Goal: Task Accomplishment & Management: Manage account settings

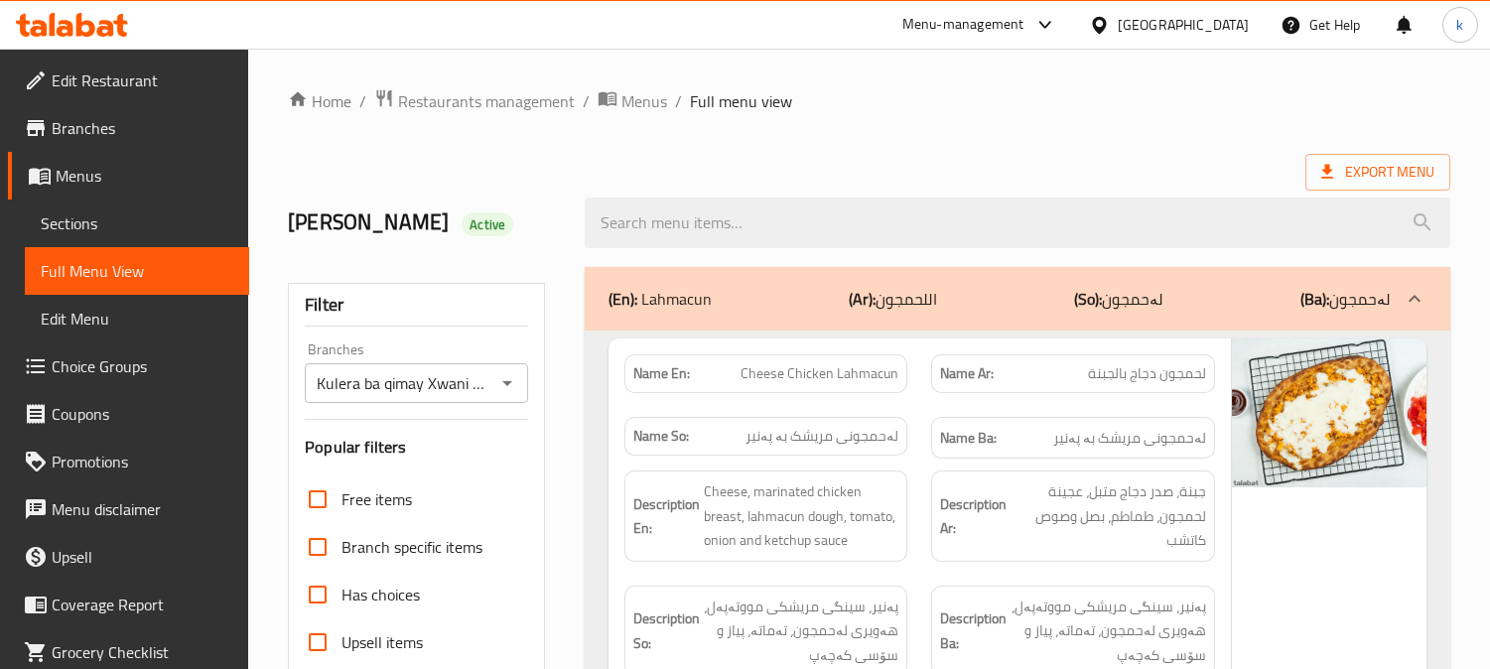
scroll to position [8547, 0]
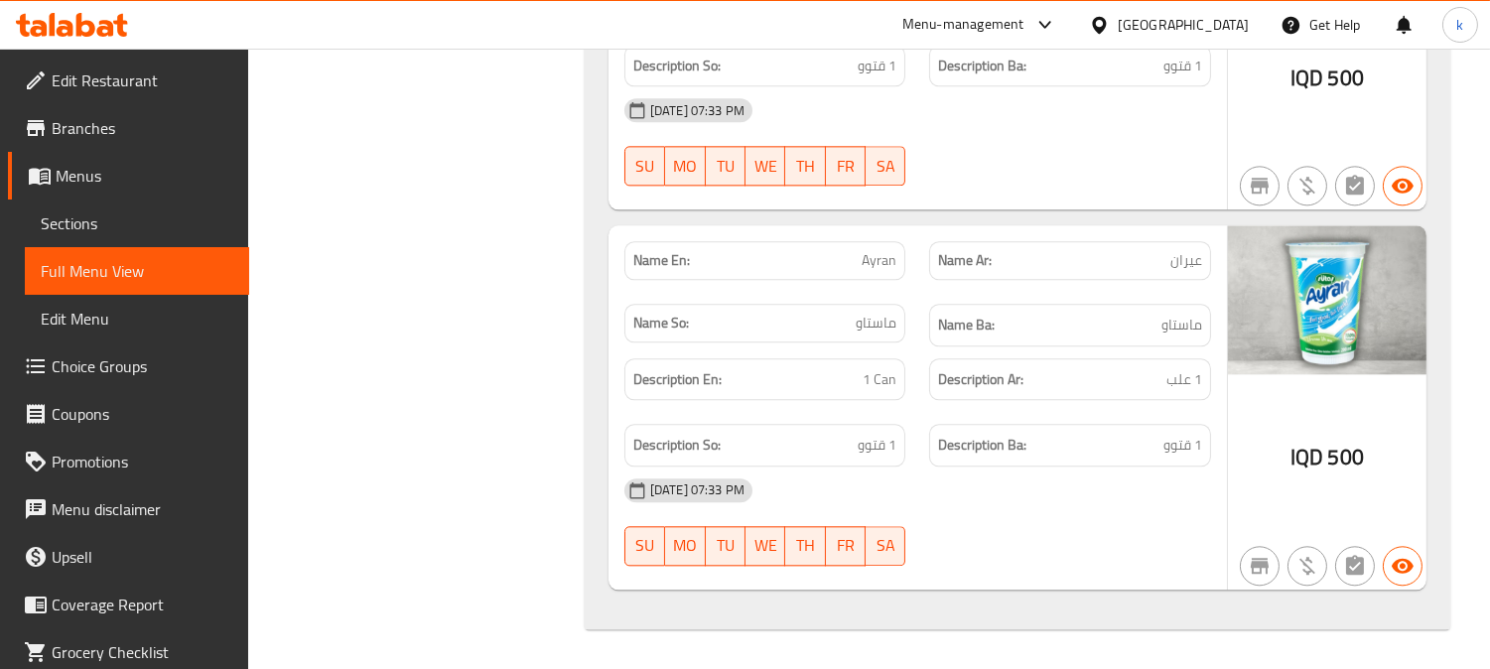
click at [76, 31] on icon at bounding box center [85, 25] width 19 height 24
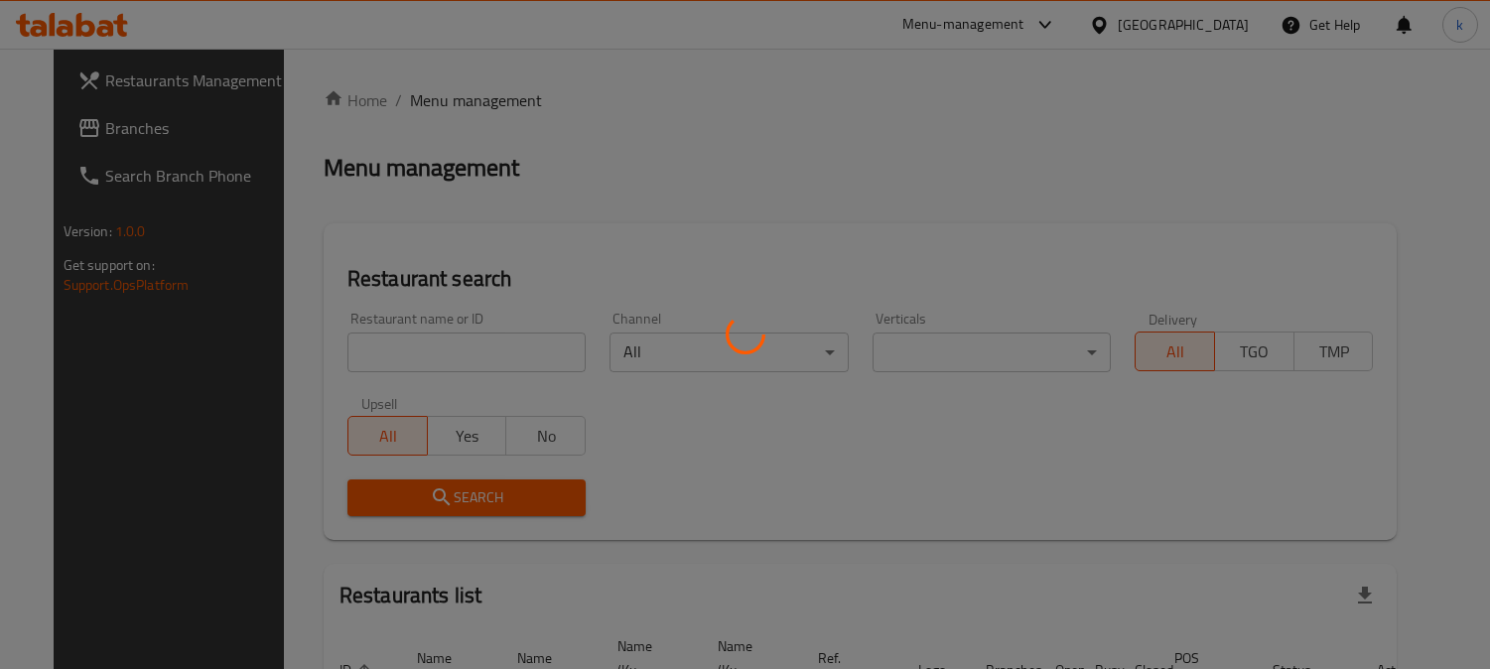
scroll to position [122, 0]
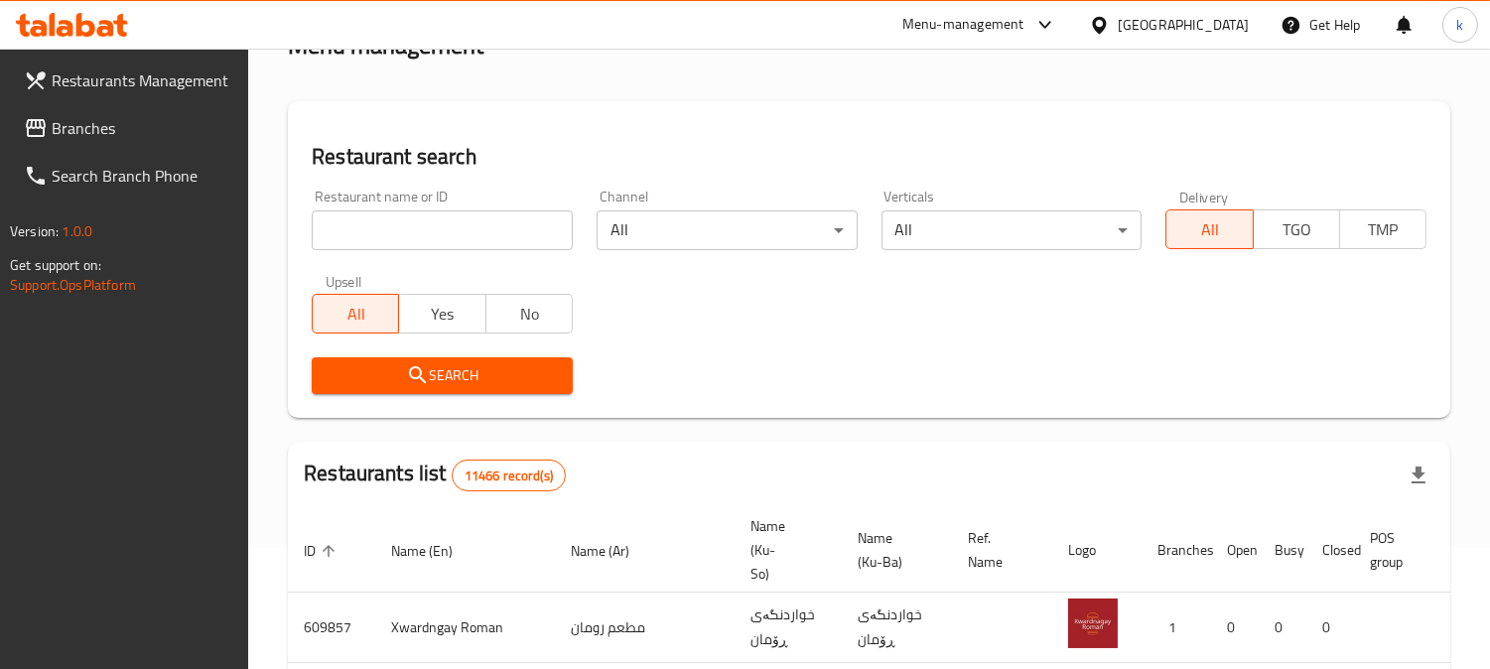
click at [387, 221] on input "search" at bounding box center [442, 230] width 261 height 40
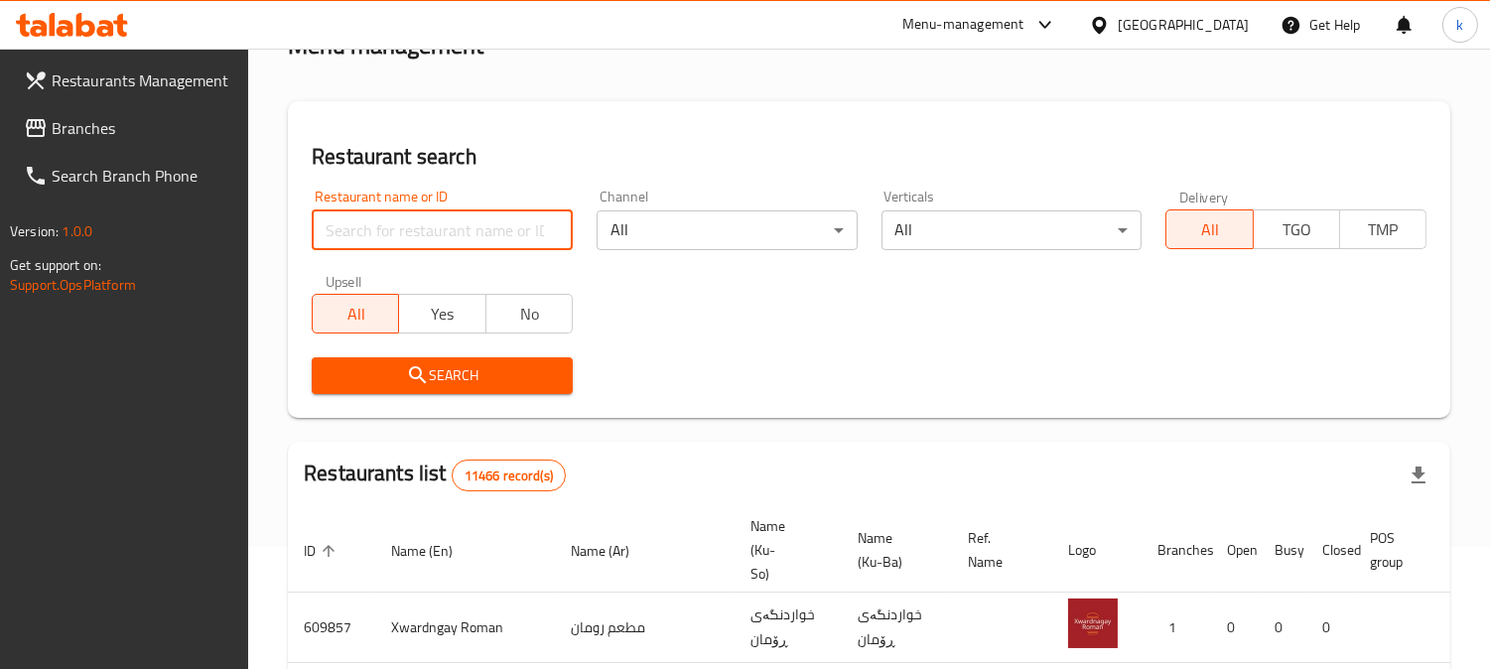
paste input "Flamingo Burger"
type input "Flamingo Burger"
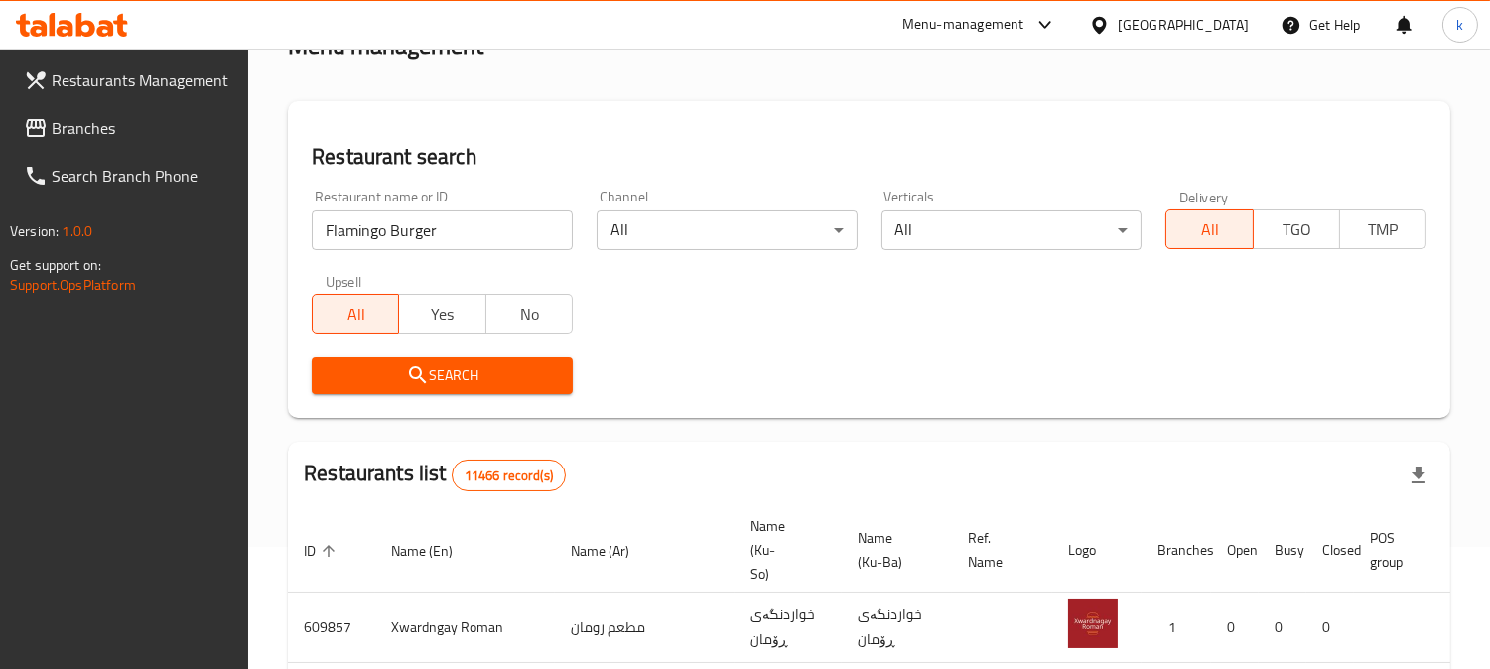
click at [382, 364] on span "Search" at bounding box center [442, 375] width 229 height 25
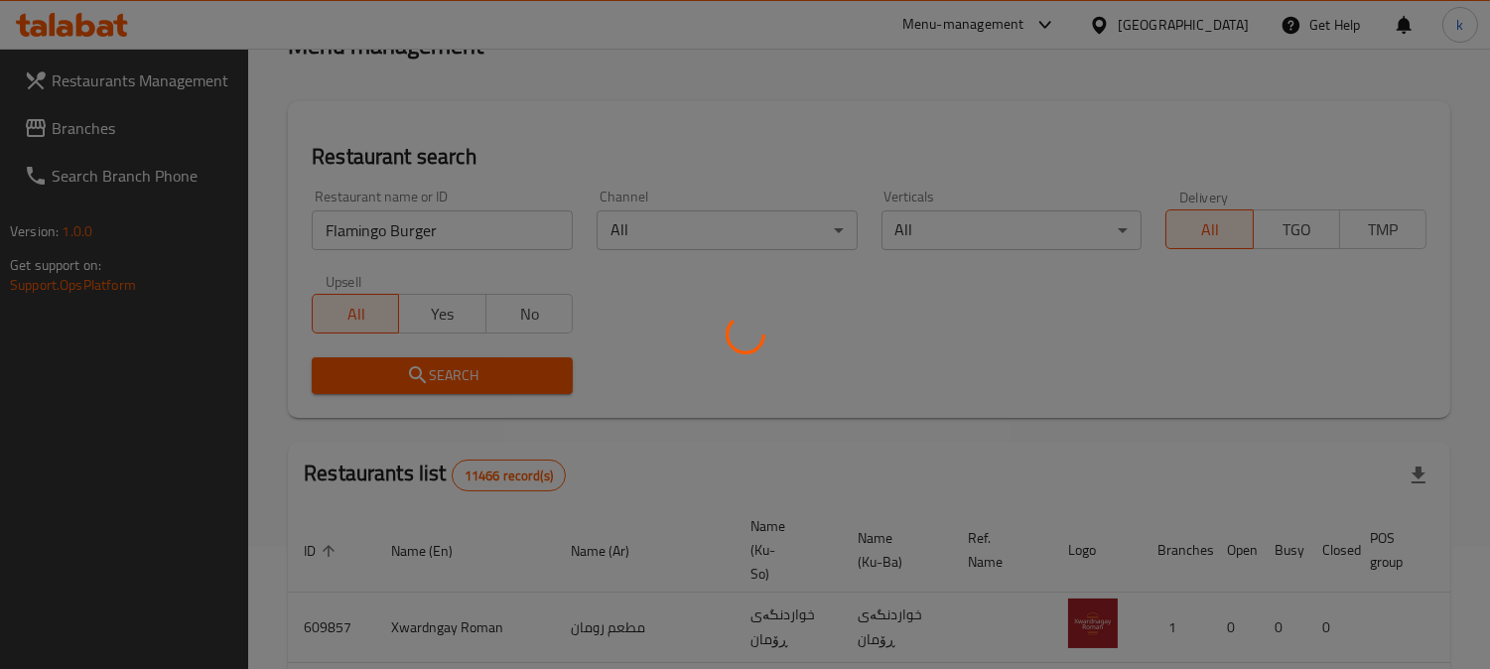
scroll to position [240, 0]
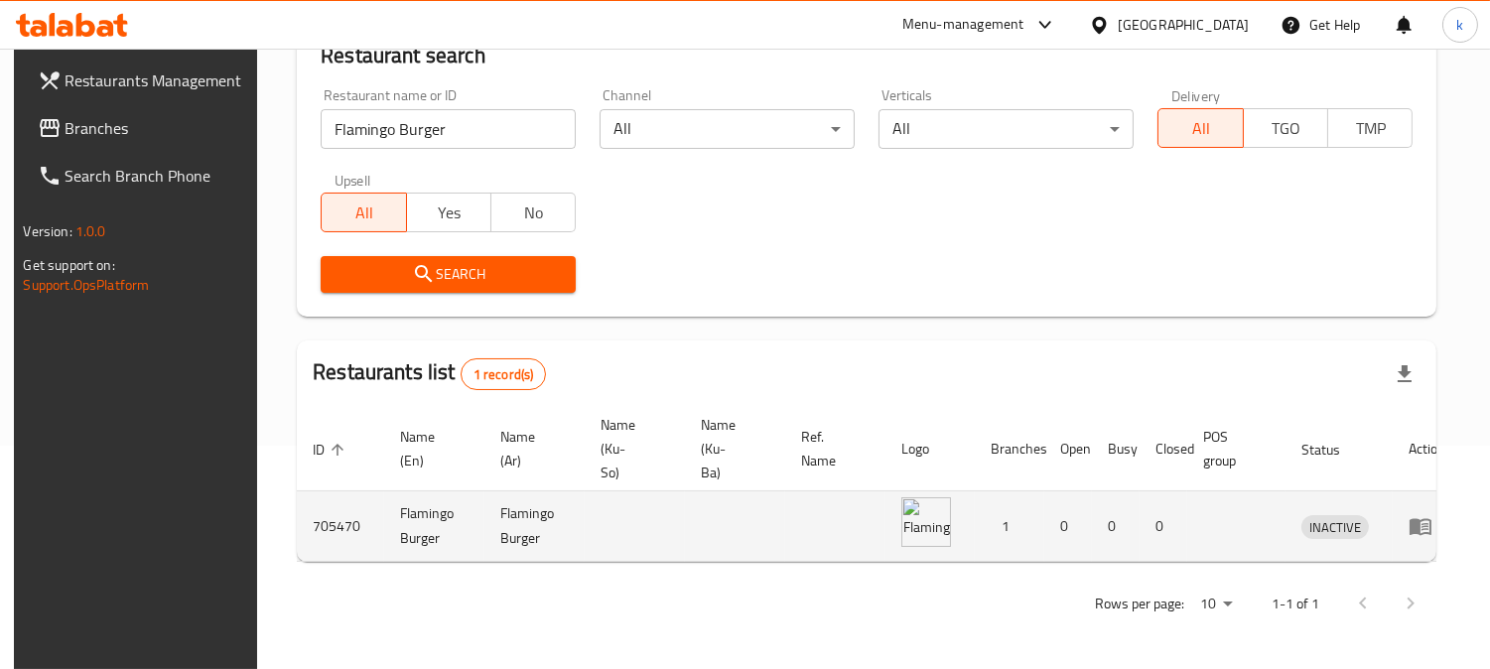
click at [1416, 514] on icon "enhanced table" at bounding box center [1421, 526] width 24 height 24
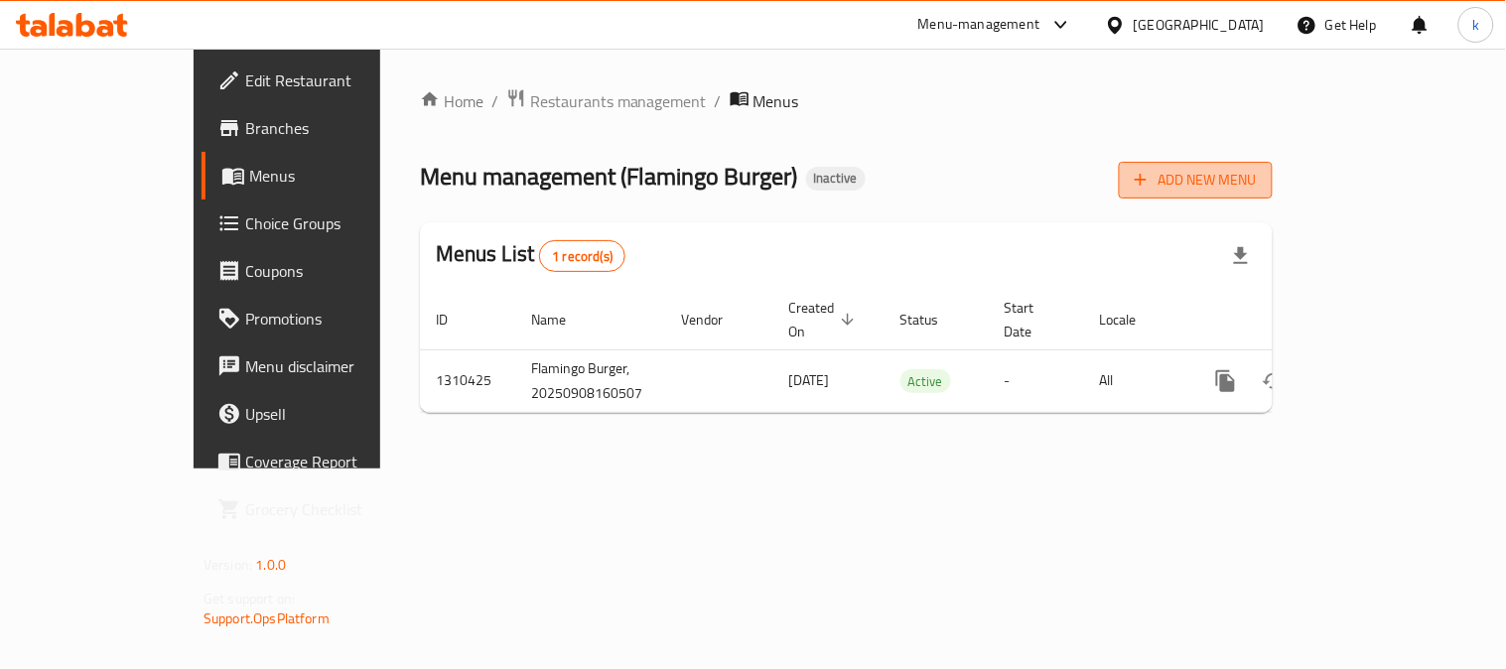
click at [1257, 179] on span "Add New Menu" at bounding box center [1196, 180] width 122 height 25
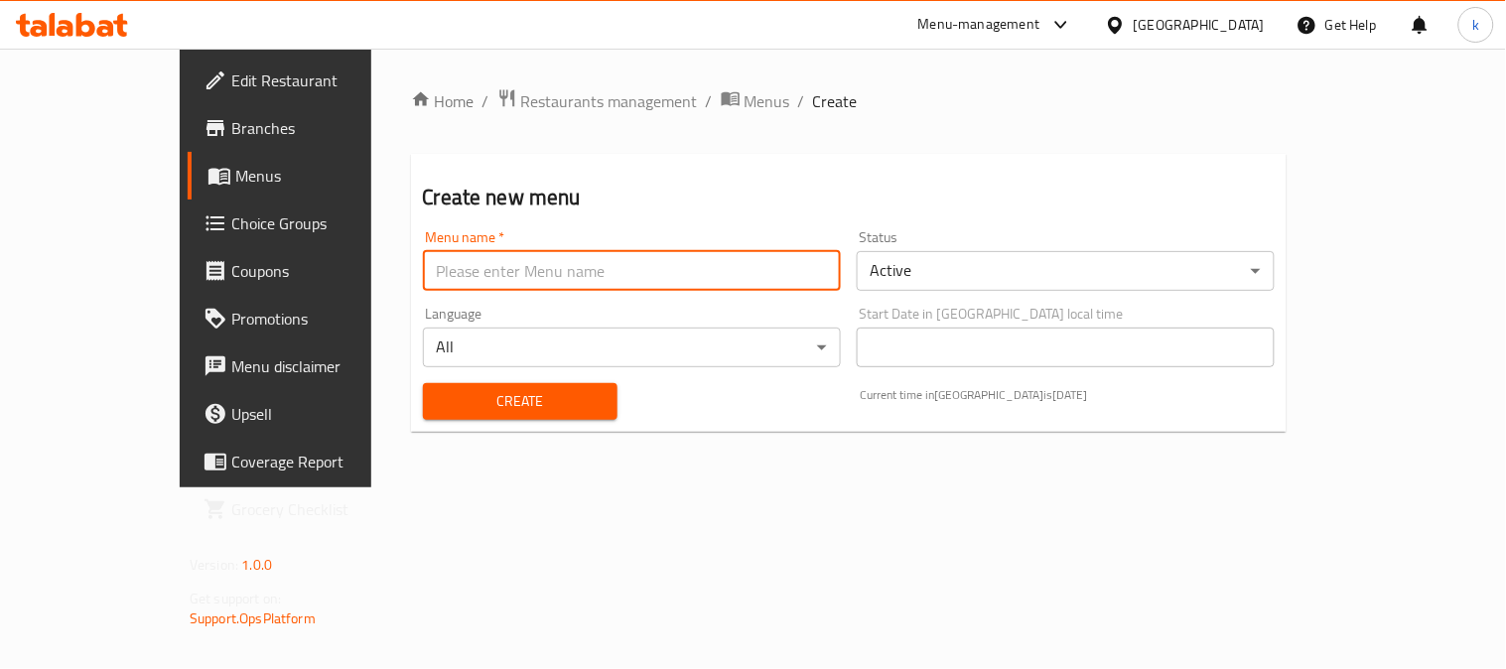
click at [593, 263] on input "text" at bounding box center [632, 271] width 418 height 40
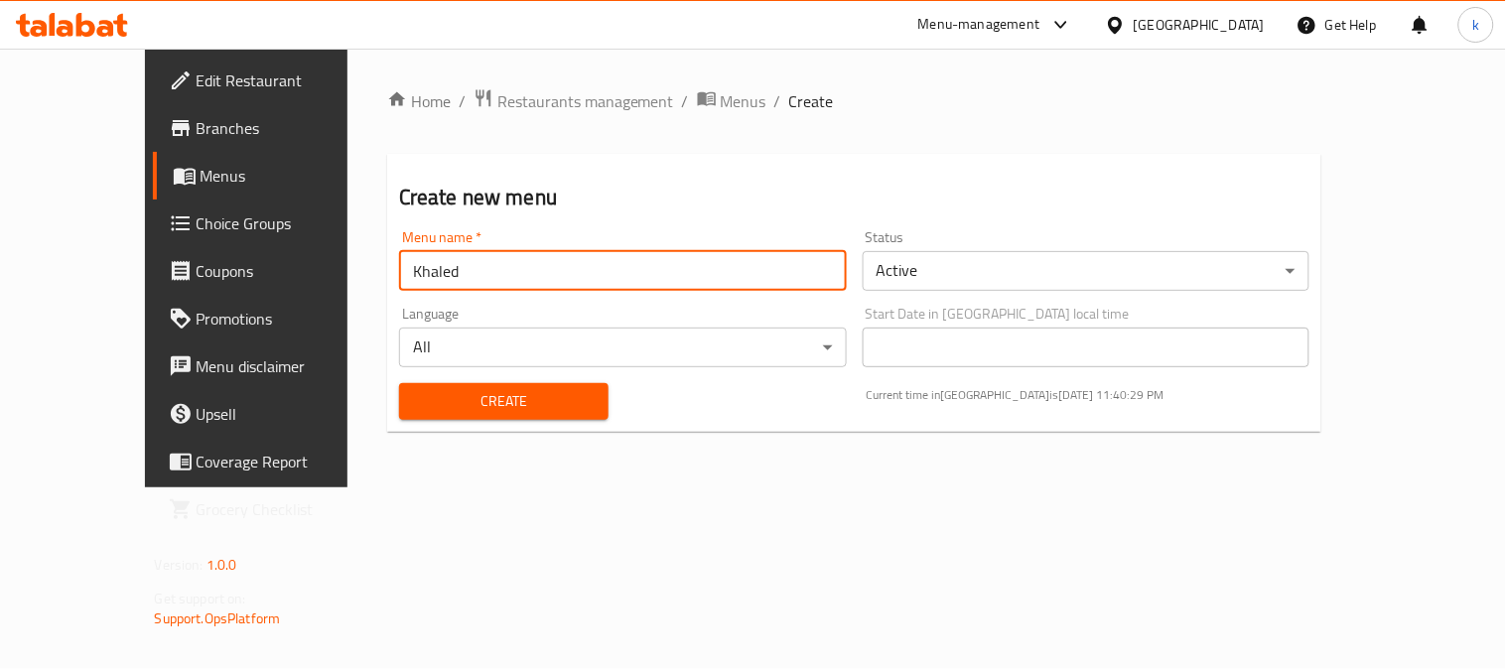
type input "Khaled"
click at [415, 407] on span "Create" at bounding box center [504, 401] width 178 height 25
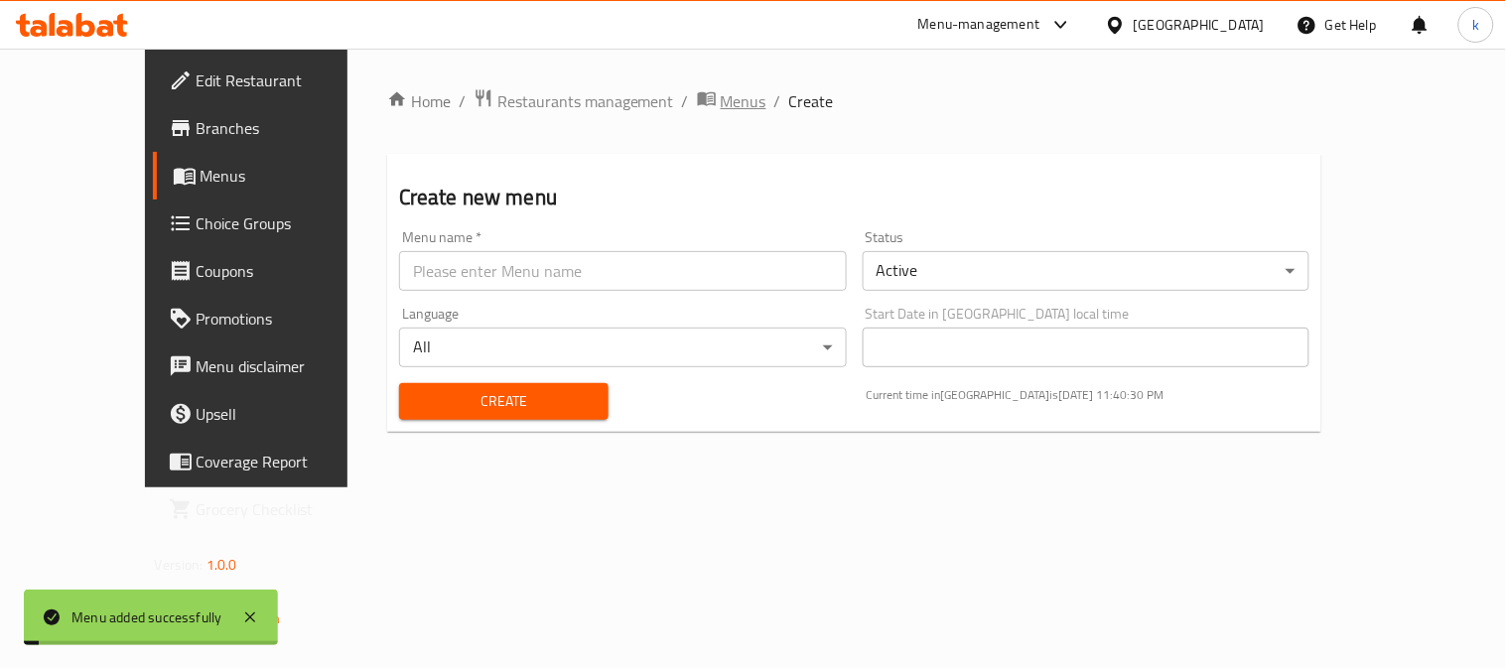
click at [721, 101] on span "Menus" at bounding box center [744, 101] width 46 height 24
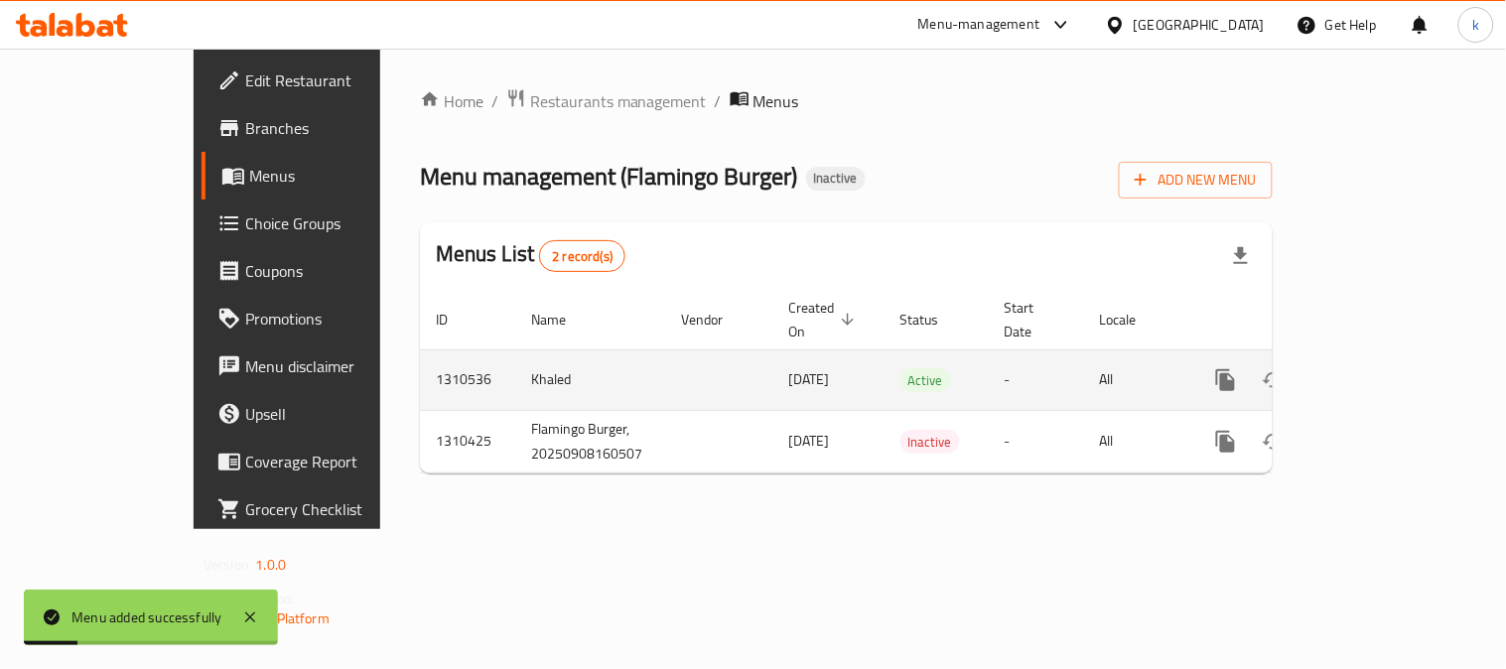
click at [1378, 371] on icon "enhanced table" at bounding box center [1369, 380] width 18 height 18
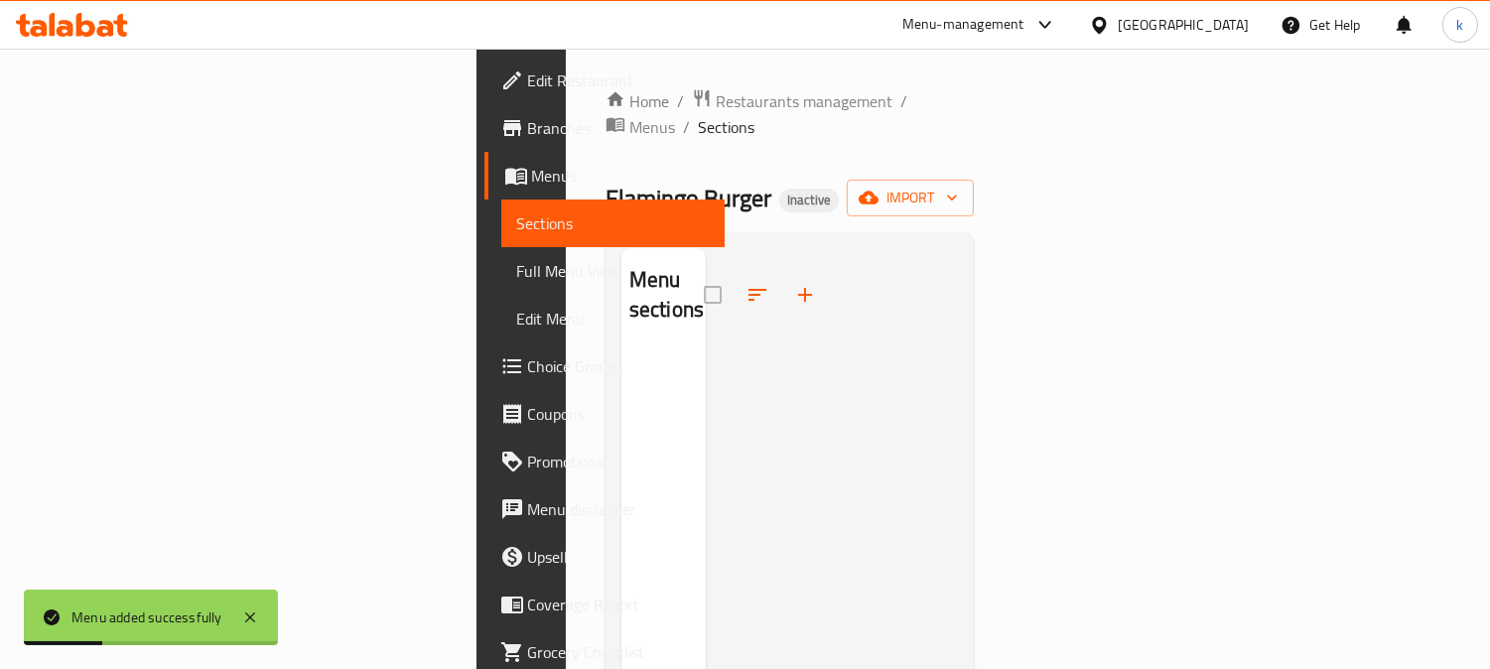
click at [975, 193] on div "Home / Restaurants management / Menus / Sections Flamingo Burger Inactive impor…" at bounding box center [790, 510] width 369 height 845
click at [958, 186] on span "import" at bounding box center [910, 198] width 95 height 25
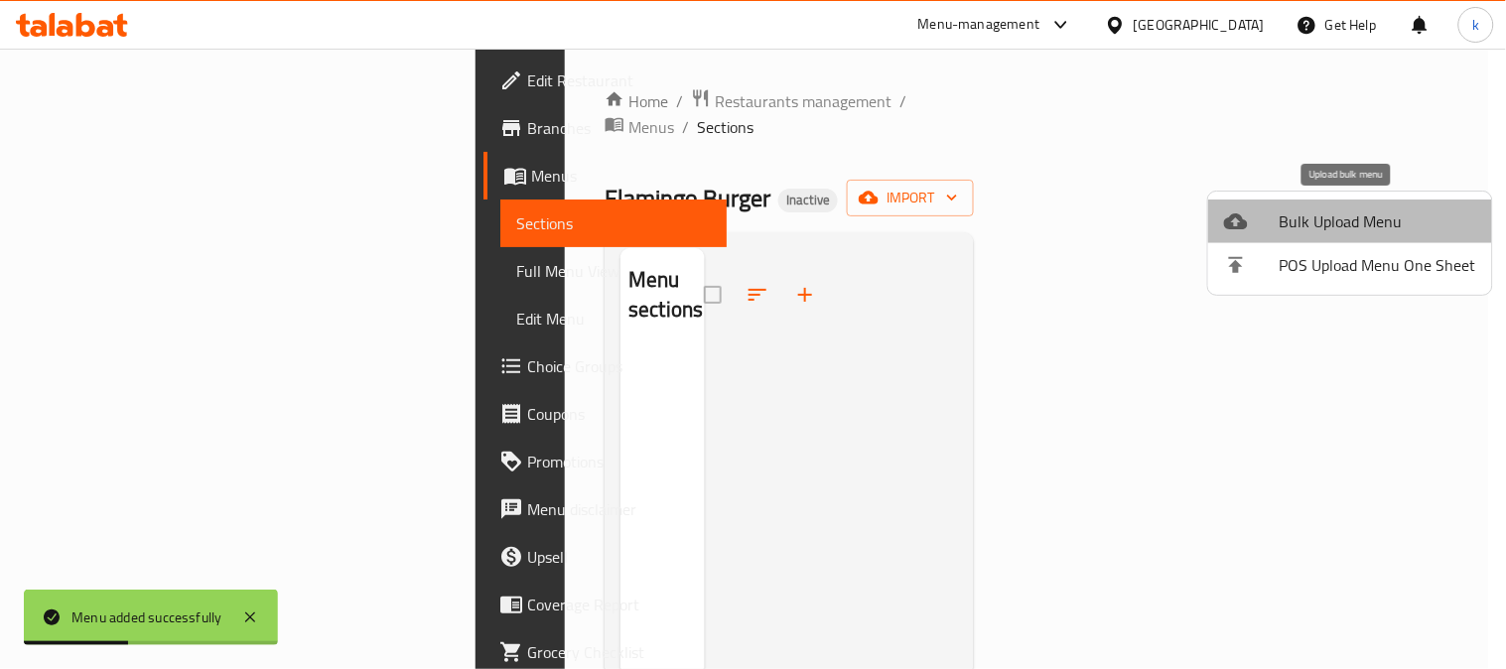
click at [1355, 218] on span "Bulk Upload Menu" at bounding box center [1378, 221] width 197 height 24
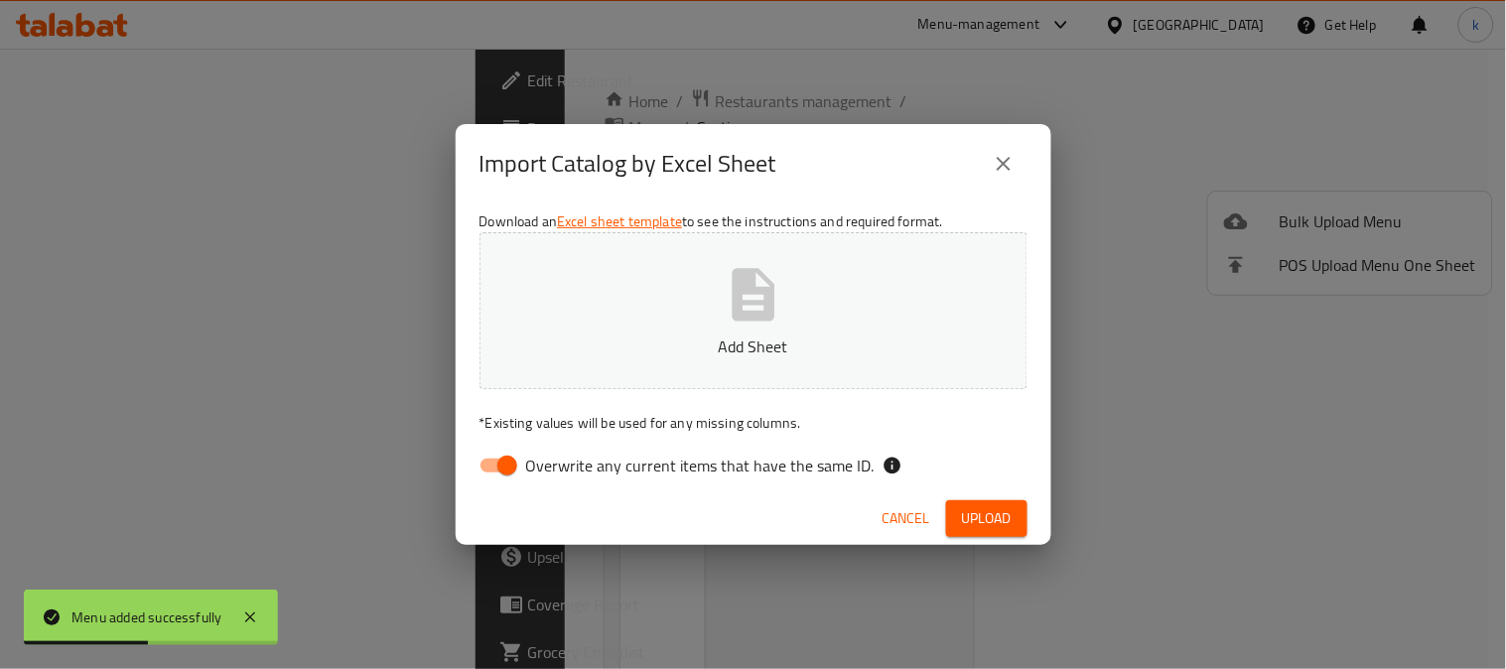
drag, startPoint x: 470, startPoint y: 462, endPoint x: 573, endPoint y: 409, distance: 115.9
click at [479, 457] on input "Overwrite any current items that have the same ID." at bounding box center [507, 466] width 113 height 38
checkbox input "false"
click at [688, 336] on p "Add Sheet" at bounding box center [753, 347] width 487 height 24
click at [983, 494] on div "Cancel Upload" at bounding box center [754, 518] width 596 height 53
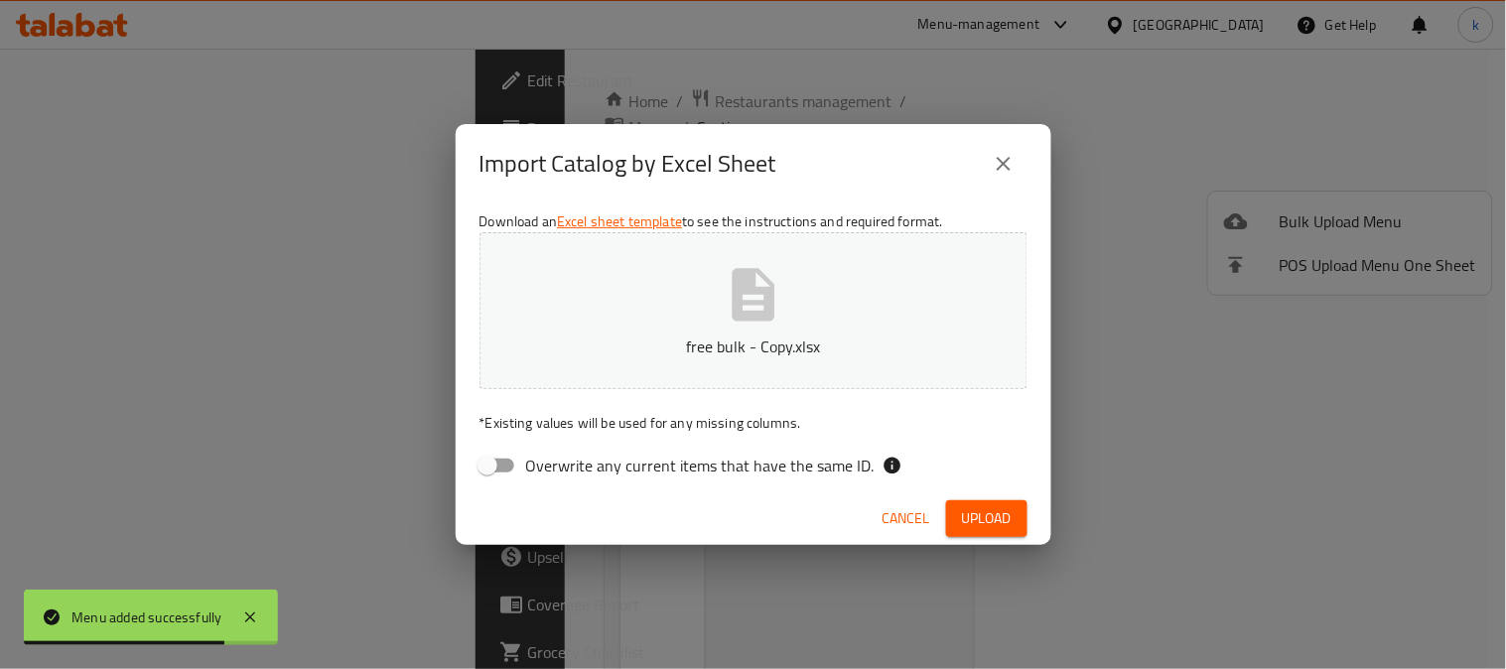
click at [996, 517] on span "Upload" at bounding box center [987, 518] width 50 height 25
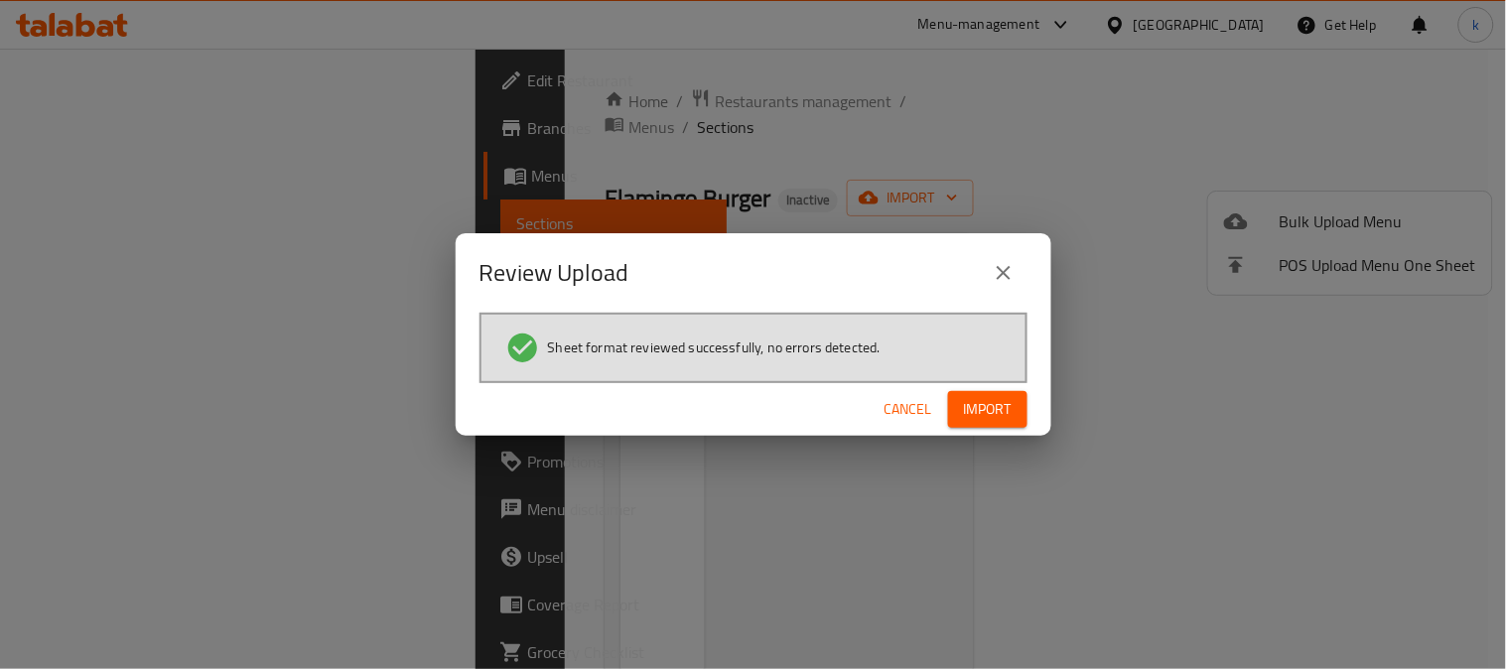
click at [987, 401] on span "Import" at bounding box center [988, 409] width 48 height 25
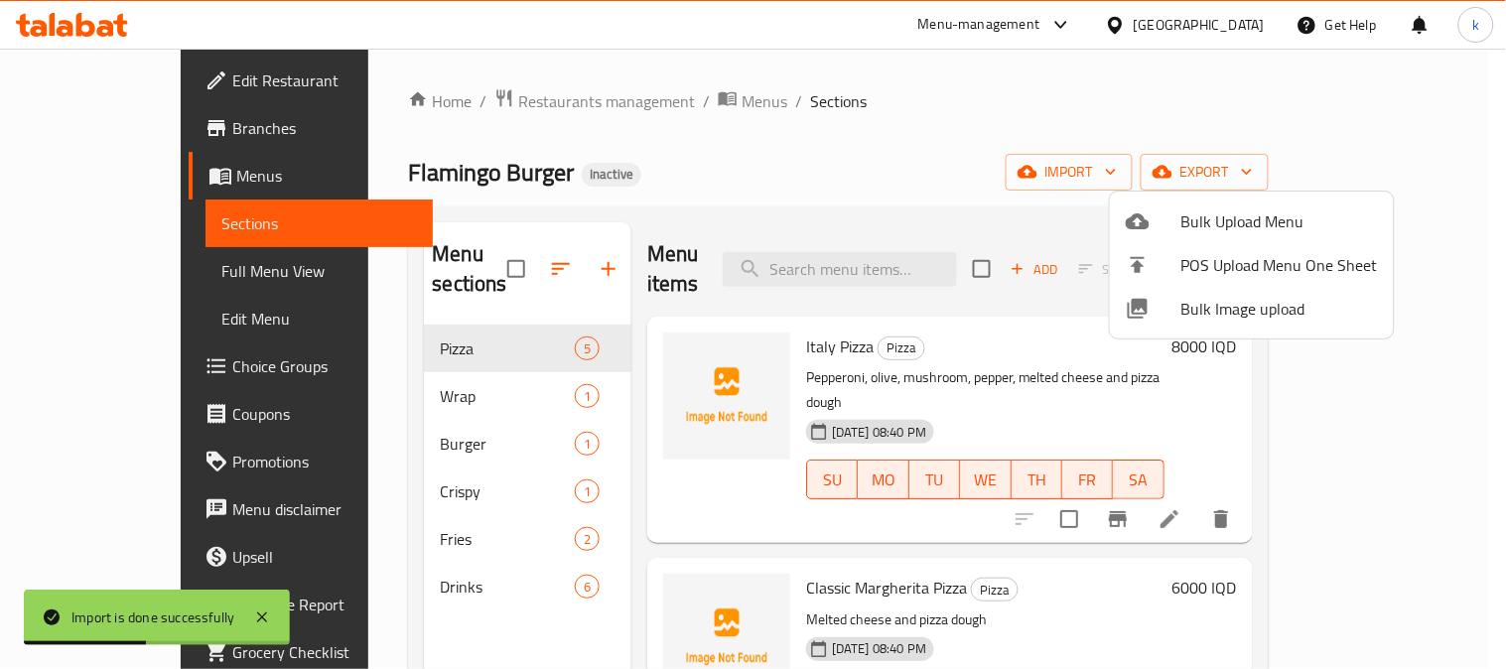
click at [951, 186] on div at bounding box center [753, 334] width 1506 height 669
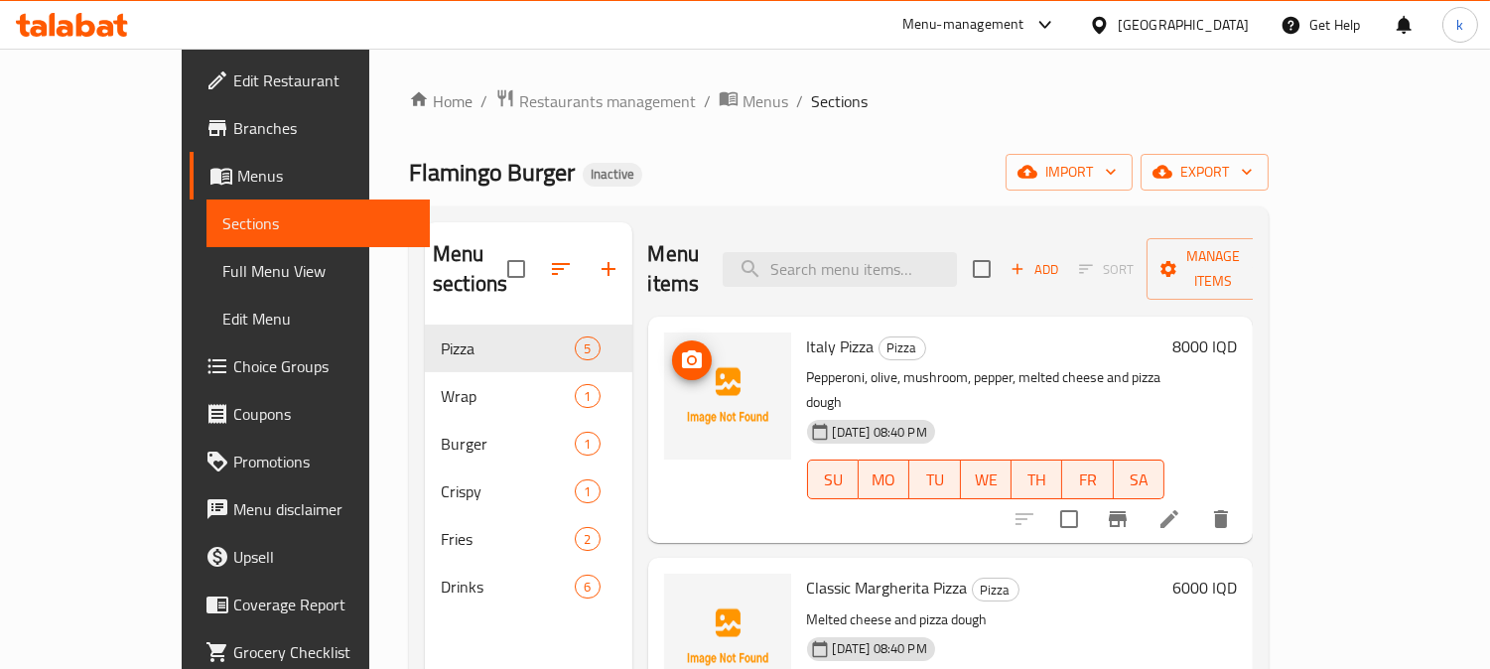
click at [666, 333] on img at bounding box center [727, 396] width 127 height 127
click at [682, 350] on icon "upload picture" at bounding box center [692, 359] width 20 height 18
click at [807, 332] on span "Italy Pizza" at bounding box center [841, 347] width 68 height 30
copy span "Italy"
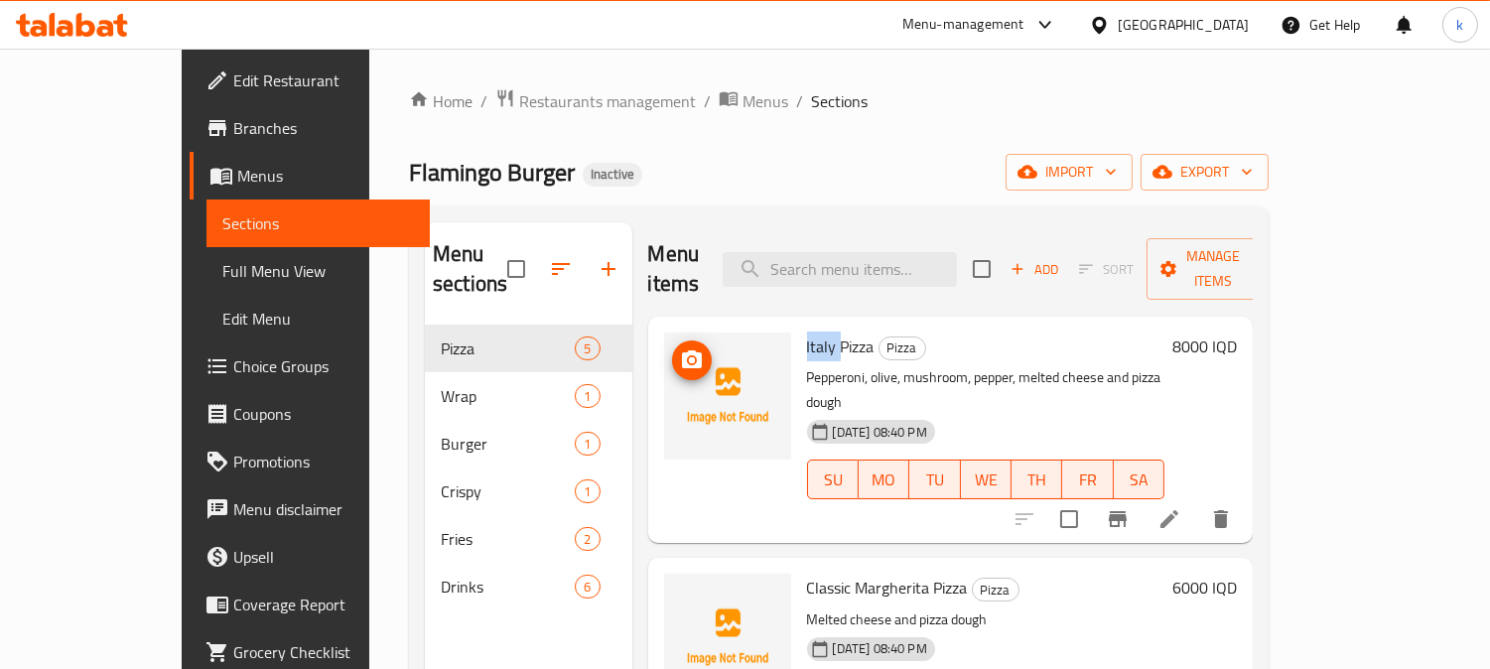
click at [680, 348] on icon "upload picture" at bounding box center [692, 360] width 24 height 24
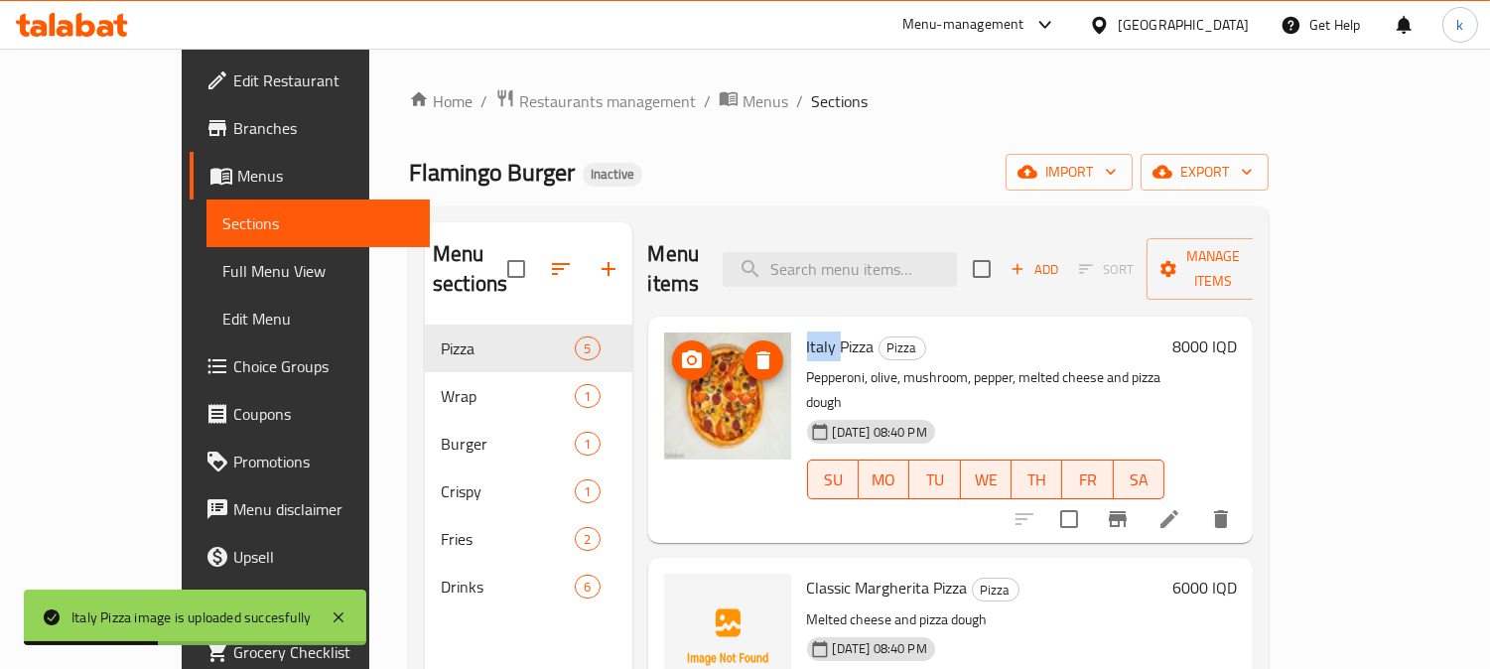
scroll to position [184, 0]
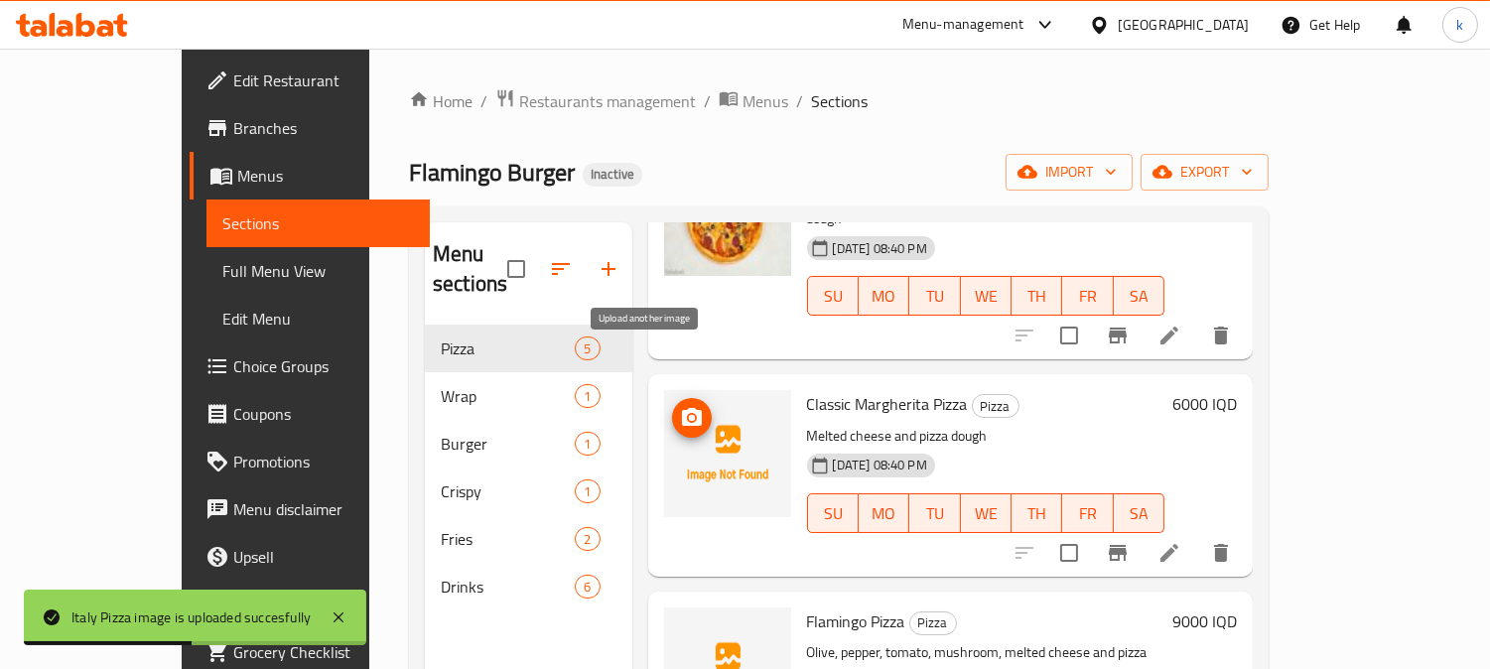
click at [682, 408] on icon "upload picture" at bounding box center [692, 417] width 20 height 18
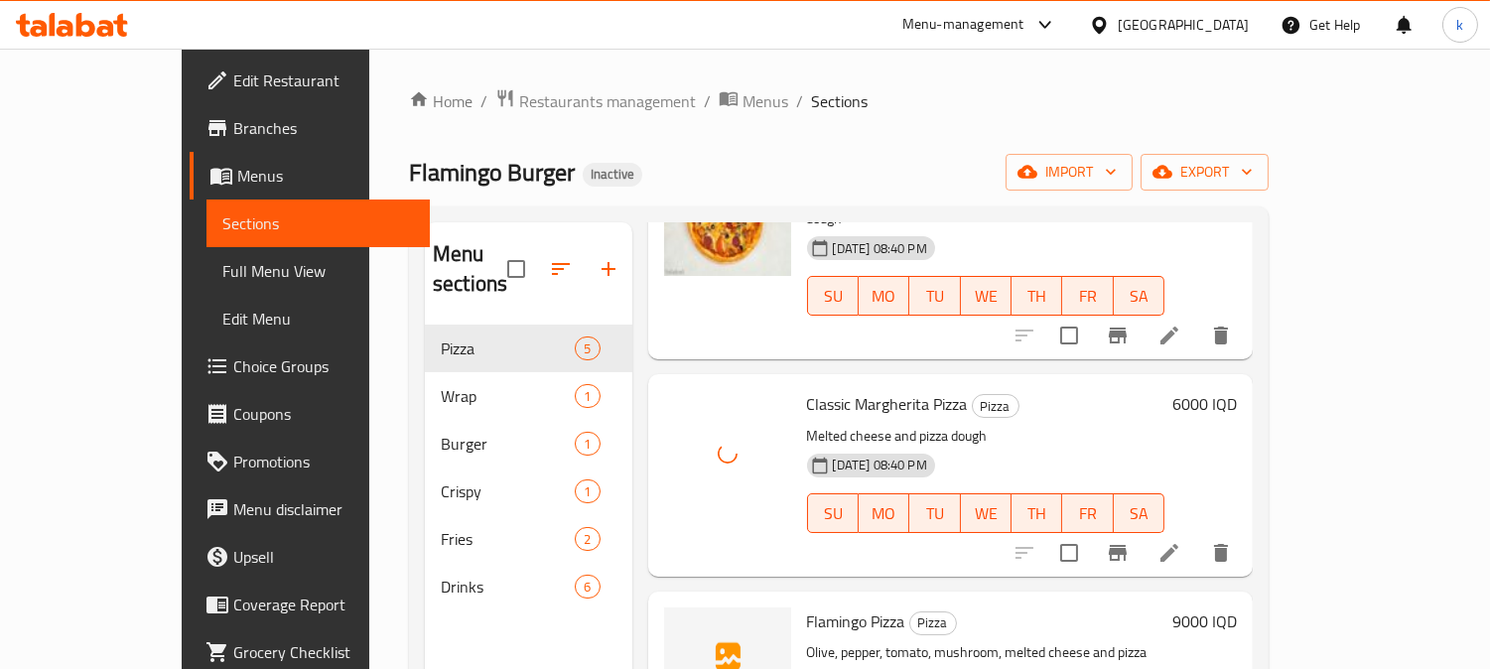
scroll to position [367, 0]
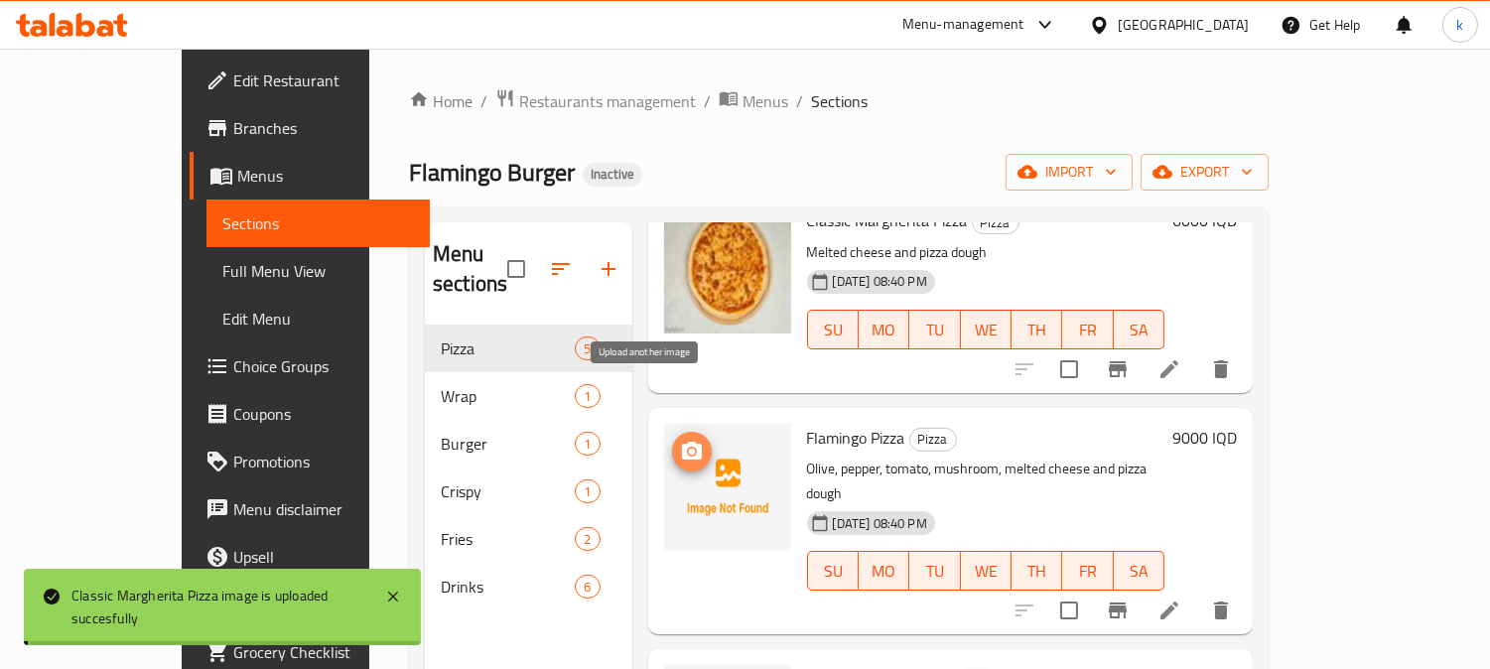
click at [682, 442] on icon "upload picture" at bounding box center [692, 451] width 20 height 18
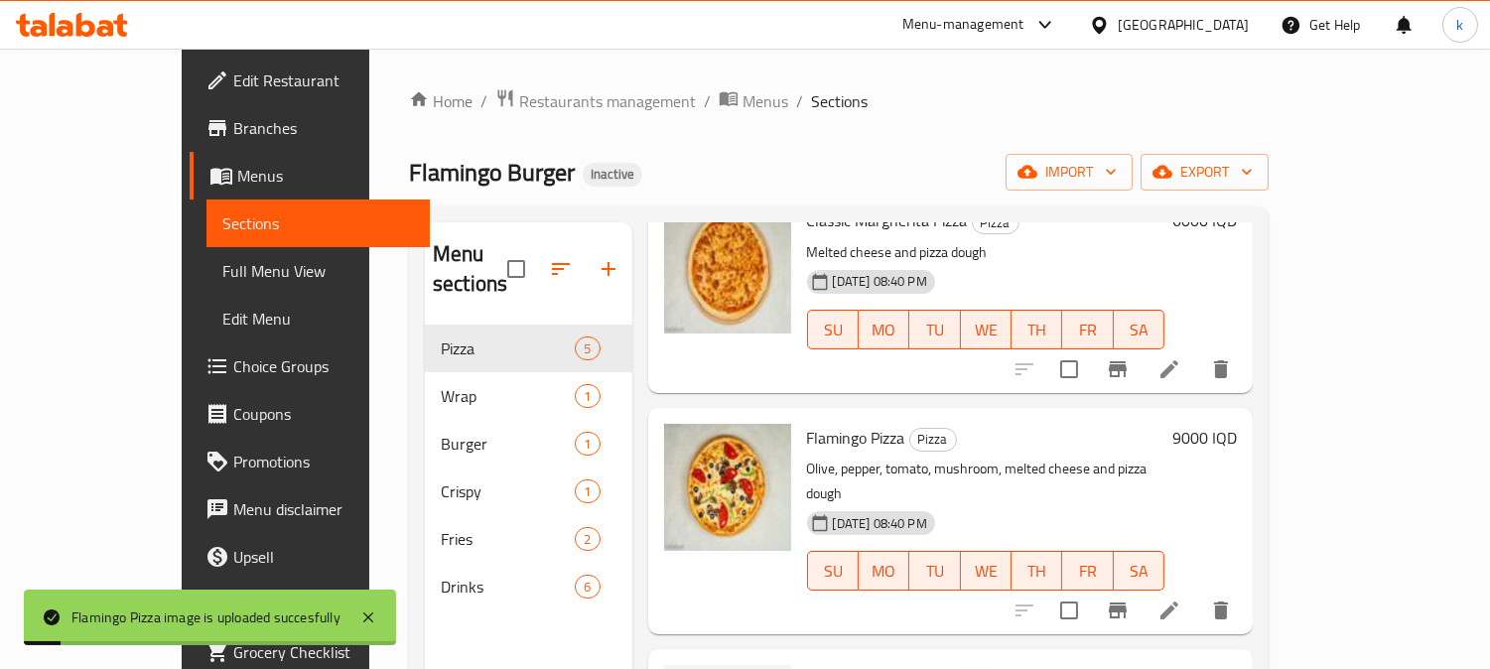
scroll to position [463, 0]
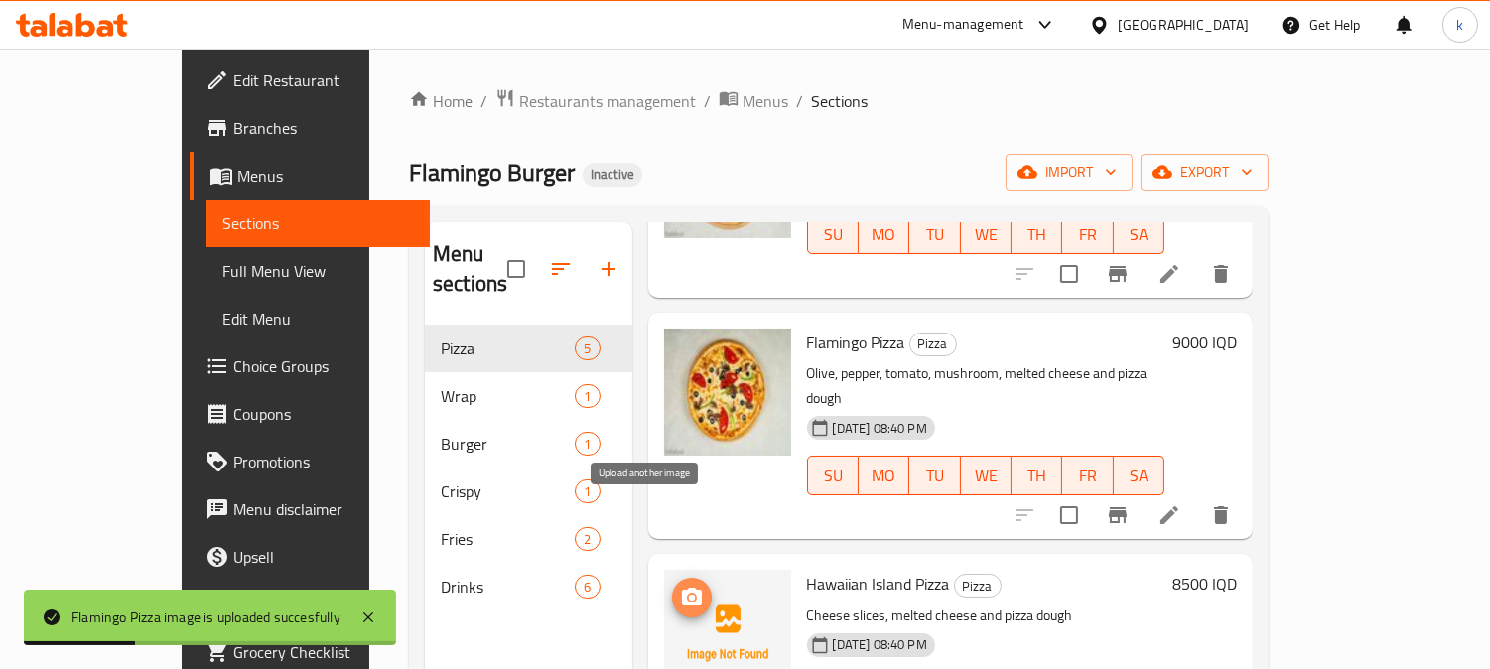
click at [680, 586] on icon "upload picture" at bounding box center [692, 598] width 24 height 24
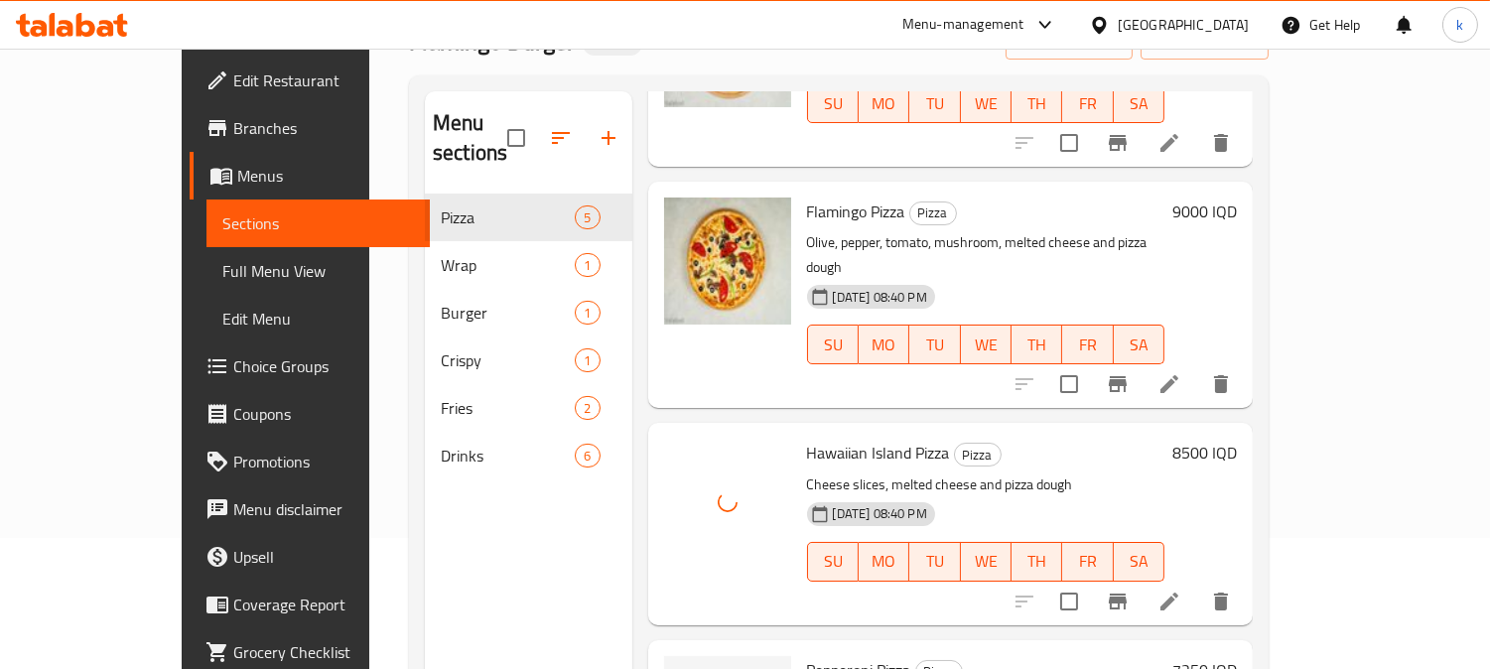
scroll to position [184, 0]
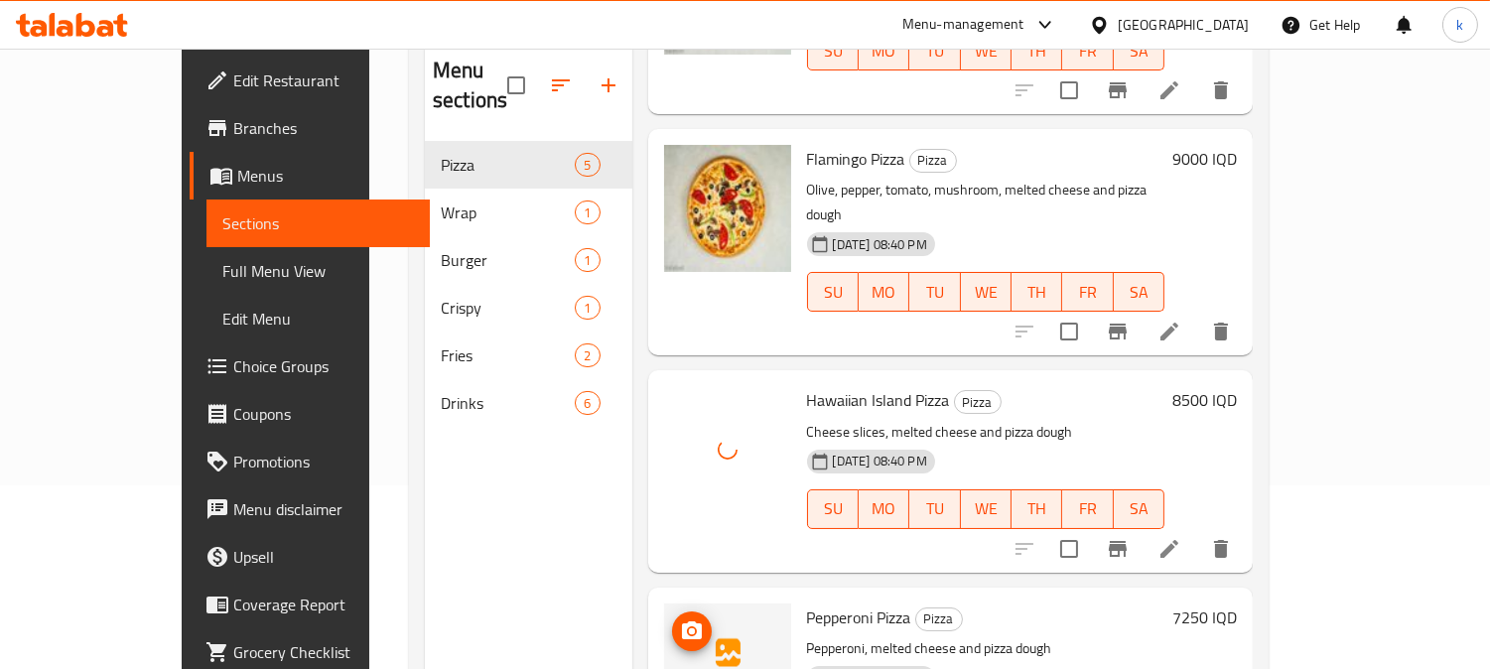
click at [672, 620] on span "upload picture" at bounding box center [692, 632] width 40 height 24
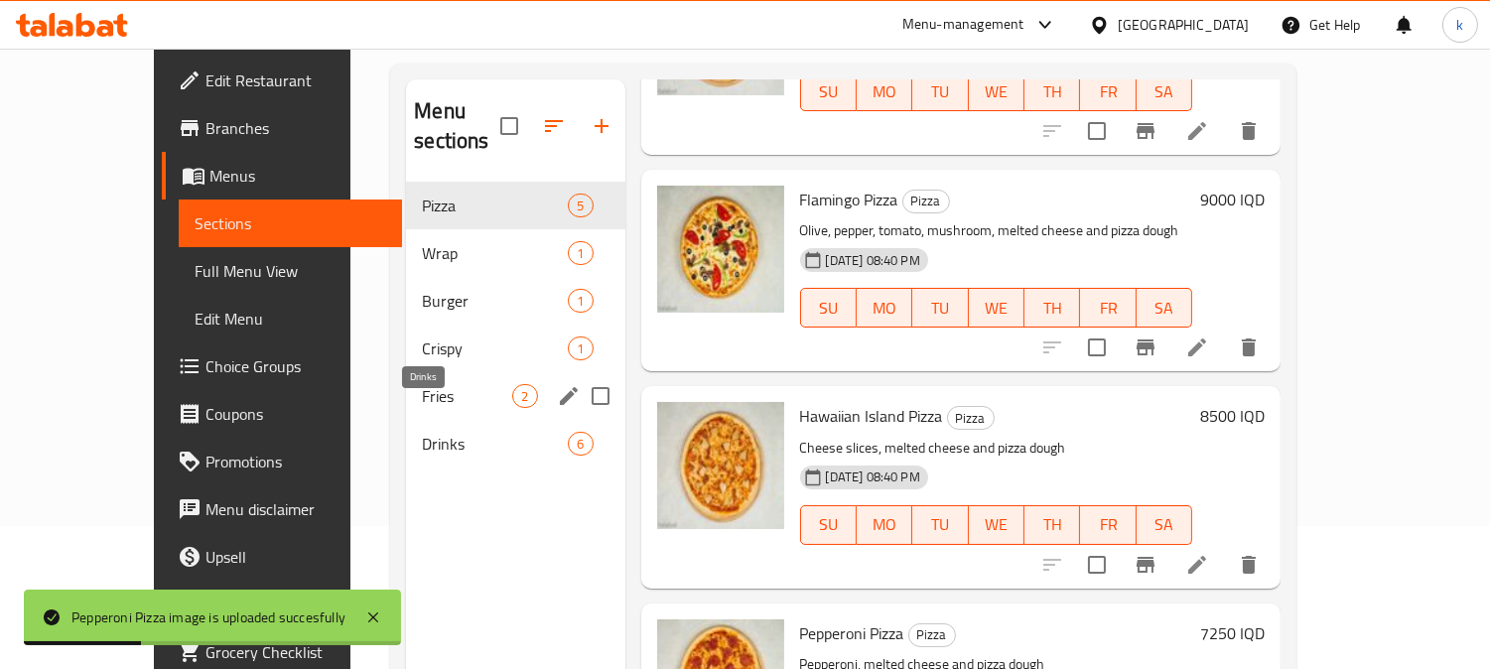
scroll to position [0, 0]
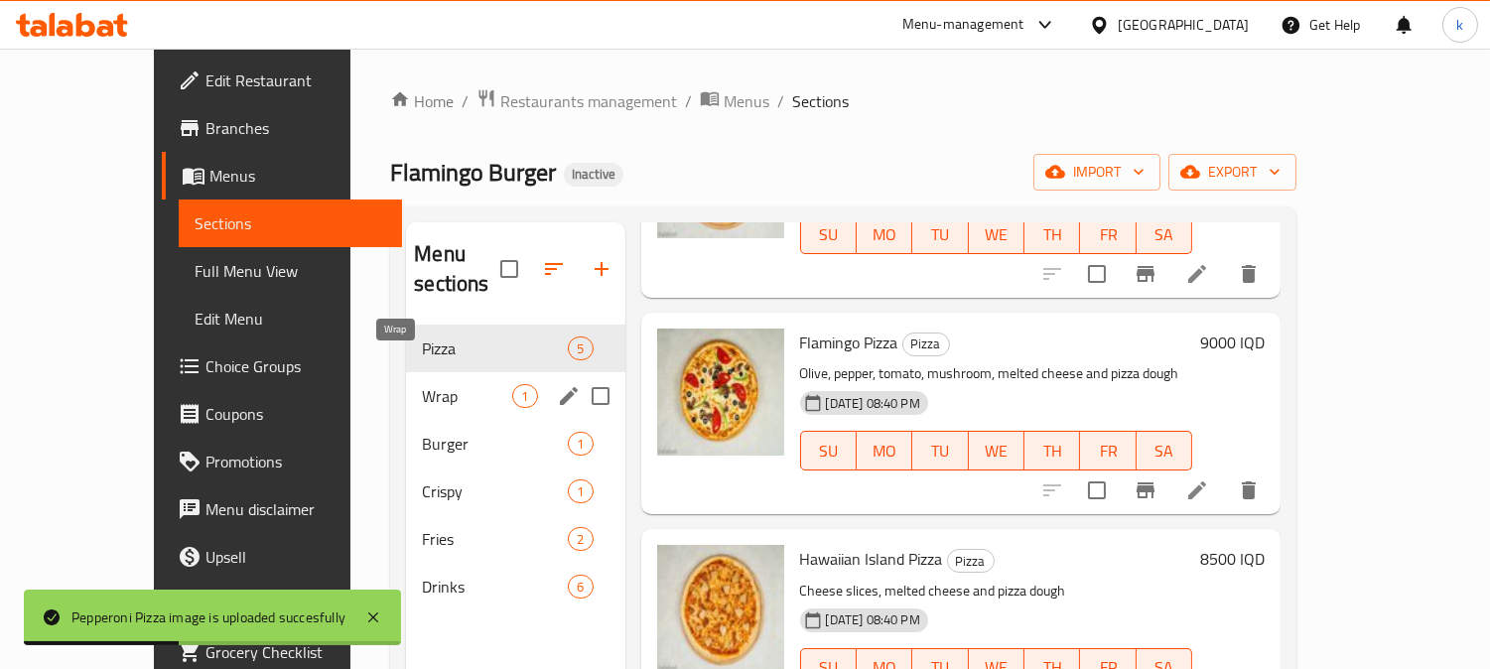
click at [422, 384] on span "Wrap" at bounding box center [467, 396] width 90 height 24
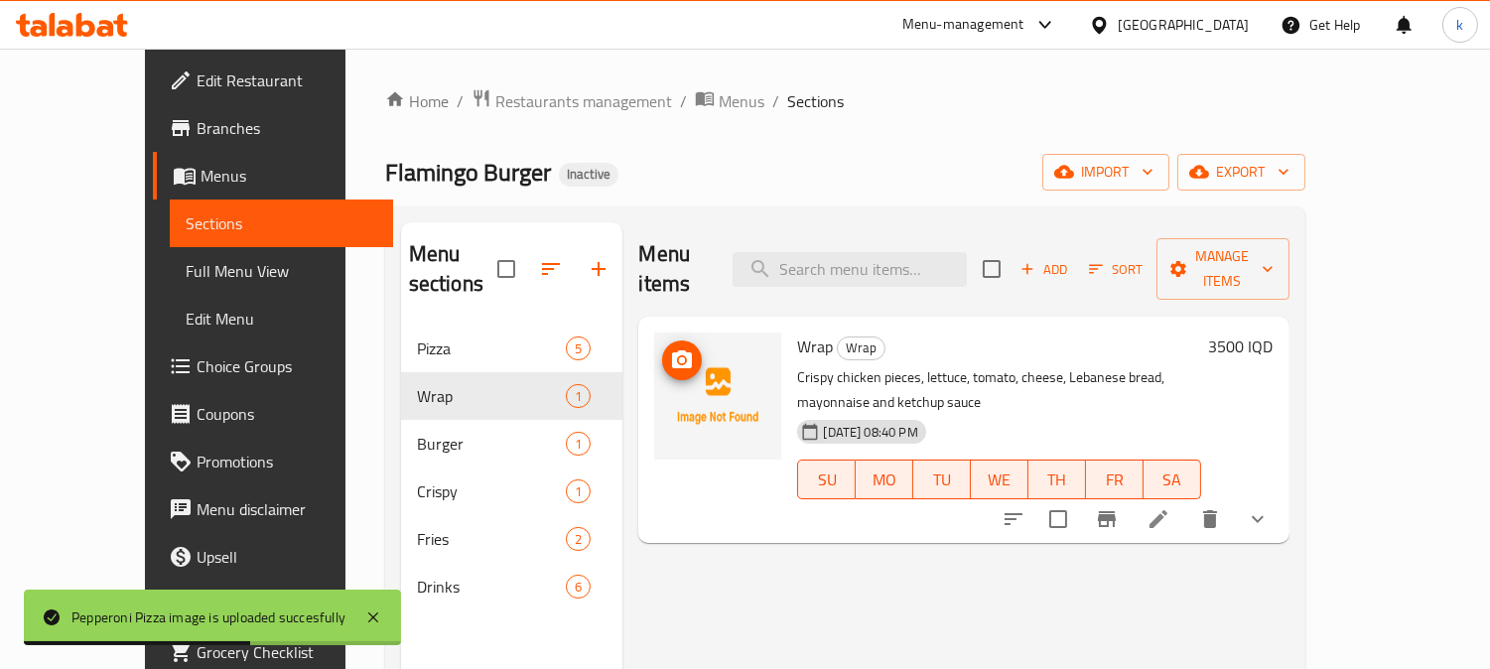
click at [669, 342] on img at bounding box center [717, 396] width 127 height 127
click at [670, 348] on icon "upload picture" at bounding box center [682, 360] width 24 height 24
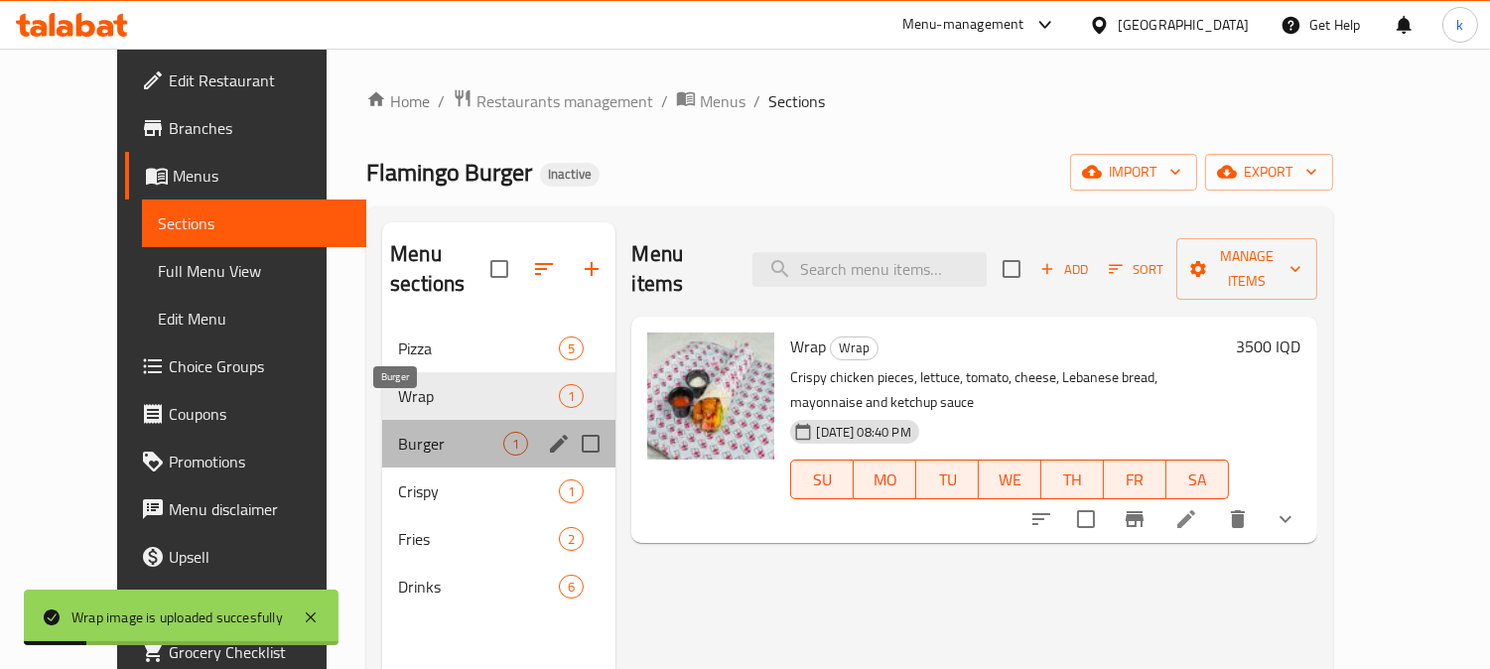
click at [398, 432] on span "Burger" at bounding box center [450, 444] width 105 height 24
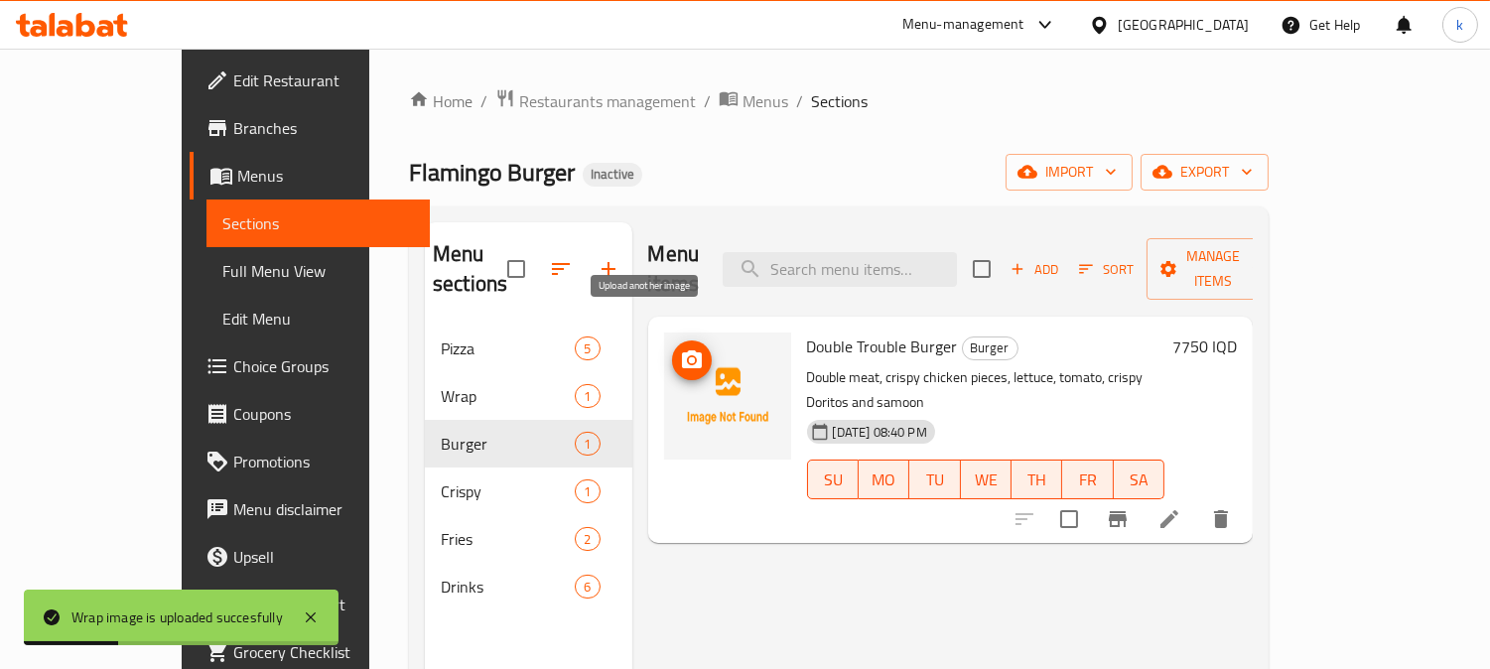
click at [680, 348] on icon "upload picture" at bounding box center [692, 360] width 24 height 24
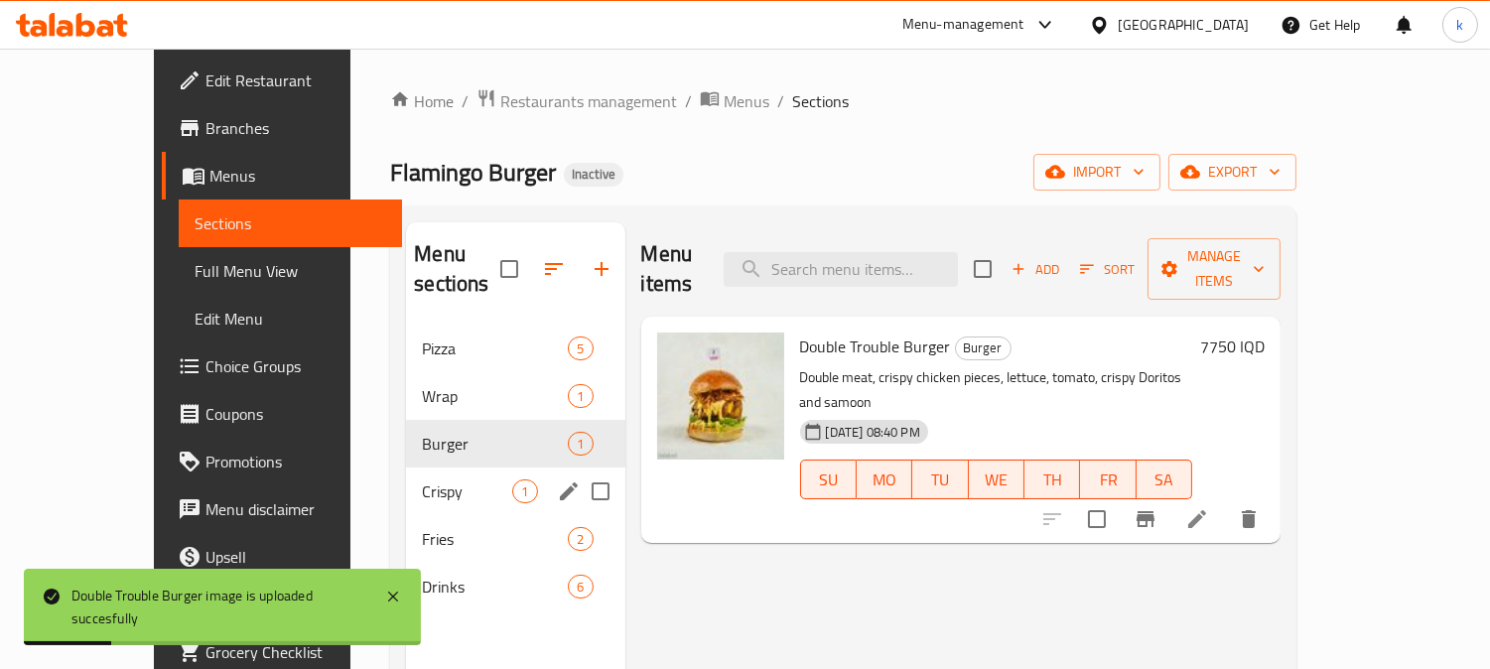
click at [434, 480] on span "Crispy" at bounding box center [467, 492] width 90 height 24
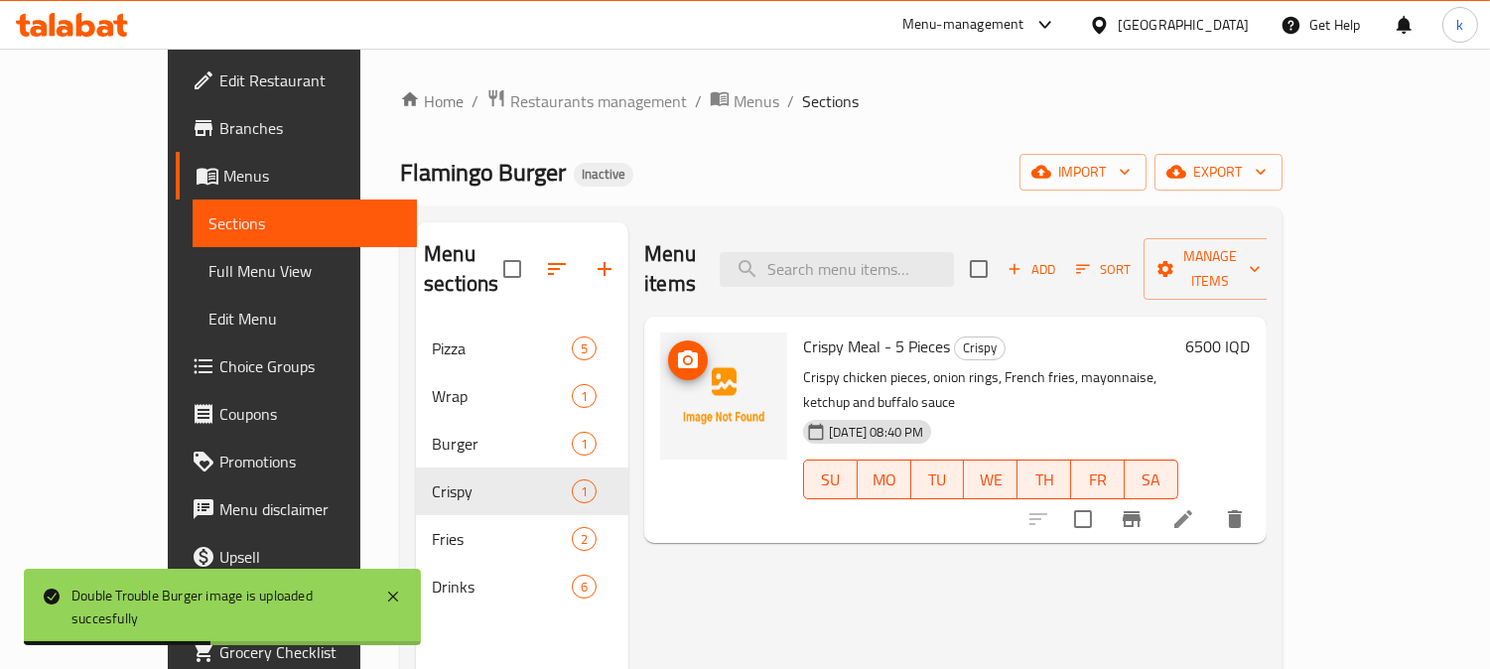
click at [668, 341] on button "upload picture" at bounding box center [688, 361] width 40 height 40
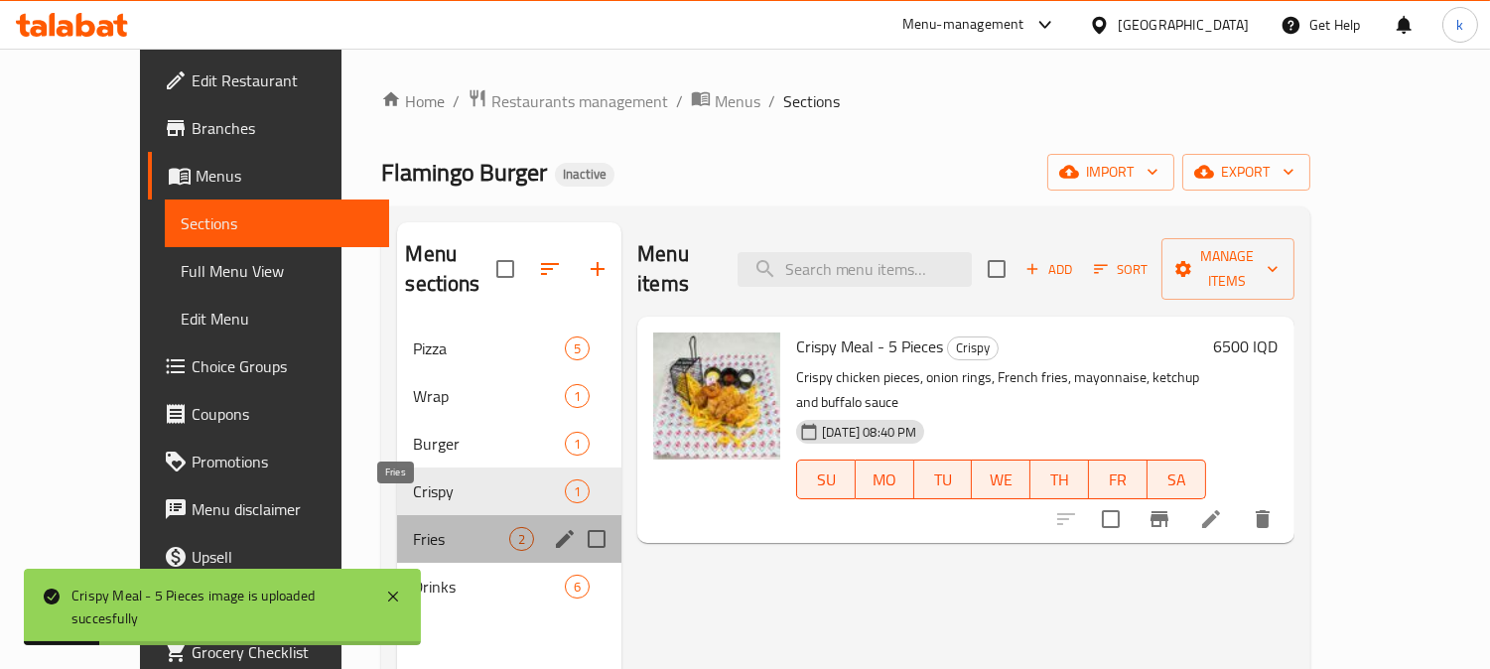
click at [423, 527] on span "Fries" at bounding box center [461, 539] width 96 height 24
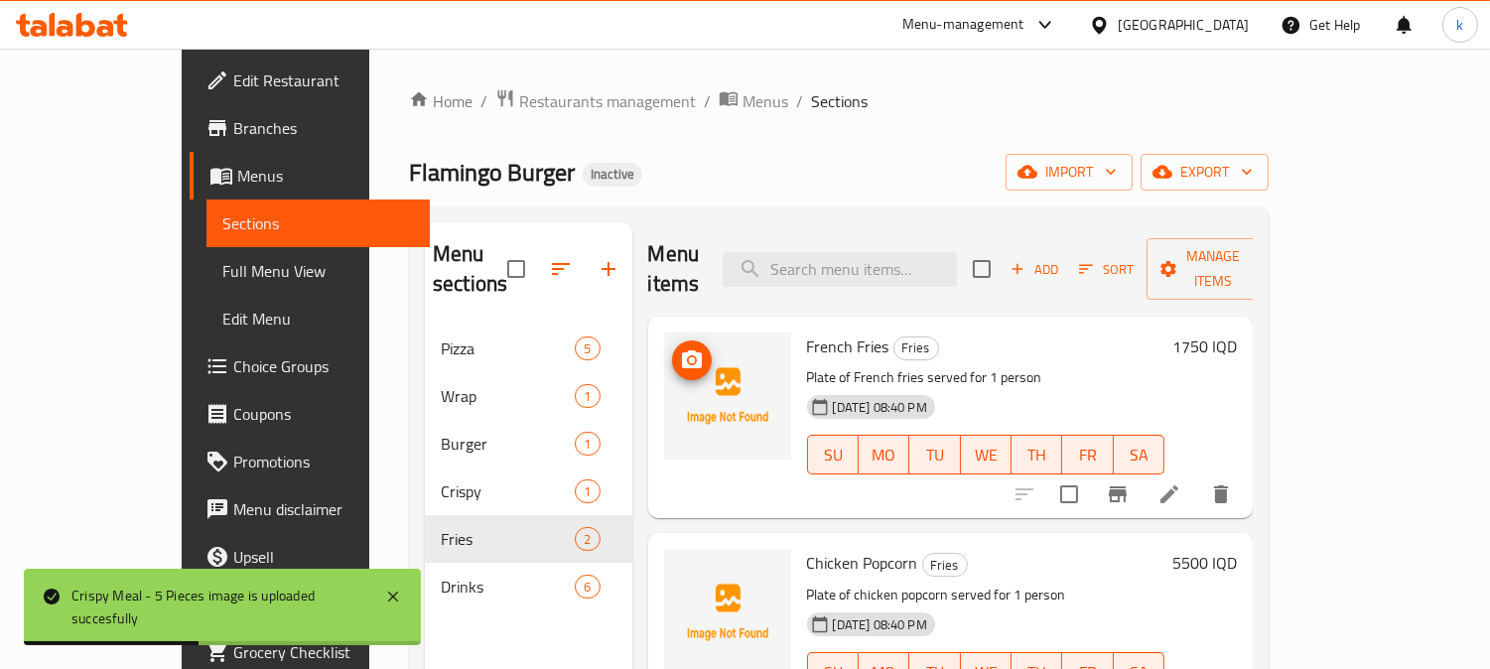
click at [680, 348] on icon "upload picture" at bounding box center [692, 360] width 24 height 24
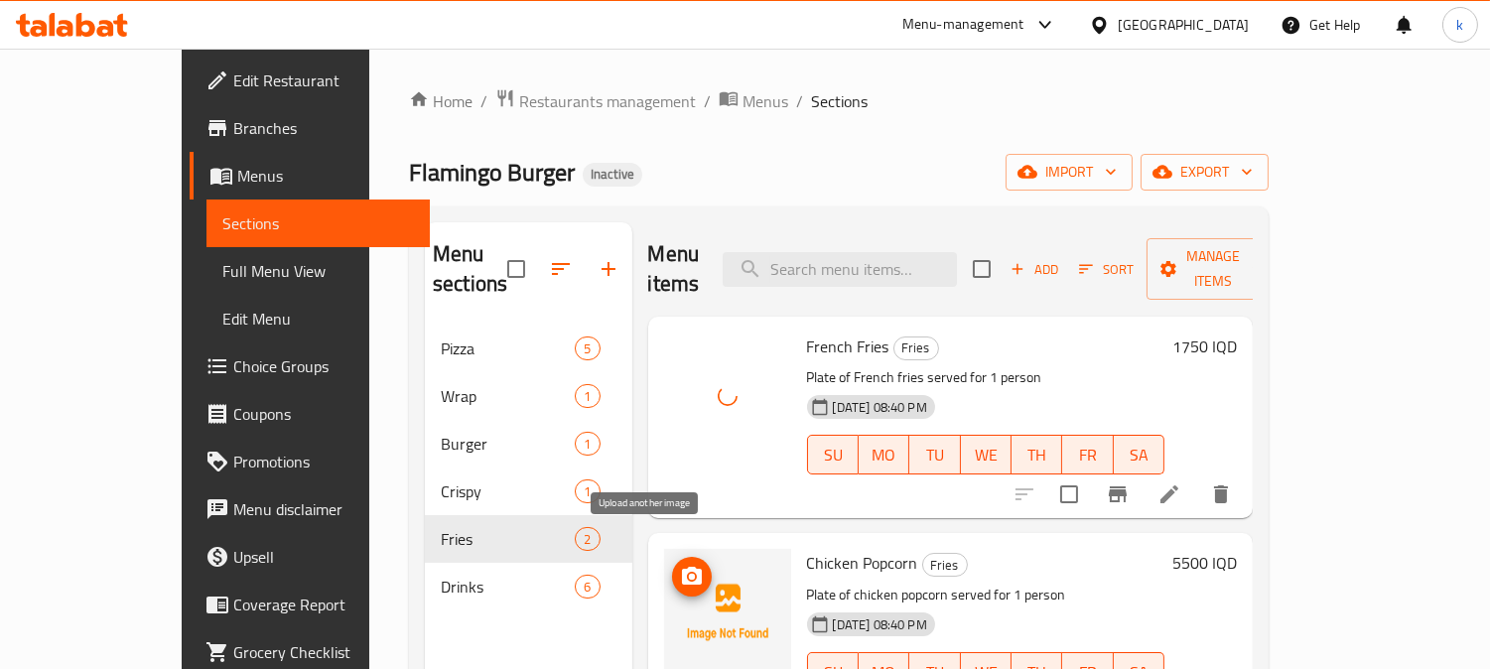
click at [682, 567] on icon "upload picture" at bounding box center [692, 576] width 20 height 18
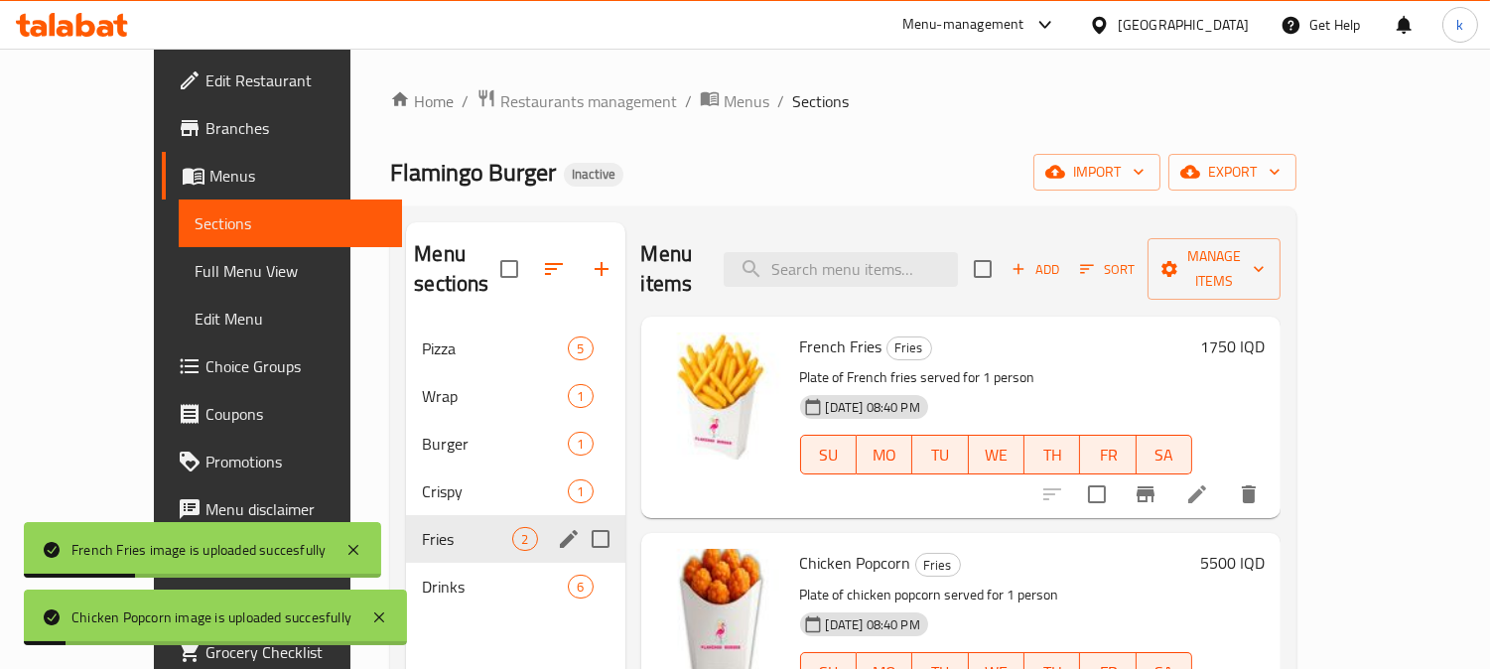
scroll to position [184, 0]
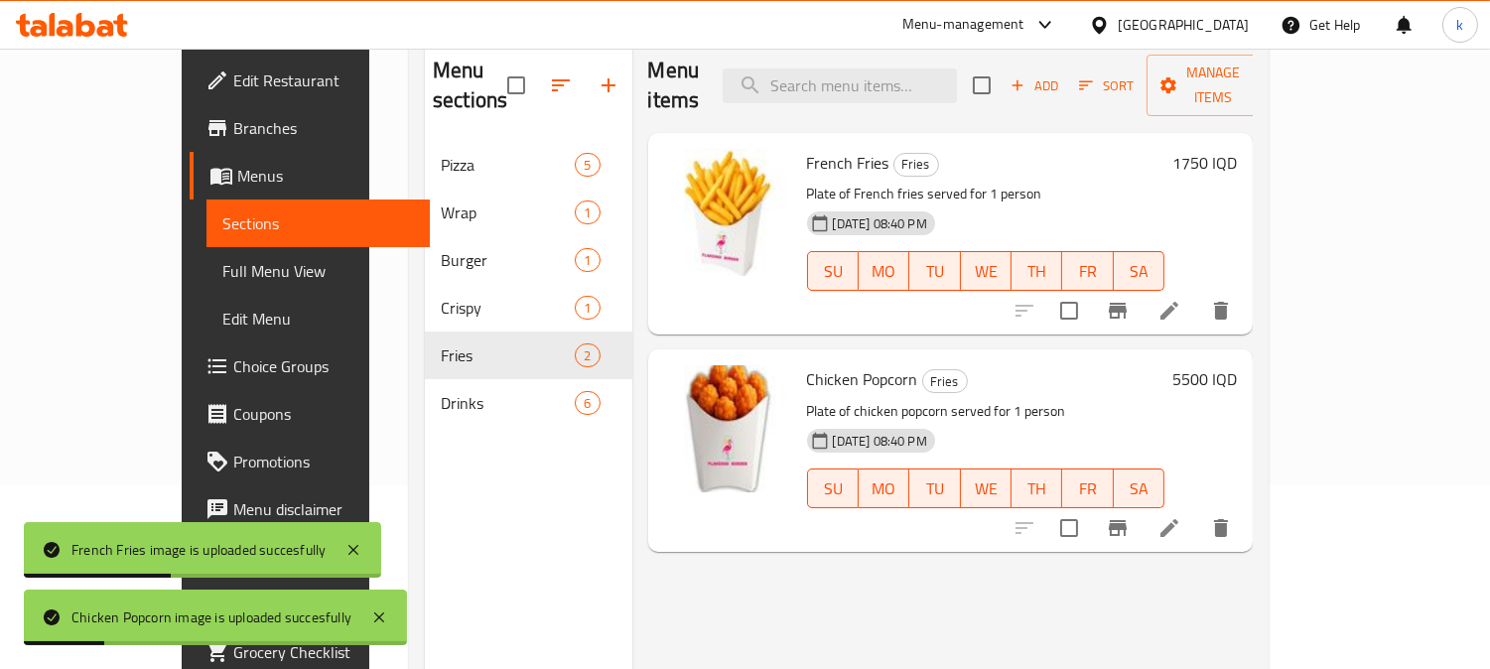
click at [425, 384] on div "Drinks 6" at bounding box center [529, 403] width 208 height 48
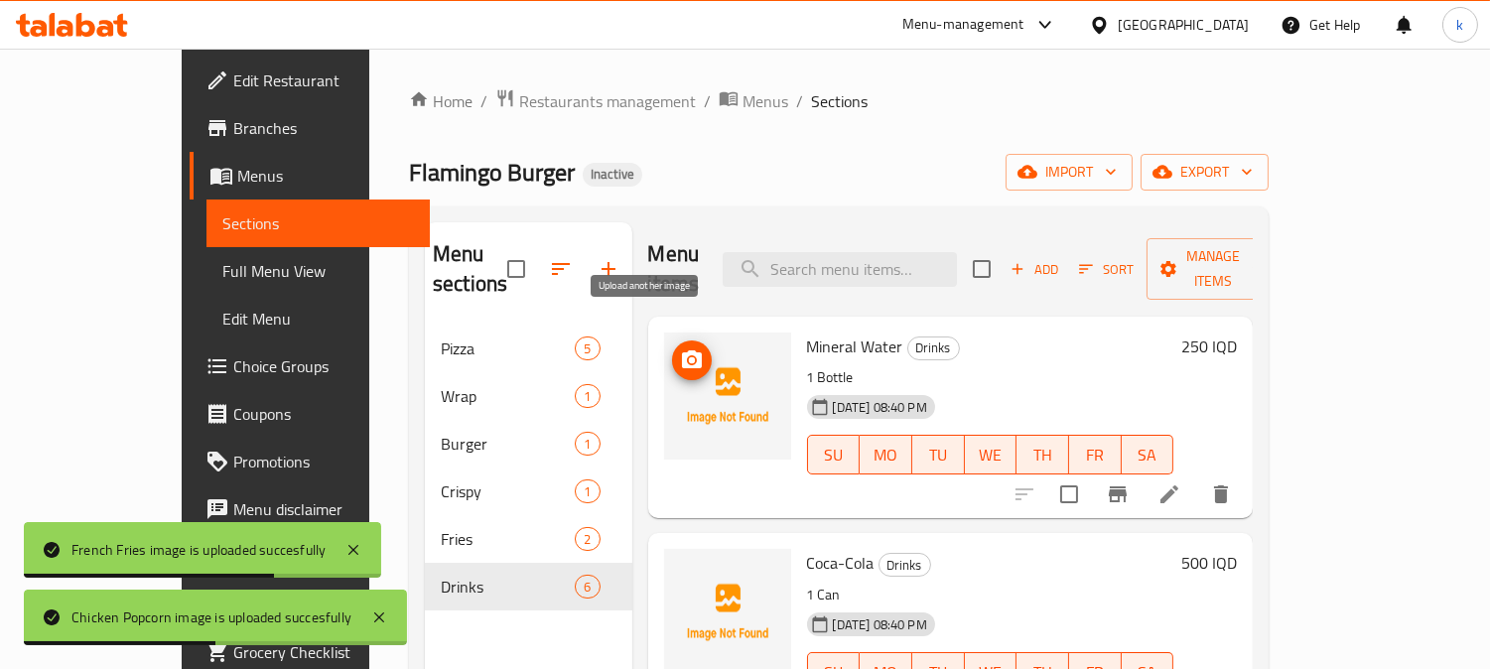
click at [682, 350] on icon "upload picture" at bounding box center [692, 359] width 20 height 18
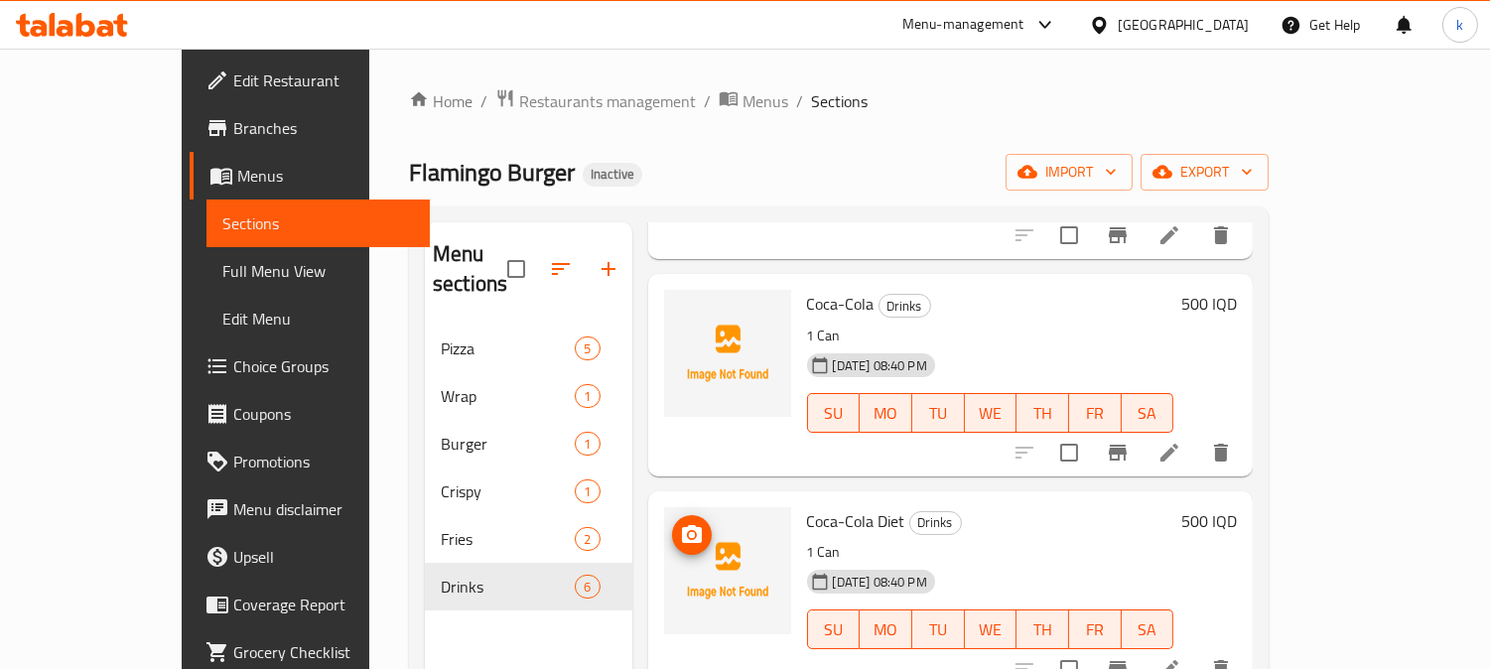
scroll to position [184, 0]
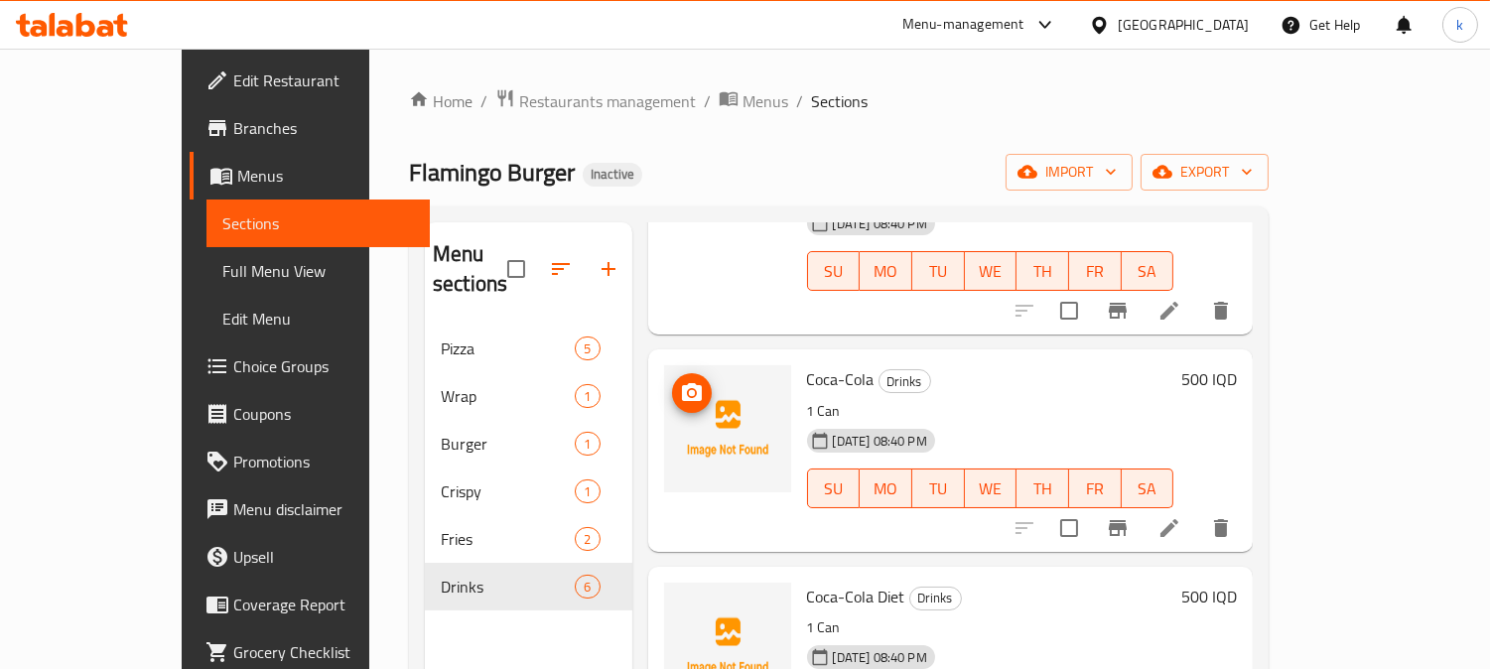
click at [682, 383] on icon "upload picture" at bounding box center [692, 392] width 20 height 18
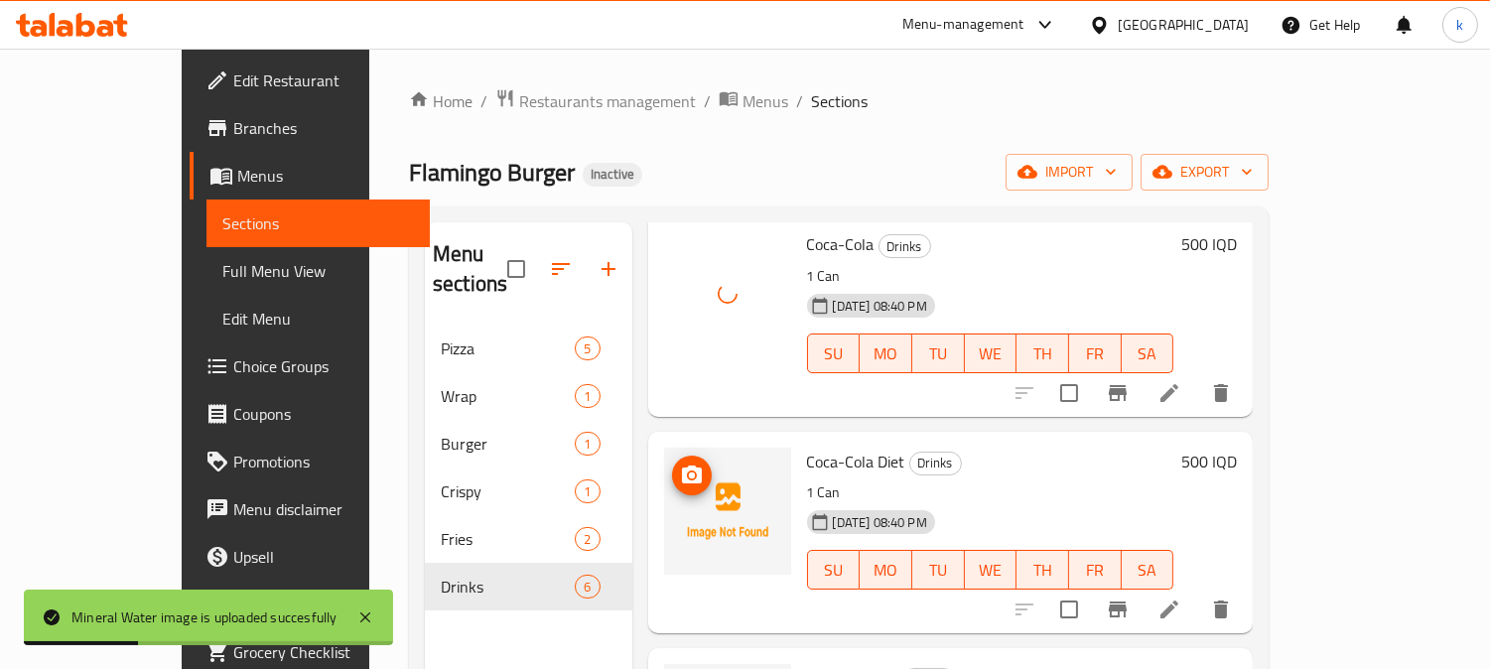
scroll to position [367, 0]
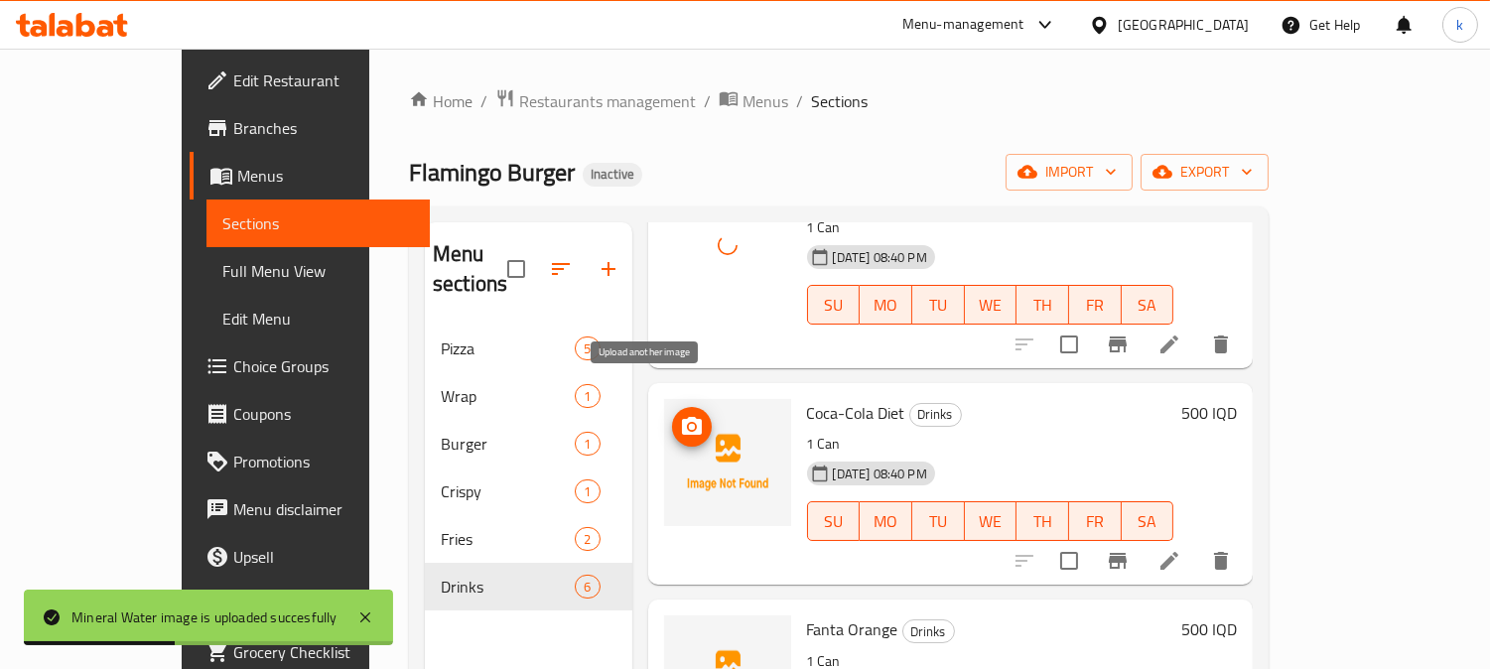
click at [682, 417] on icon "upload picture" at bounding box center [692, 426] width 20 height 18
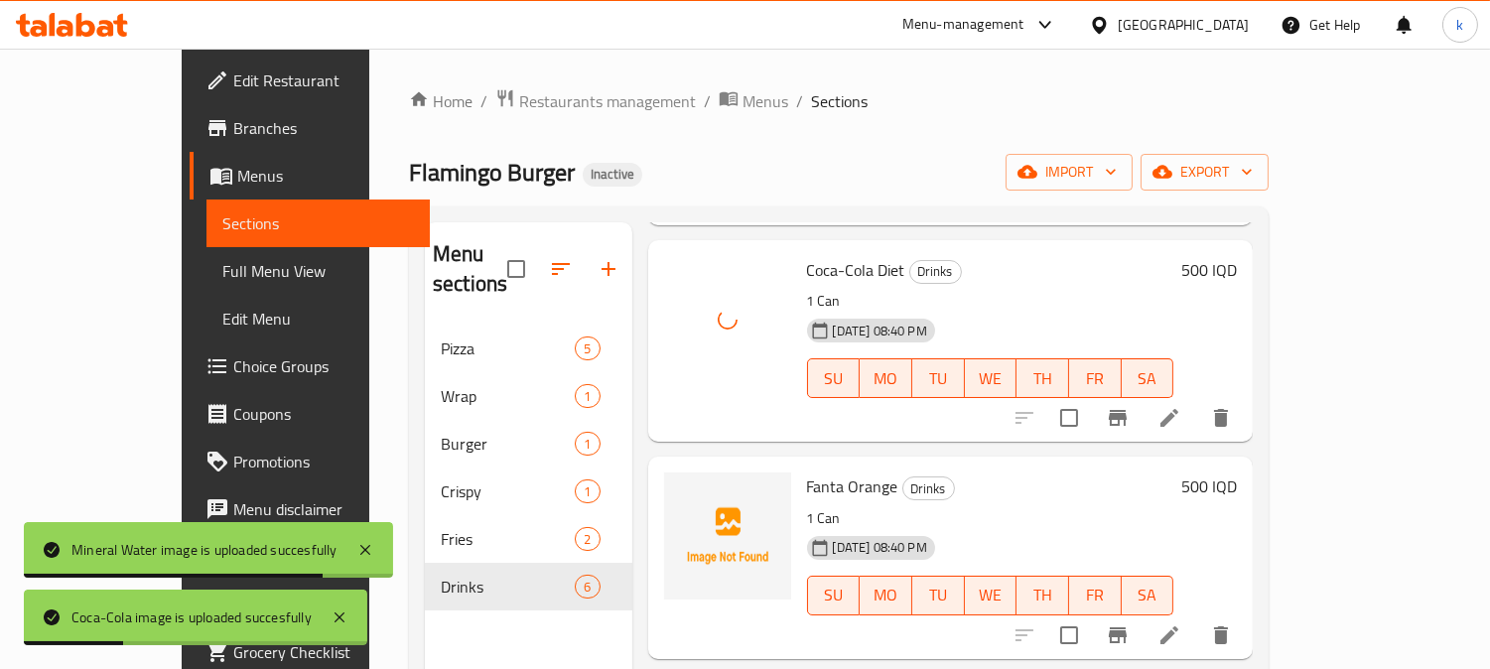
scroll to position [551, 0]
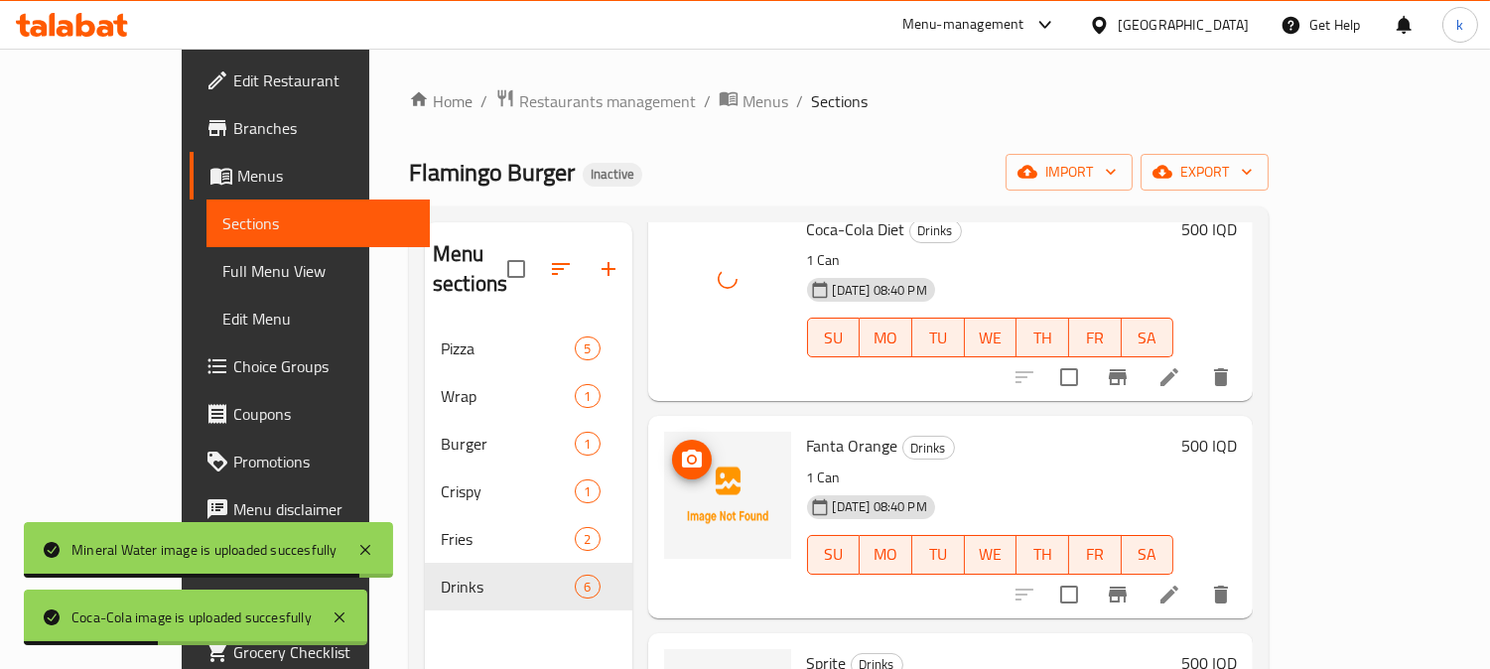
click at [682, 450] on icon "upload picture" at bounding box center [692, 459] width 20 height 18
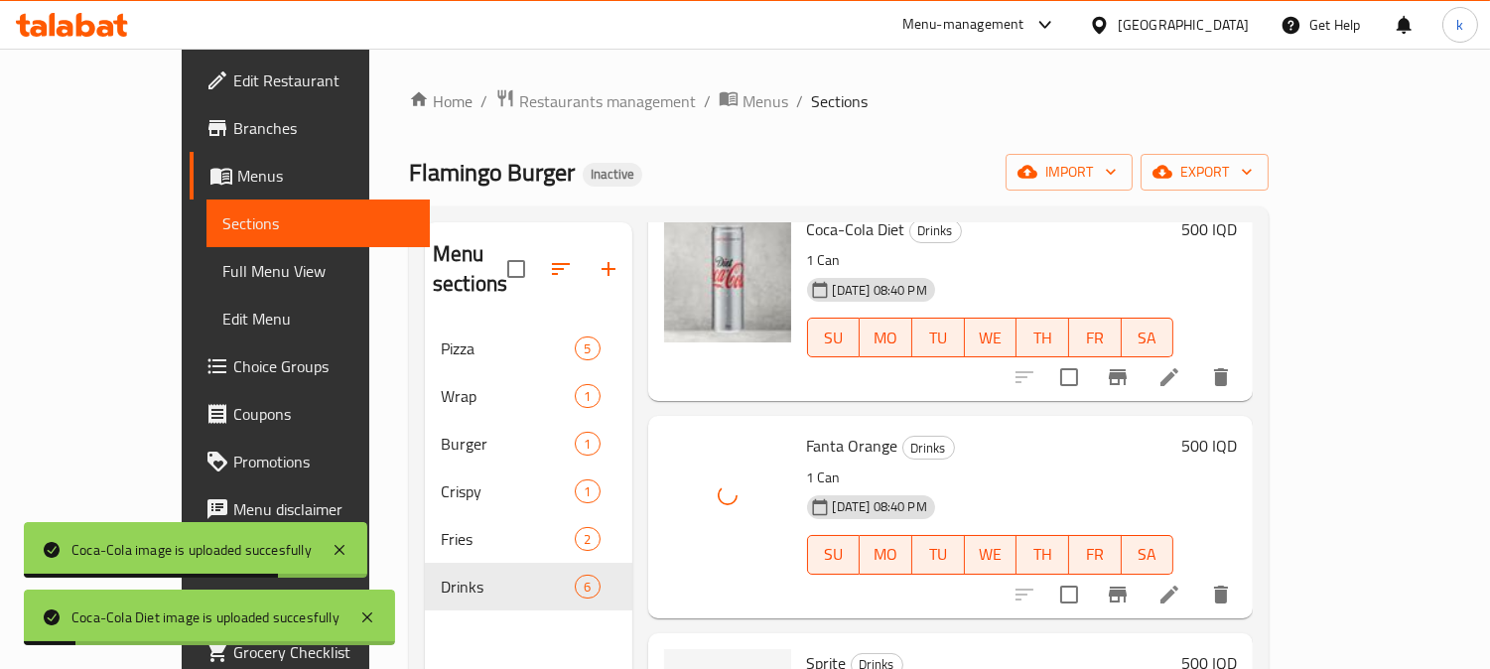
scroll to position [680, 0]
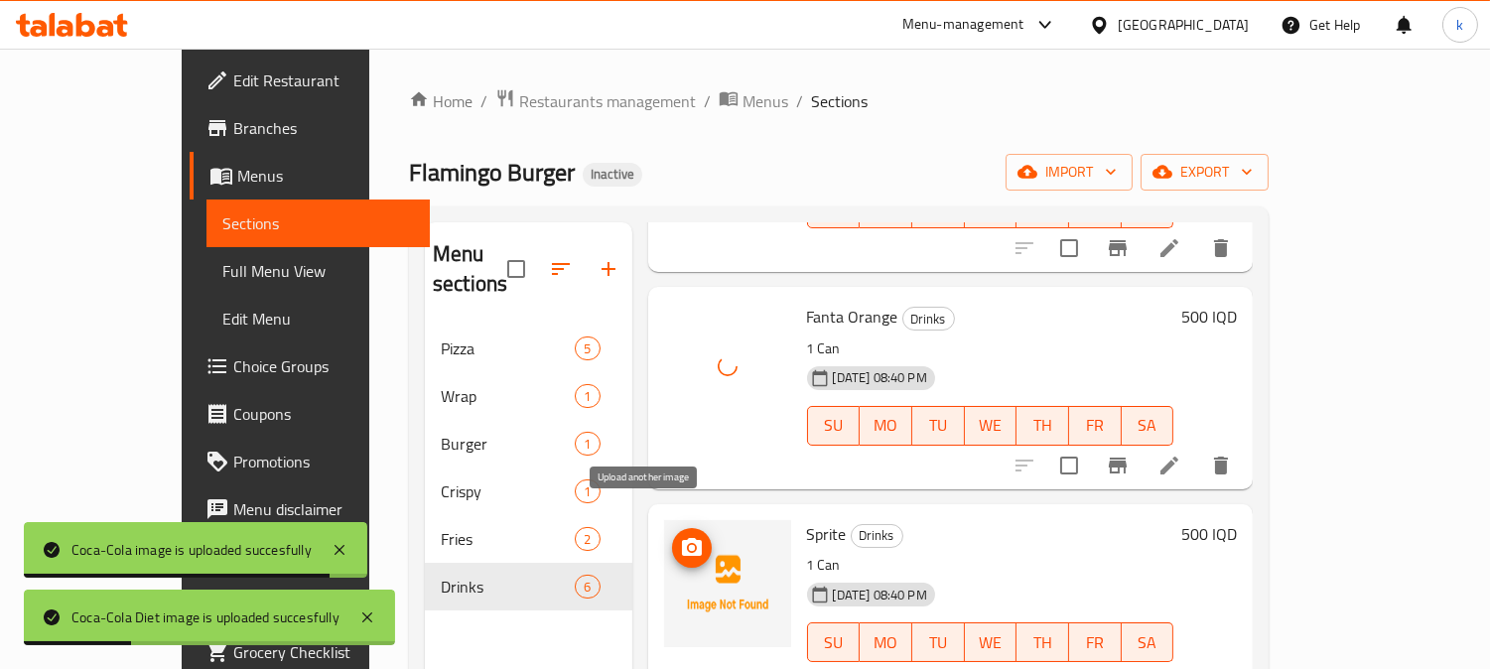
click at [680, 536] on icon "upload picture" at bounding box center [692, 548] width 24 height 24
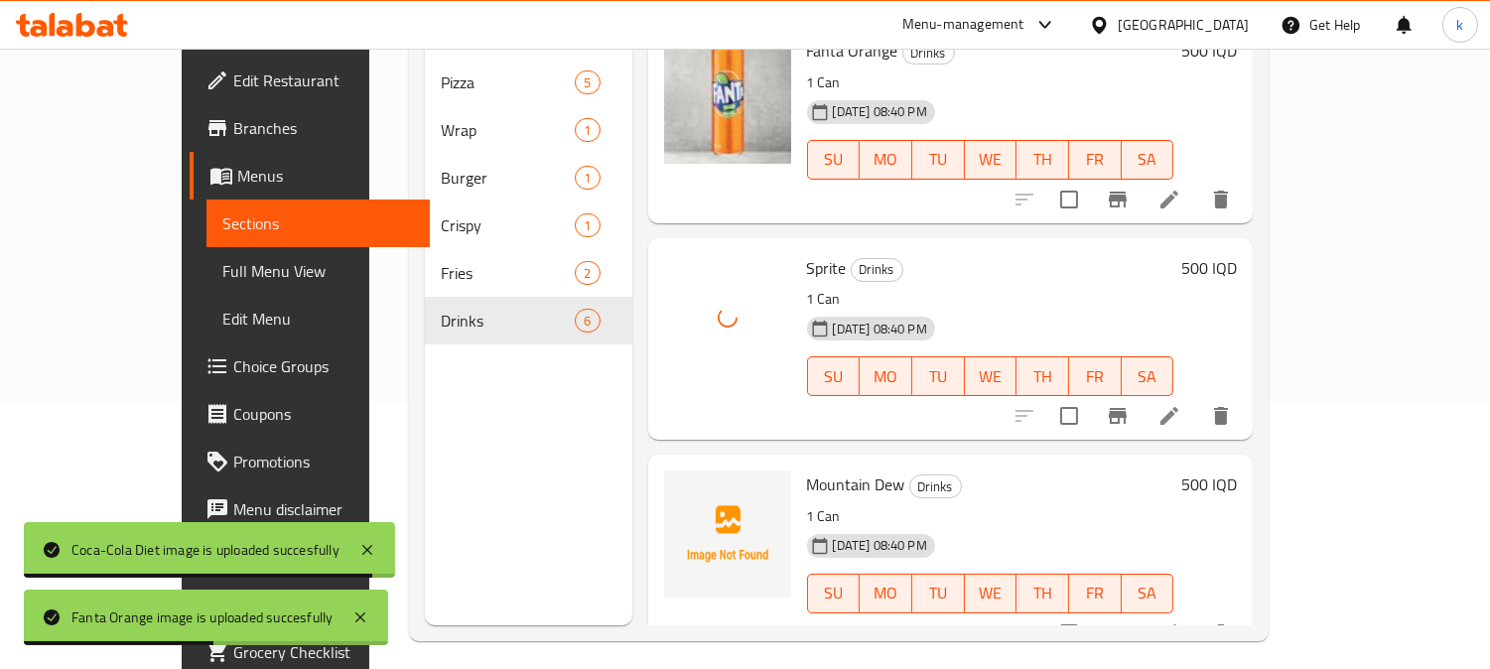
scroll to position [278, 0]
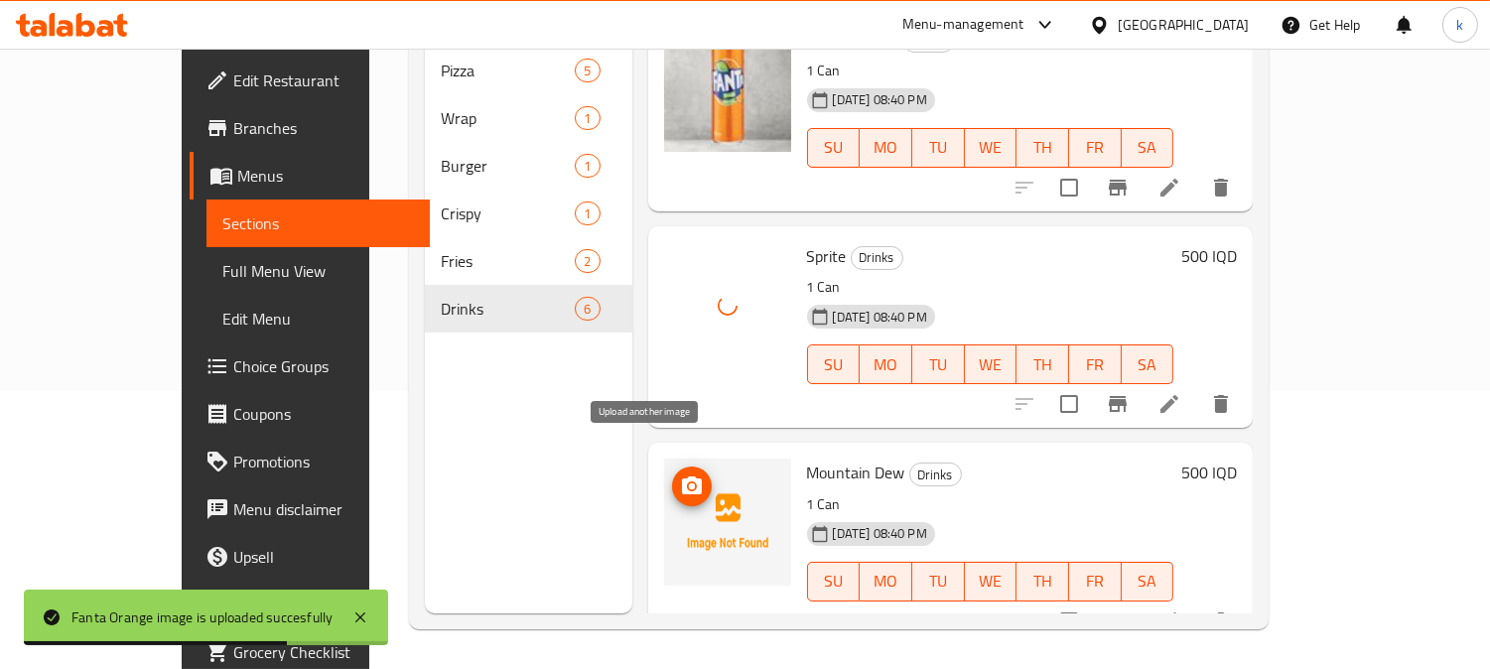
click at [680, 475] on icon "upload picture" at bounding box center [692, 487] width 24 height 24
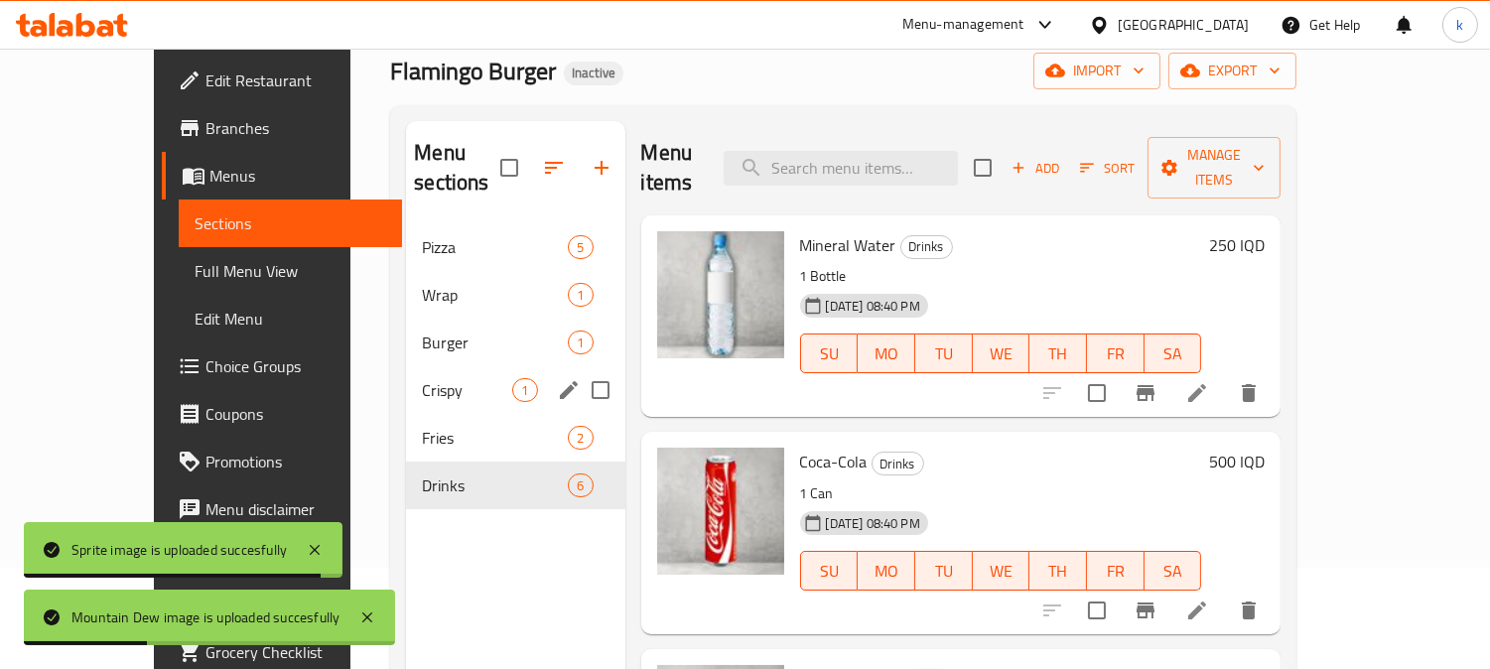
scroll to position [0, 0]
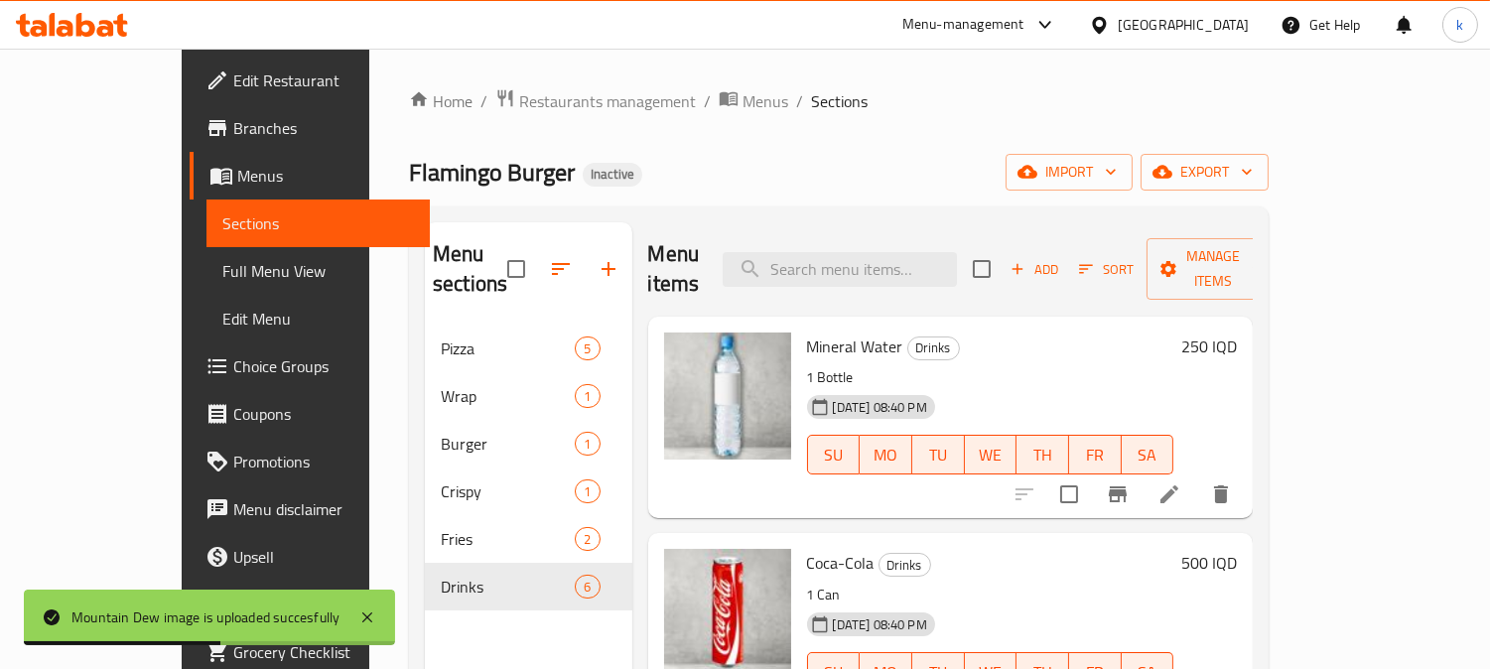
click at [233, 82] on span "Edit Restaurant" at bounding box center [324, 81] width 182 height 24
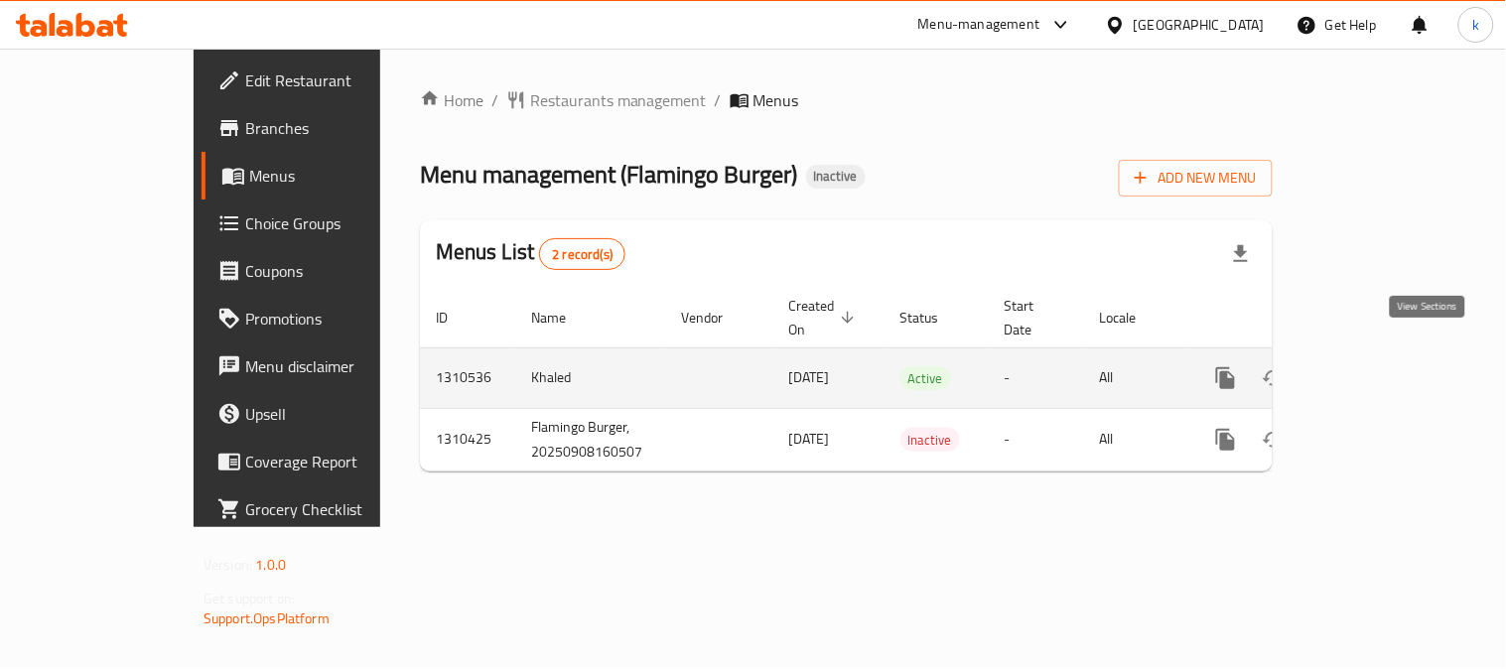
click at [1393, 357] on link "enhanced table" at bounding box center [1369, 378] width 48 height 48
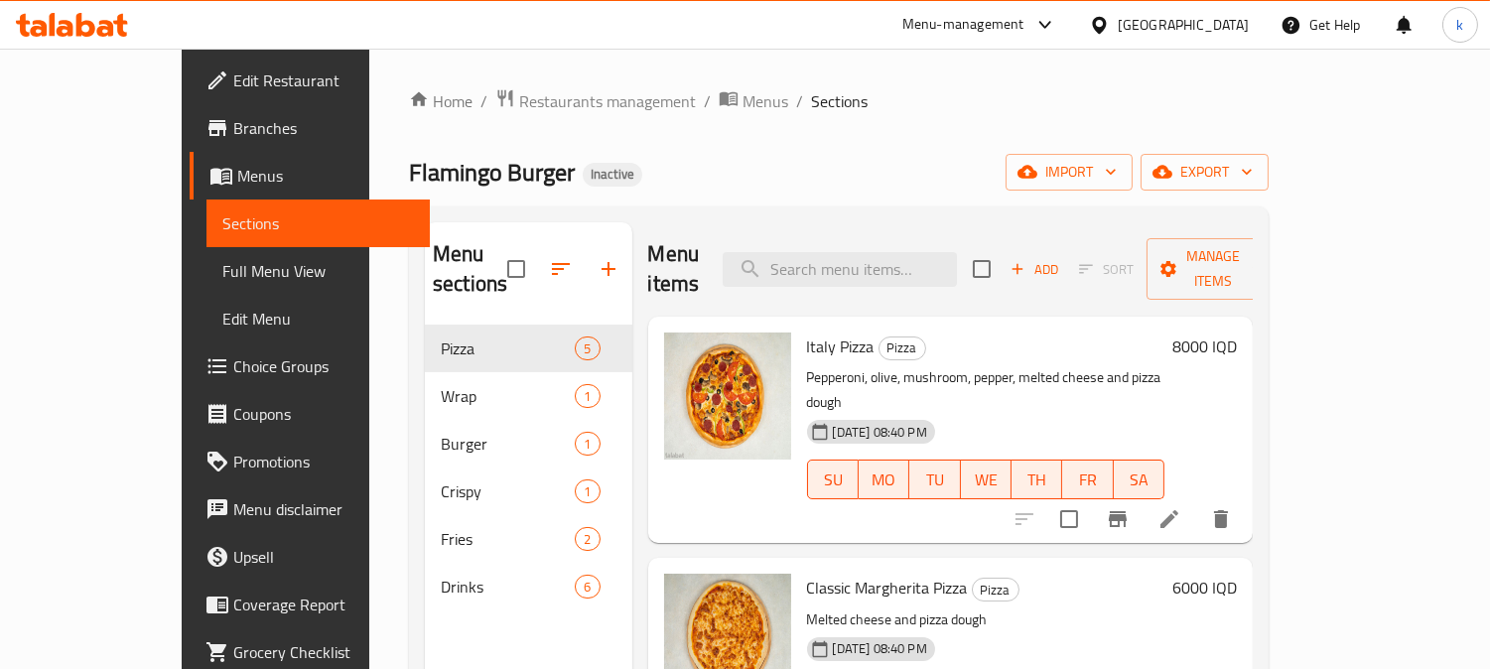
click at [222, 278] on span "Full Menu View" at bounding box center [318, 271] width 193 height 24
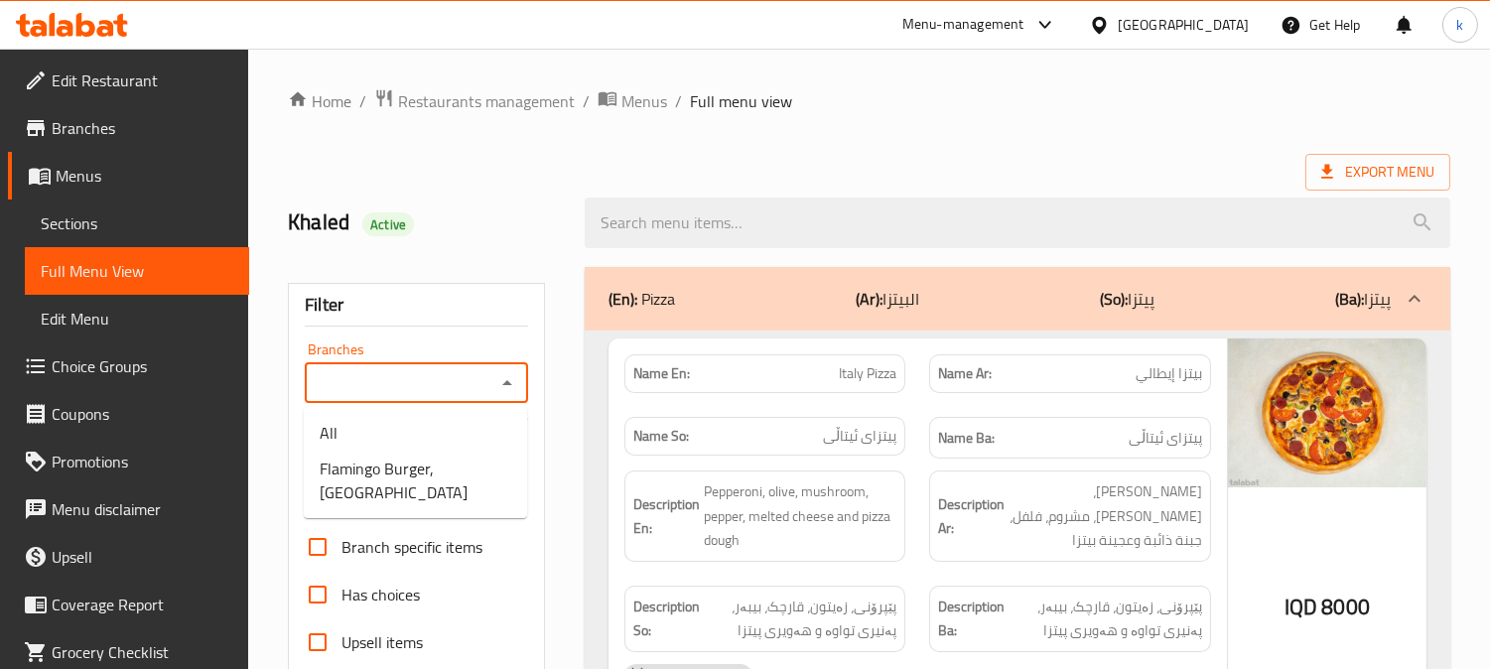
click at [381, 371] on input "Branches" at bounding box center [400, 383] width 179 height 28
click at [434, 457] on span "Flamingo Burger, Nardawan" at bounding box center [416, 481] width 192 height 48
type input "Flamingo Burger, Nardawan"
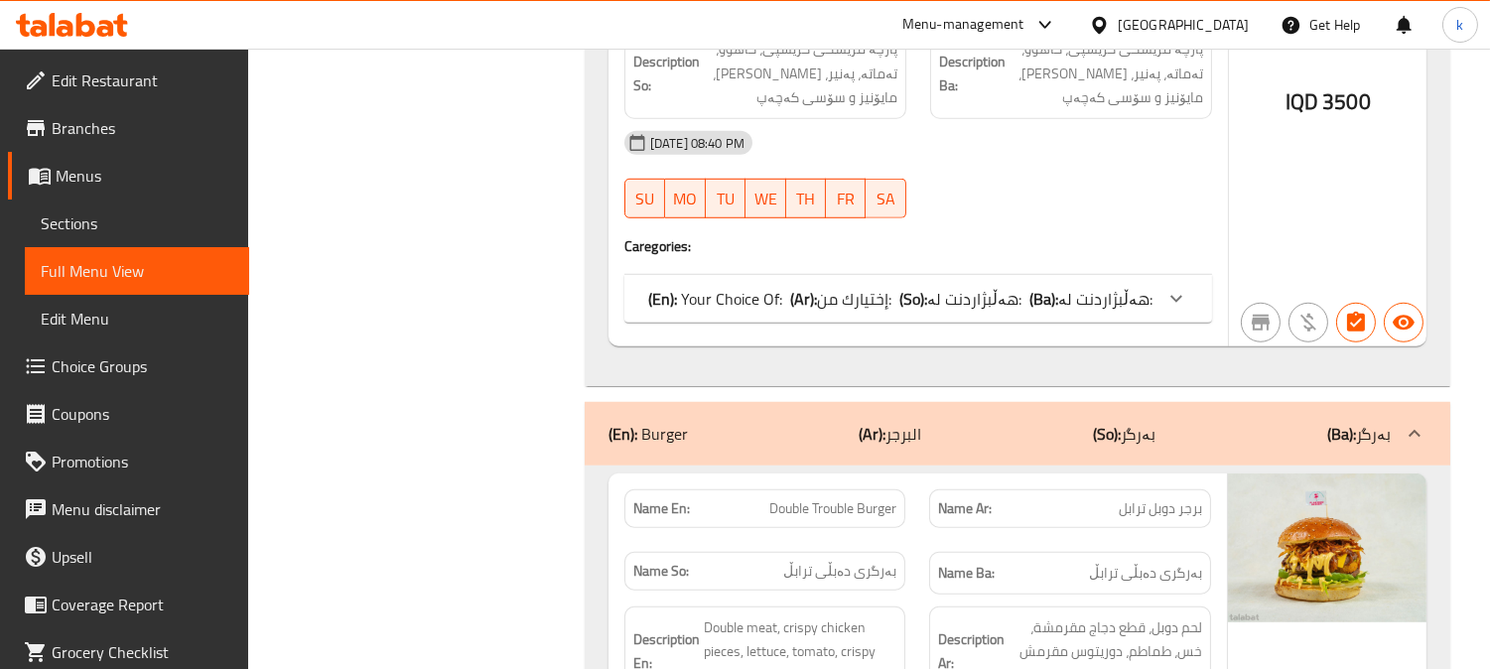
scroll to position [2942, 0]
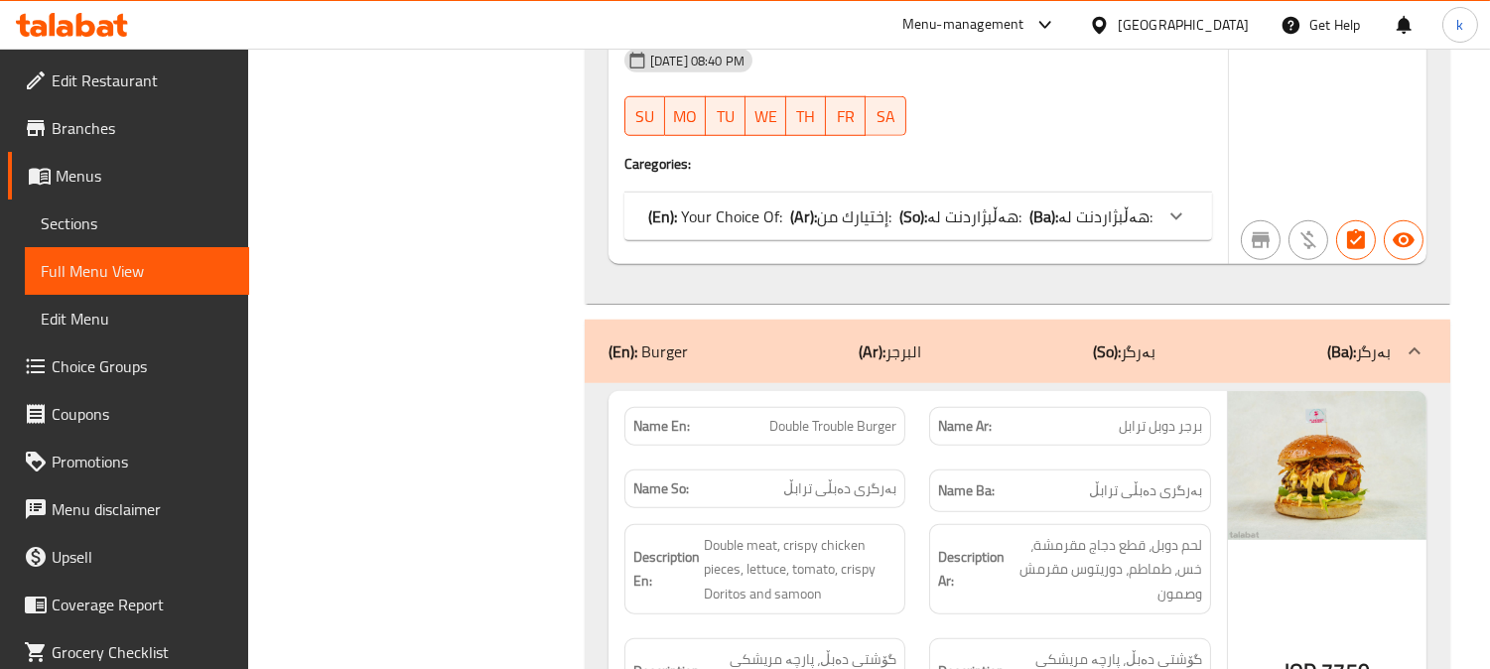
click at [1098, 204] on span "هەڵبژاردنت لە:" at bounding box center [1105, 217] width 94 height 30
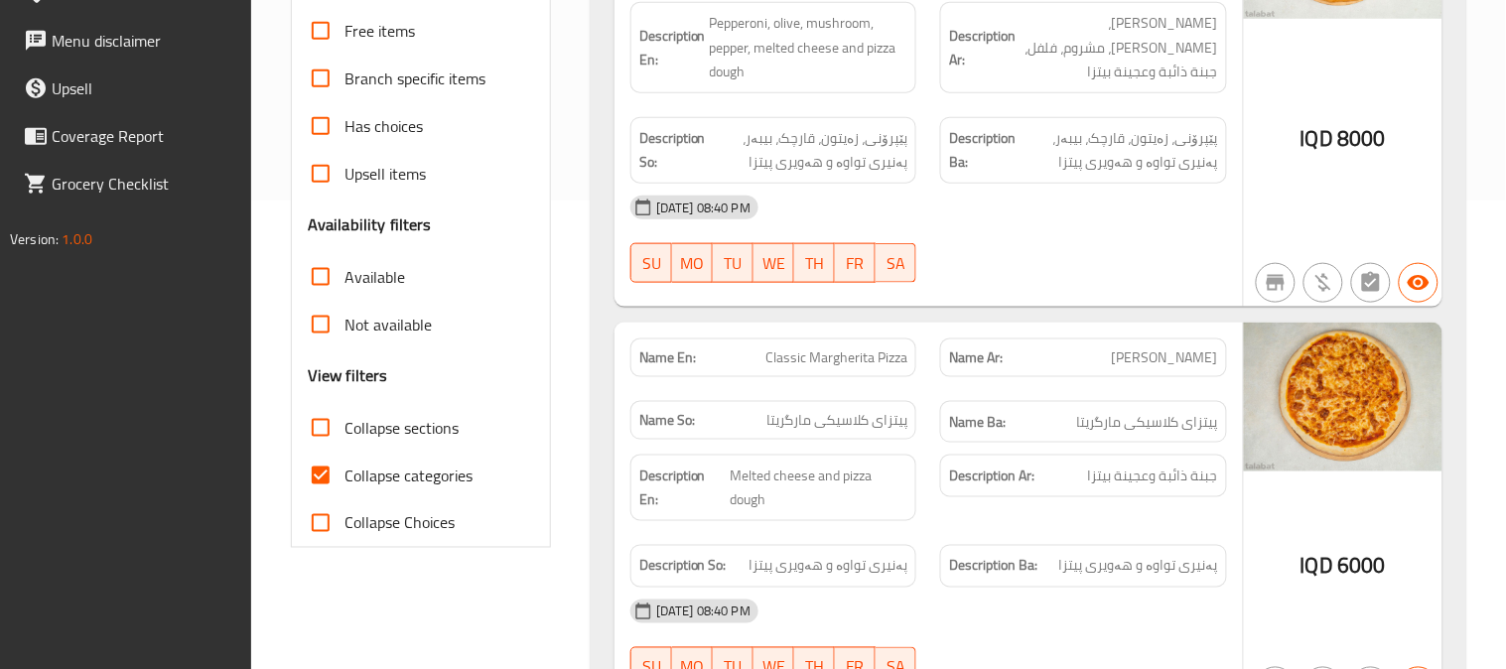
scroll to position [937, 0]
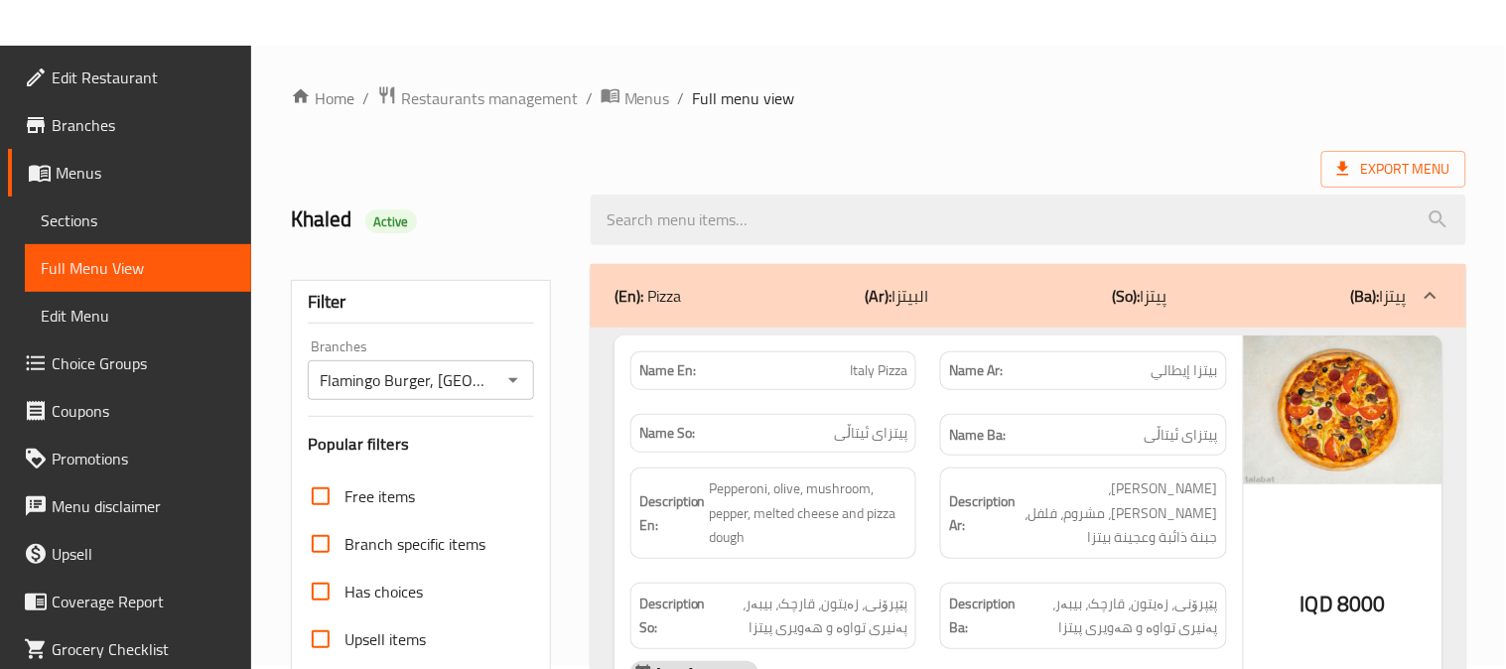
scroll to position [736, 0]
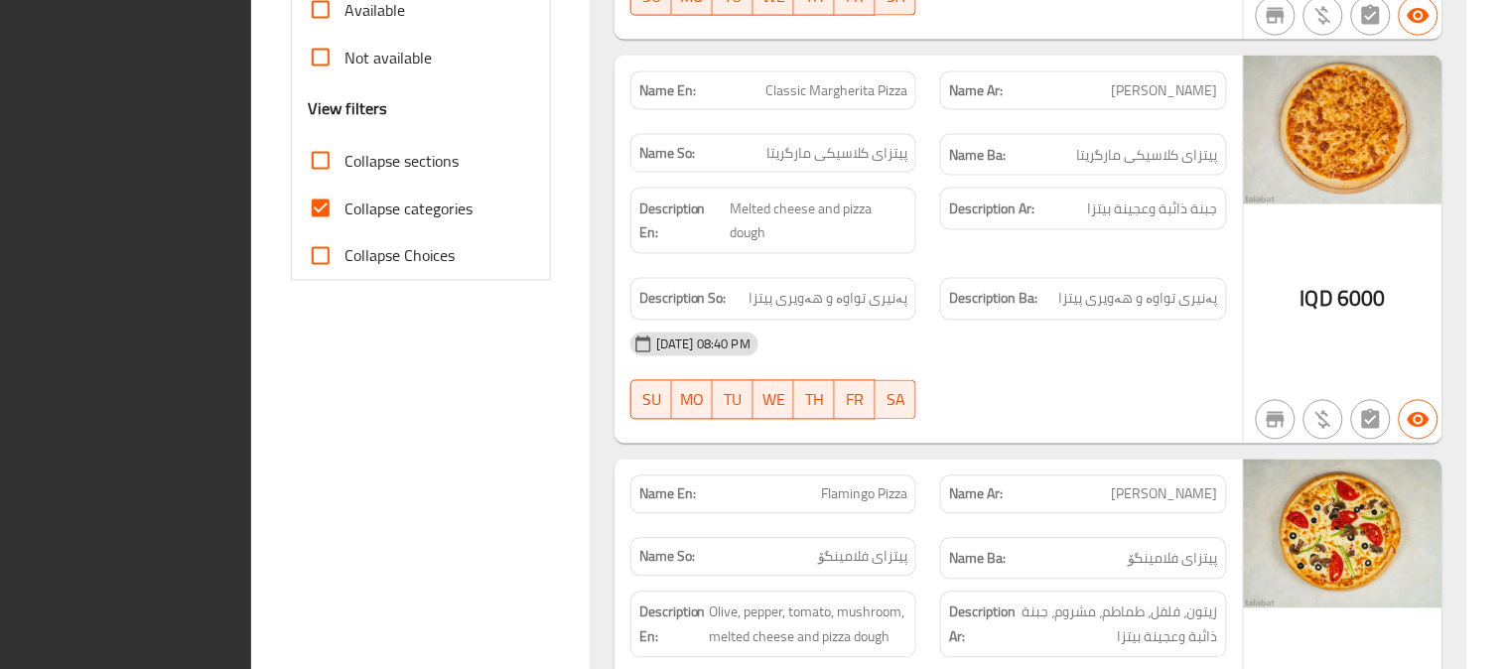
click at [339, 201] on input "Collapse categories" at bounding box center [321, 209] width 48 height 48
checkbox input "false"
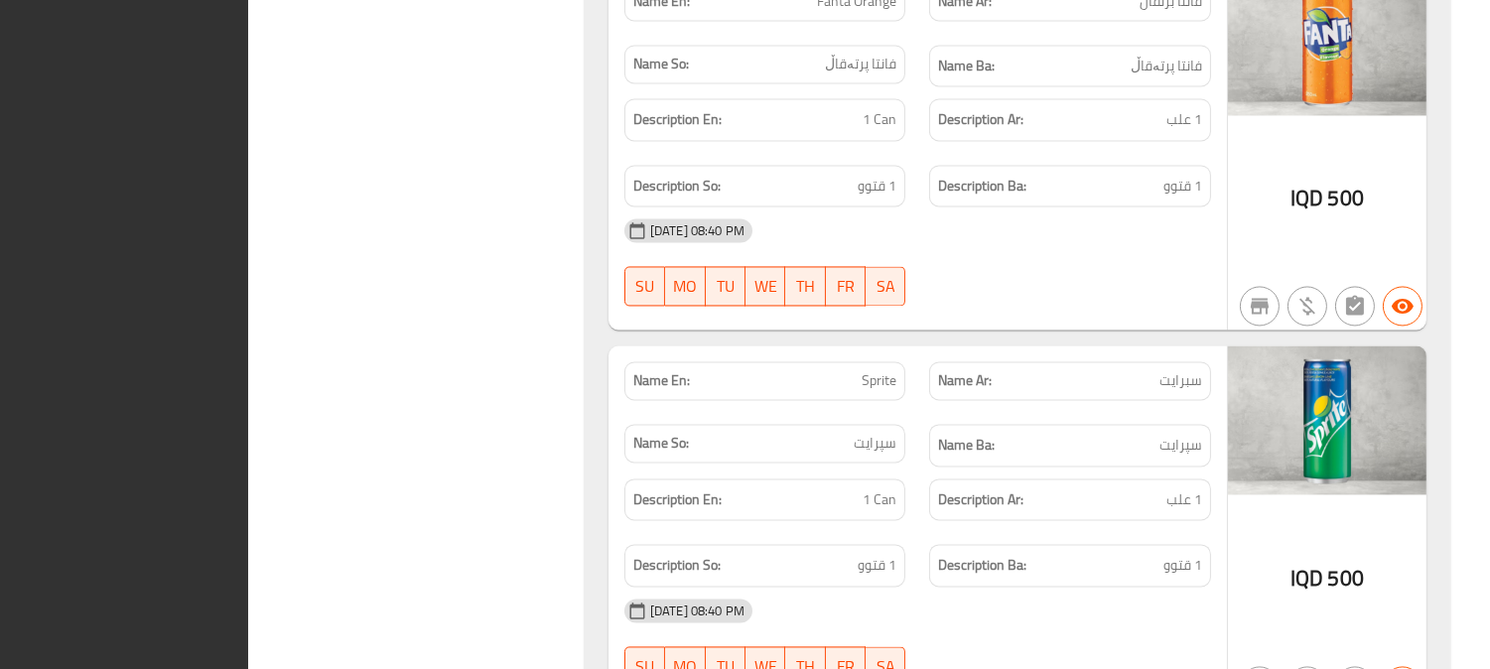
scroll to position [7490, 0]
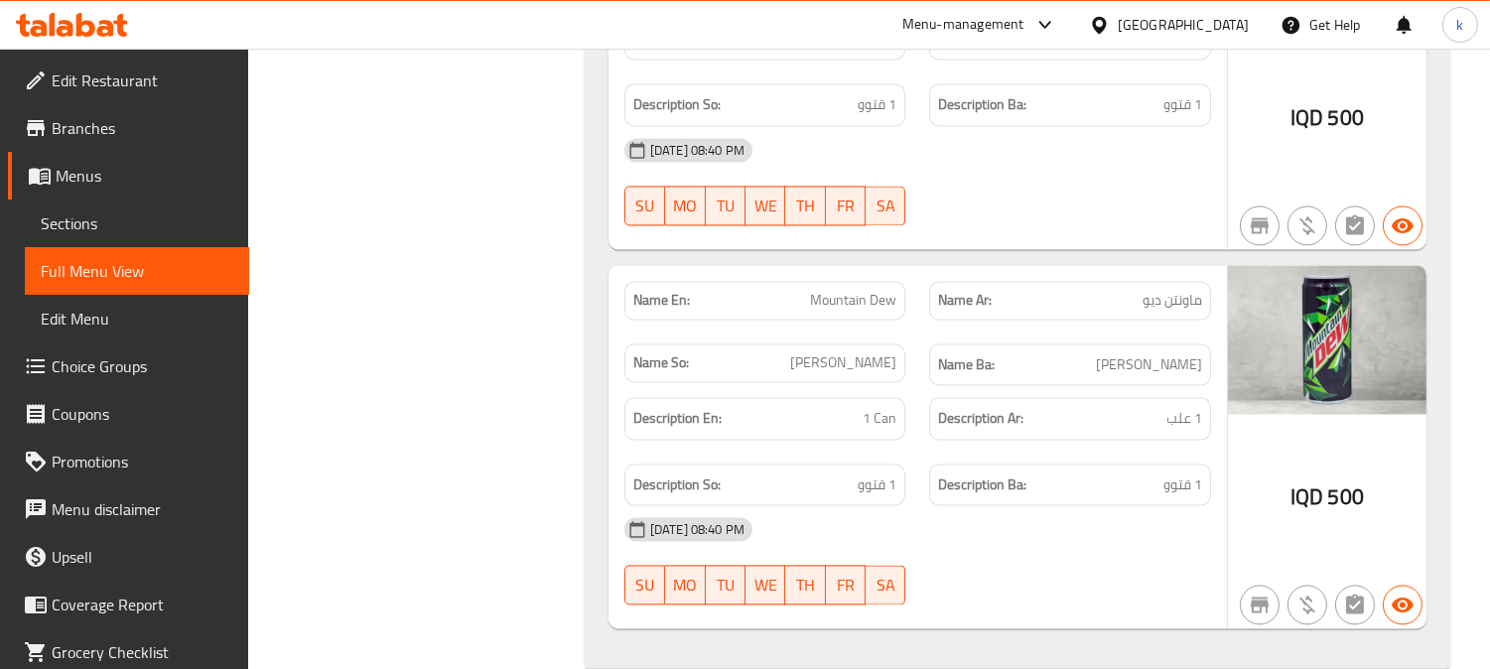
click at [73, 28] on icon at bounding box center [72, 25] width 112 height 24
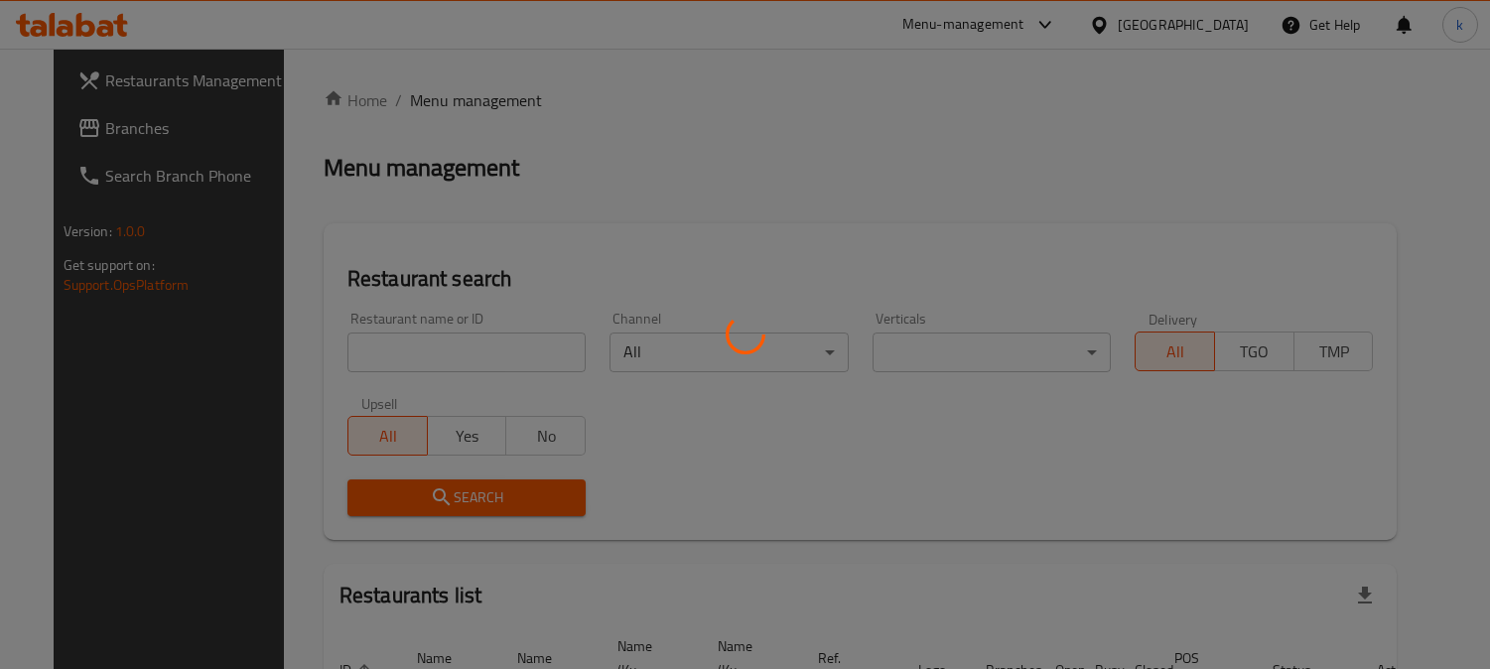
scroll to position [122, 0]
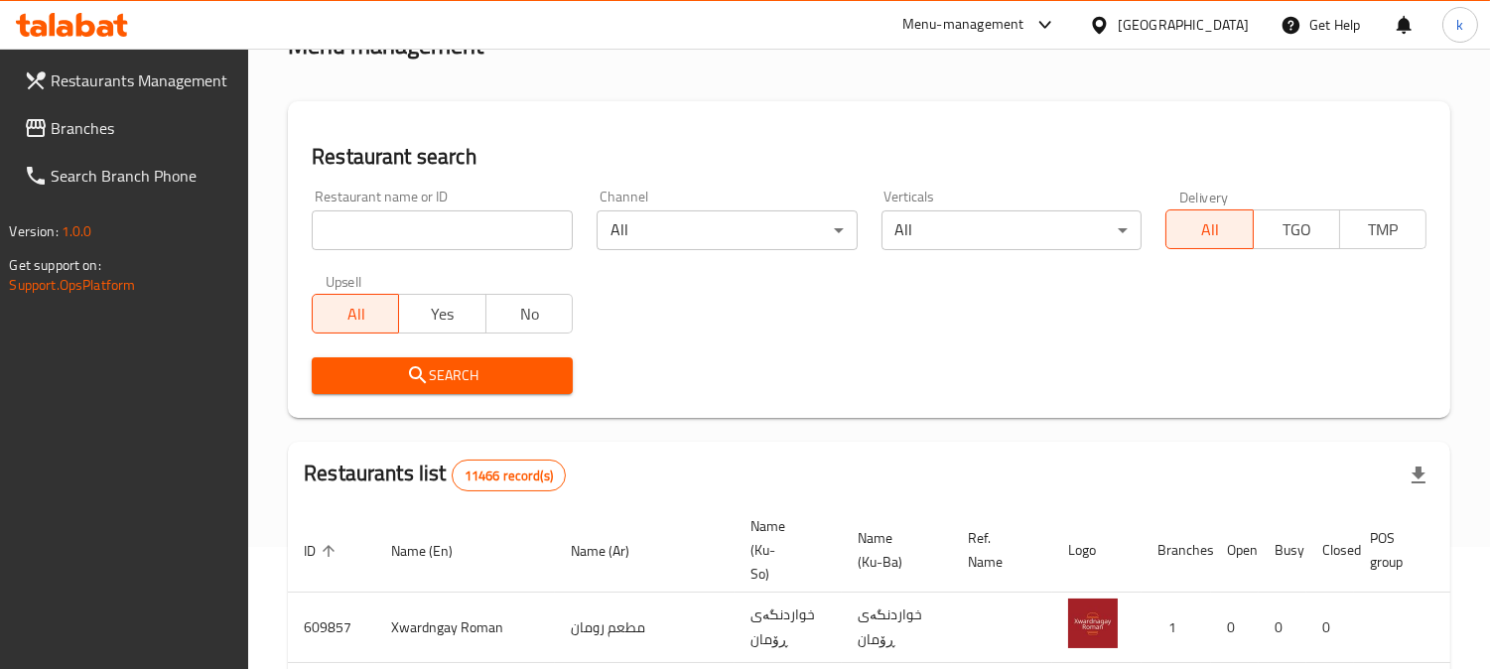
click at [394, 228] on input "search" at bounding box center [442, 230] width 261 height 40
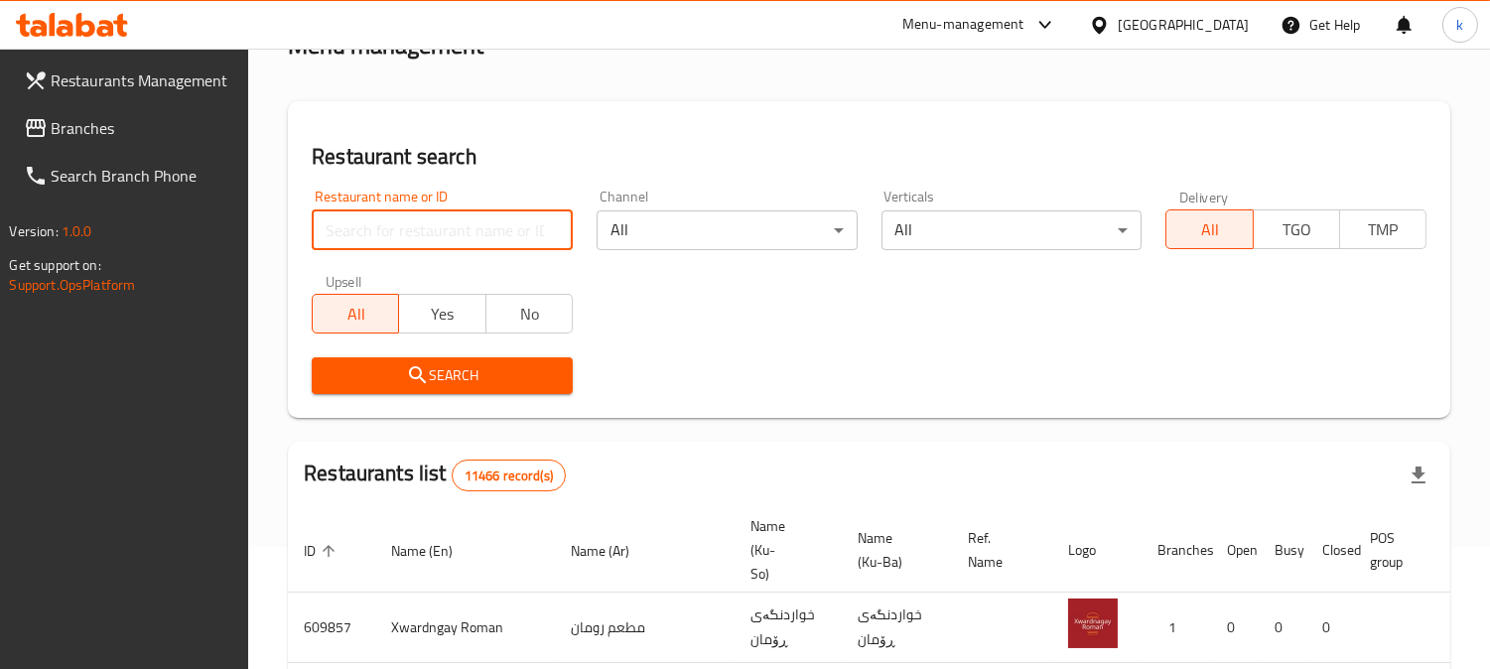
paste input "Bake House"
type input "Bake House"
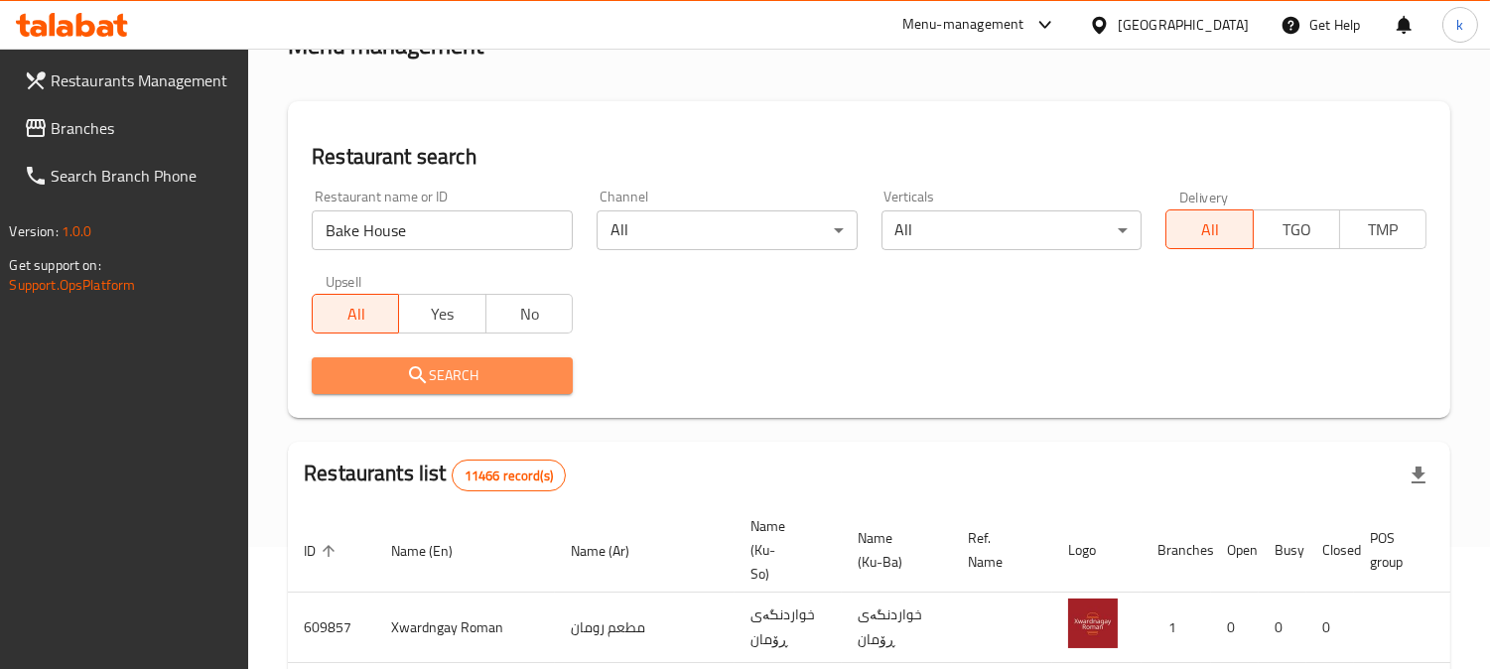
click at [377, 375] on span "Search" at bounding box center [442, 375] width 229 height 25
click at [377, 375] on div at bounding box center [745, 334] width 1490 height 669
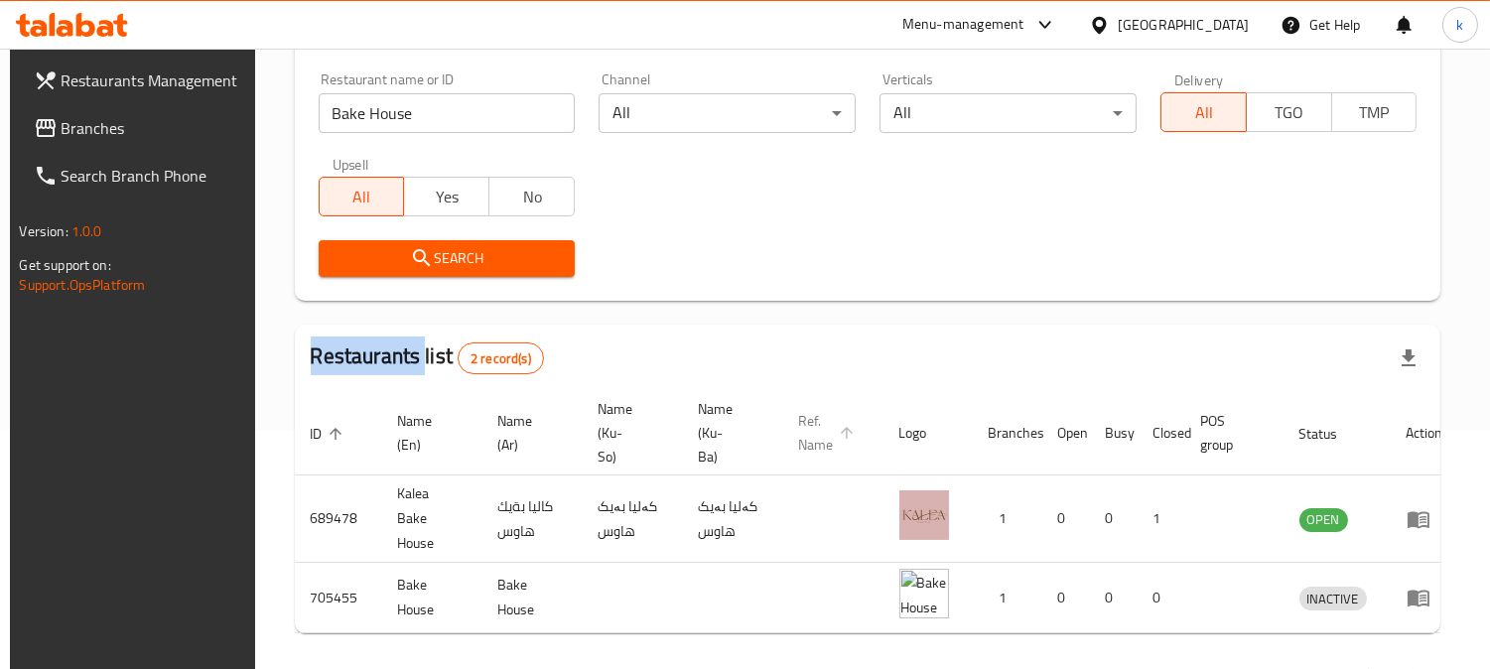
scroll to position [328, 0]
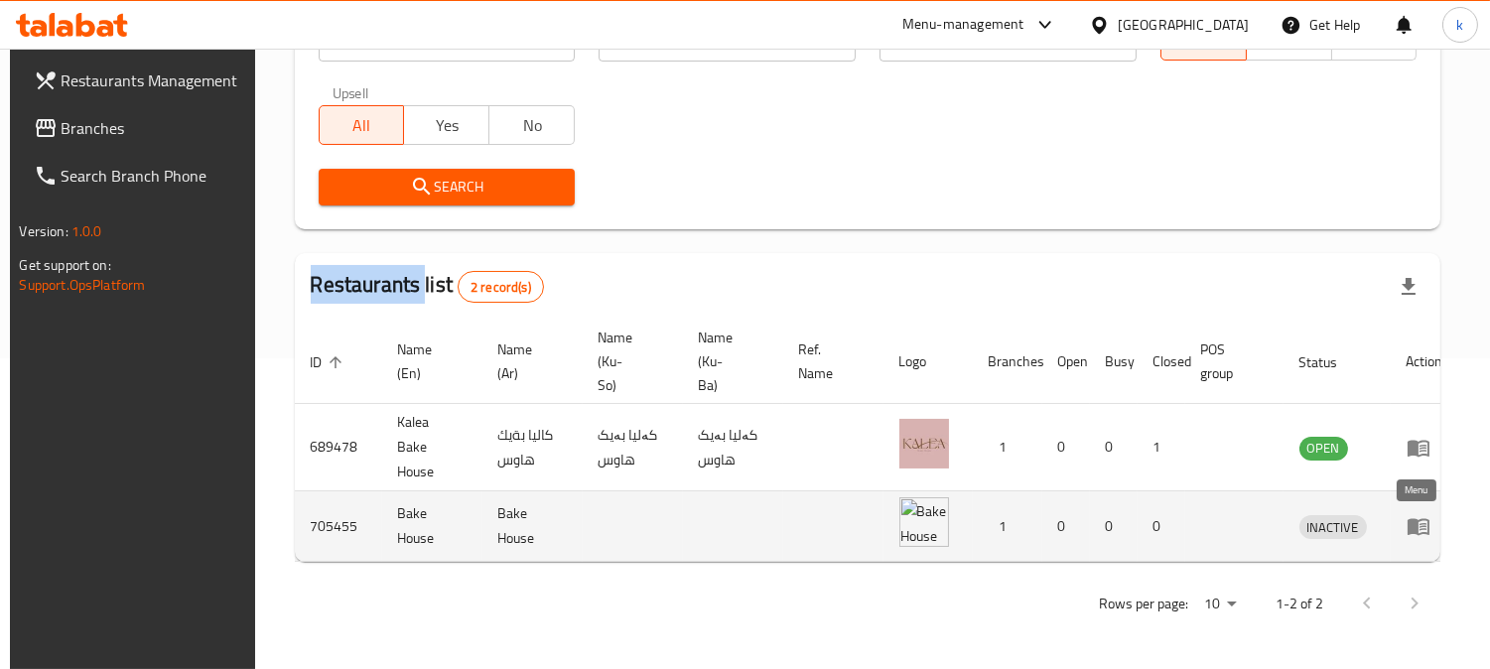
click at [1412, 514] on icon "enhanced table" at bounding box center [1419, 526] width 24 height 24
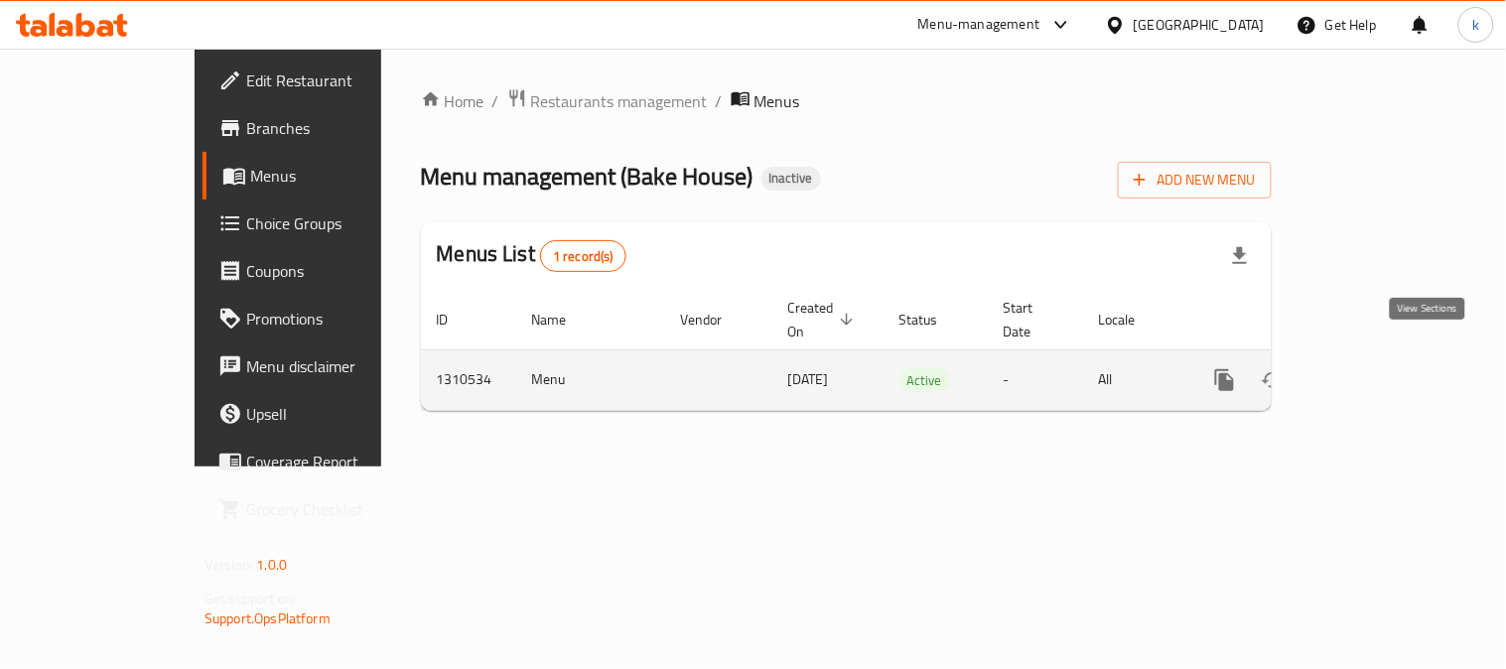
click at [1380, 368] on icon "enhanced table" at bounding box center [1368, 380] width 24 height 24
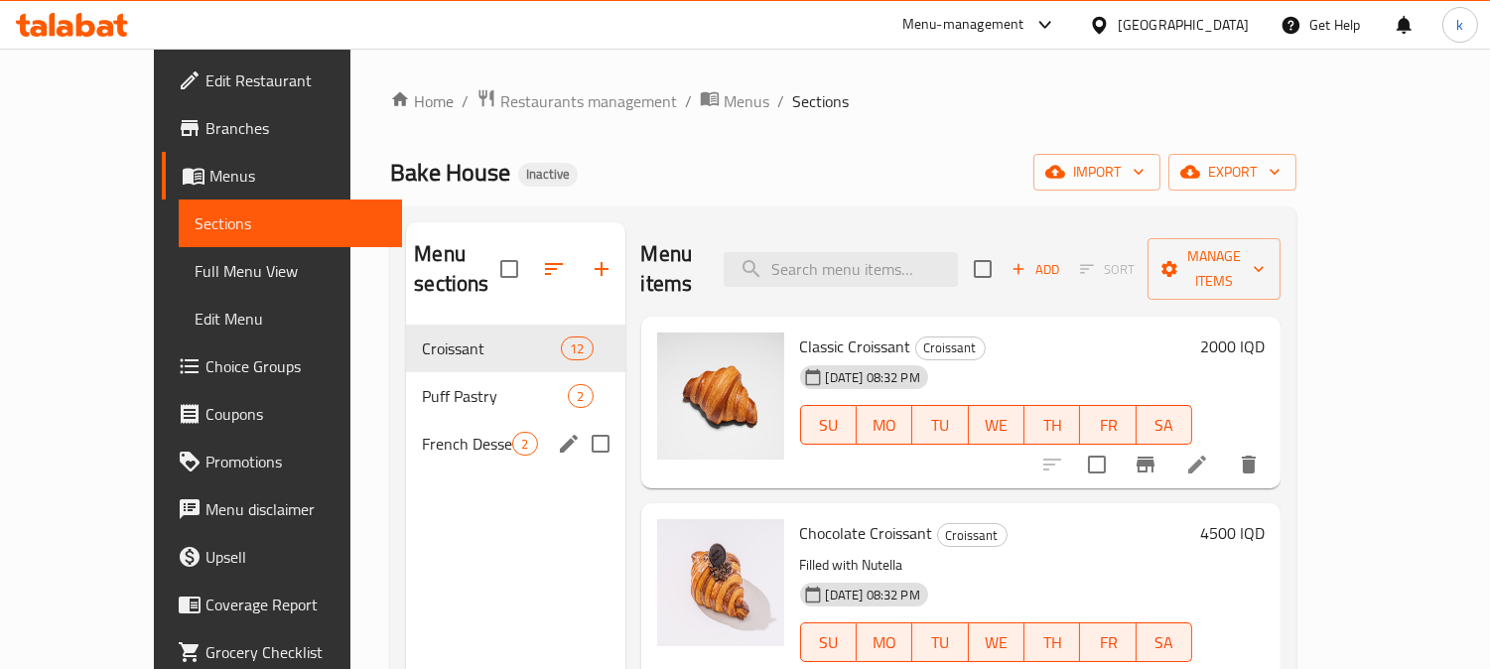
click at [420, 428] on div "French Desserts 2" at bounding box center [515, 444] width 218 height 48
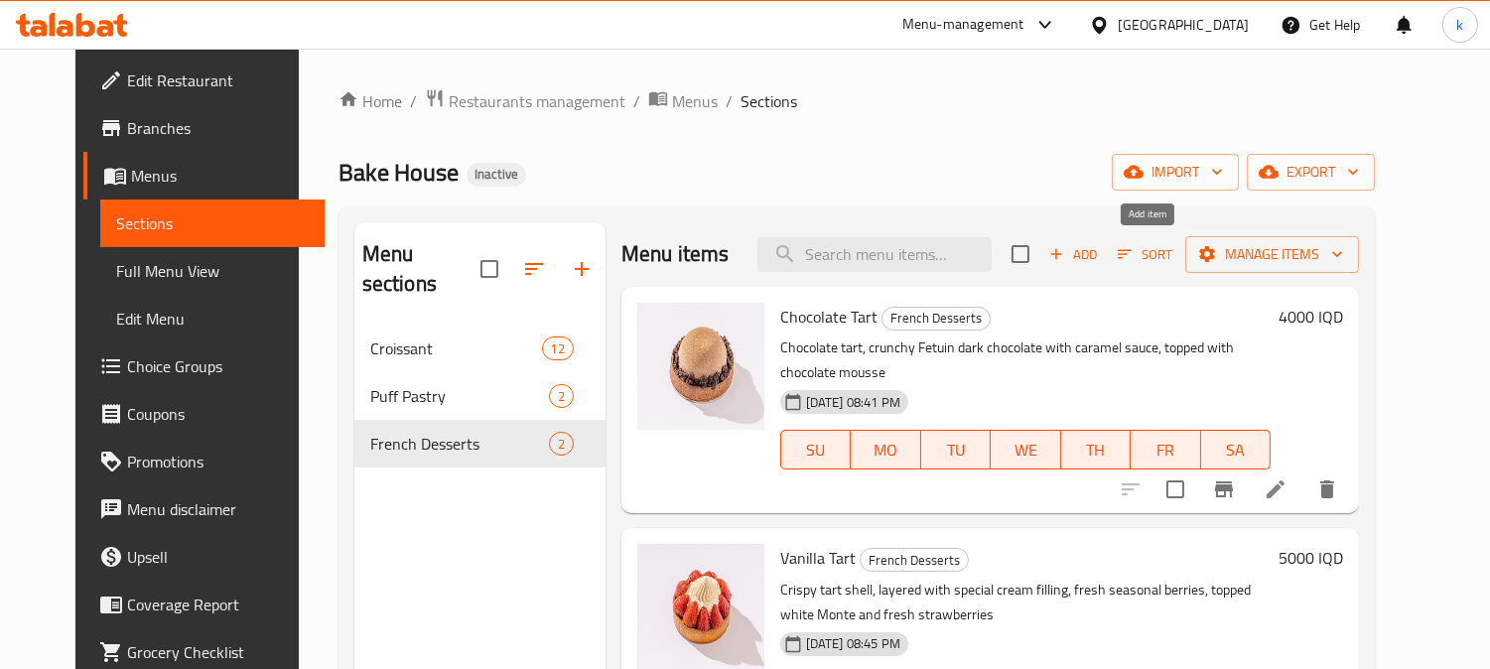
click at [1100, 251] on span "Add" at bounding box center [1073, 254] width 54 height 23
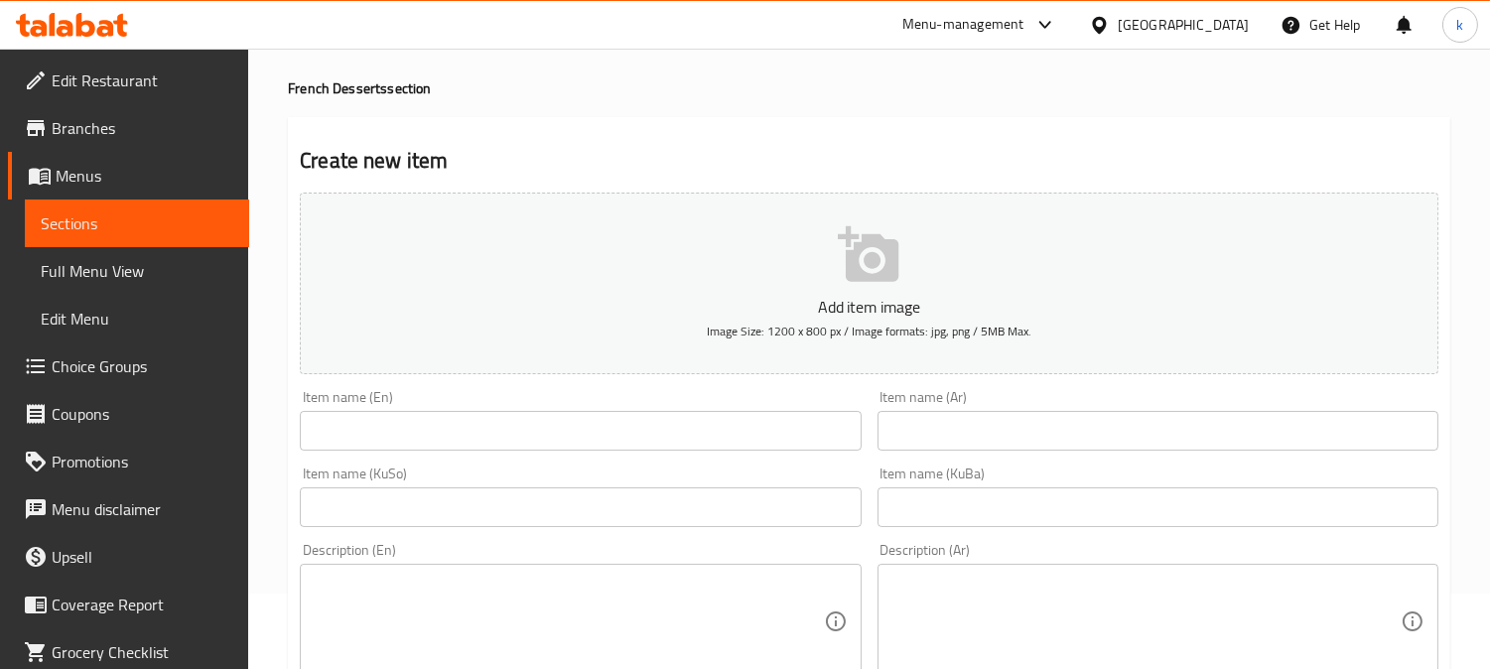
scroll to position [184, 0]
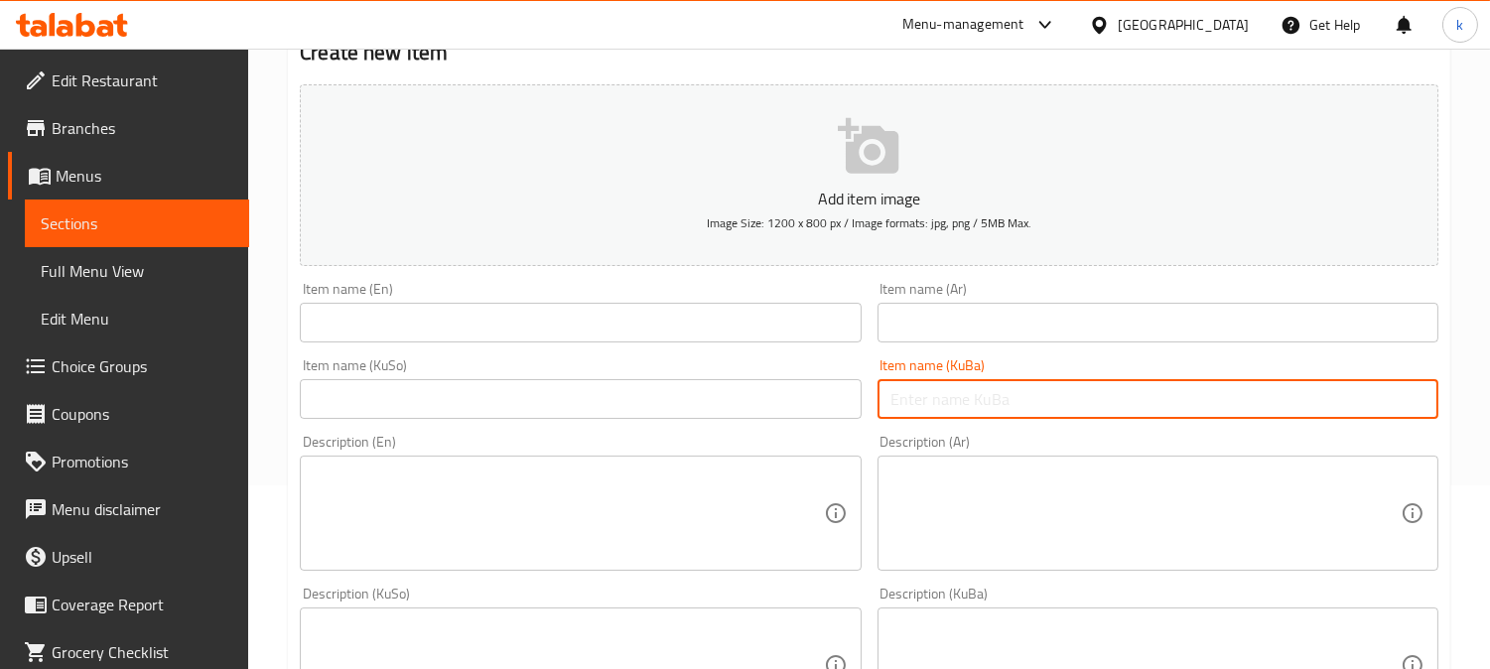
drag, startPoint x: 1064, startPoint y: 407, endPoint x: 716, endPoint y: 402, distance: 348.5
click at [1064, 407] on input "text" at bounding box center [1158, 399] width 561 height 40
paste input "سان سێباستیان بێری"
type input "سان سێباستیان بێری"
click at [651, 399] on input "text" at bounding box center [580, 399] width 561 height 40
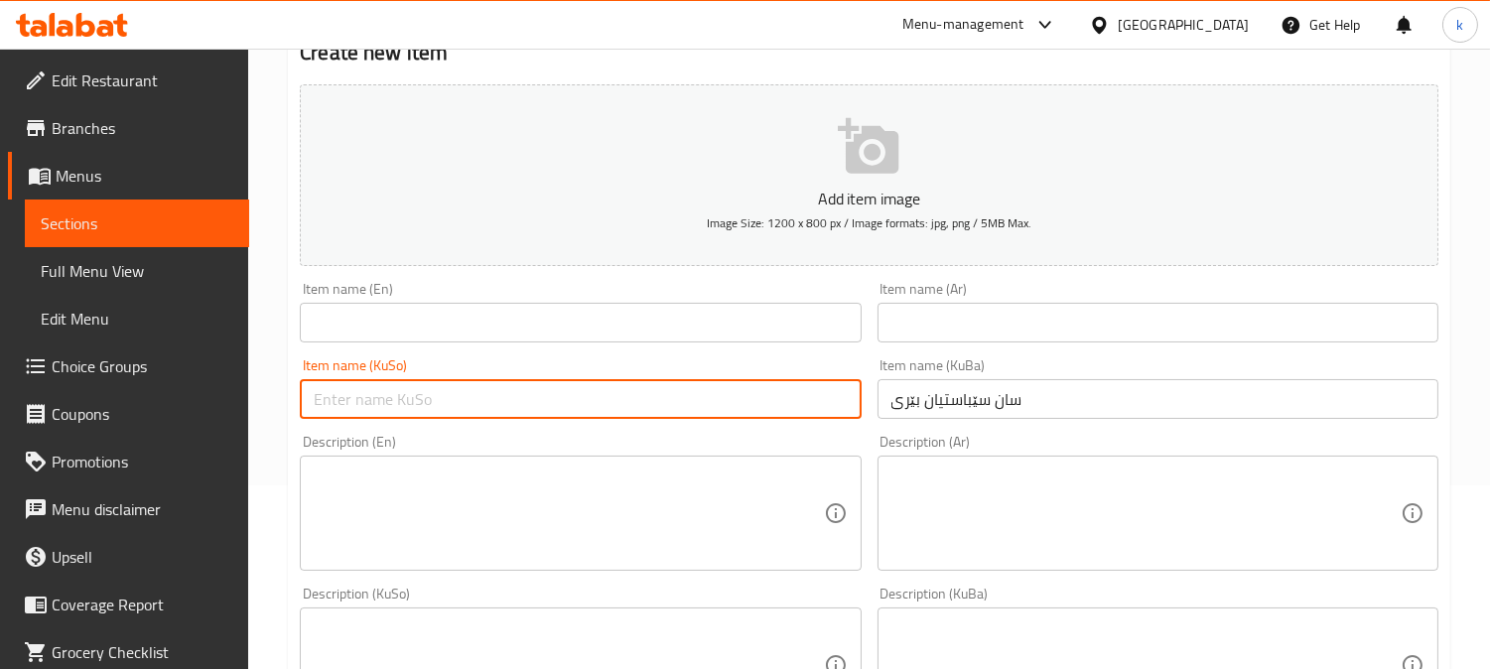
paste input "سان سێباستیان بێری"
type input "سان سێباستیان بێری"
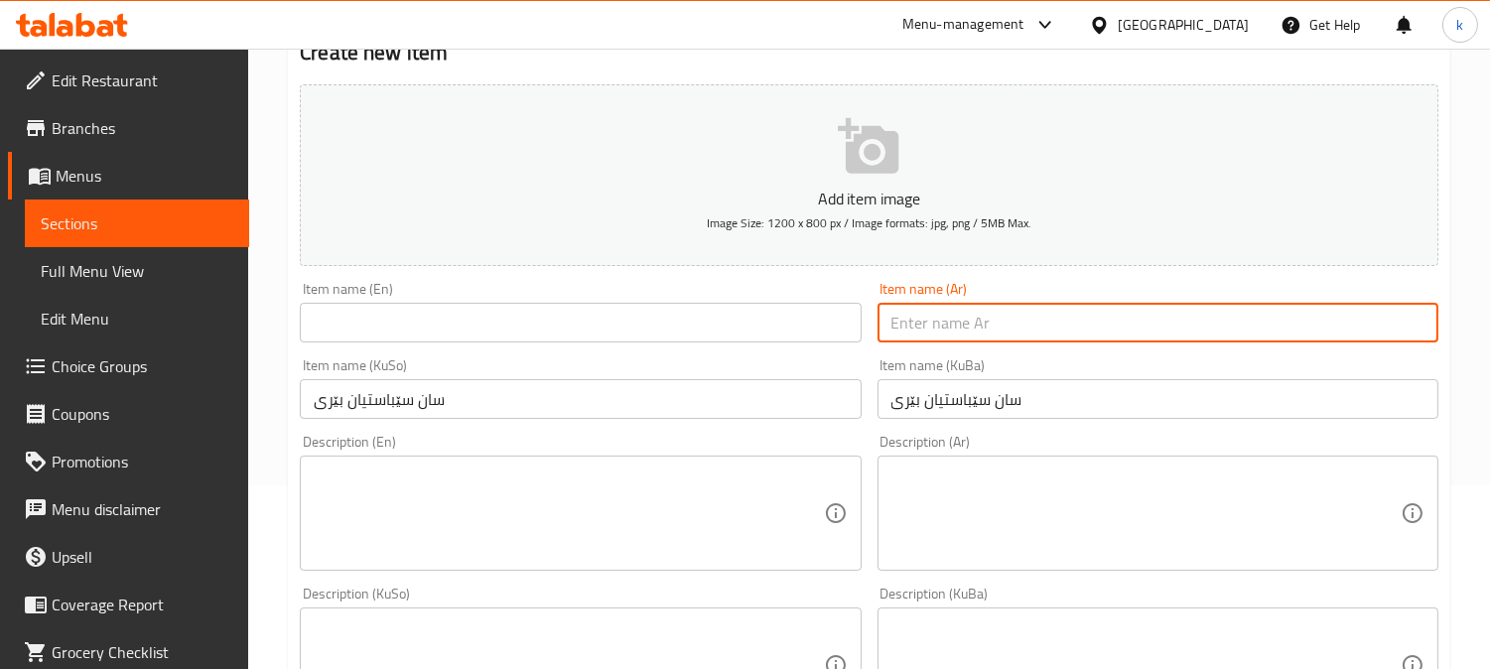
click at [1026, 320] on input "text" at bounding box center [1158, 323] width 561 height 40
paste input "سان سيباستيان بيري"
type input "سان سيباستيان بيري"
click at [439, 322] on input "text" at bounding box center [580, 323] width 561 height 40
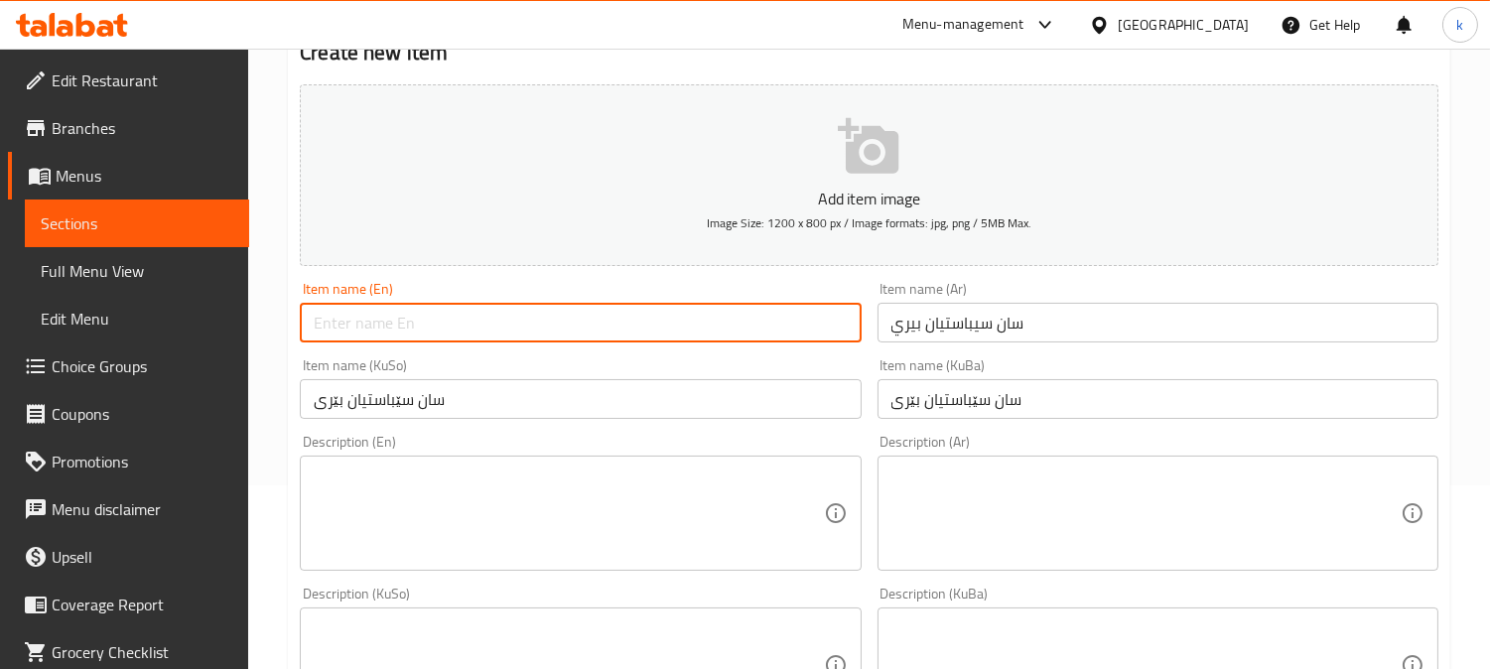
paste input "San [PERSON_NAME]"
type input "San [PERSON_NAME]"
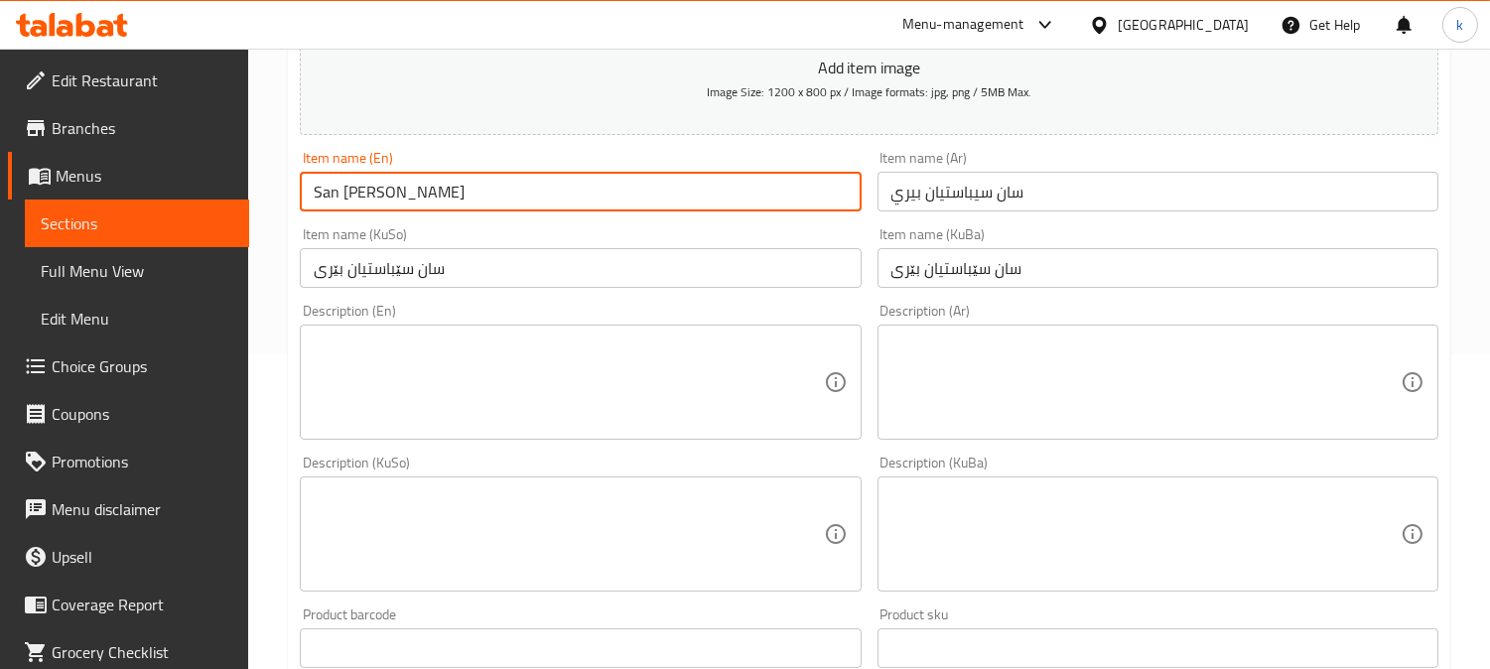
scroll to position [367, 0]
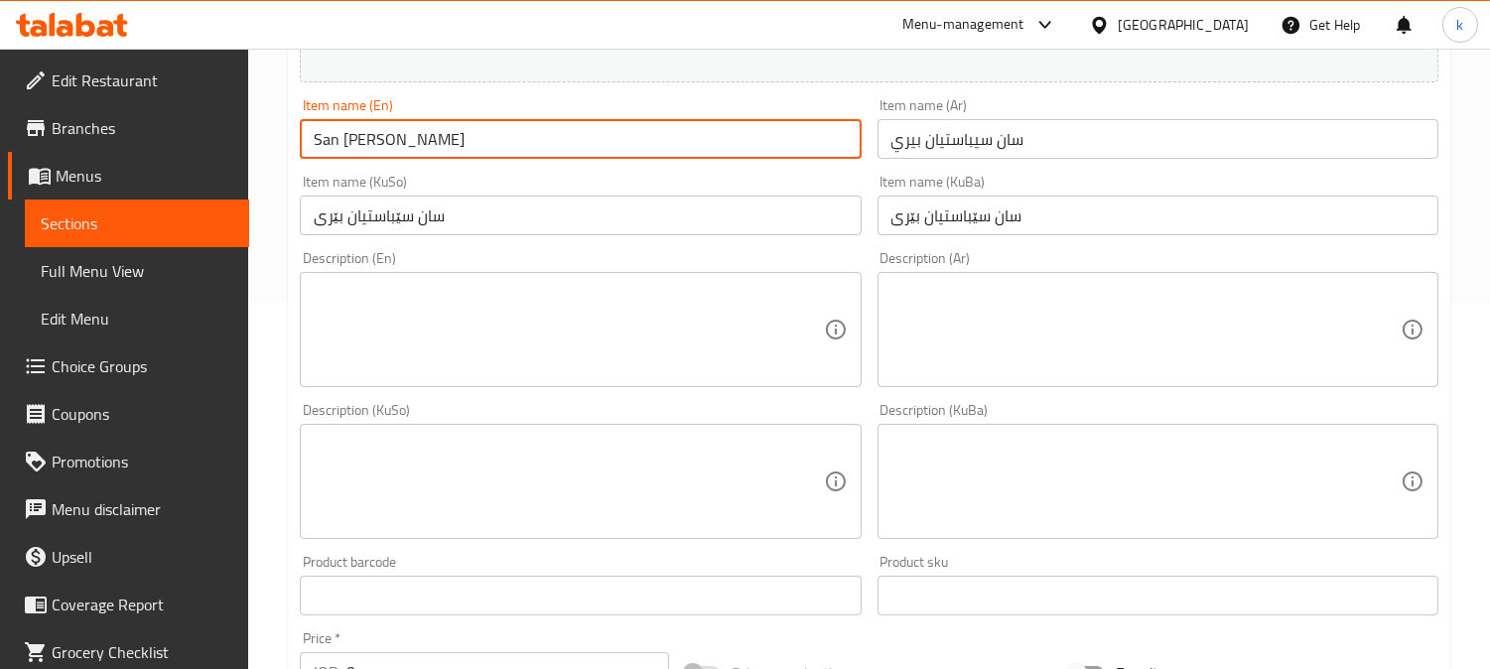
click at [1218, 508] on textarea at bounding box center [1146, 482] width 509 height 94
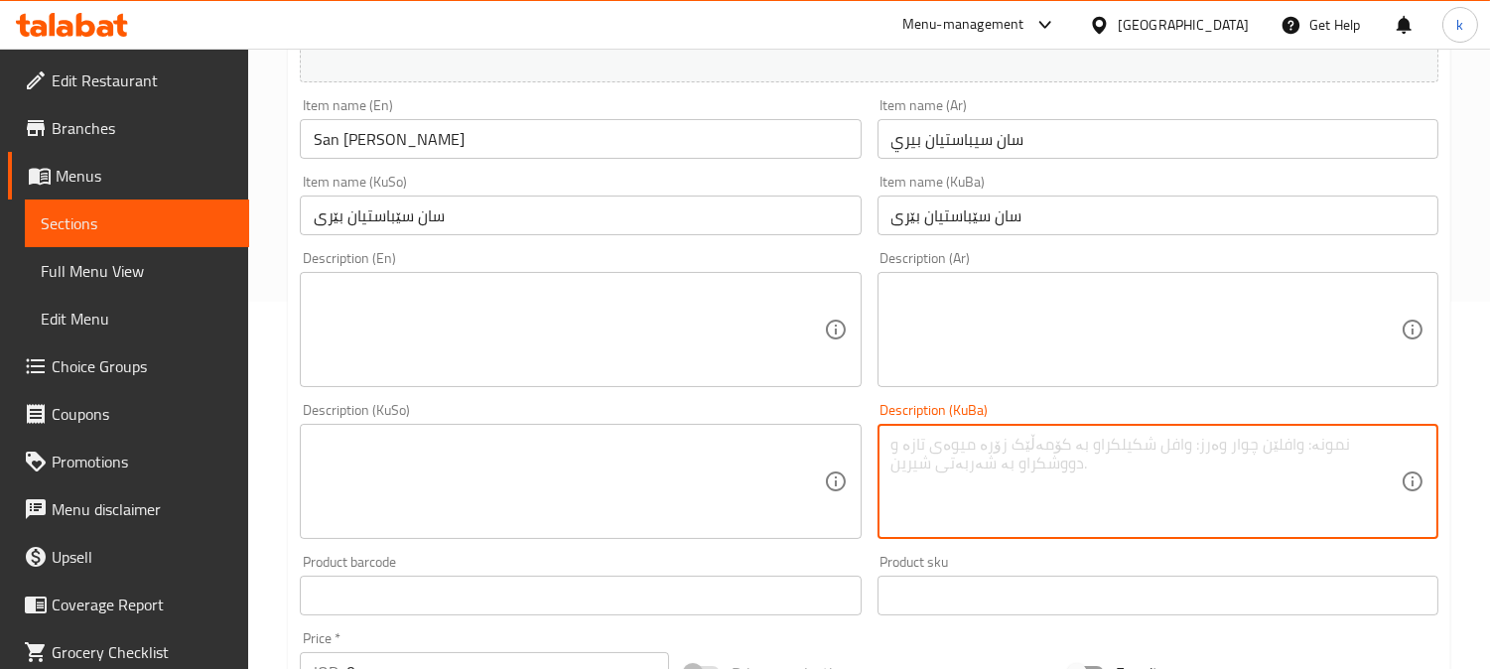
paste textarea "کێکی پەنیری سان سێباستیان کە سۆسی تووی لەسەرە"
type textarea "کێکی پەنیری سان سێباستیان کە سۆسی تووی لەسەرە"
click at [1084, 278] on div "Description (Ar)" at bounding box center [1158, 329] width 561 height 115
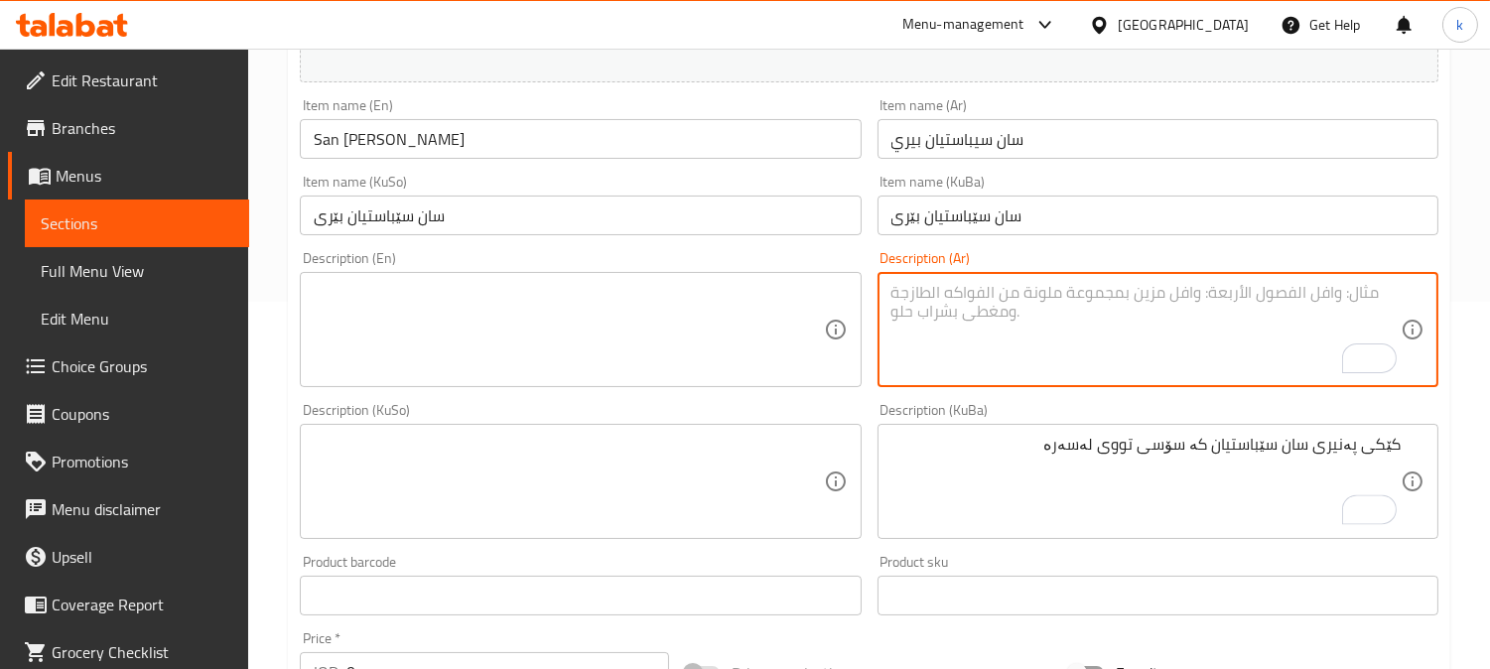
paste textarea "تشيز كيك سان سيباستيان مغطى بصلصة التوت"
type textarea "تشيز كيك سان سيباستيان مغطى بصلصة التوت"
click at [470, 332] on textarea at bounding box center [568, 330] width 509 height 94
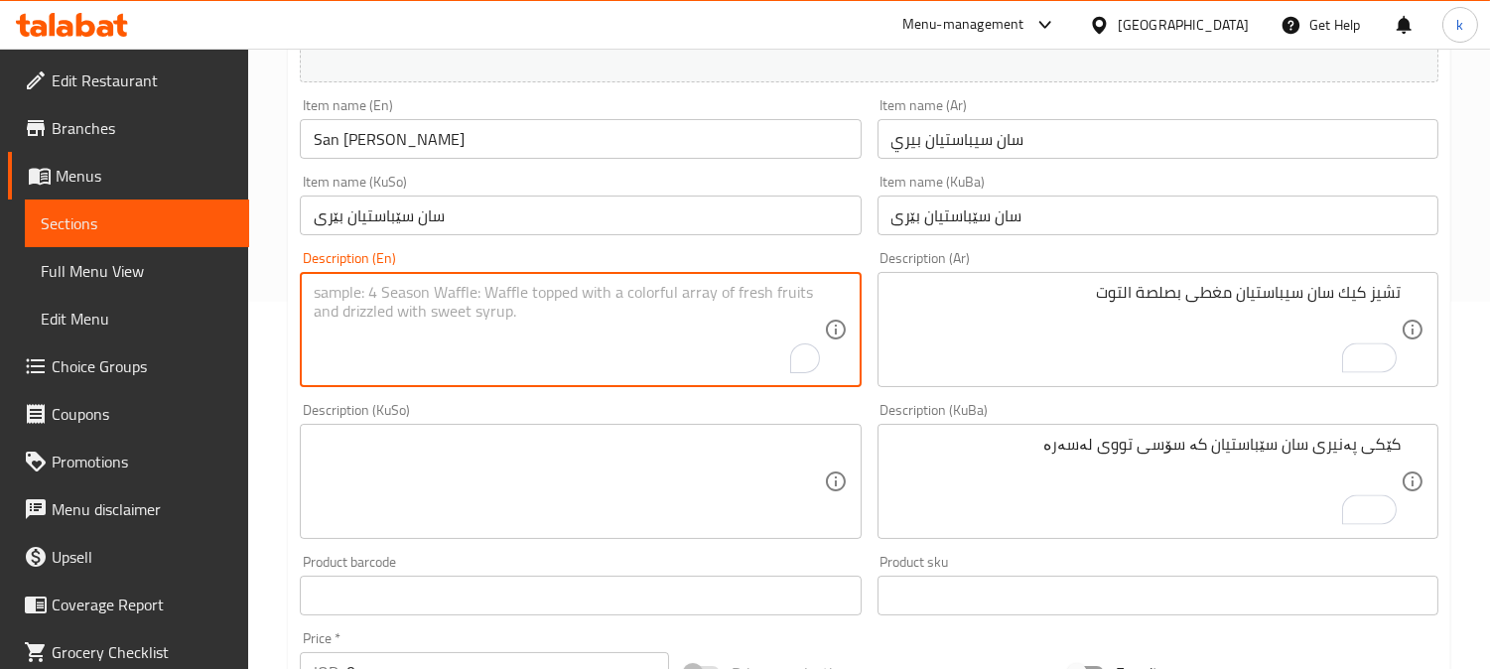
paste textarea "San sebastian cheesecake topped with berry sauce"
type textarea "San sebastian cheesecake topped with berry sauce"
drag, startPoint x: 1123, startPoint y: 291, endPoint x: 1136, endPoint y: 338, distance: 48.4
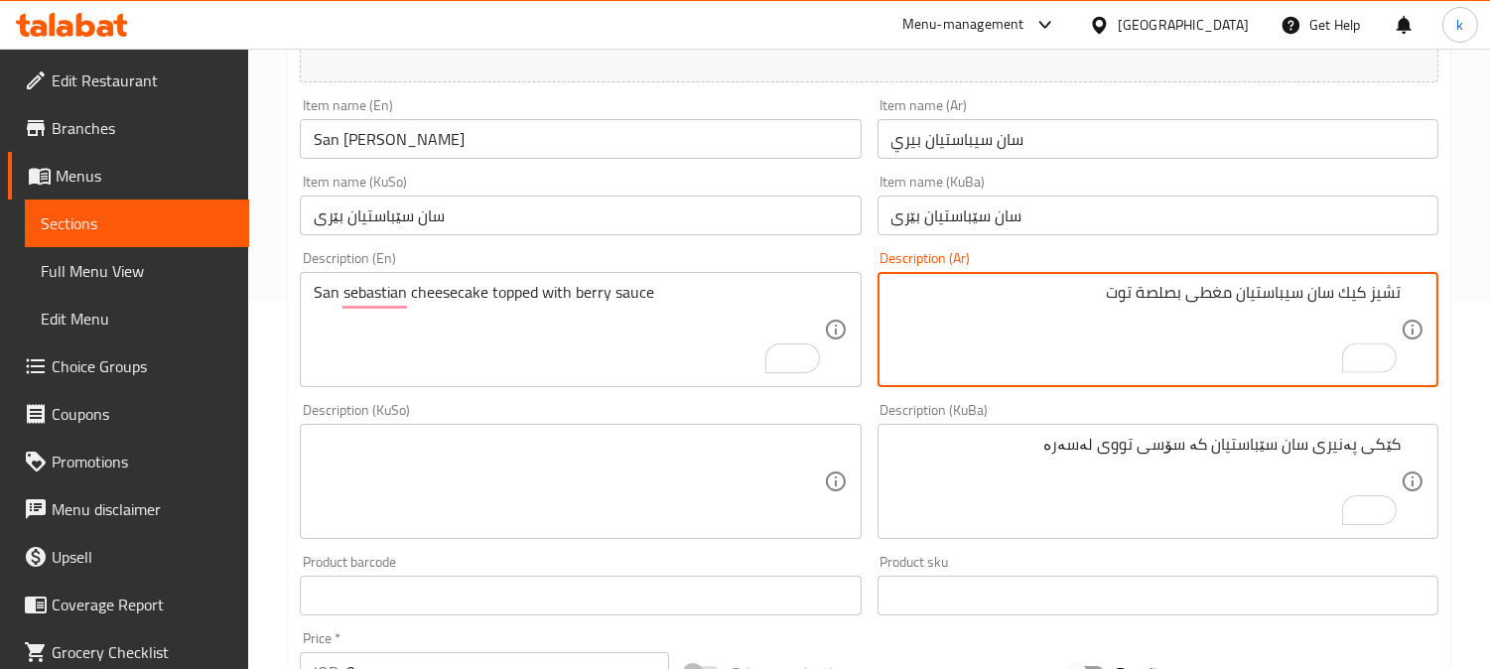
click at [1114, 284] on textarea "تشيز كيك سان سيباستيان مغطى بصلصة توت" at bounding box center [1146, 330] width 509 height 94
type textarea "تشيز كيك سان سيباستيان مغطى بصلصة توت"
click at [1056, 141] on input "سان سيباستيان بيري" at bounding box center [1158, 139] width 561 height 40
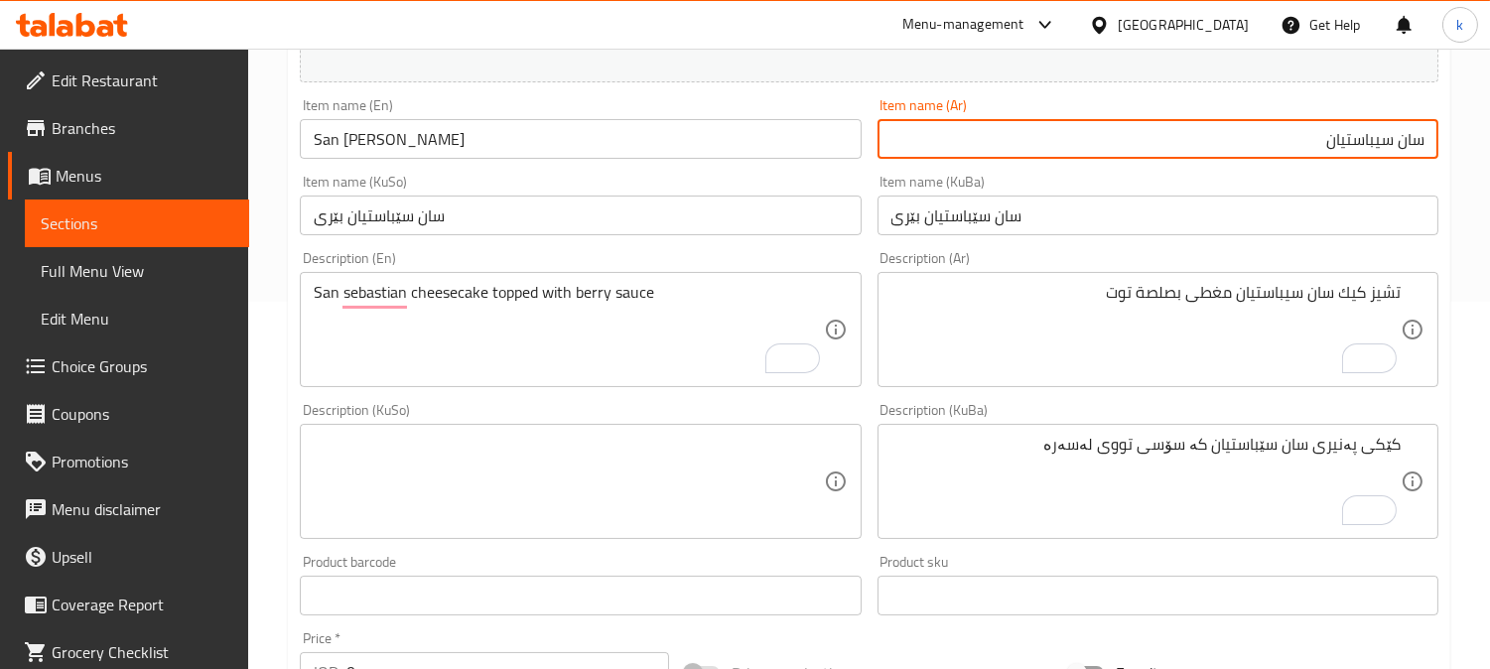
paste input "توت"
type input "سان سيباستيان توت"
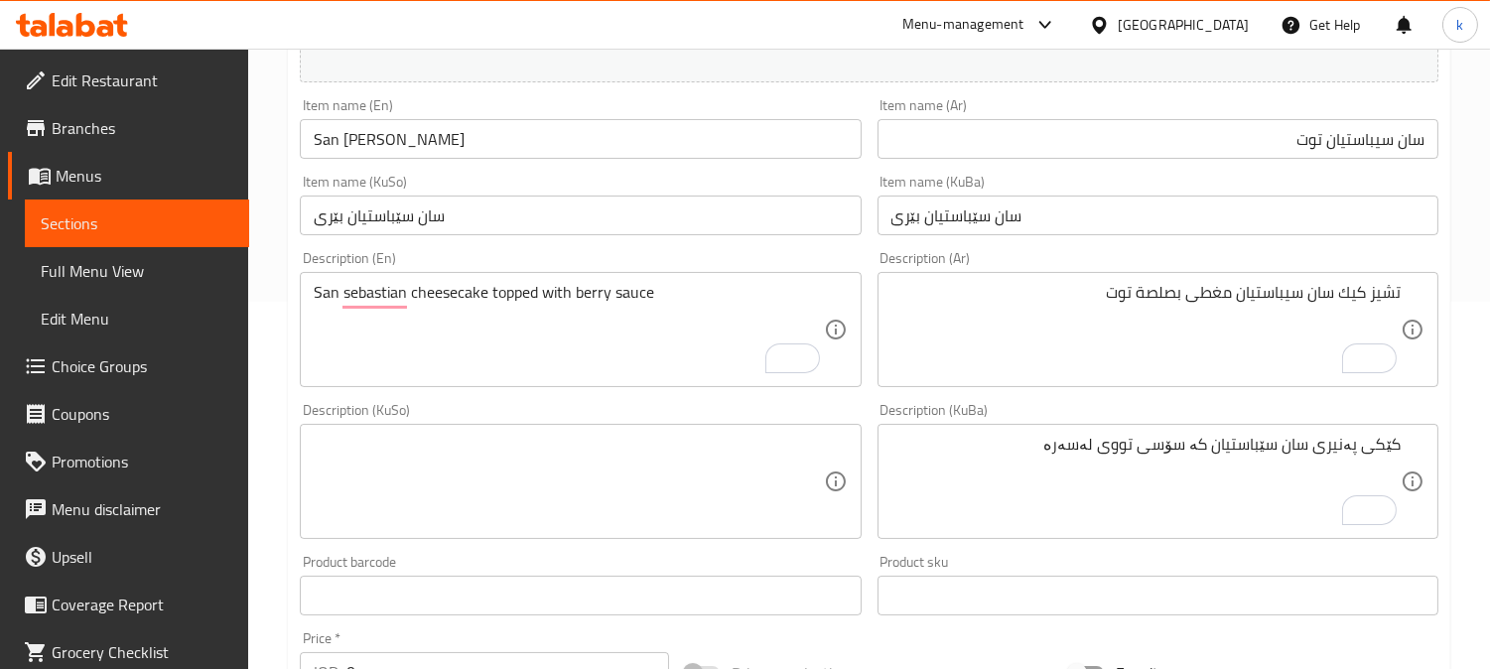
click at [1114, 239] on div "Item name (KuBa) سان سێباستیان بێری Item name (KuBa)" at bounding box center [1158, 205] width 577 height 76
click at [1120, 233] on input "سان سێباستیان بێری" at bounding box center [1158, 216] width 561 height 40
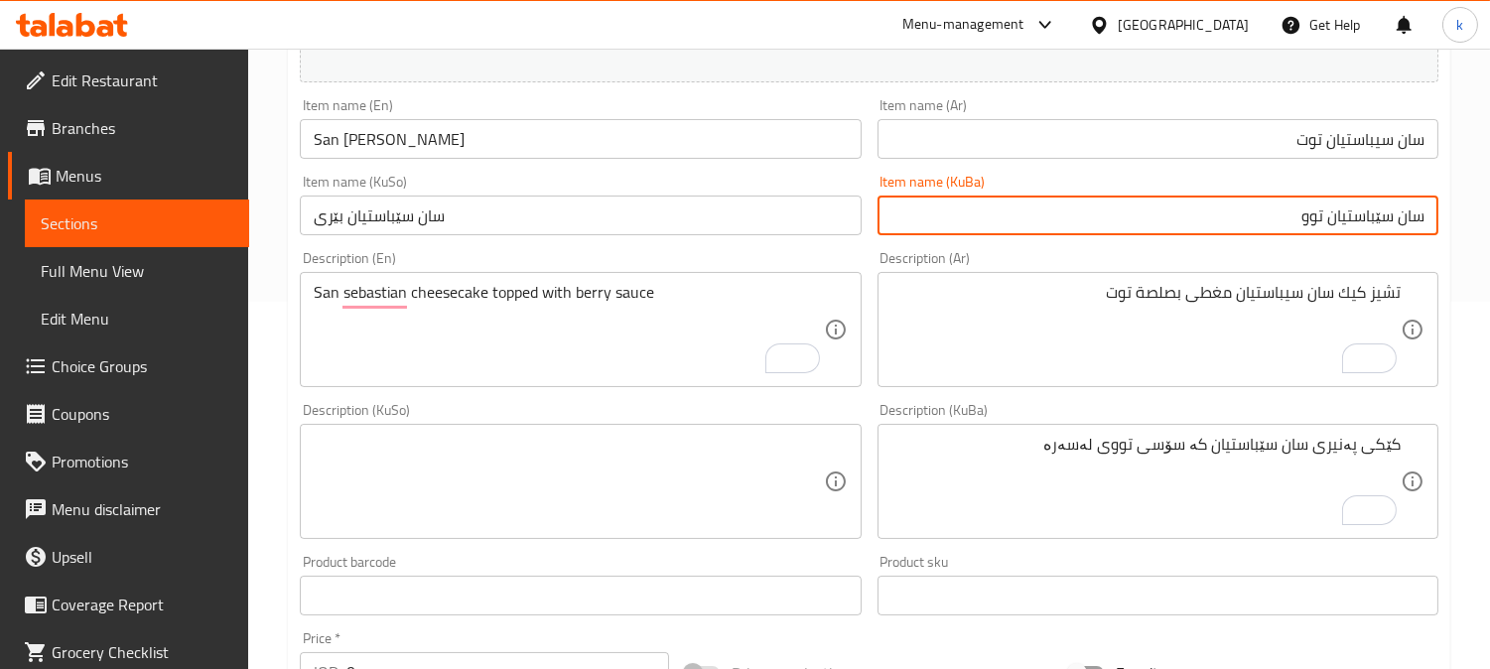
click at [1143, 228] on input "سان سێباستیان توو" at bounding box center [1158, 216] width 561 height 40
click at [1331, 223] on input "سان سێباستیان توو" at bounding box center [1158, 216] width 561 height 40
click at [1342, 221] on input "سان سێباستیانی توو" at bounding box center [1158, 216] width 561 height 40
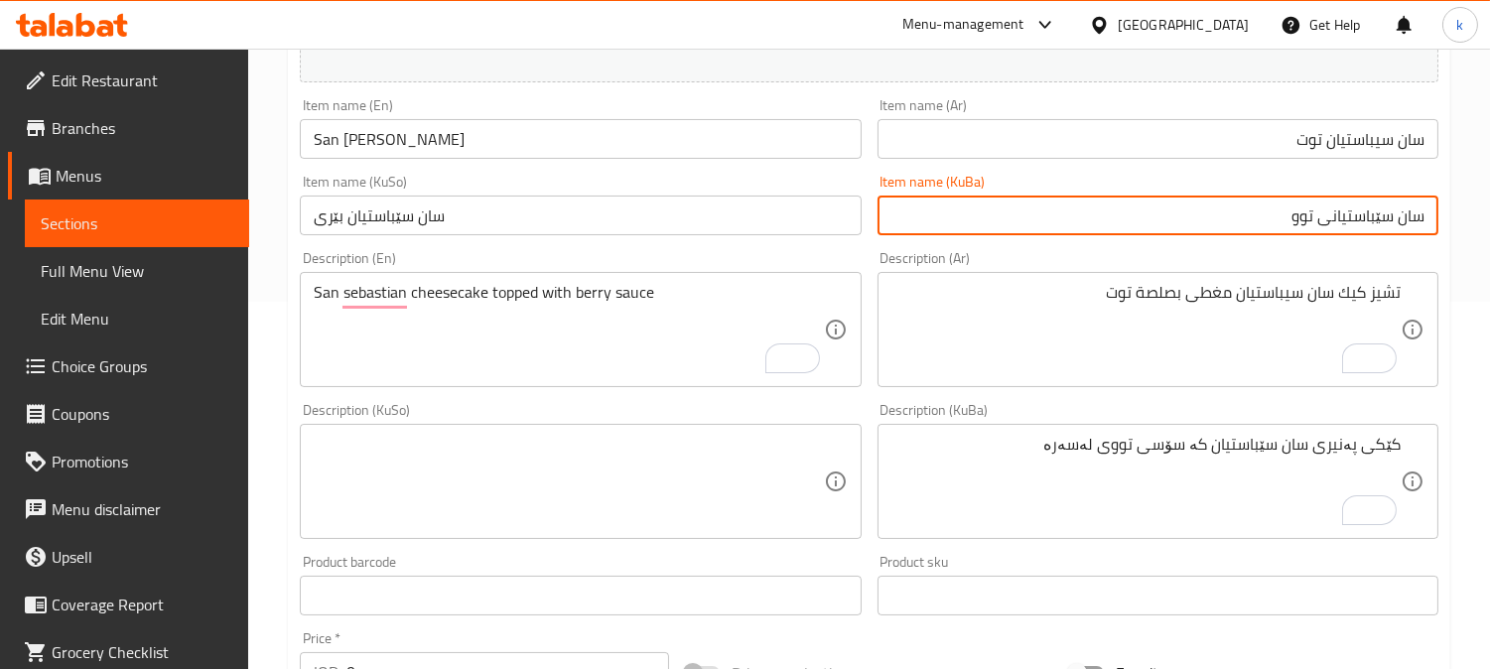
click at [1342, 221] on input "سان سێباستیانی توو" at bounding box center [1158, 216] width 561 height 40
type input "سان سێباستیانی توو"
click at [444, 215] on input "سان سێباستیان بێری" at bounding box center [580, 216] width 561 height 40
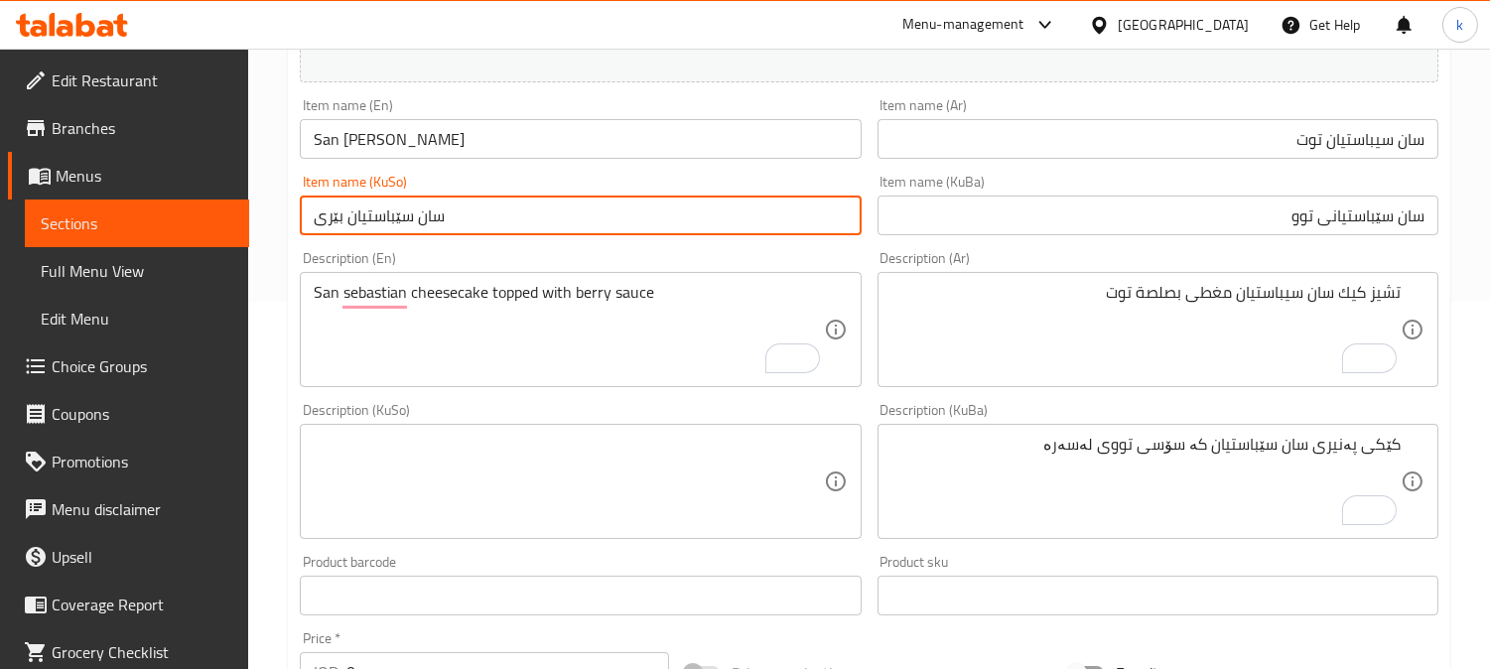
click at [444, 215] on input "سان سێباستیان بێری" at bounding box center [580, 216] width 561 height 40
paste input "ی توو"
type input "سان سێباستیانی توو"
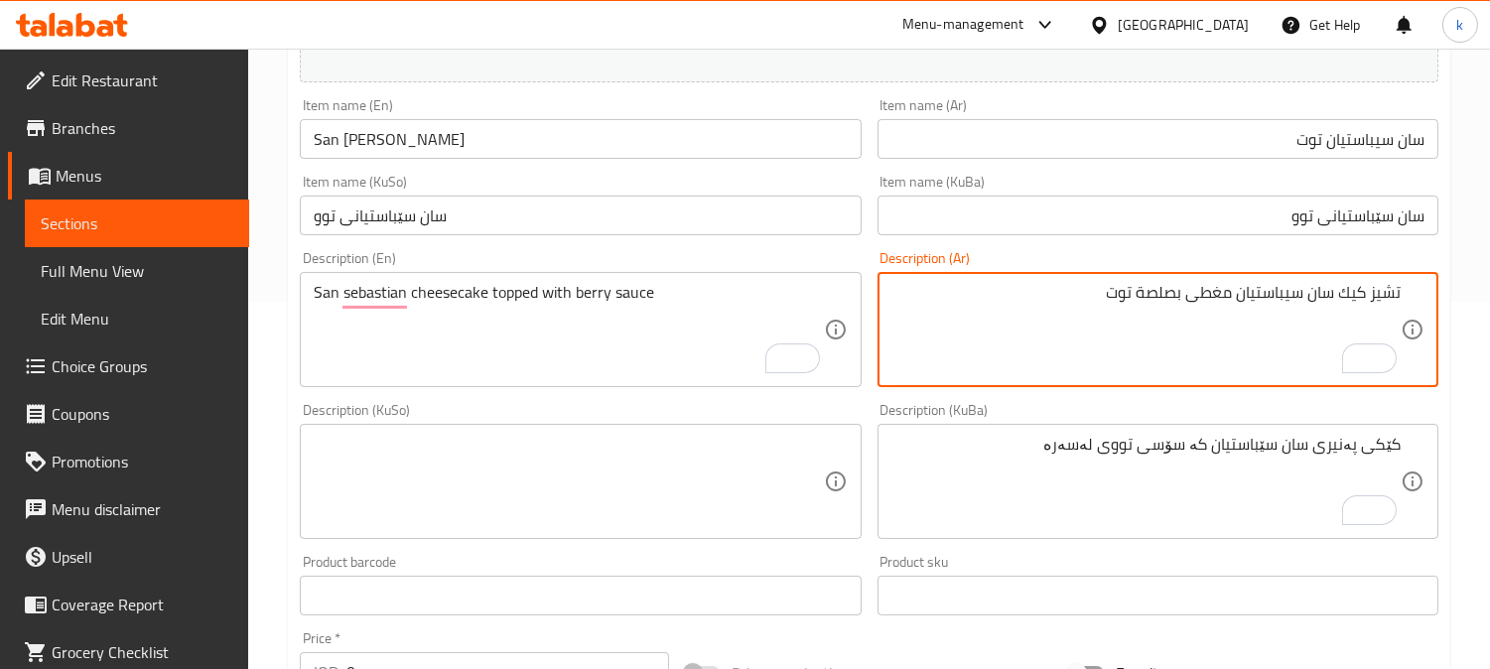
drag, startPoint x: 1340, startPoint y: 299, endPoint x: 1460, endPoint y: 296, distance: 119.2
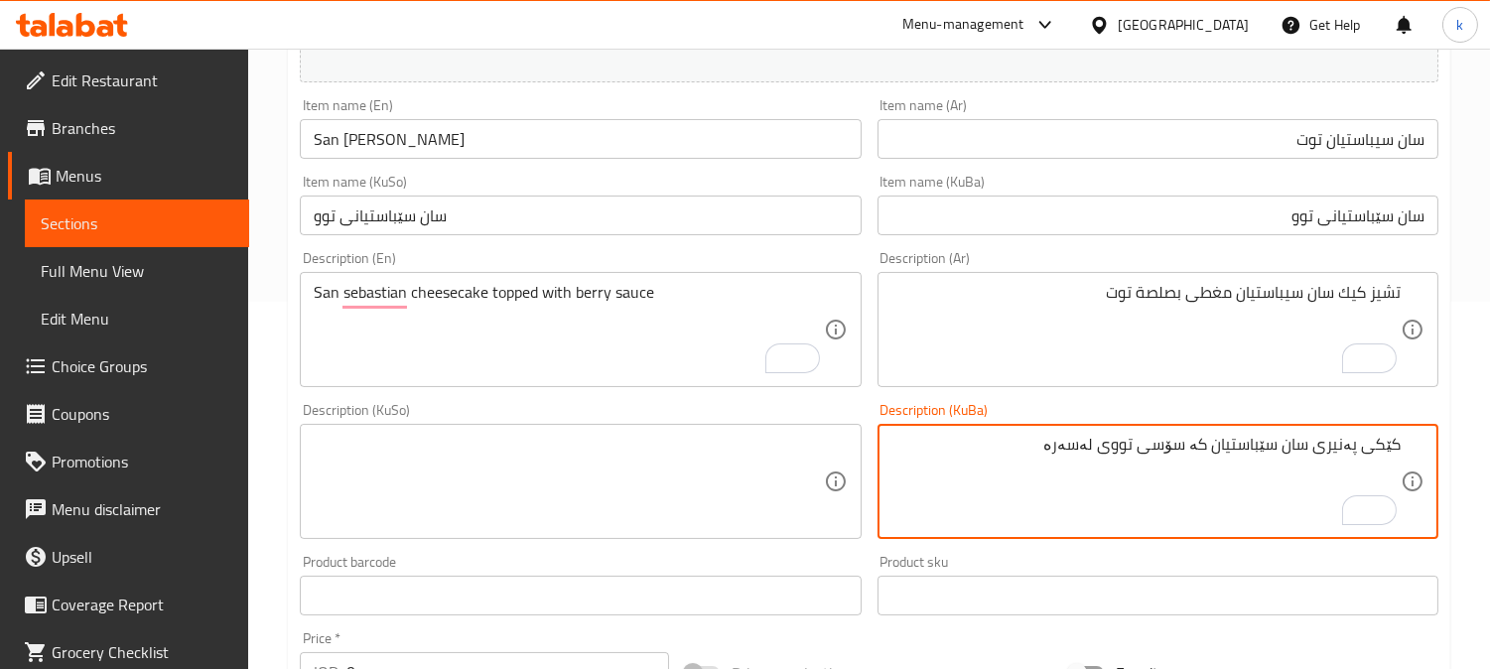
drag, startPoint x: 1321, startPoint y: 451, endPoint x: 1433, endPoint y: 451, distance: 112.2
paste textarea "یز کێک"
click at [1229, 450] on textarea "چیز کێکی سان سێباستیان کە سۆسی تووی لەسەرە" at bounding box center [1146, 482] width 509 height 94
click at [1164, 438] on textarea "چیز کێکی سان سێباستیان داپۆشراوە بە سۆسی توو" at bounding box center [1146, 482] width 509 height 94
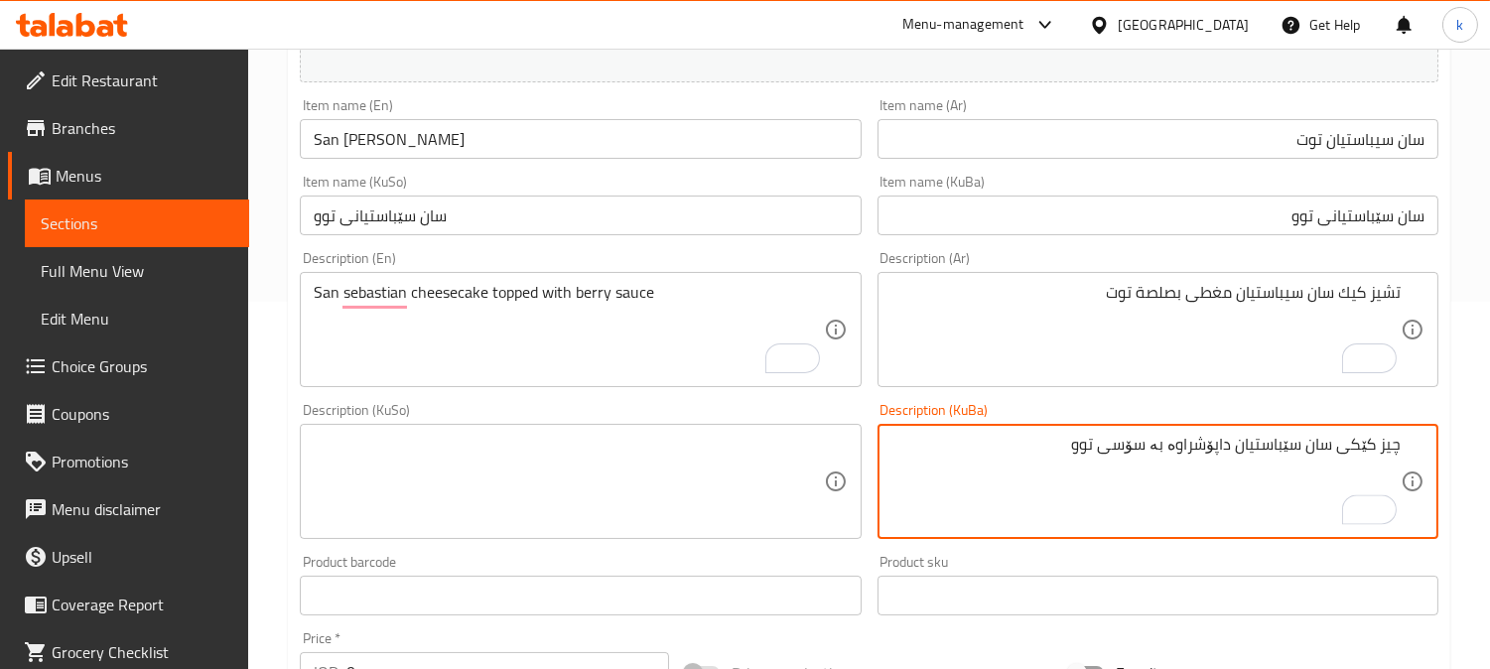
click at [1164, 438] on textarea "چیز کێکی سان سێباستیان داپۆشراوە بە سۆسی توو" at bounding box center [1146, 482] width 509 height 94
type textarea "چیز کێکی سان سێباستیان داپۆشراوە بە سۆسی توو"
click at [479, 441] on textarea at bounding box center [568, 482] width 509 height 94
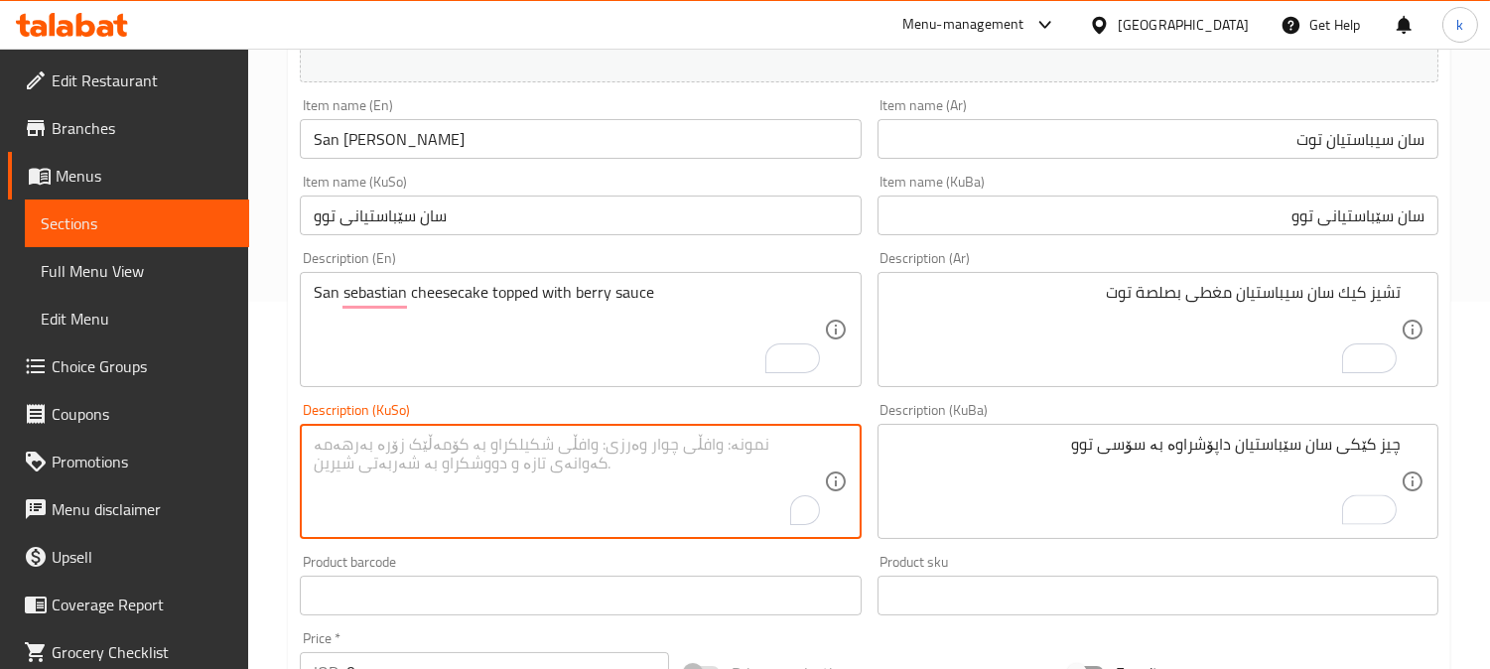
paste textarea "چیز کێکی سان سێباستیان داپۆشراوە بە سۆسی توو"
type textarea "چیز کێکی سان سێباستیان داپۆشراوە بە سۆسی توو"
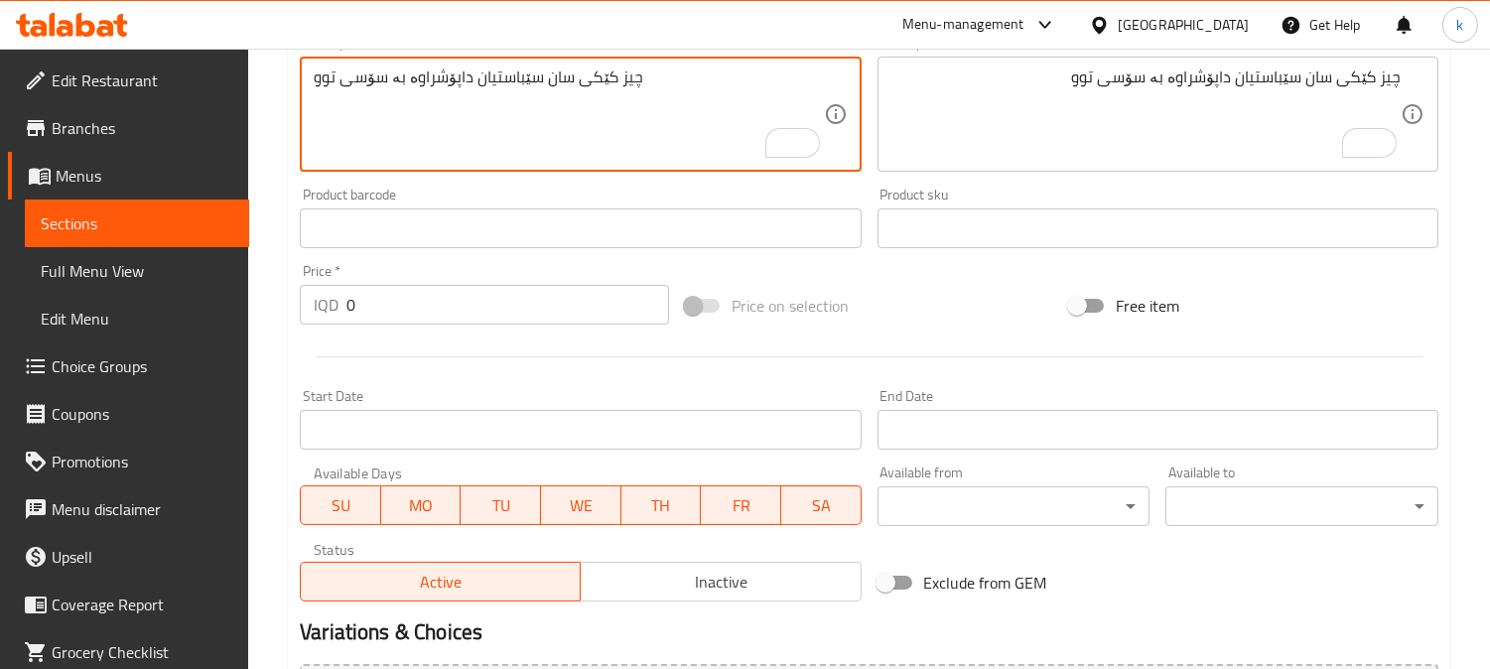
scroll to position [736, 0]
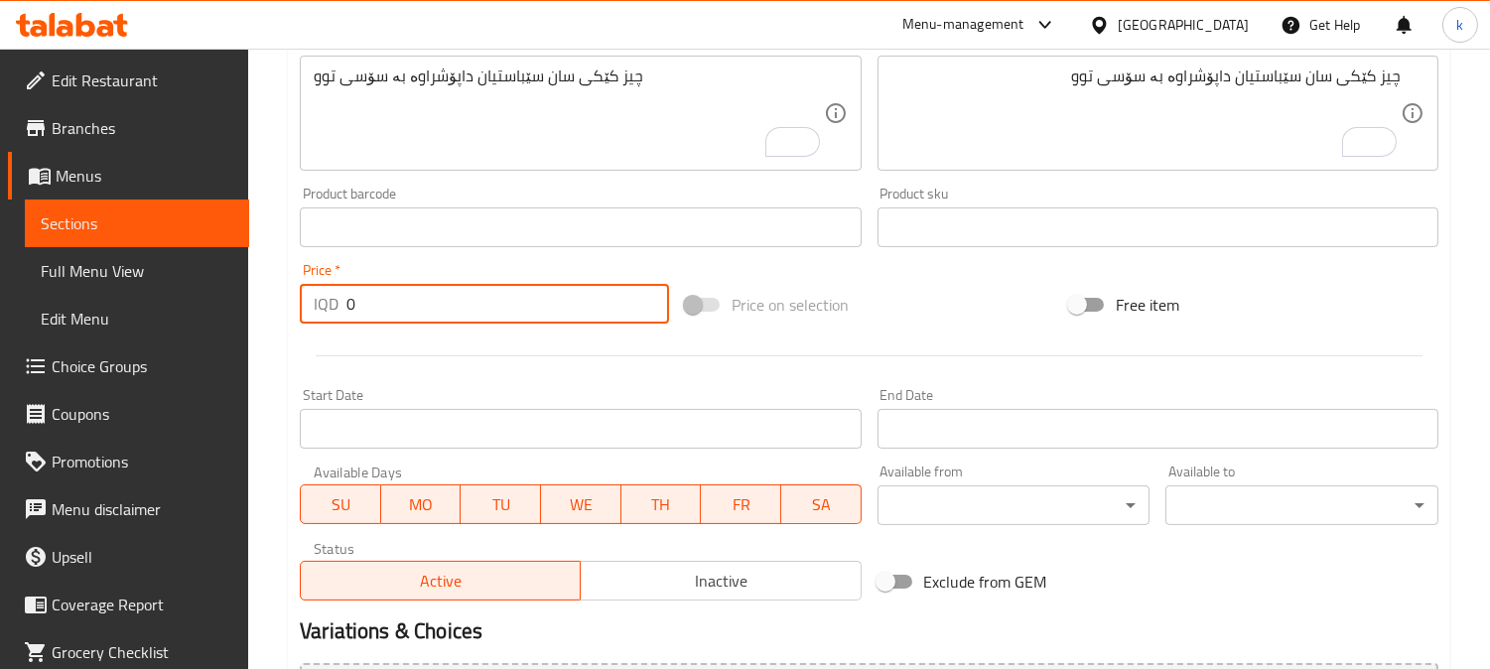
drag, startPoint x: 290, startPoint y: 298, endPoint x: 262, endPoint y: 301, distance: 28.0
click at [263, 300] on div "Home / Restaurants management / Menus / Sections / item / create French Dessert…" at bounding box center [869, 104] width 1242 height 1583
paste input "500"
type input "5000"
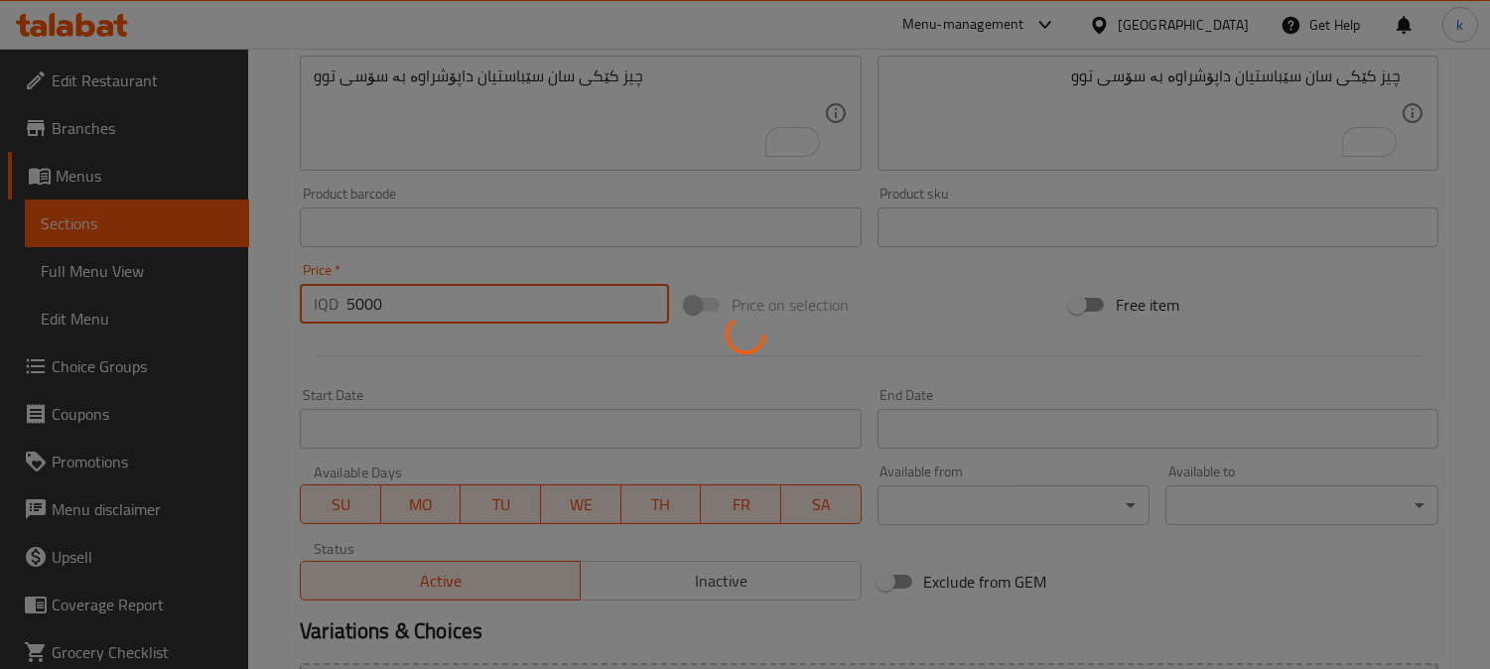
type input "0"
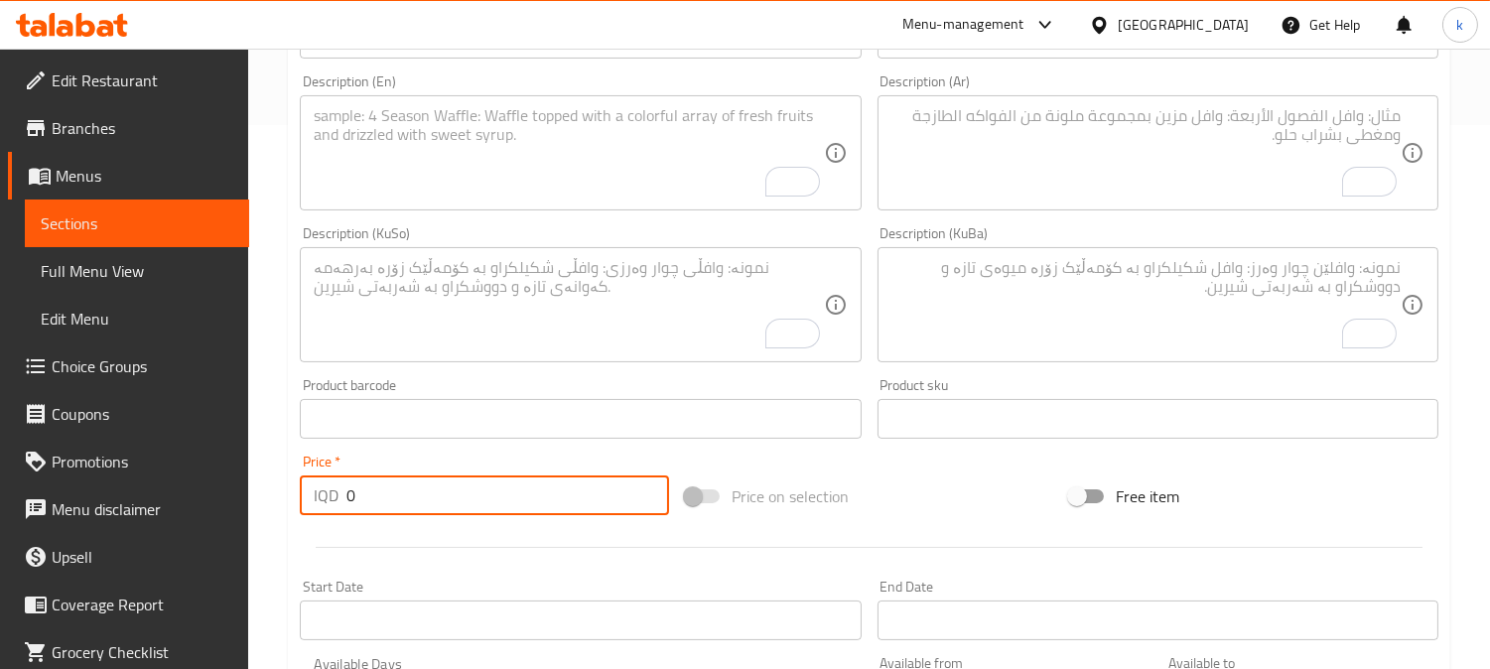
scroll to position [367, 0]
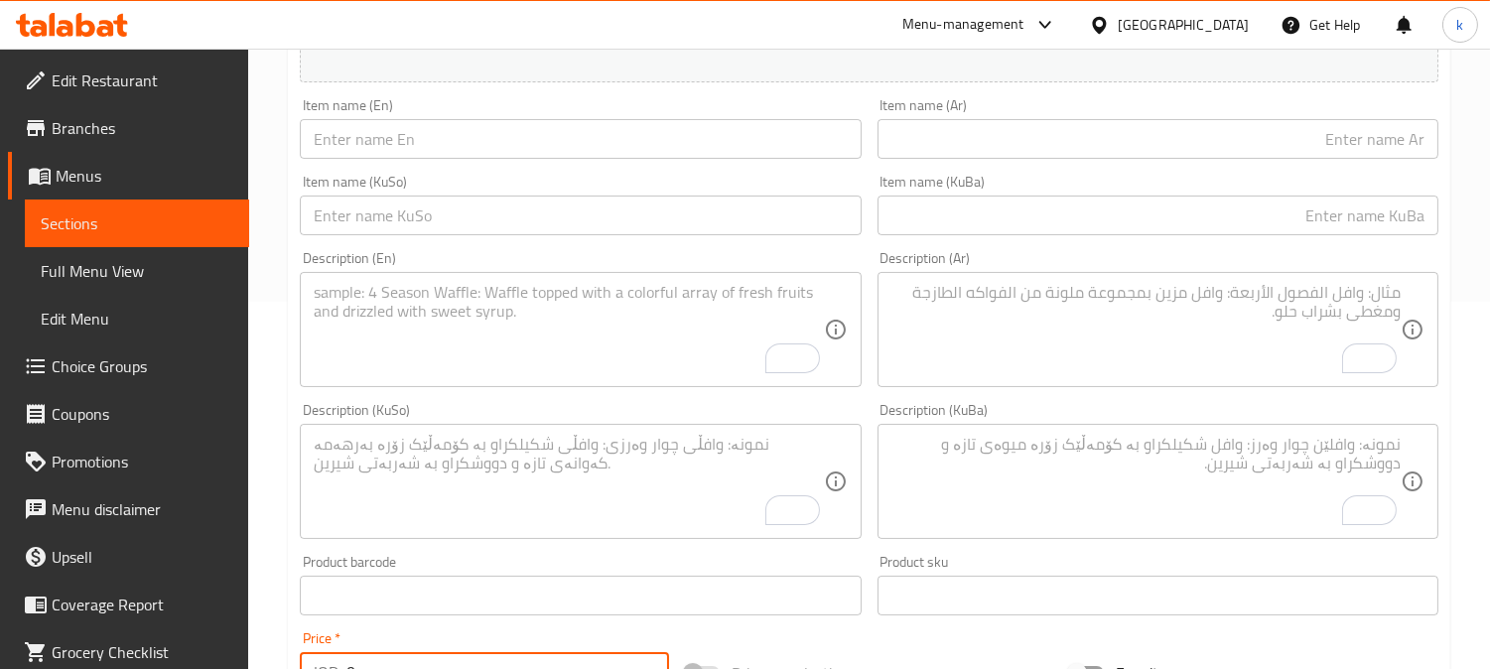
click at [953, 129] on input "text" at bounding box center [1158, 139] width 561 height 40
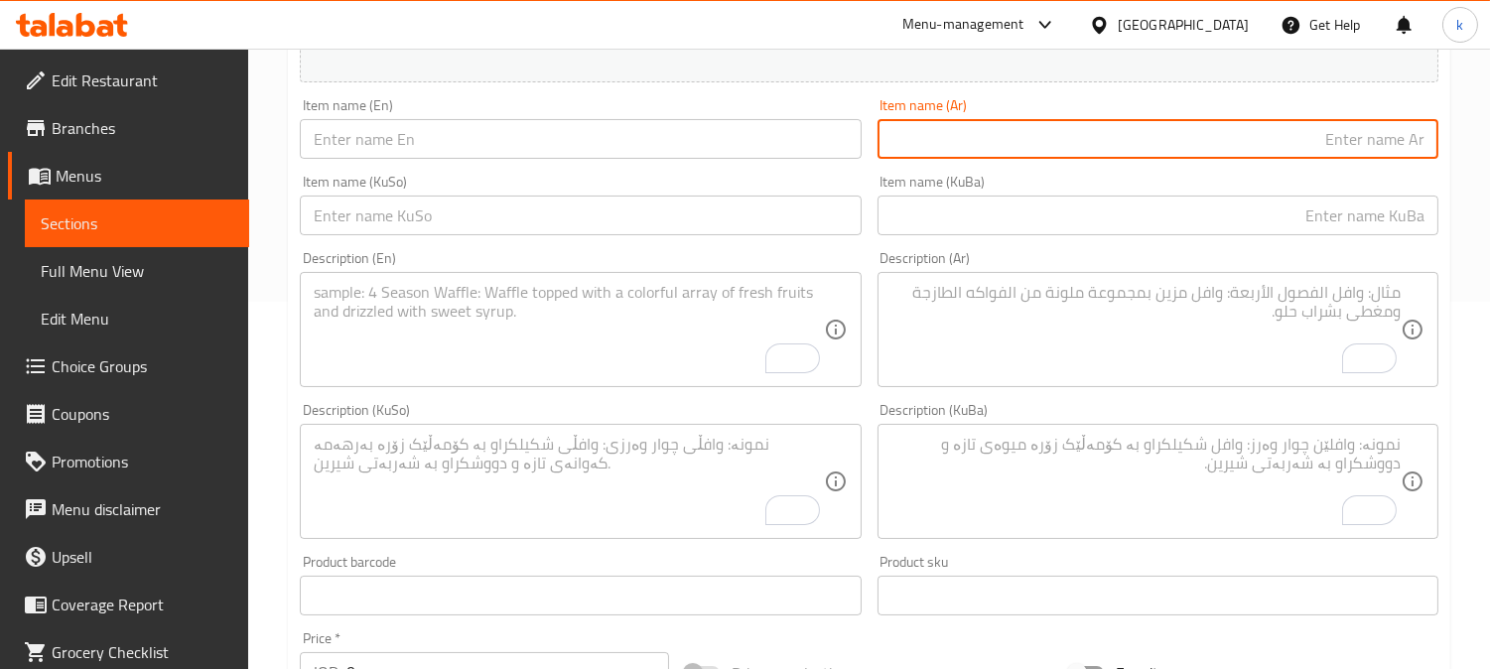
paste input "سان سيباستيان لوتس"
type input "سان سيباستيان لوتس"
click at [564, 133] on input "text" at bounding box center [580, 139] width 561 height 40
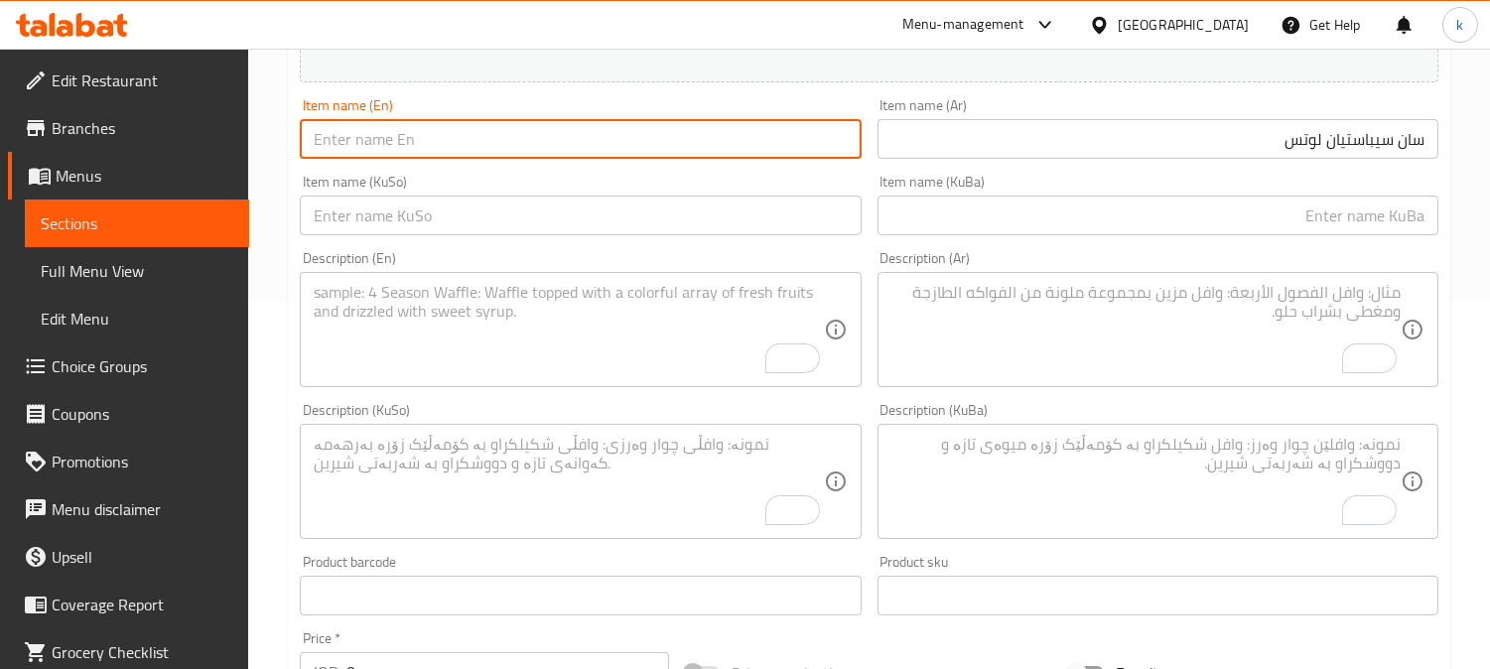
paste input "San Sebastian Lotus"
type input "San Sebastian Lotus"
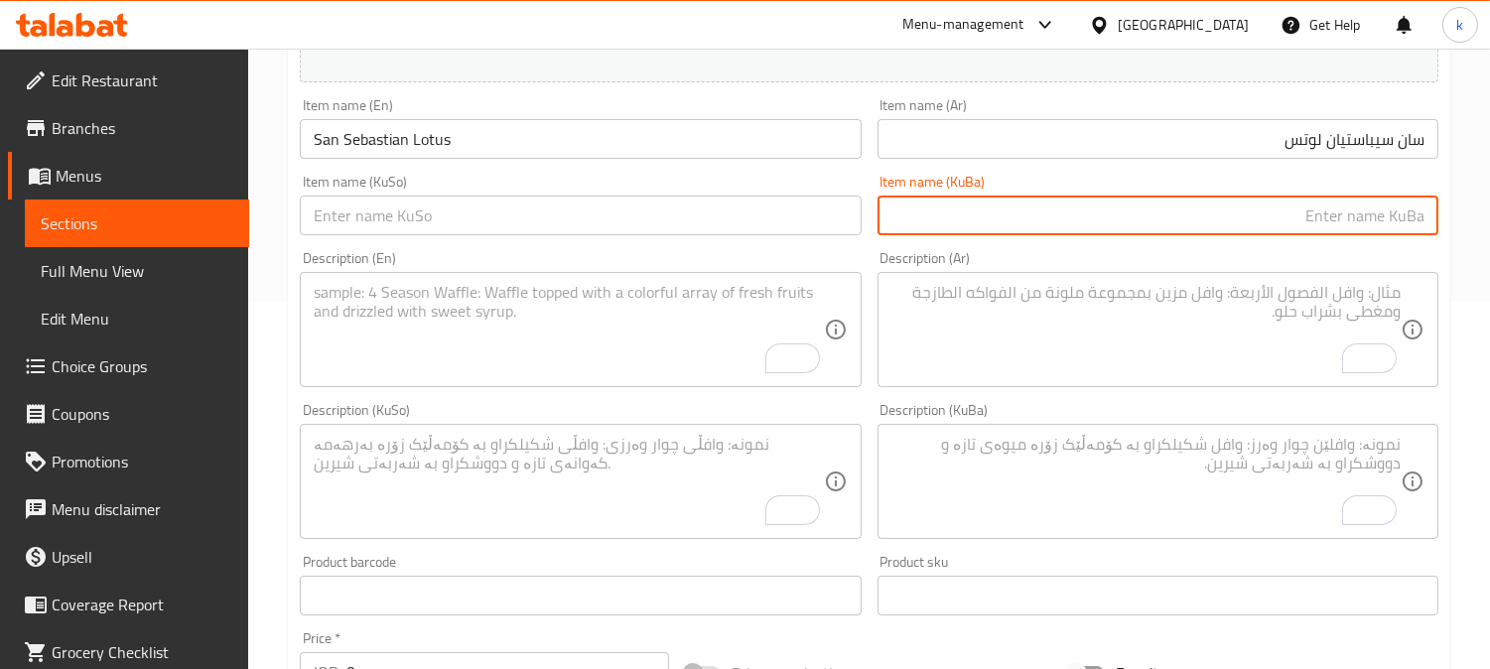
click at [1278, 216] on input "text" at bounding box center [1158, 216] width 561 height 40
paste input "سان سێباستیان لۆتۆس"
click at [1334, 223] on input "سان سێباستیان لۆتۆس" at bounding box center [1158, 216] width 561 height 40
click at [1322, 233] on input "سان سێباستیانی لۆتس" at bounding box center [1158, 216] width 561 height 40
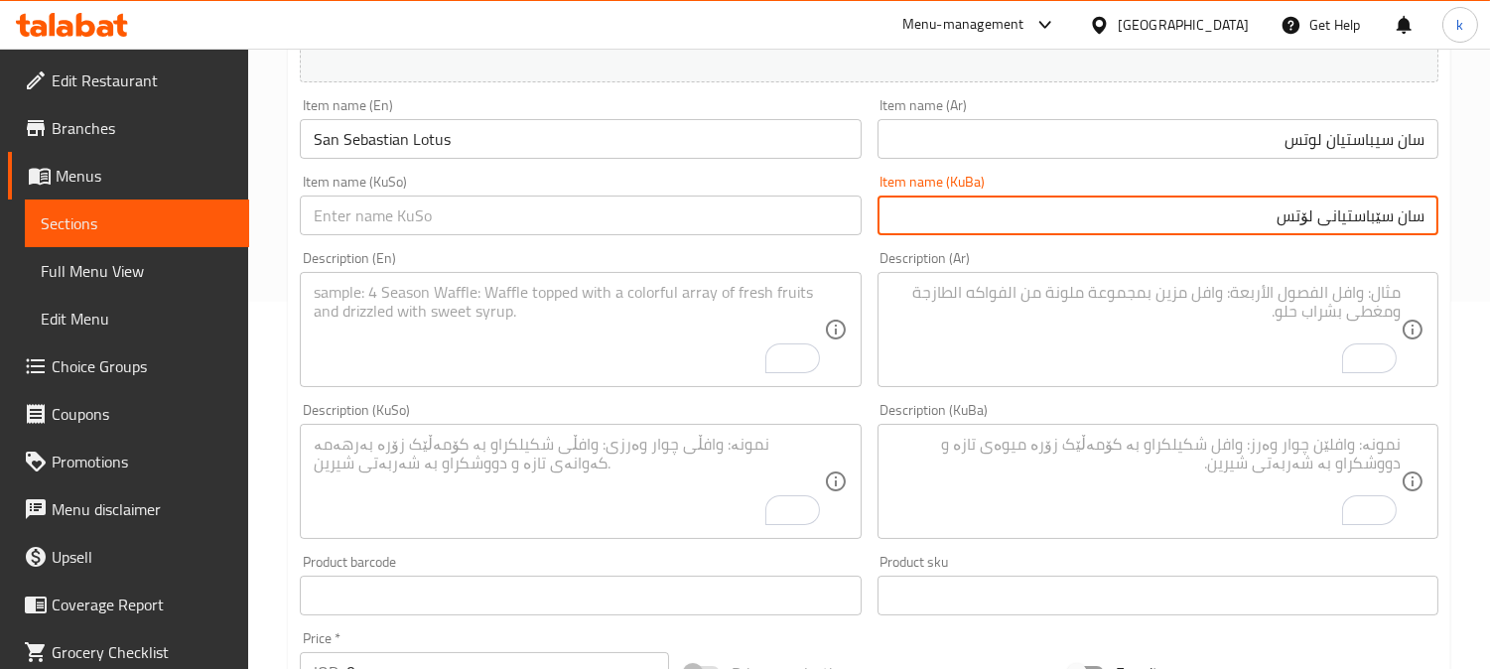
click at [1341, 219] on input "سان سێباستیانی لۆتس" at bounding box center [1158, 216] width 561 height 40
type input "سان سێباستیانی لۆتس"
click at [472, 213] on input "text" at bounding box center [580, 216] width 561 height 40
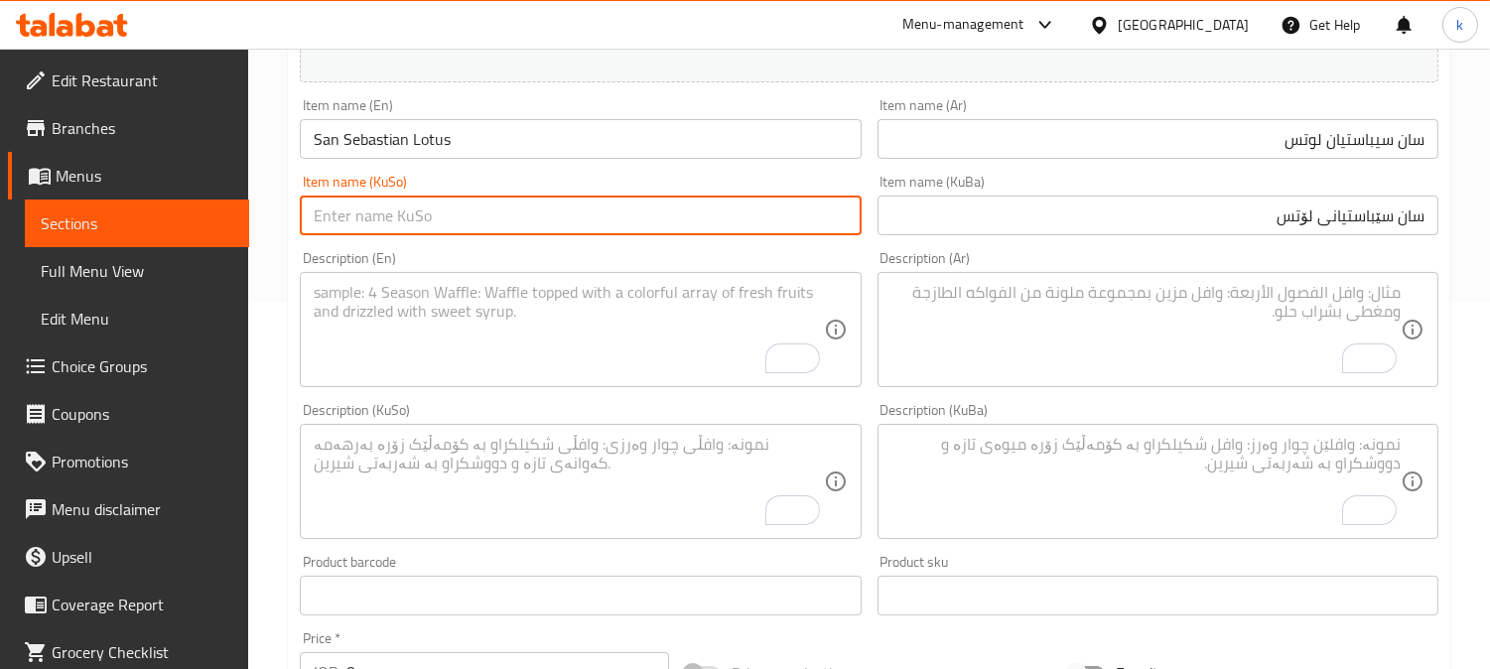
paste input "سان سێباستیانی لۆتس"
type input "سان سێباستیانی لۆتس"
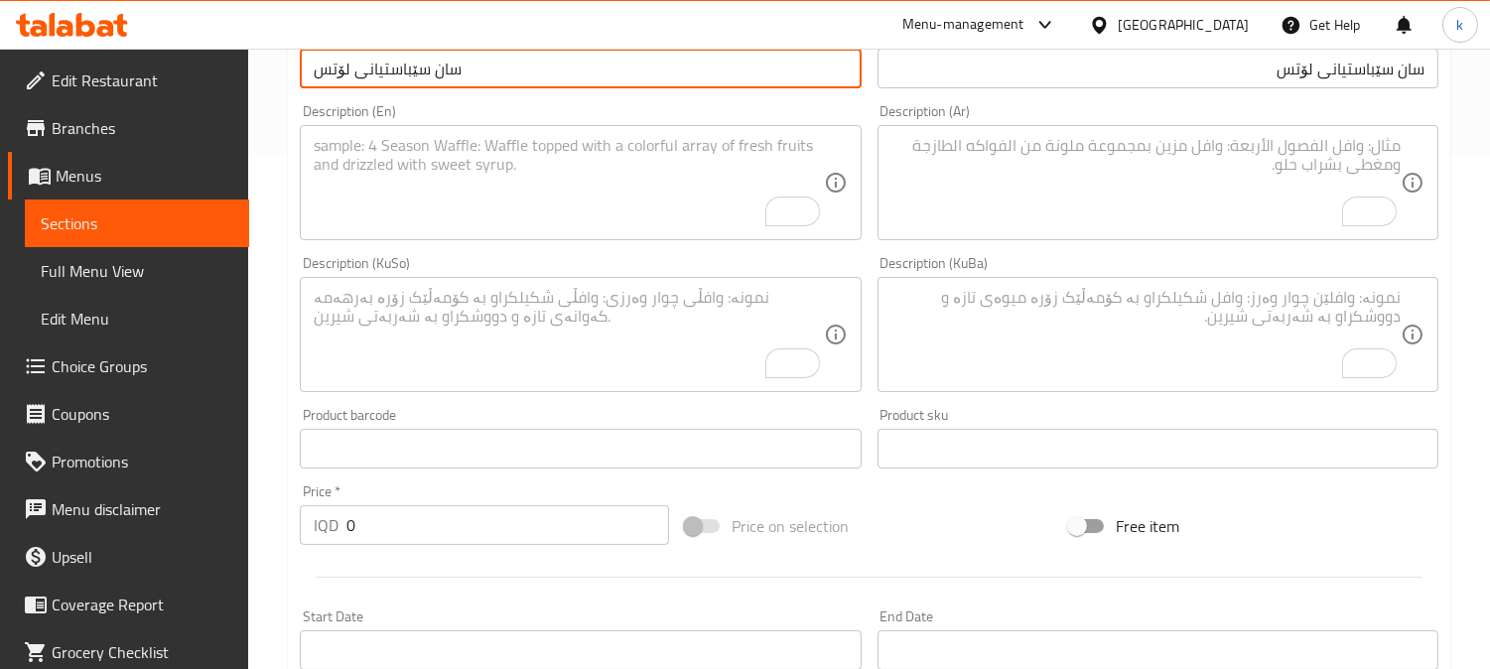
scroll to position [551, 0]
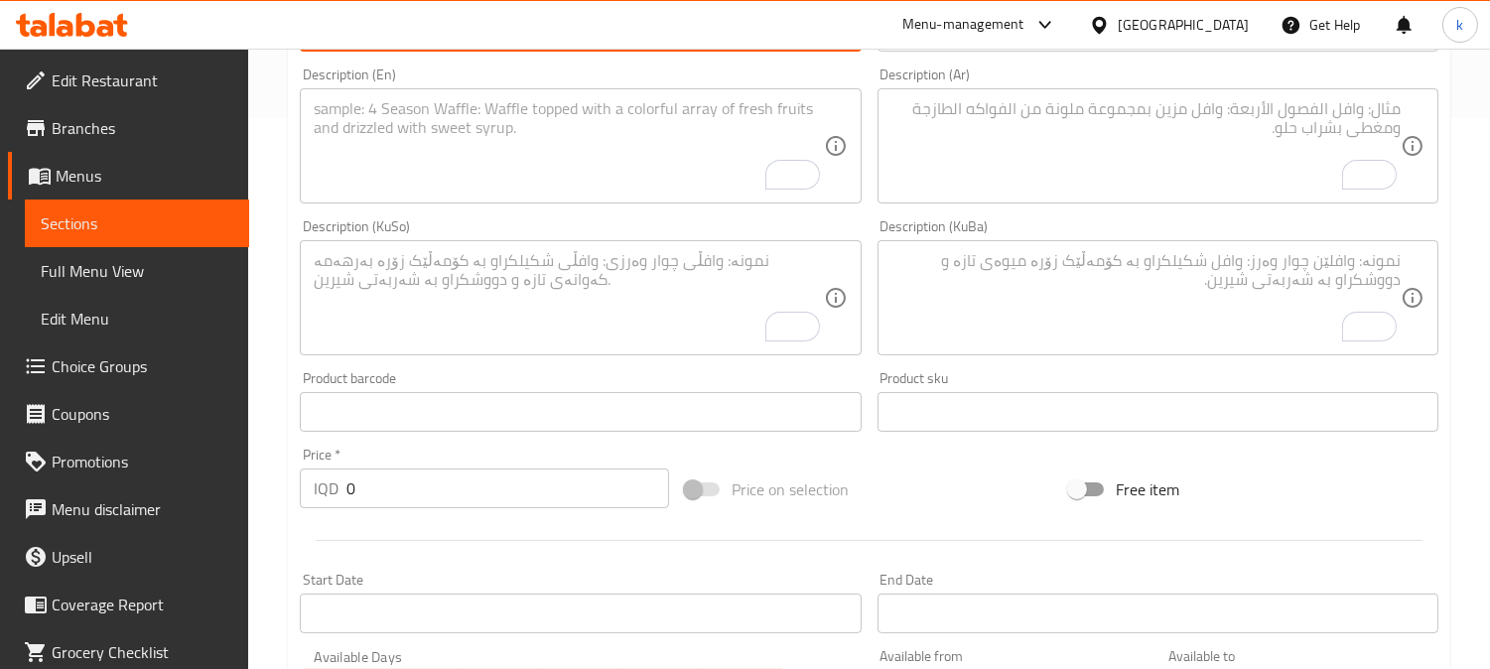
click at [1175, 325] on textarea "To enrich screen reader interactions, please activate Accessibility in Grammarl…" at bounding box center [1146, 298] width 509 height 94
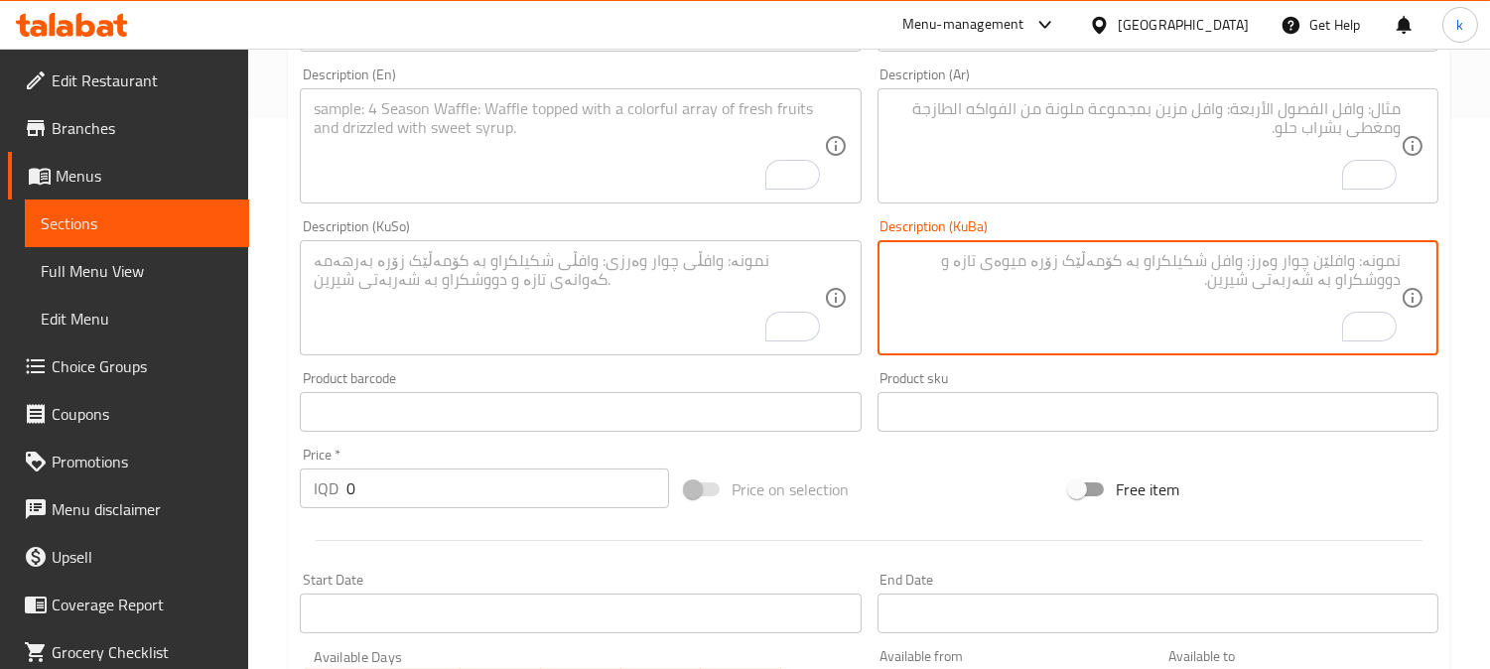
paste textarea "چیز کێکی سان سێباستیان داپۆشراوە بە سۆسی توو"
type textarea "چیز کێکی سان سێباستیان داپۆشراوە بە سۆسی توو"
click at [1170, 181] on textarea "To enrich screen reader interactions, please activate Accessibility in Grammarl…" at bounding box center [1146, 146] width 509 height 94
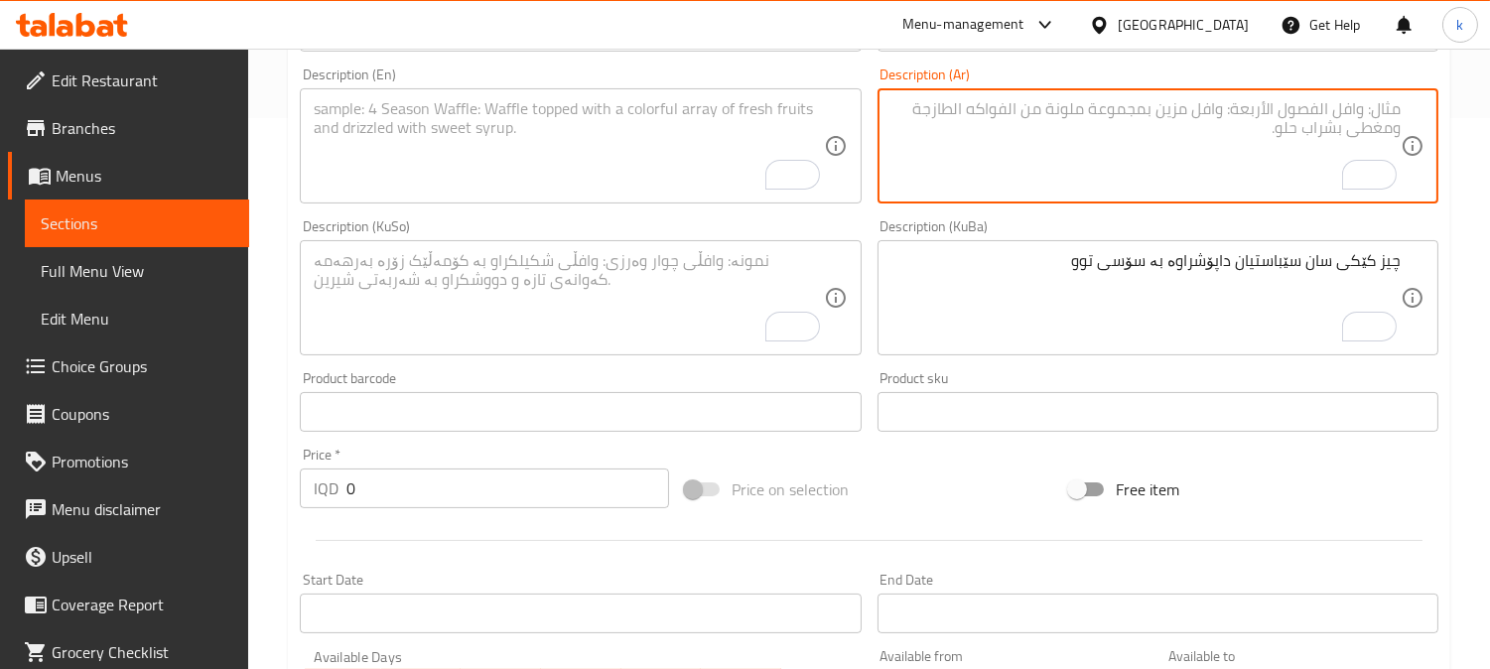
click at [640, 279] on textarea "To enrich screen reader interactions, please activate Accessibility in Grammarl…" at bounding box center [568, 298] width 509 height 94
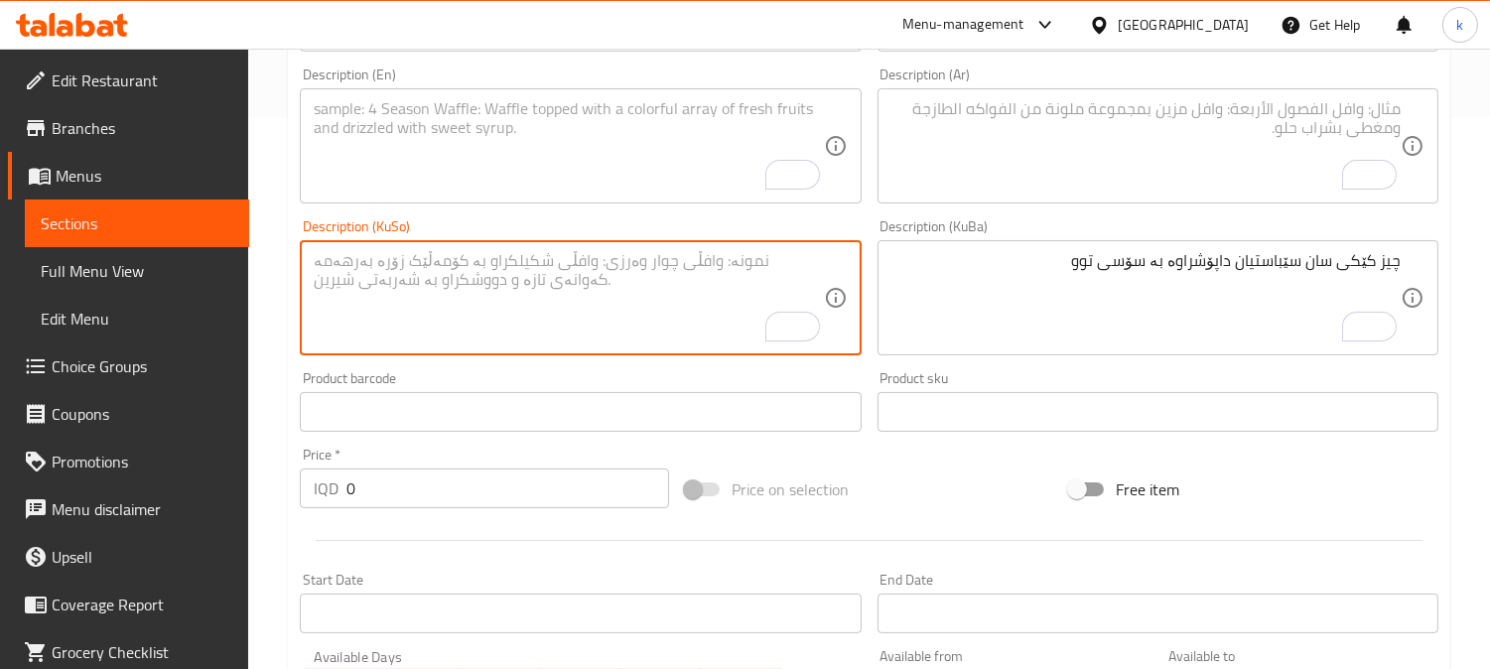
paste textarea "کێکی پەنیری سان سێباستیان کە لە سەرەوەی سۆسی کرێمیی لۆتۆس دانراوە"
type textarea "کێکی پەنیری سان سێباستیان کە لە سەرەوەی سۆسی کرێمیی لۆتۆس دانراوە"
click at [1027, 172] on textarea "To enrich screen reader interactions, please activate Accessibility in Grammarl…" at bounding box center [1146, 146] width 509 height 94
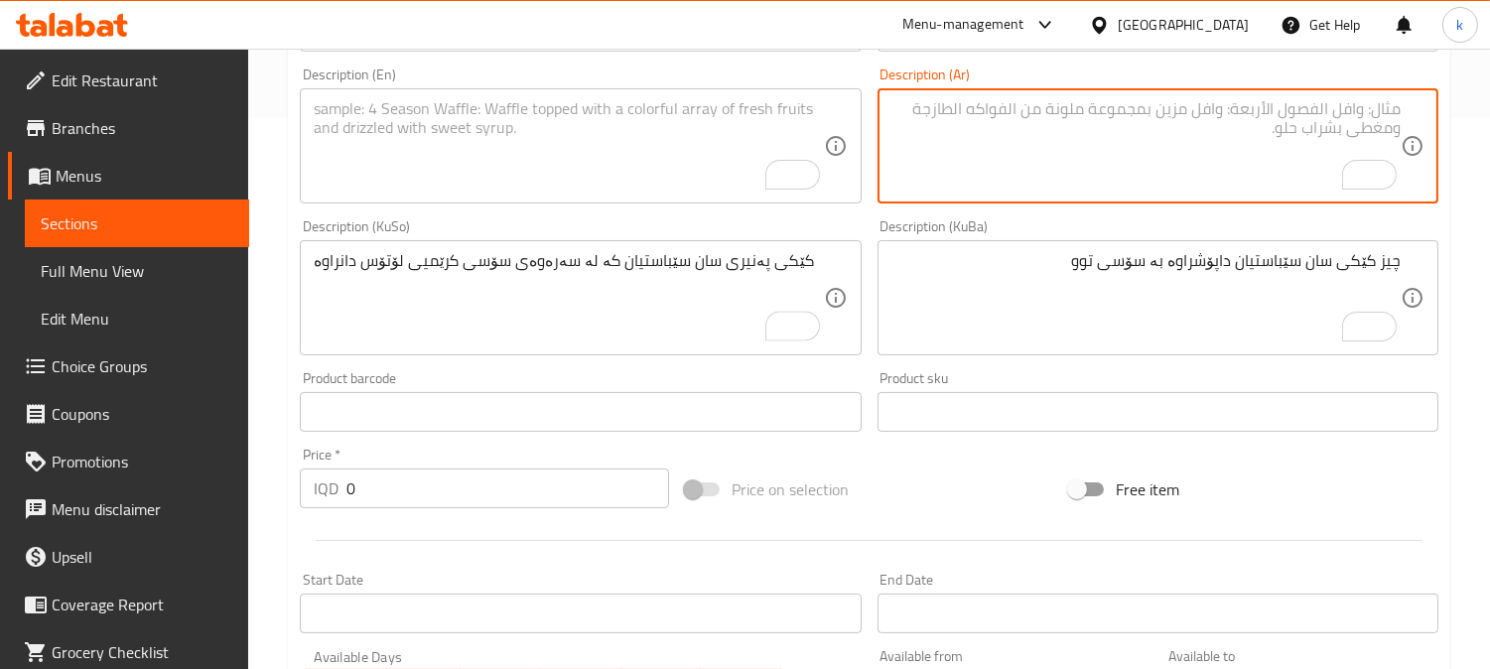
paste textarea "تشيز كيك سان سيباستيان مغطى بصلصة اللوتس الكريمية"
type textarea "تشيز كيك سان سيباستيان مغطى بصلصة اللوتس الكريمية"
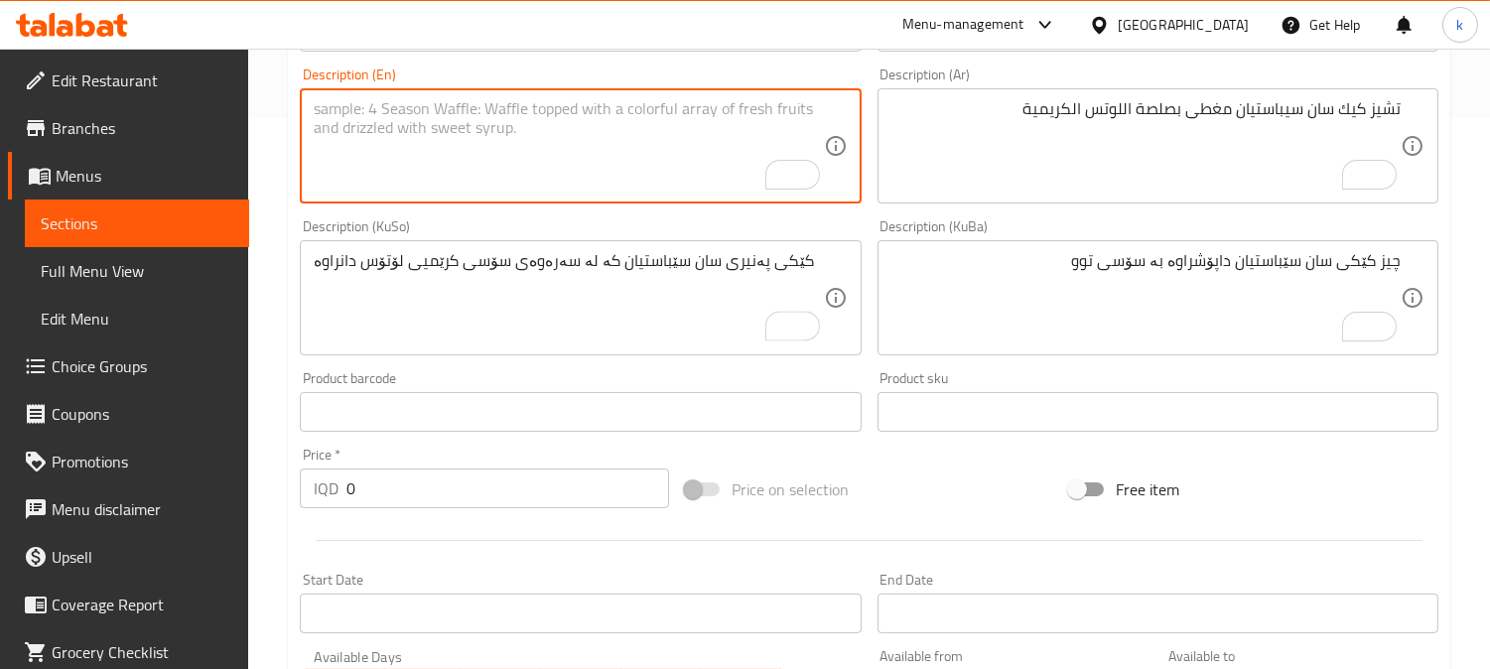
click at [592, 146] on textarea "To enrich screen reader interactions, please activate Accessibility in Grammarl…" at bounding box center [568, 146] width 509 height 94
paste textarea "San Sebastian cheesecake topped with creamy Lotus sauce"
type textarea "San Sebastian cheesecake topped with creamy Lotus sauce"
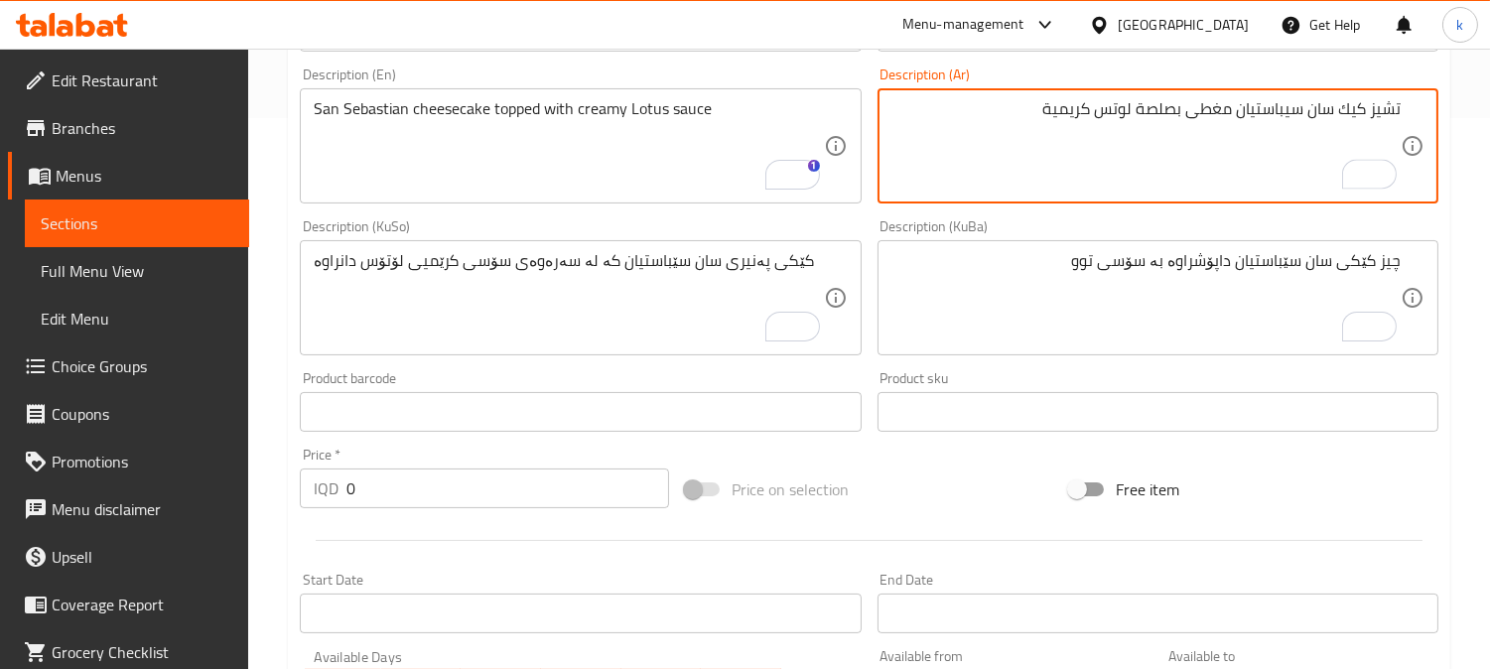
type textarea "تشيز كيك سان سيباستيان مغطى بصلصة لوتس كريمية"
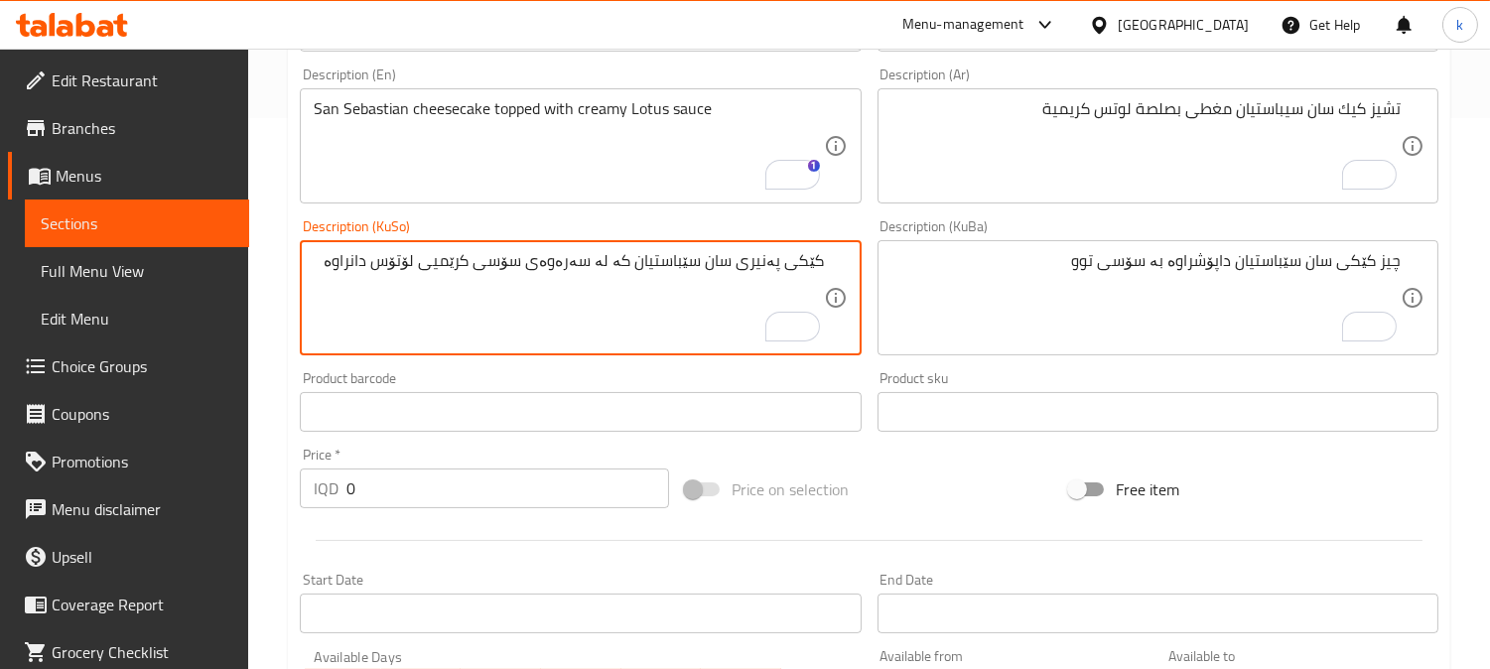
click at [482, 260] on textarea "کێکی پەنیری سان سێباستیان کە لە سەرەوەی سۆسی کرێمیی لۆتۆس دانراوە" at bounding box center [568, 298] width 509 height 94
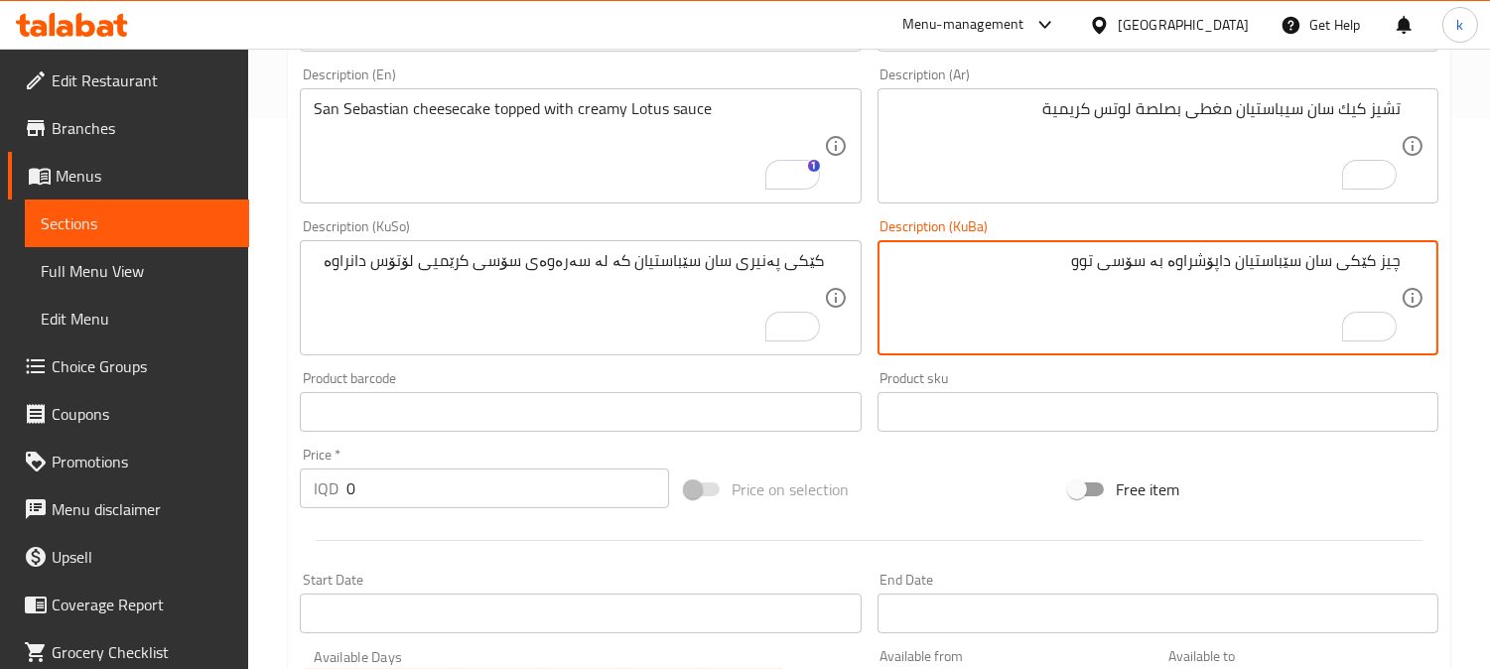
drag, startPoint x: 1096, startPoint y: 263, endPoint x: 1117, endPoint y: 286, distance: 30.9
click at [1098, 263] on textarea "چیز کێکی سان سێباستیان داپۆشراوە بە سۆسی توو" at bounding box center [1146, 298] width 509 height 94
paste textarea "کرێمیی"
click at [1282, 272] on textarea "چیز کێکی سان سێباستیان داپۆشراوە بە سۆسی کرێمی لۆتس" at bounding box center [1146, 298] width 509 height 94
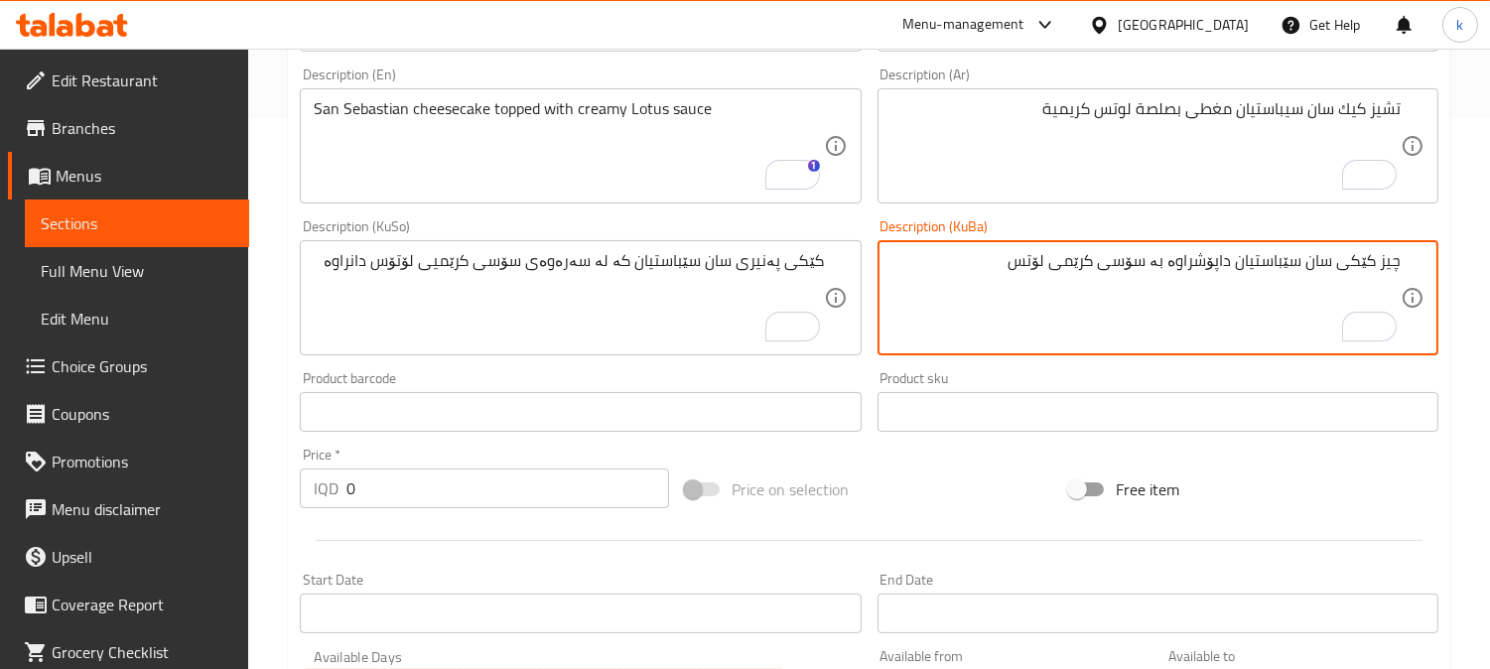
click at [1282, 272] on textarea "چیز کێکی سان سێباستیان داپۆشراوە بە سۆسی کرێمی لۆتس" at bounding box center [1146, 298] width 509 height 94
type textarea "چیز کێکی سان سێباستیان داپۆشراوە بە سۆسی کرێمی لۆتس"
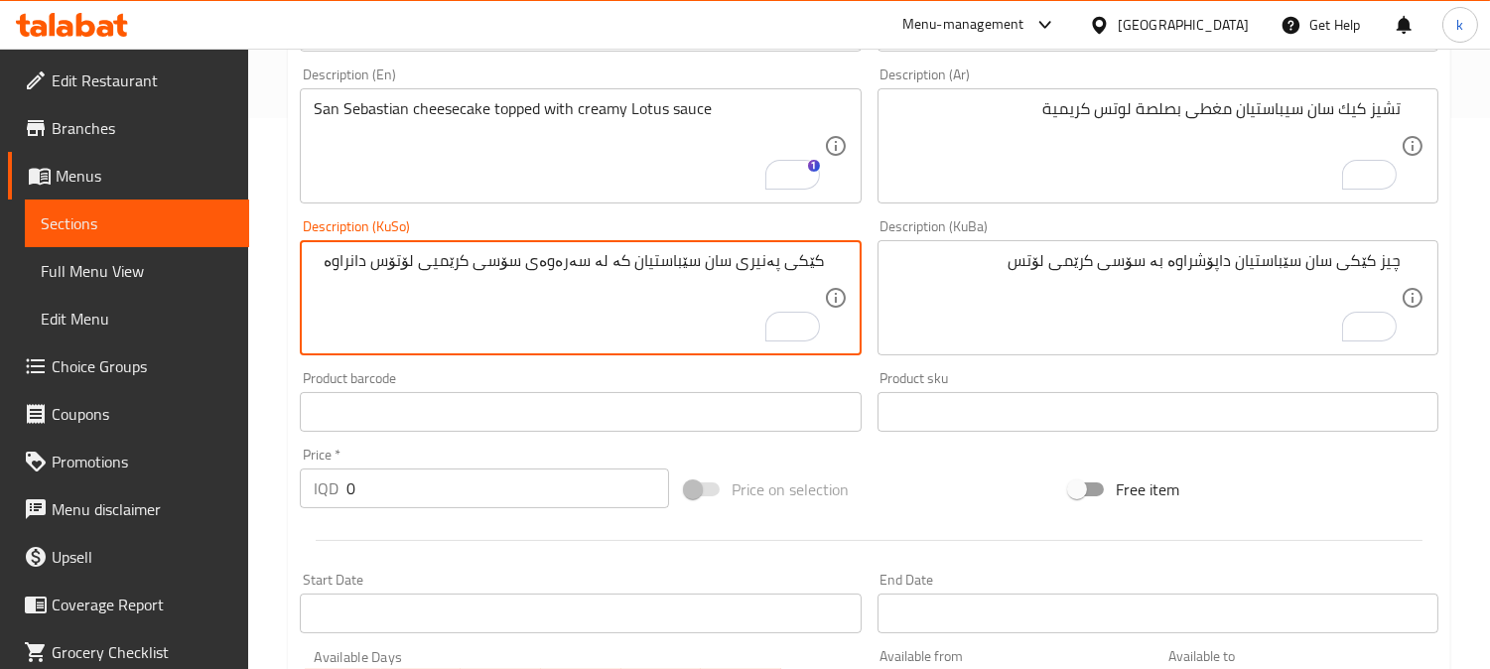
click at [577, 282] on textarea "کێکی پەنیری سان سێباستیان کە لە سەرەوەی سۆسی کرێمیی لۆتۆس دانراوە" at bounding box center [568, 298] width 509 height 94
paste textarea "یز کێکی سان سێباستیان داپۆشراوە بە سۆسی کرێمی لۆتس"
type textarea "چیز کێکی سان سێباستیان داپۆشراوە بە سۆسی کرێمی لۆتس"
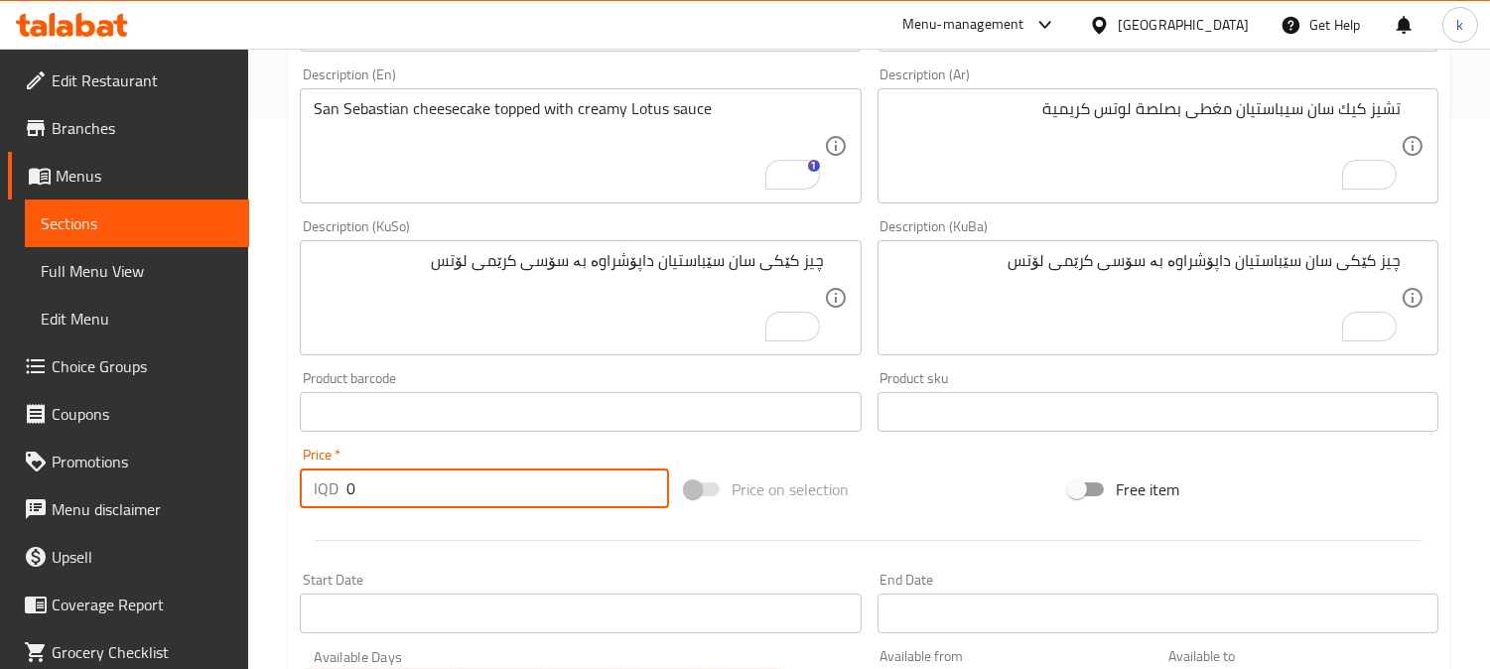
drag, startPoint x: 371, startPoint y: 492, endPoint x: 302, endPoint y: 490, distance: 69.5
click at [302, 490] on div "IQD 0 Price *" at bounding box center [484, 489] width 369 height 40
paste input "550"
type input "5500"
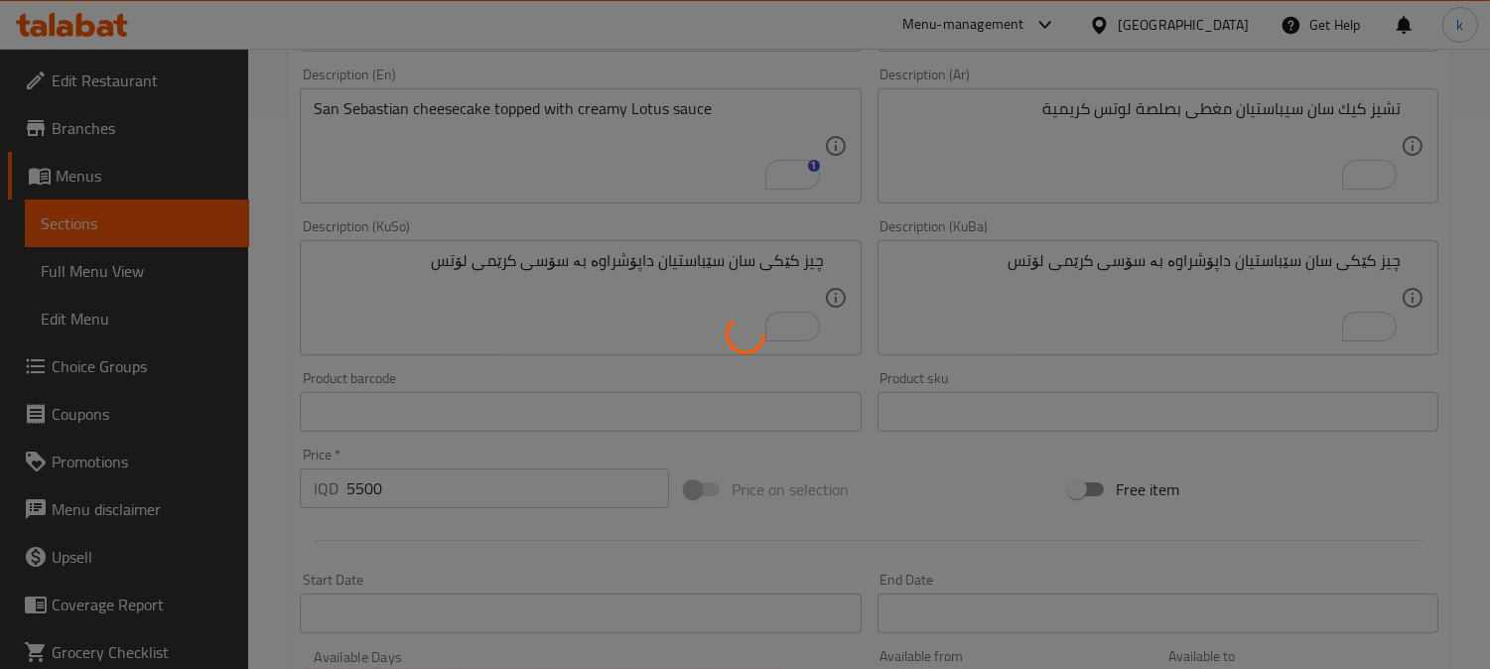
type input "0"
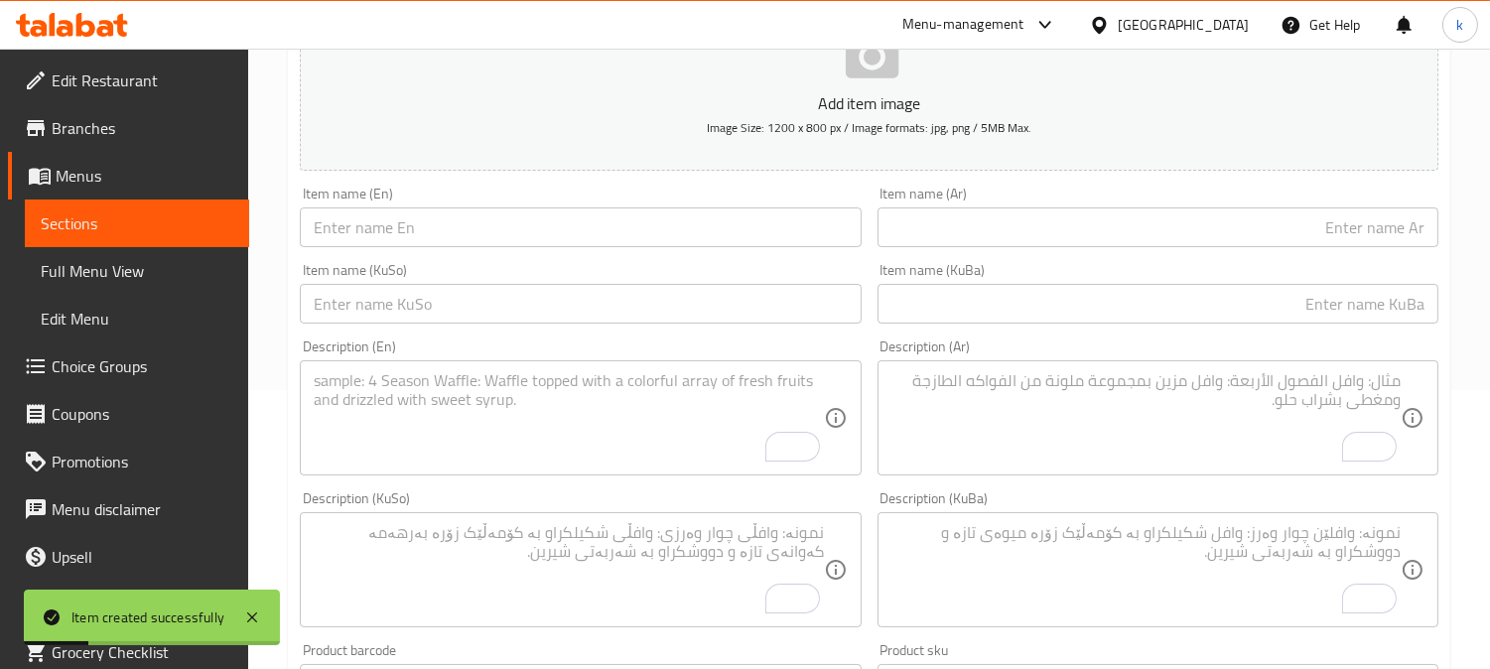
scroll to position [184, 0]
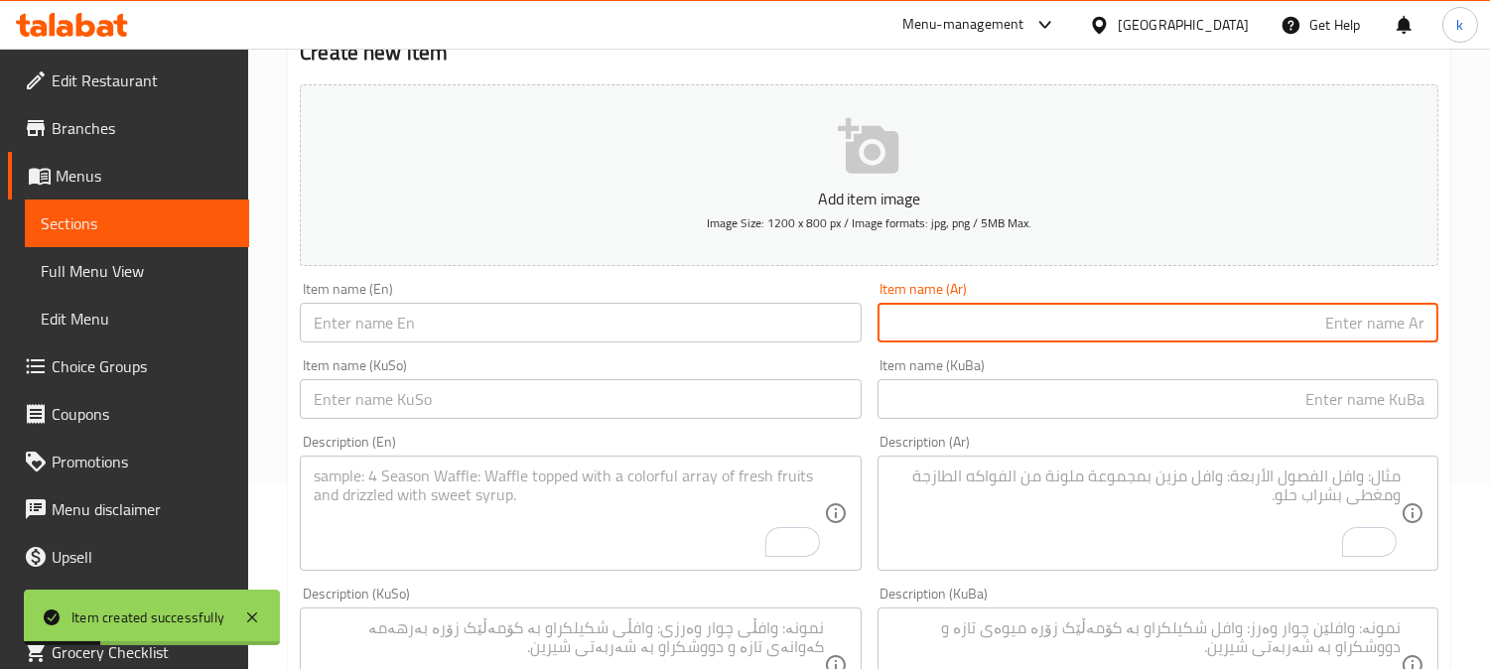
click at [1075, 338] on input "text" at bounding box center [1158, 323] width 561 height 40
paste input "شوكولاتة سان سيباستيان"
type input "شوكولاتة سان سيباستيان"
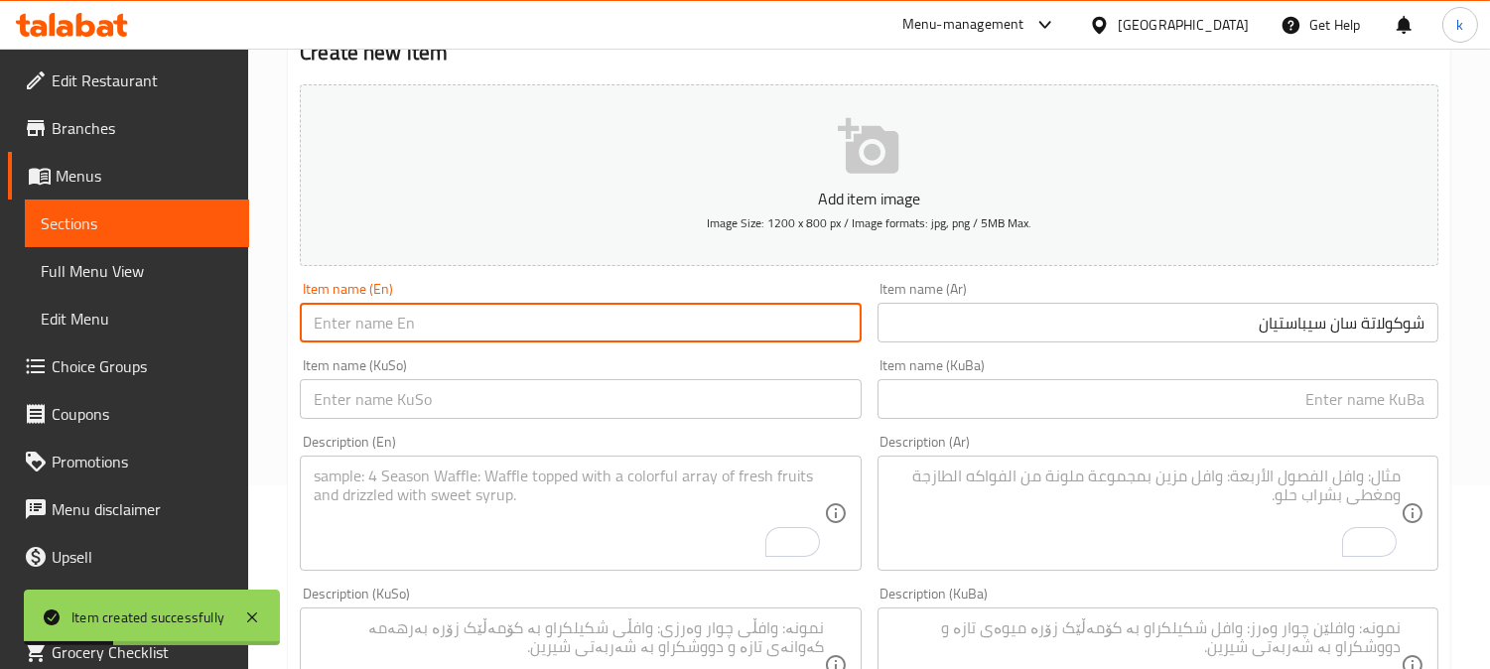
click at [558, 320] on input "text" at bounding box center [580, 323] width 561 height 40
paste input "San Sebastian Chocolate"
type input "San Sebastian Chocolate"
click at [1283, 392] on input "text" at bounding box center [1158, 399] width 561 height 40
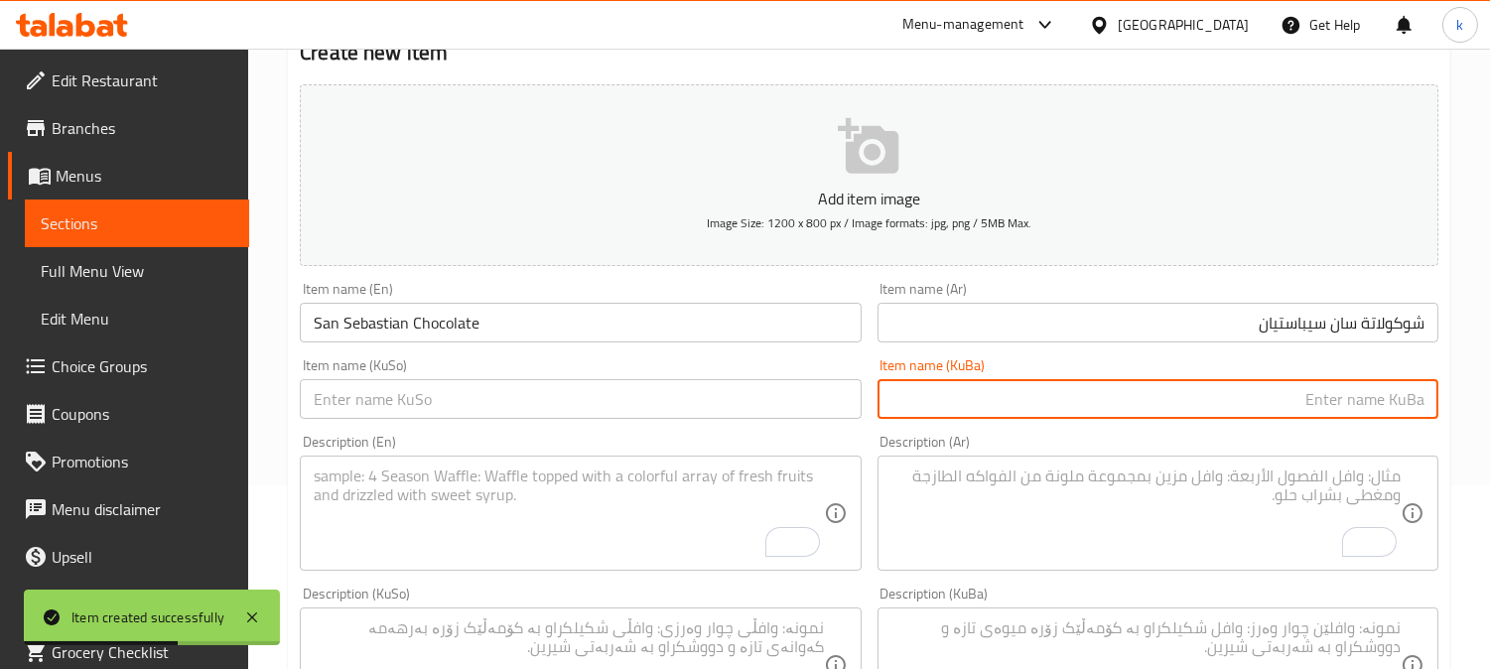
paste input "شوکولاتەی سان سێباستیان"
click at [1386, 398] on input "شوکولاتەی سان سێباستیان" at bounding box center [1158, 399] width 561 height 40
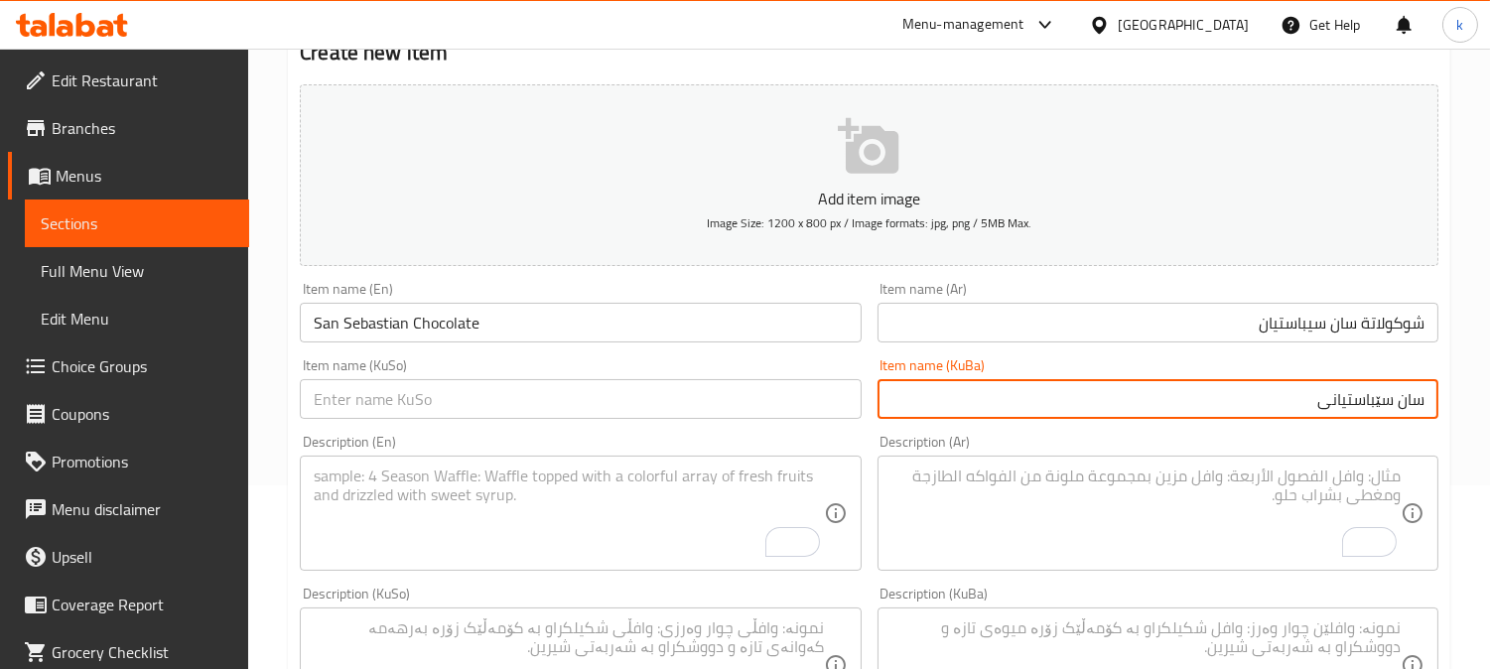
paste input "شوکولاتەی"
type input "سان سێباستیانی چوکولاتە"
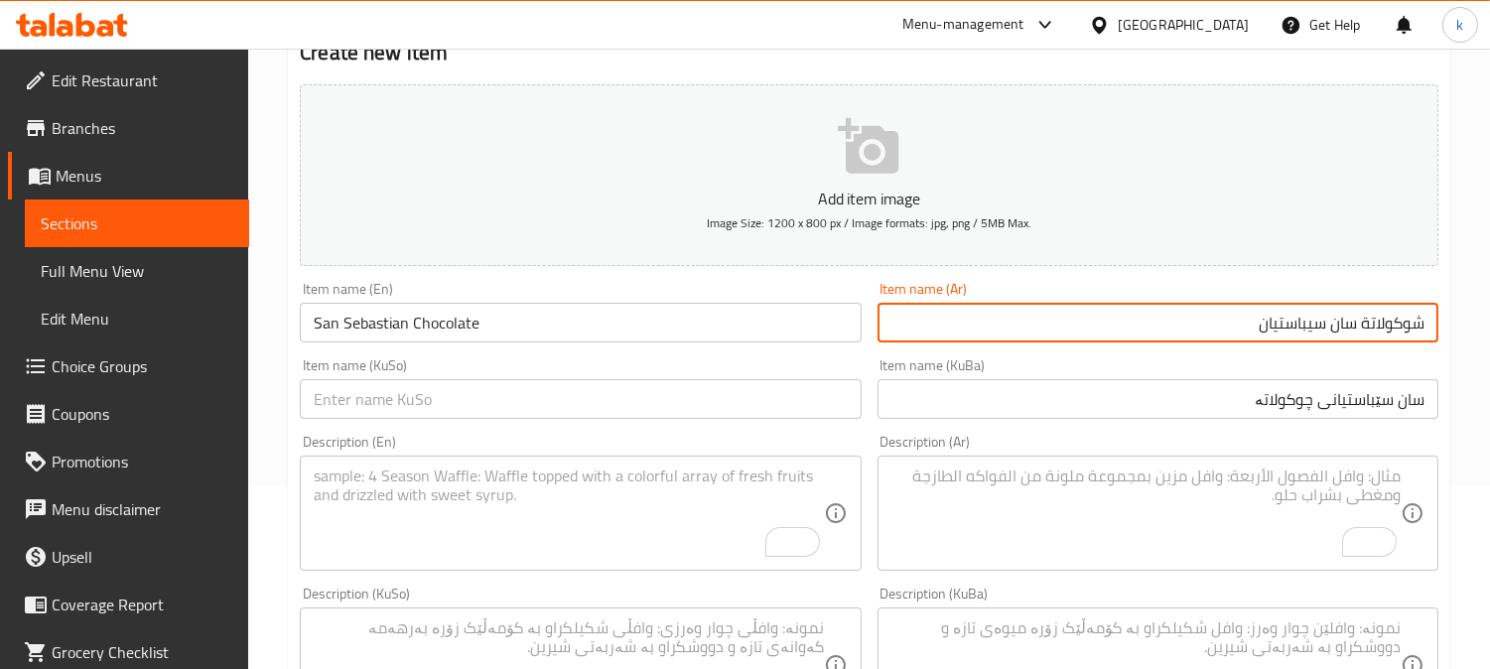
click at [1400, 325] on input "شوكولاتة سان سيباستيان" at bounding box center [1158, 323] width 561 height 40
paste input "شوكولاتة"
type input "سان سيباستيان شوكولاتة"
click at [1360, 407] on input "سان سێباستیانی چوکولاتە" at bounding box center [1158, 399] width 561 height 40
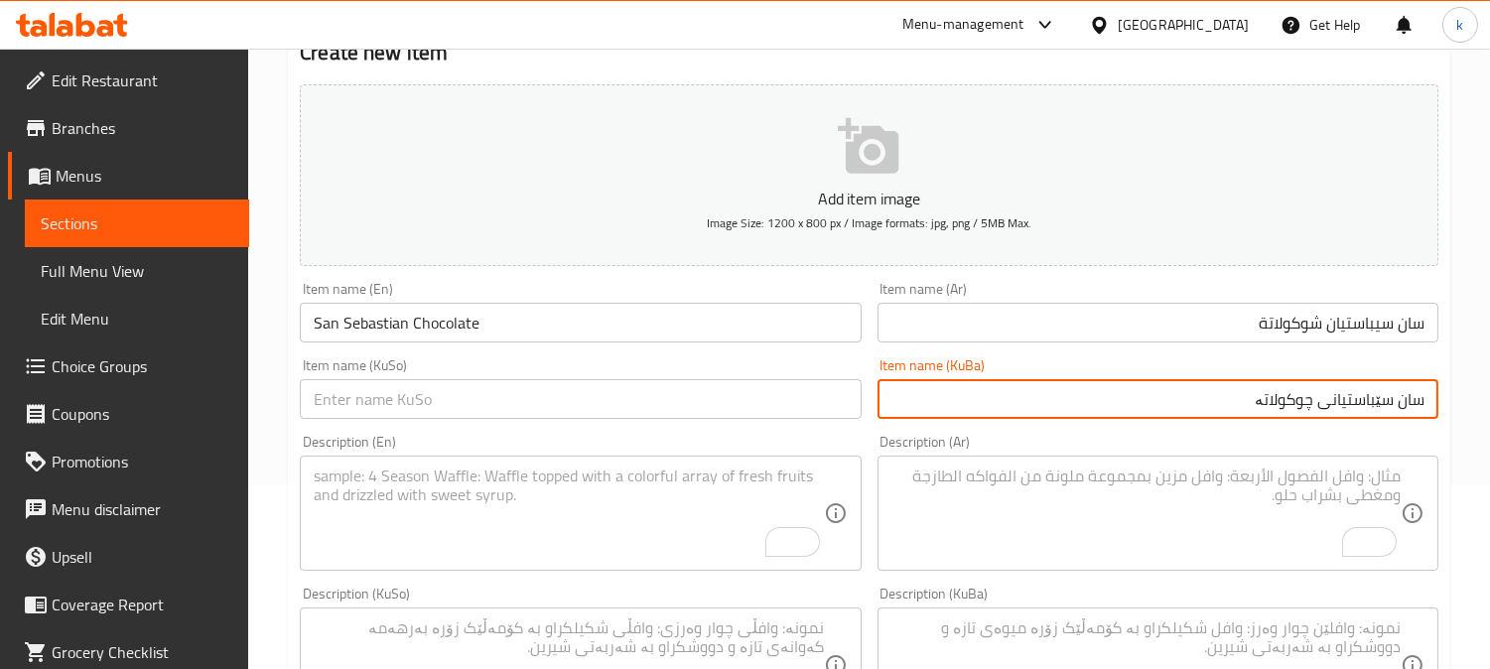
click at [1360, 407] on input "سان سێباستیانی چوکولاتە" at bounding box center [1158, 399] width 561 height 40
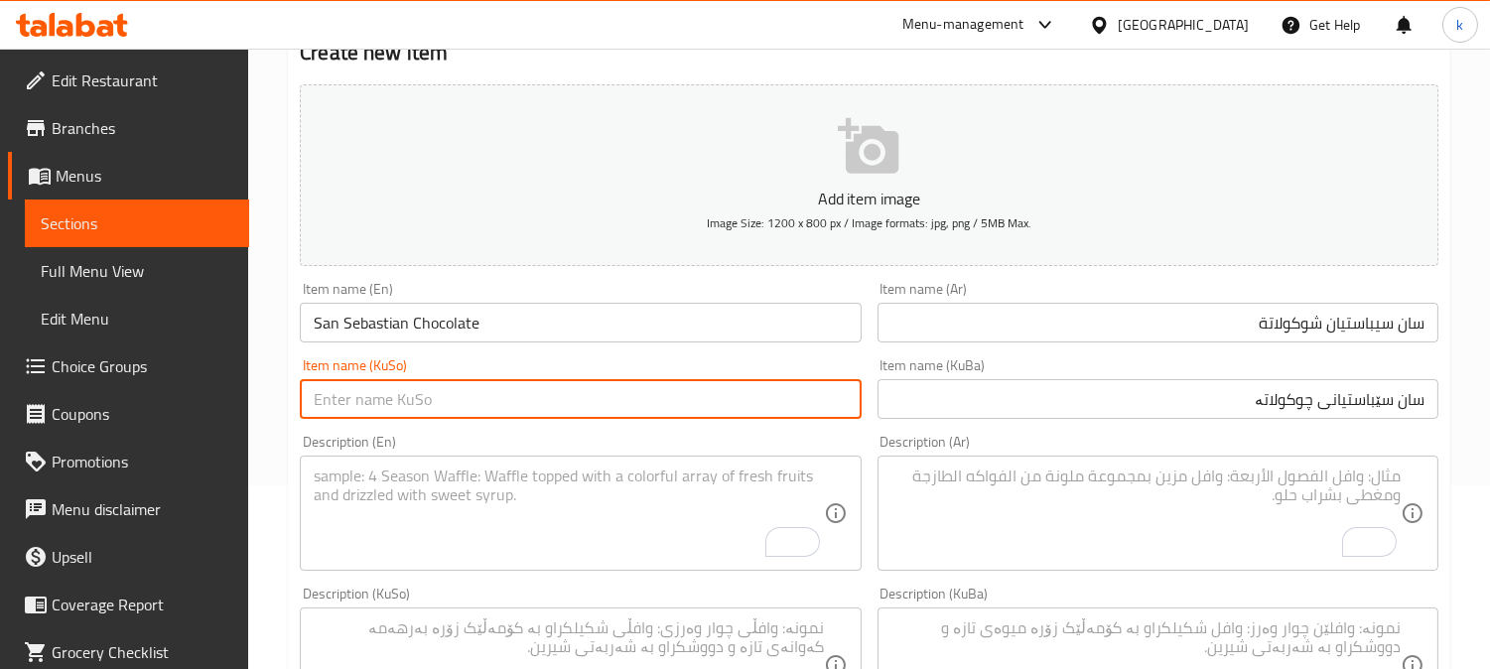
click at [537, 398] on input "text" at bounding box center [580, 399] width 561 height 40
paste input "سان سێباستیانی چوکولاتە"
type input "سان سێباستیانی چوکولاتە"
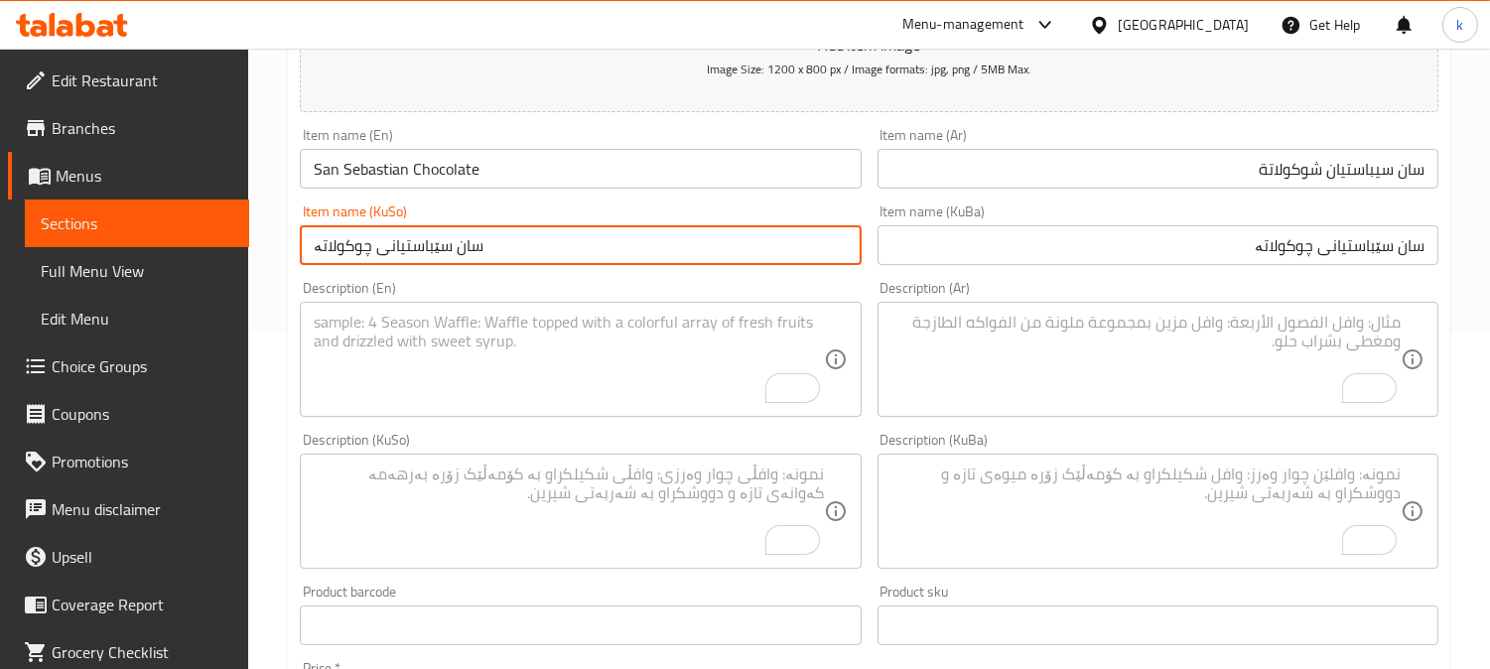
scroll to position [367, 0]
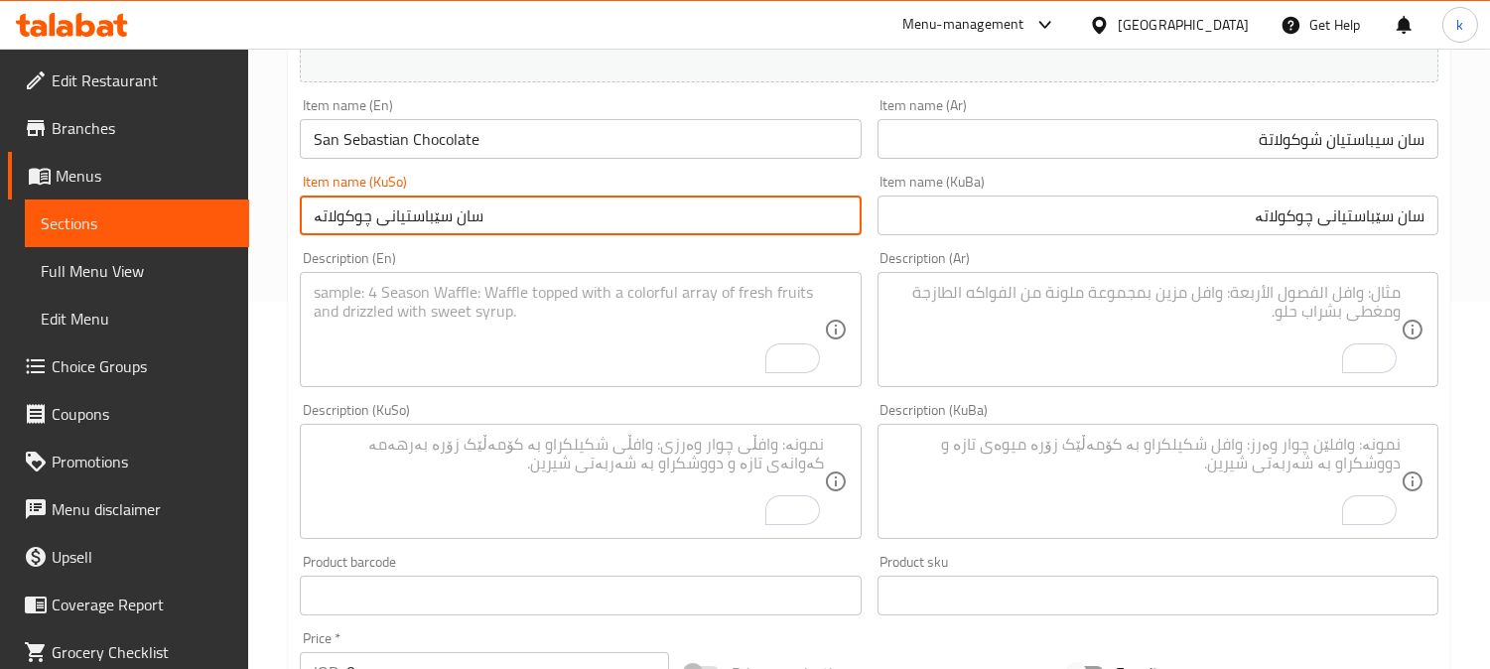
click at [1268, 479] on textarea "To enrich screen reader interactions, please activate Accessibility in Grammarl…" at bounding box center [1146, 482] width 509 height 94
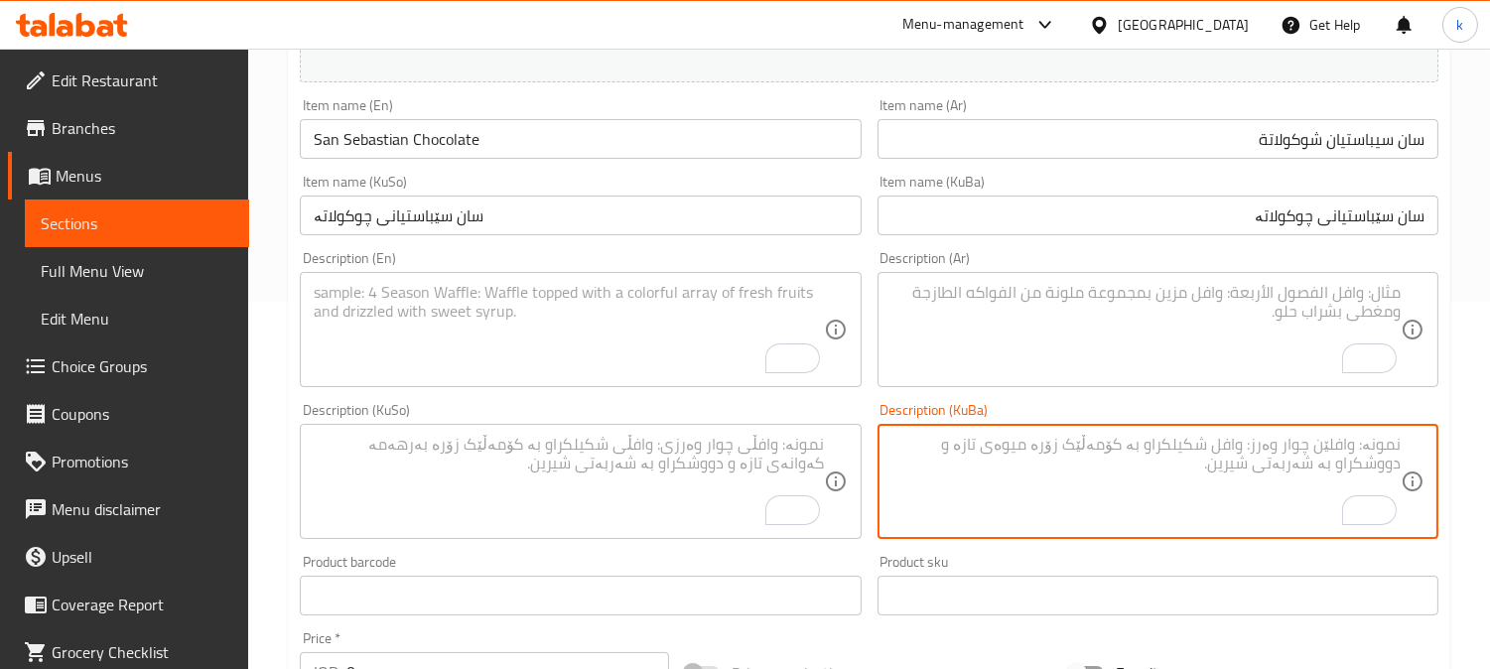
paste textarea "کێکی پەنیری سان سێباستیان کە لە سەرەوەی شوکولاتەی تواوە"
type textarea "کێکی پەنیری سان سێباستیان کە لە سەرەوەی شوکولاتەی تواوە"
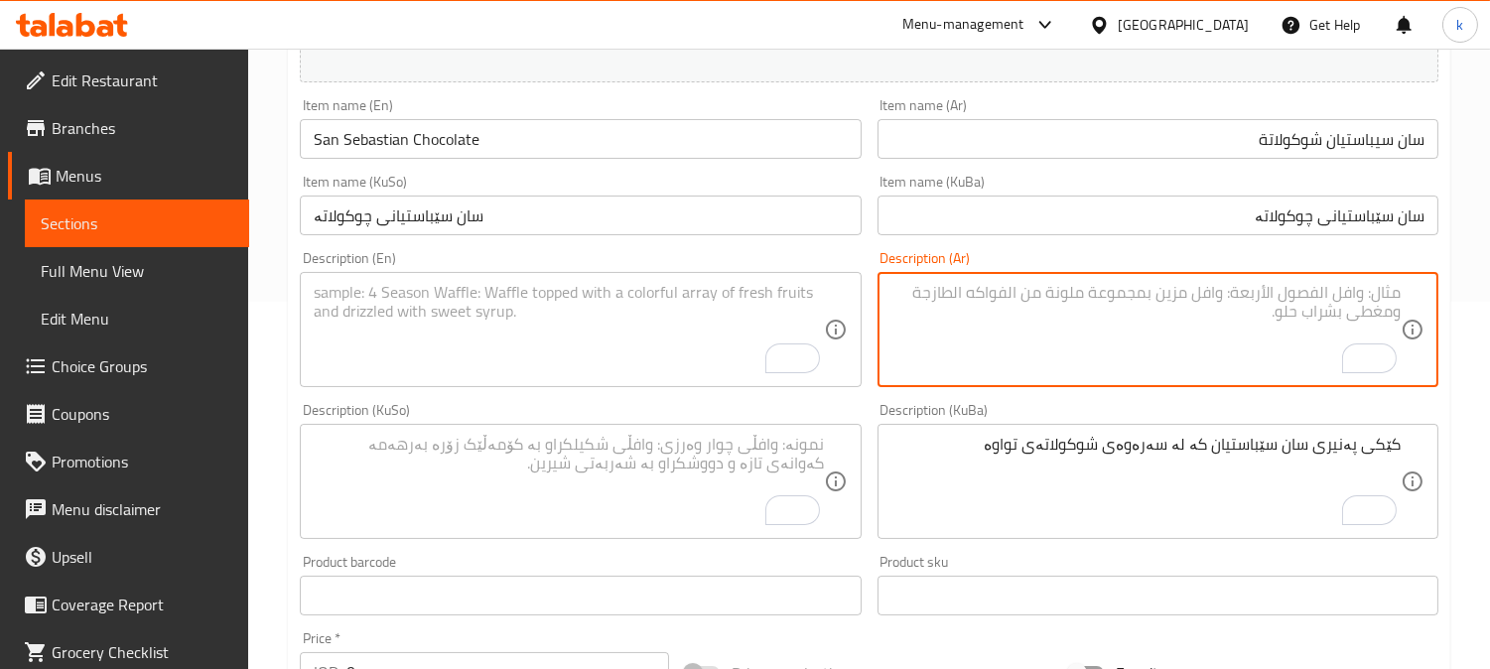
click at [1266, 342] on textarea "To enrich screen reader interactions, please activate Accessibility in Grammarl…" at bounding box center [1146, 330] width 509 height 94
paste textarea "تشيز كيك سان سيباستيان مغطى بالشوكولاتة المذابة"
type textarea "تشيز كيك سان سيباستيان مغطى بالشوكولاتة المذابة"
click at [484, 285] on textarea "To enrich screen reader interactions, please activate Accessibility in Grammarl…" at bounding box center [568, 330] width 509 height 94
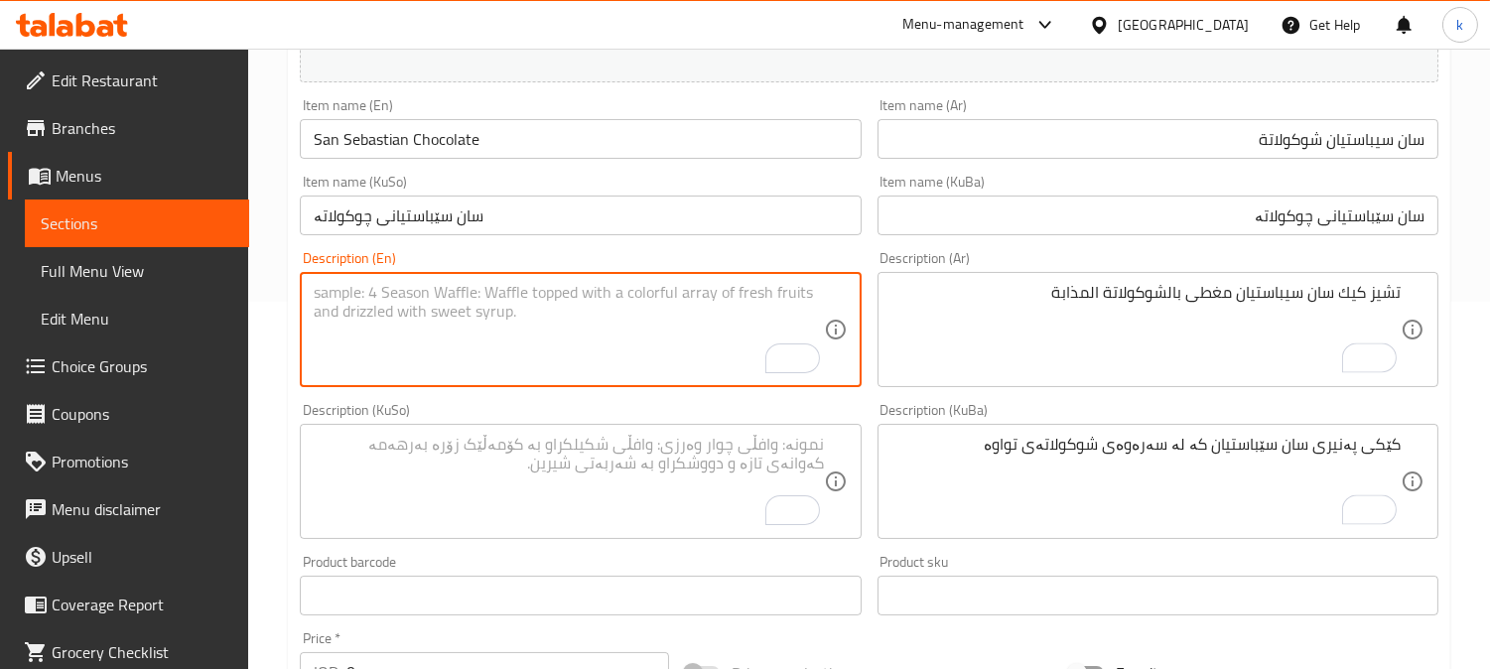
paste textarea "San Sebastian cheesecake topped with melted chocolate"
type textarea "San Sebastian cheesecake topped with melted chocolate"
click at [553, 473] on textarea "To enrich screen reader interactions, please activate Accessibility in Grammarl…" at bounding box center [568, 482] width 509 height 94
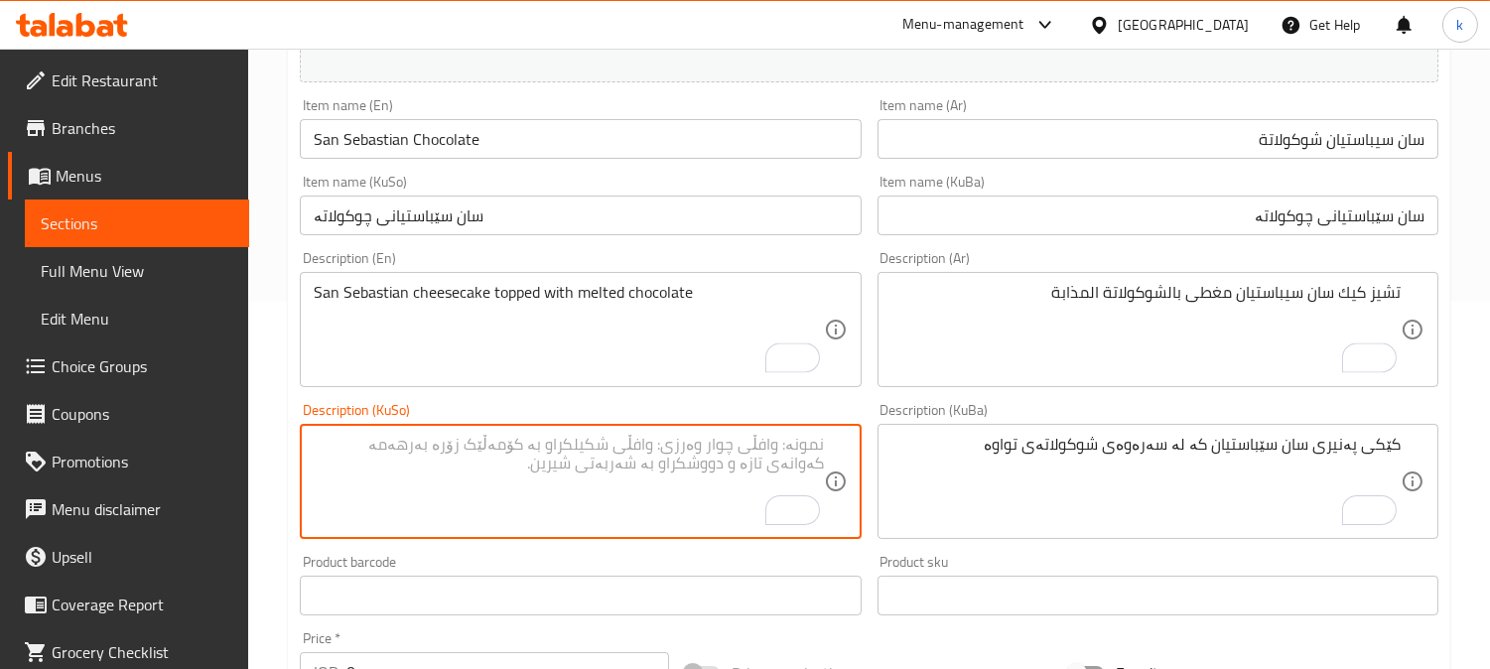
paste textarea "چیز کێکی سان سێباستیان داپۆشراوە بە سۆسی کرێمی لۆتس"
drag, startPoint x: 657, startPoint y: 451, endPoint x: 334, endPoint y: 450, distance: 323.7
click at [334, 450] on textarea "چیز کێکی سان سێباستیان داپۆشراوە بە سۆسی کرێمی لۆتس" at bounding box center [568, 482] width 509 height 94
click at [781, 454] on textarea "چیز کێکی سان سێباستیان" at bounding box center [568, 482] width 509 height 94
click at [627, 457] on textarea "چیز کێکی سان سێباستیان داپۆشراوە بە سۆسی کرێمی لۆتس" at bounding box center [568, 482] width 509 height 94
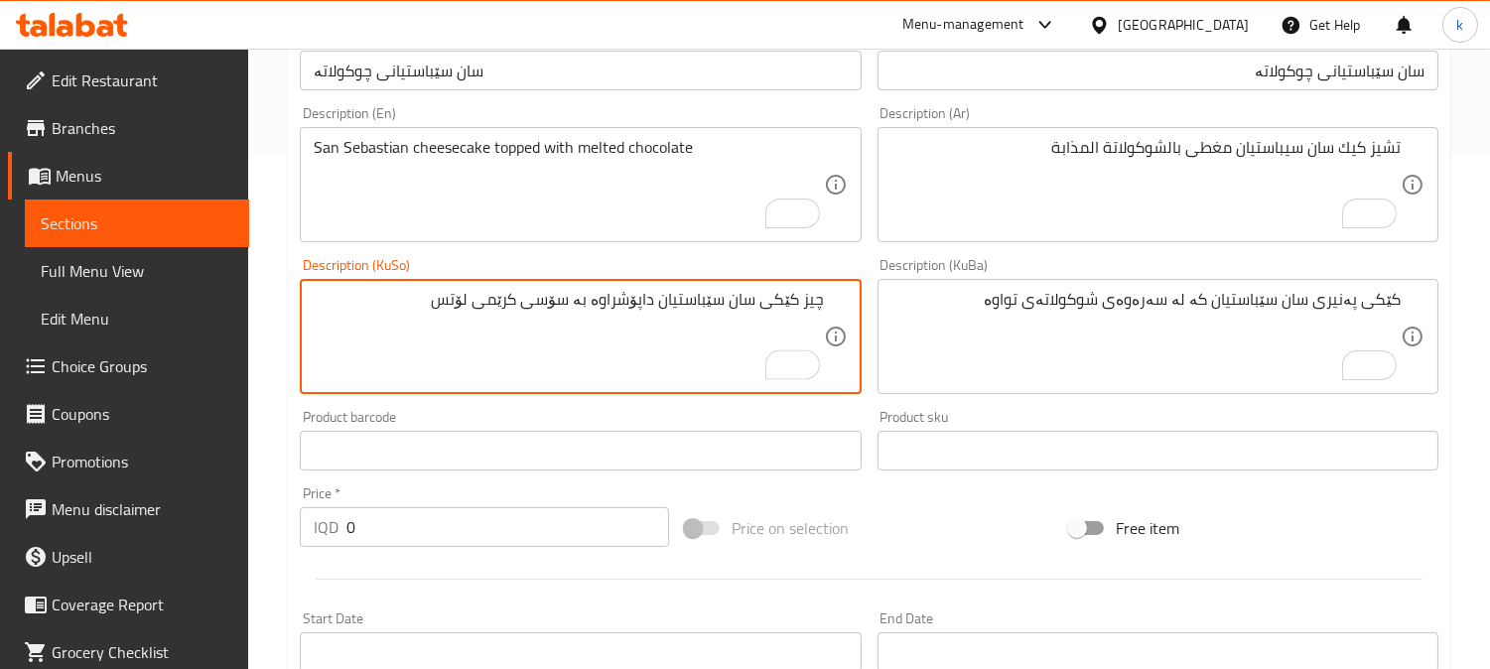
scroll to position [551, 0]
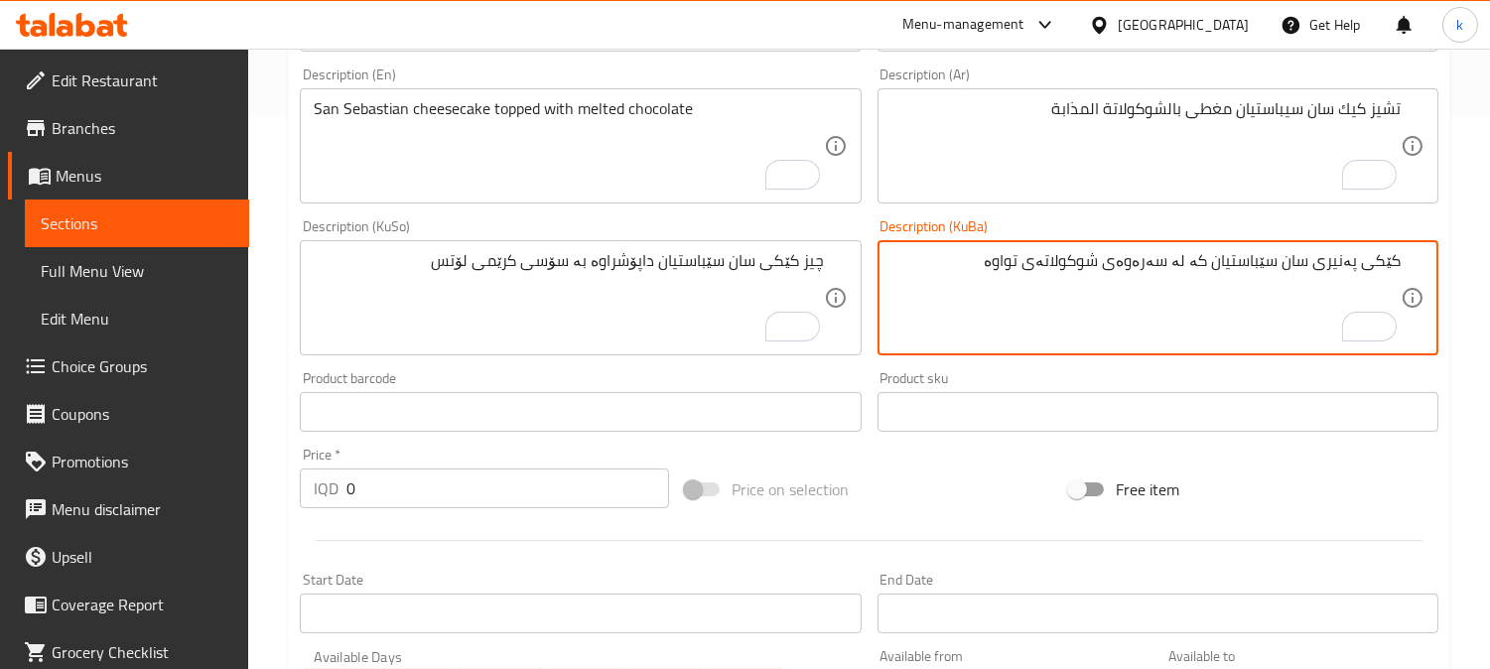
drag, startPoint x: 1120, startPoint y: 266, endPoint x: 999, endPoint y: 264, distance: 121.1
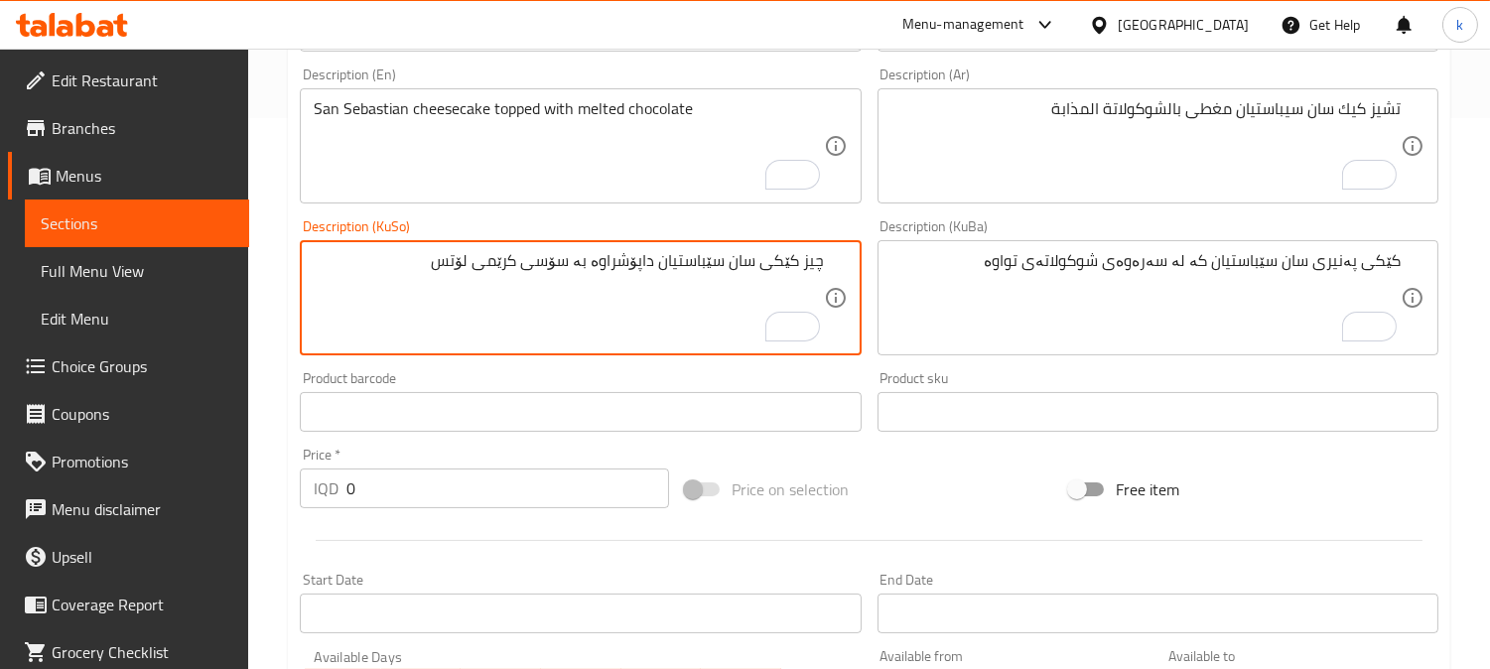
drag, startPoint x: 578, startPoint y: 265, endPoint x: 390, endPoint y: 273, distance: 187.8
paste textarea "وکولاتەی تواوە"
click at [566, 254] on textarea "چیز کێکی سان سێباستیان داپۆشراوە بە شوکولاتەی تواوە" at bounding box center [568, 298] width 509 height 94
type textarea "چیز کێکی سان سێباستیان داپۆشراوە بە چوکولاتەی تواوە"
click at [668, 265] on textarea "چیز کێکی سان سێباستیان داپۆشراوە بە چوکولاتەی تواوە" at bounding box center [568, 298] width 509 height 94
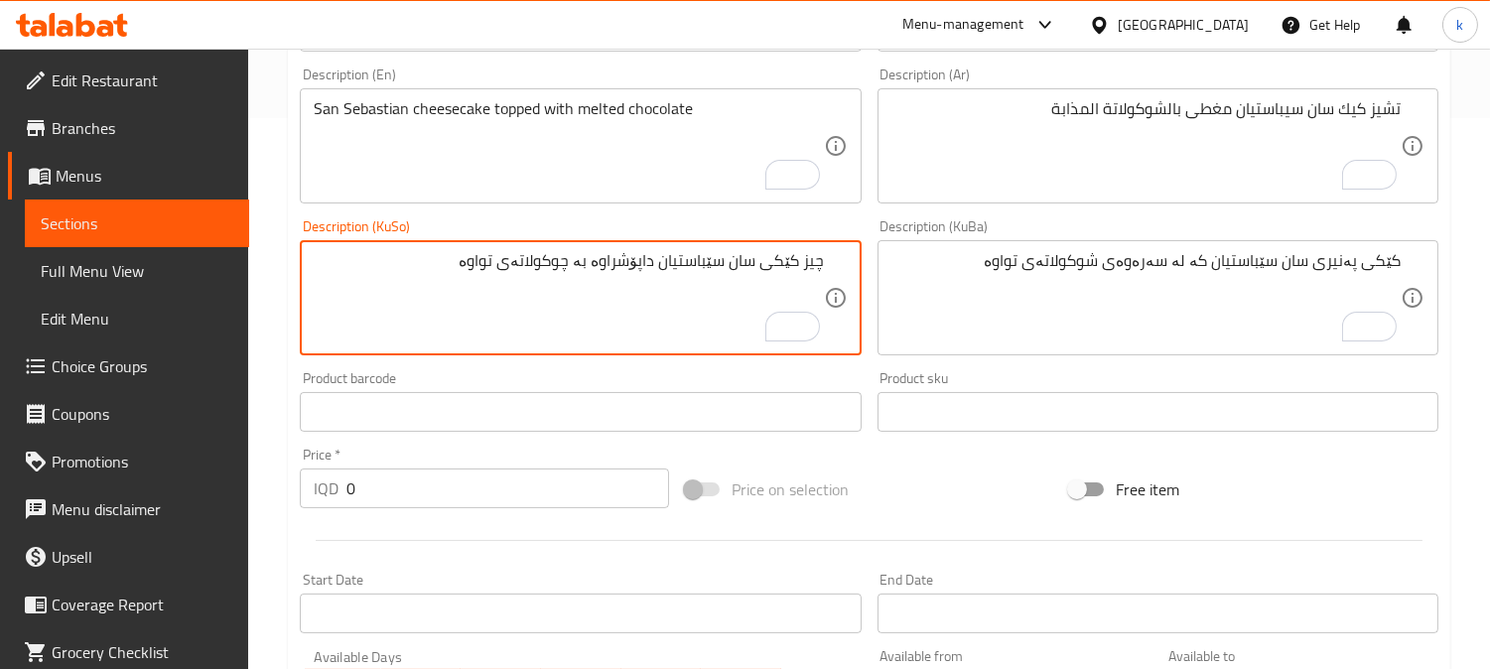
click at [668, 265] on textarea "چیز کێکی سان سێباستیان داپۆشراوە بە چوکولاتەی تواوە" at bounding box center [568, 298] width 509 height 94
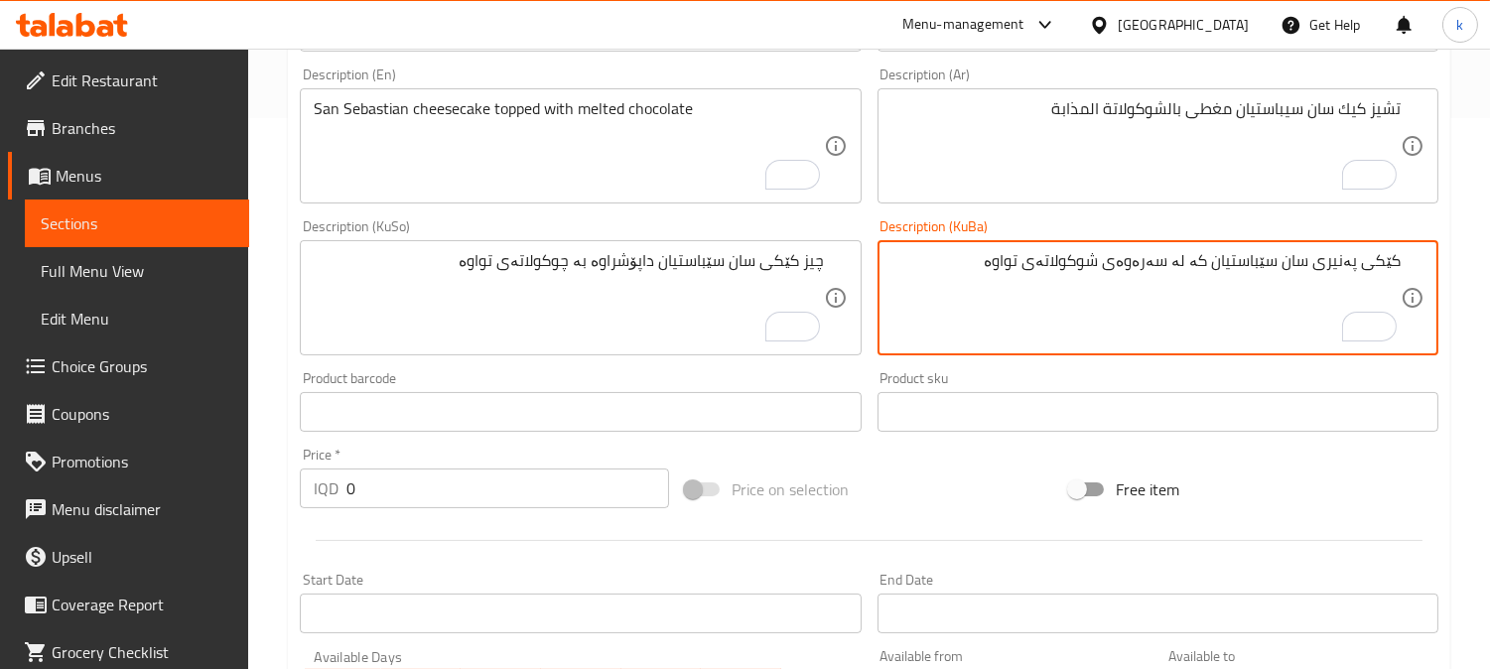
click at [1130, 279] on textarea "کێکی پەنیری سان سێباستیان کە لە سەرەوەی شوکولاتەی تواوە" at bounding box center [1146, 298] width 509 height 94
paste textarea "یز کێکی سان سێباستیان داپۆشراوە بە چ"
type textarea "چیز کێکی سان سێباستیان داپۆشراوە بە چوکولاتەی تواوە"
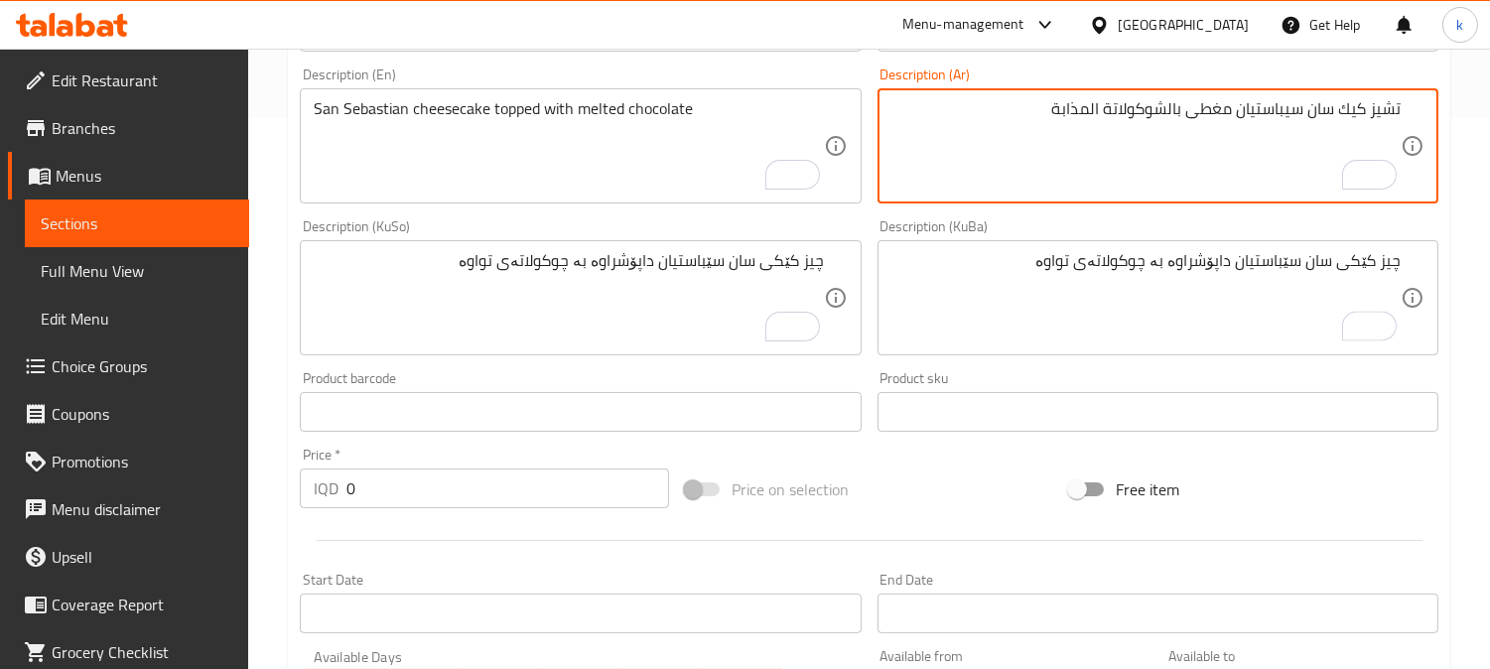
drag, startPoint x: 1089, startPoint y: 104, endPoint x: 1152, endPoint y: 197, distance: 111.5
type textarea "تشيز كيك سان سيباستيان مغطى بالشوكولاتة مذابة"
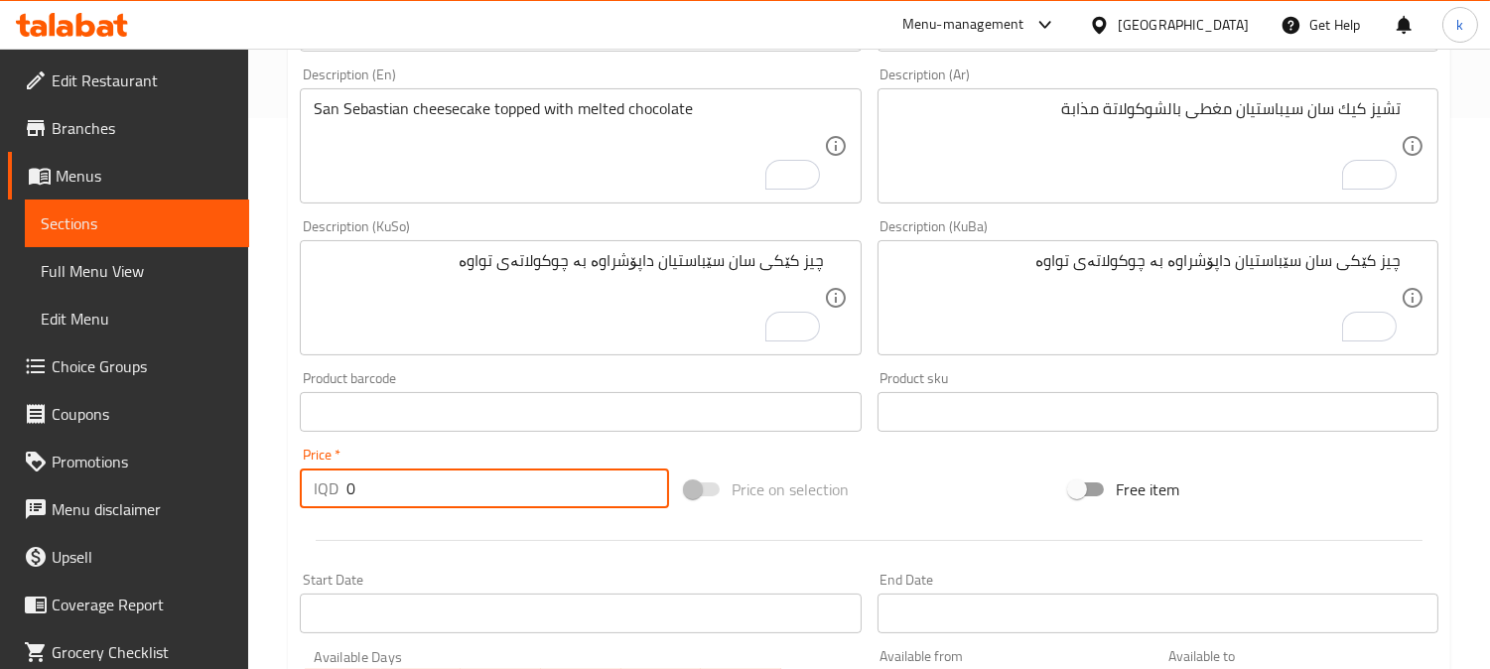
click at [232, 488] on div "Edit Restaurant Branches Menus Sections Full Menu View Edit Menu Choice Groups …" at bounding box center [745, 289] width 1490 height 1583
paste input "550"
type input "5500"
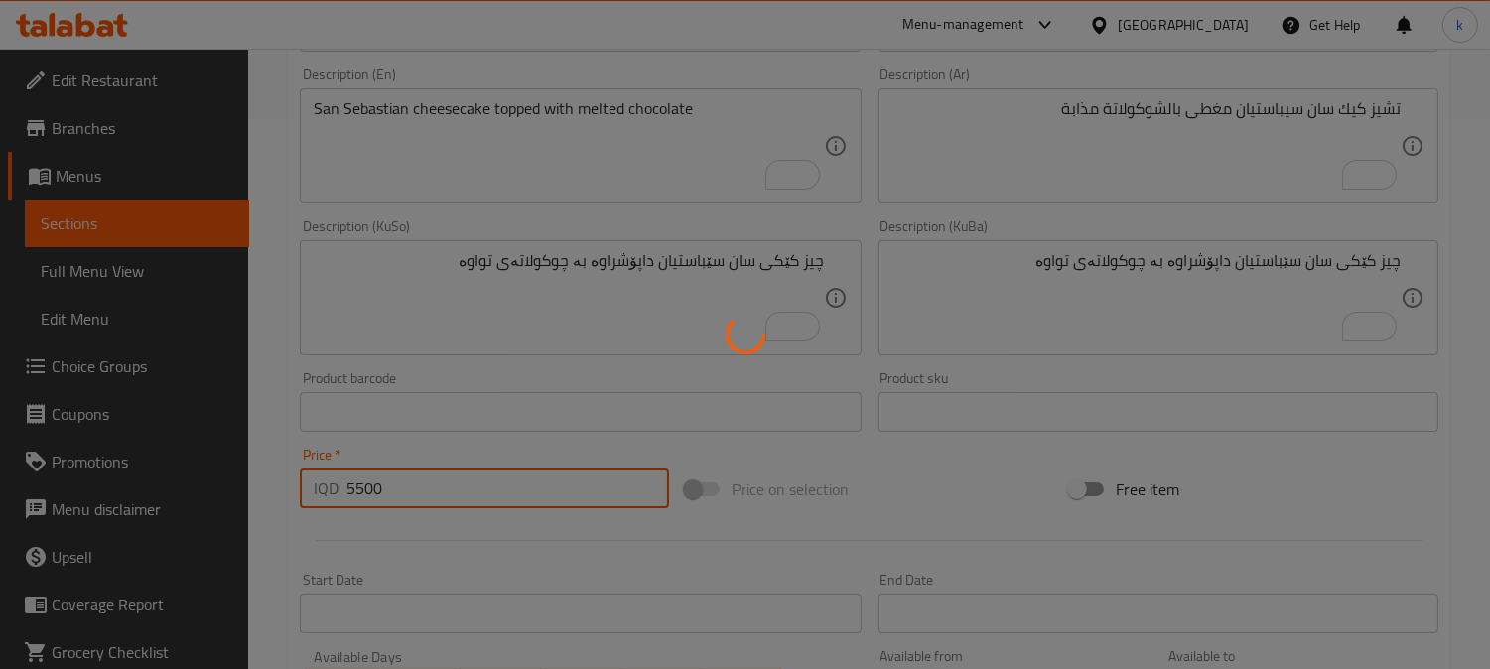
type input "0"
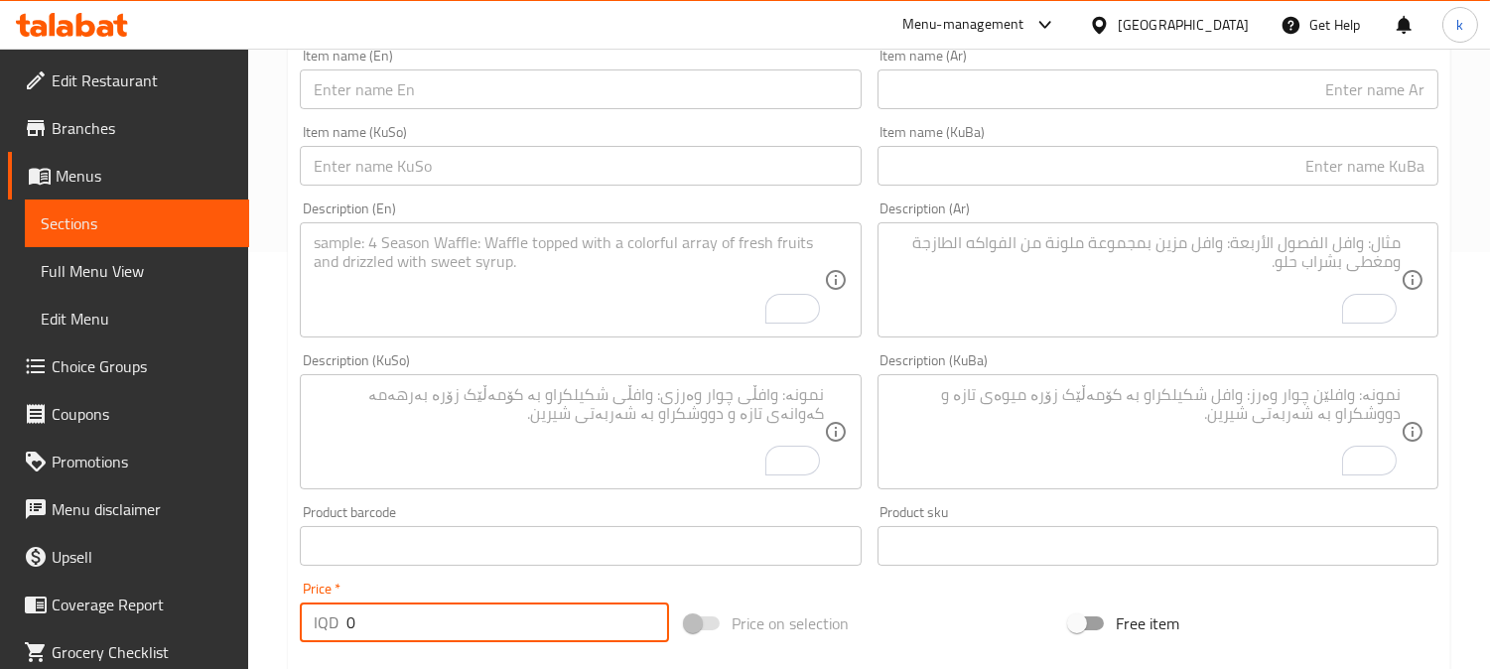
scroll to position [367, 0]
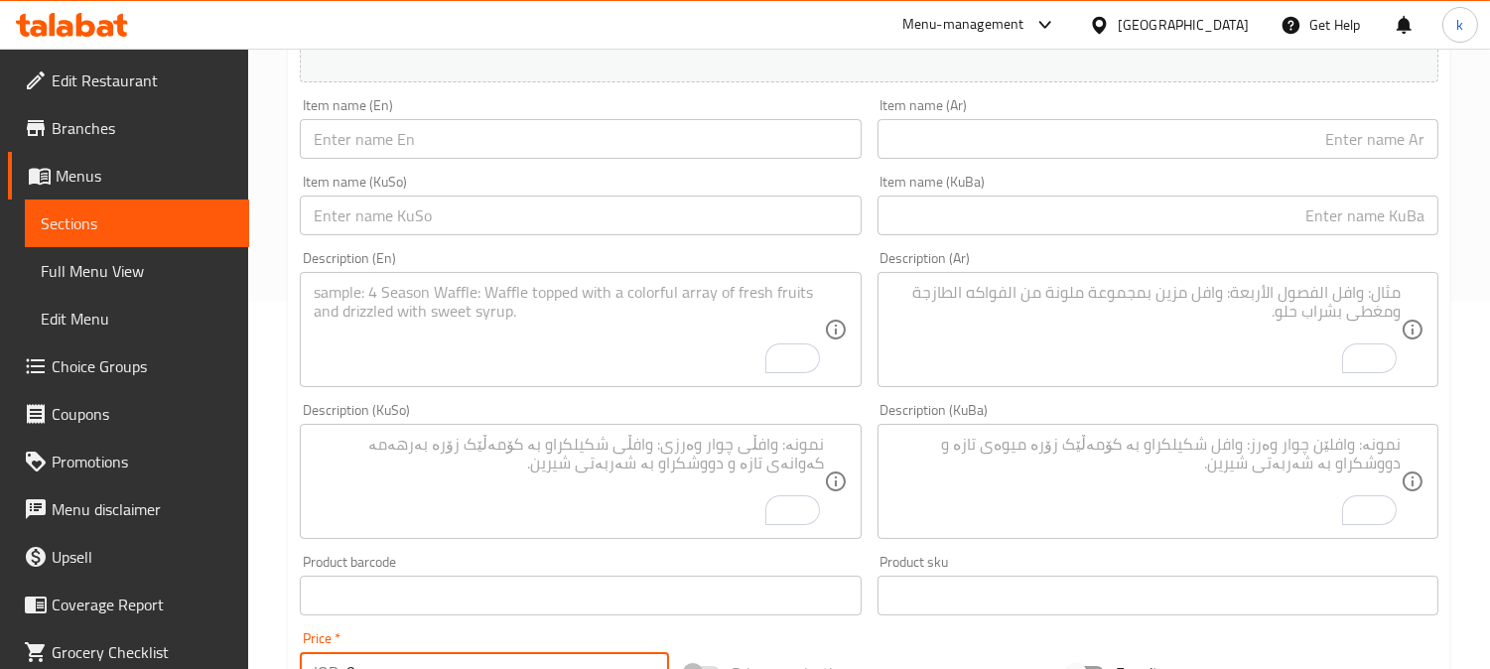
click at [1023, 151] on input "text" at bounding box center [1158, 139] width 561 height 40
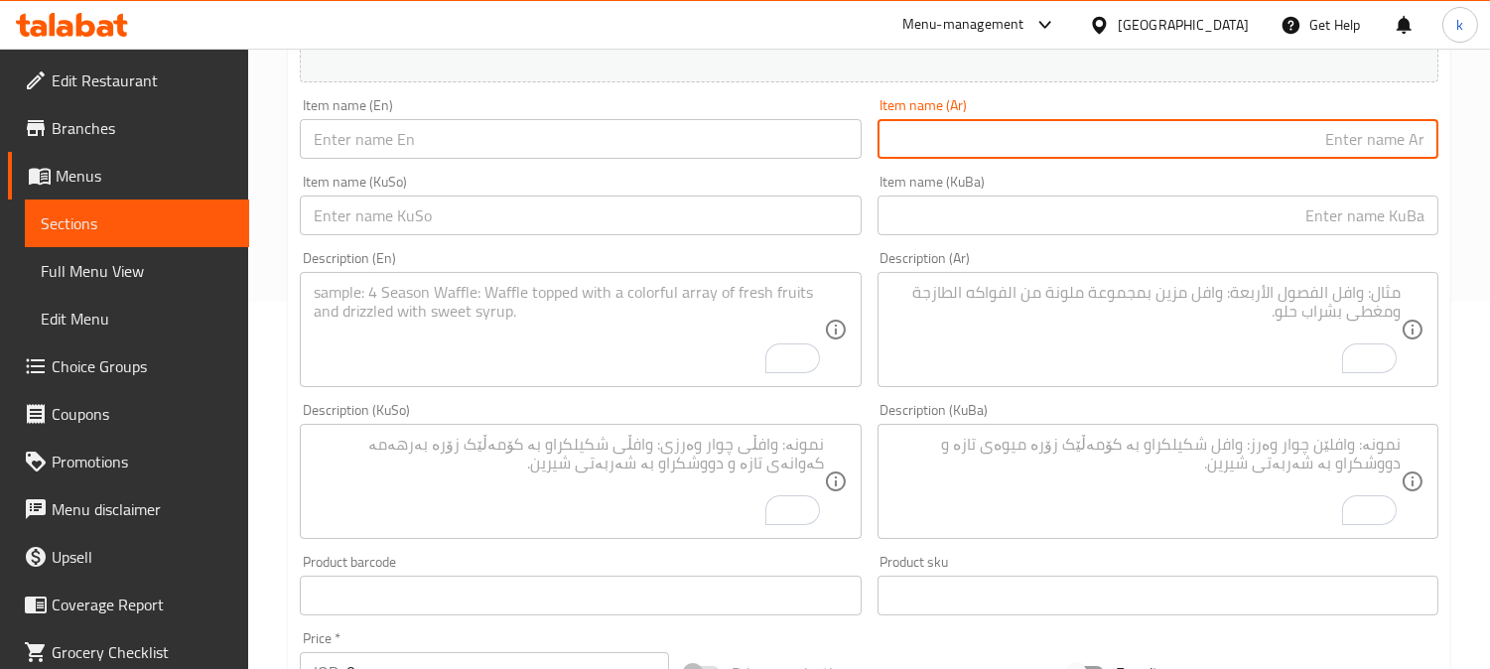
paste input "مكسرات باريس بريست"
type input "مكسرات باريس بريست"
click at [628, 153] on input "text" at bounding box center [580, 139] width 561 height 40
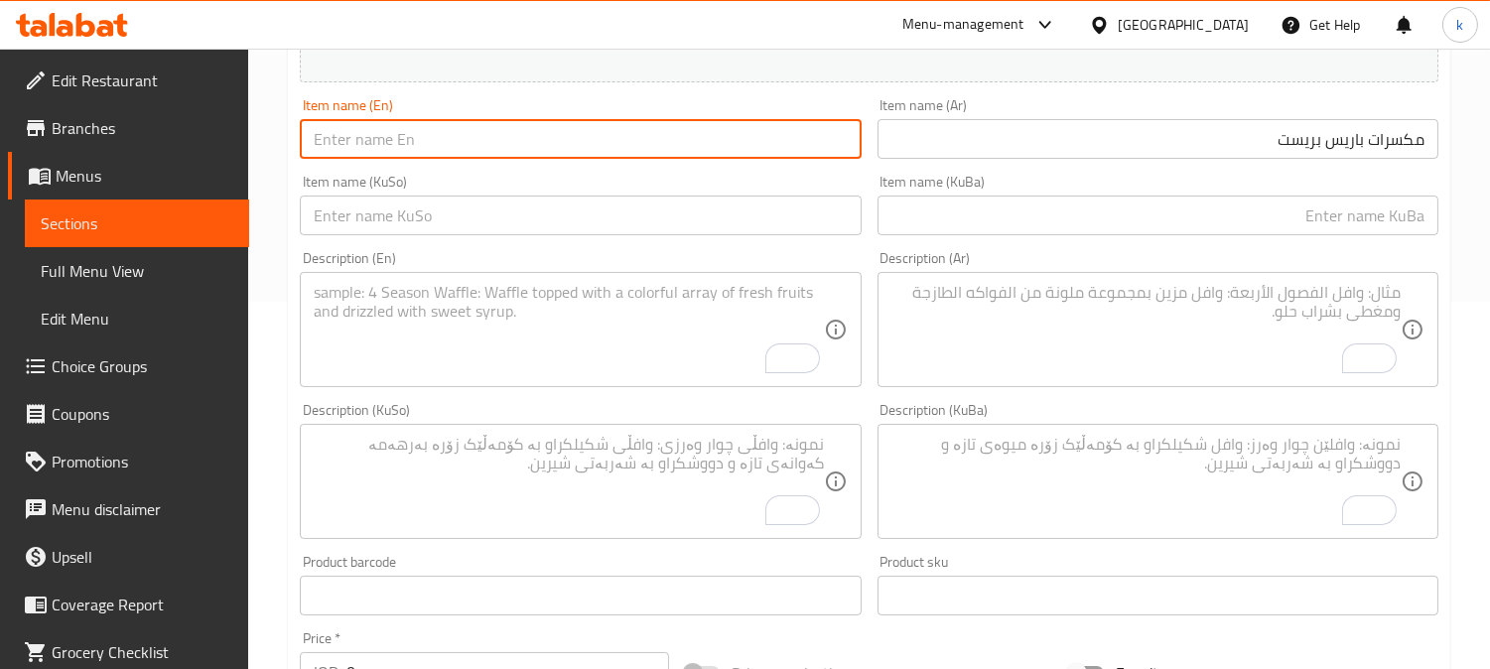
paste input "Paris Brest Nuts"
type input "Paris Brest Nuts"
click at [1380, 209] on input "text" at bounding box center [1158, 216] width 561 height 40
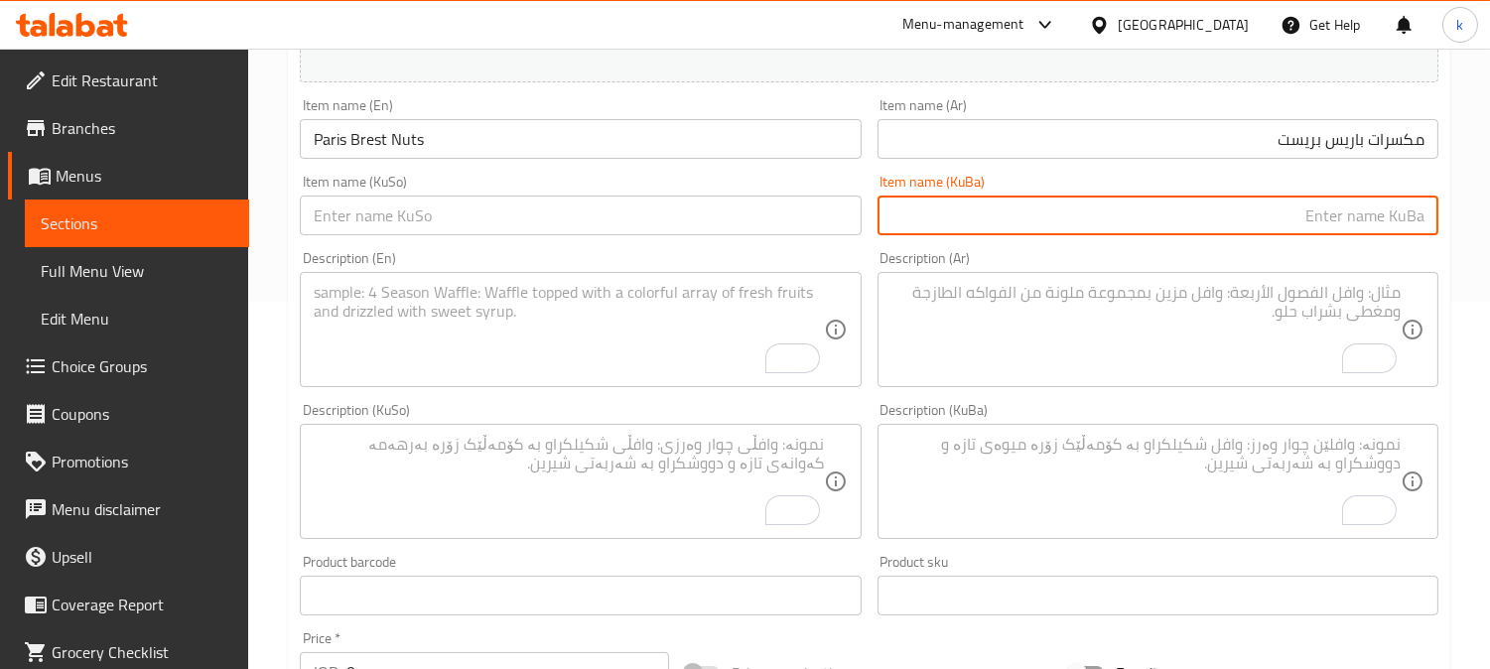
paste input "پاریس برێست ناتس"
click at [1331, 213] on input "پاریس برێست ناتس" at bounding box center [1158, 216] width 561 height 40
click at [1277, 209] on input "چەرەزاتی پاریس برێست" at bounding box center [1158, 216] width 561 height 40
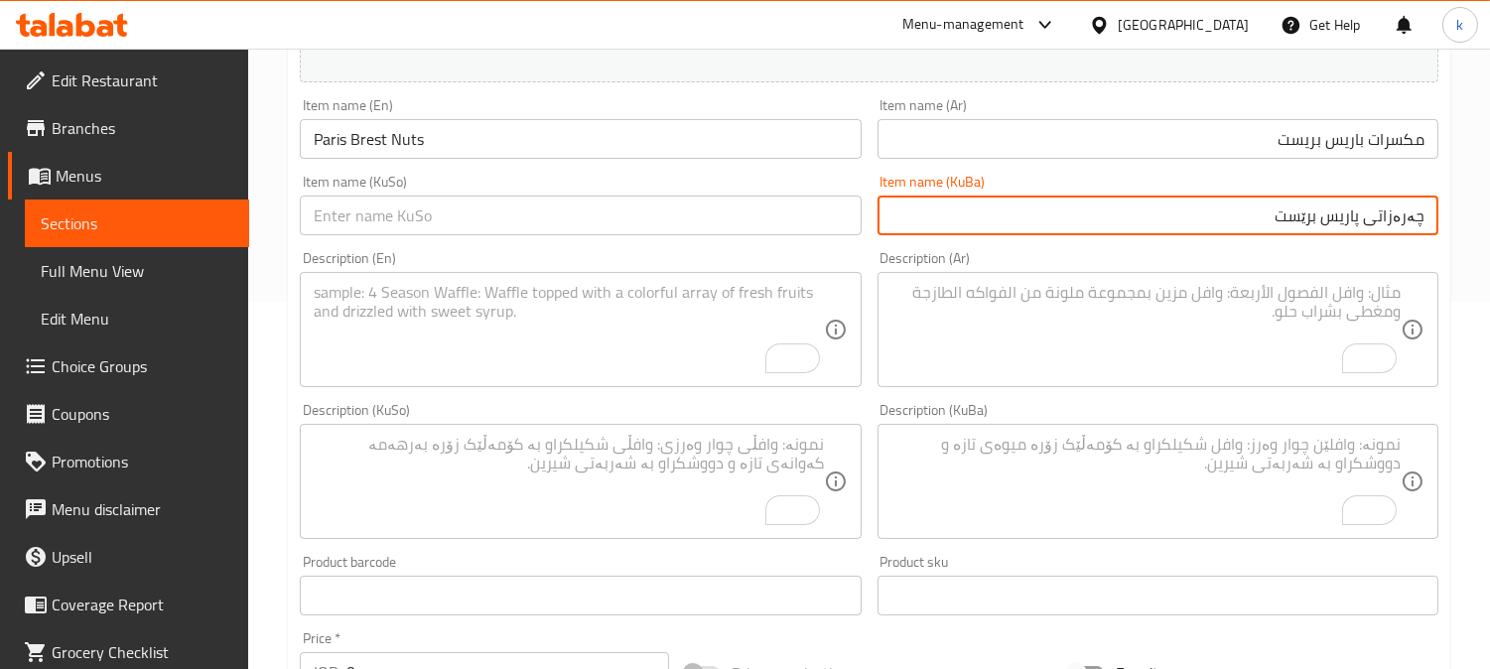
click at [1277, 209] on input "چەرەزاتی پاریس برێست" at bounding box center [1158, 216] width 561 height 40
type input "چەرەزاتی پاریس برێست"
click at [698, 222] on input "text" at bounding box center [580, 216] width 561 height 40
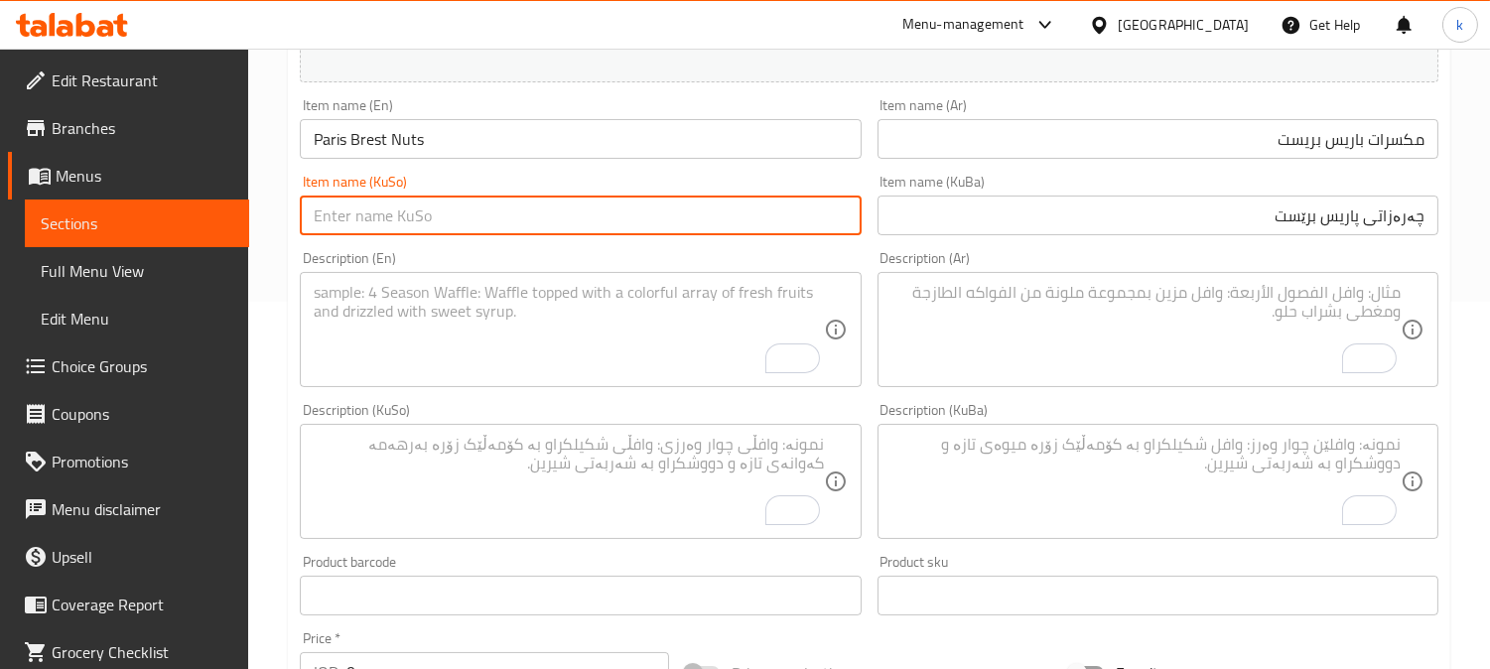
paste input "چەرەزاتی پاریس برێست"
type input "چەرەزاتی پاریس برێست"
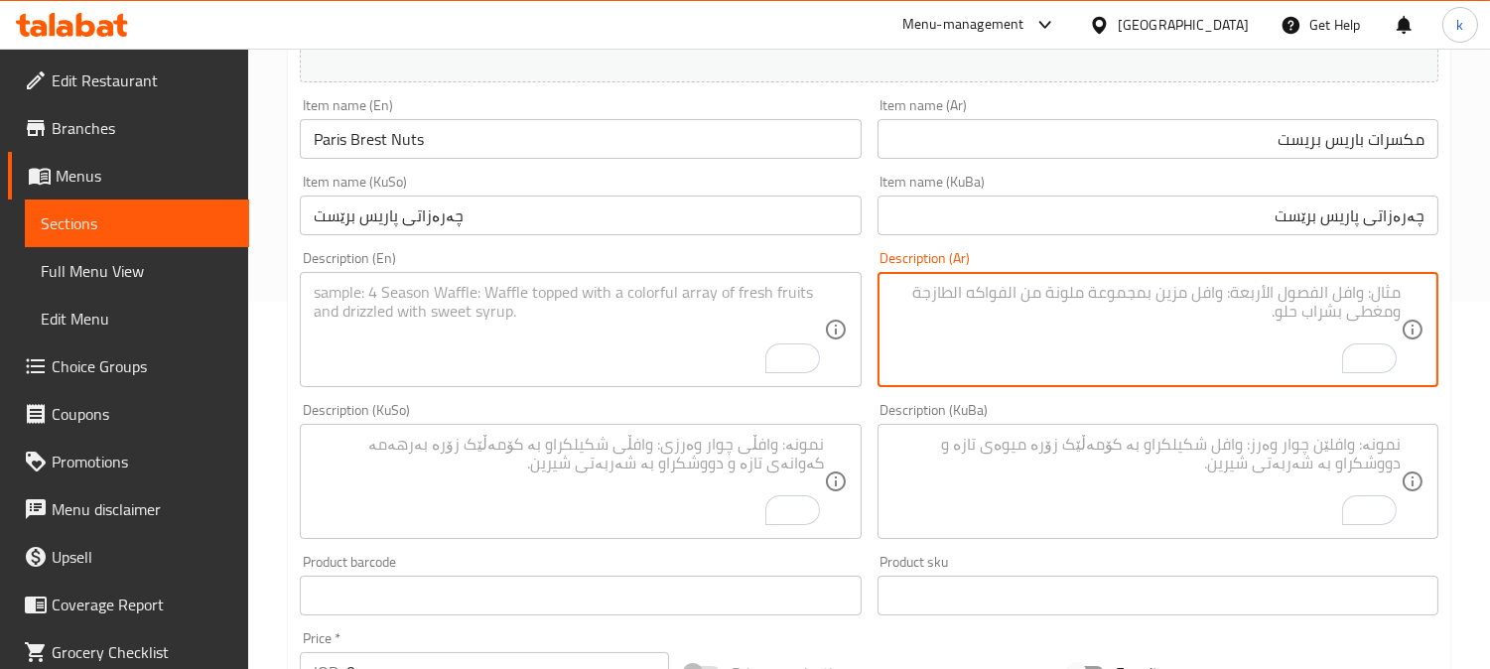
click at [1243, 298] on textarea "To enrich screen reader interactions, please activate Accessibility in Grammarl…" at bounding box center [1146, 330] width 509 height 94
paste textarea "عجينة الشو الفرنسية الكلاسيكية المقرمشة المحشوة بكريمة موس البندق الحريرية وبرا…"
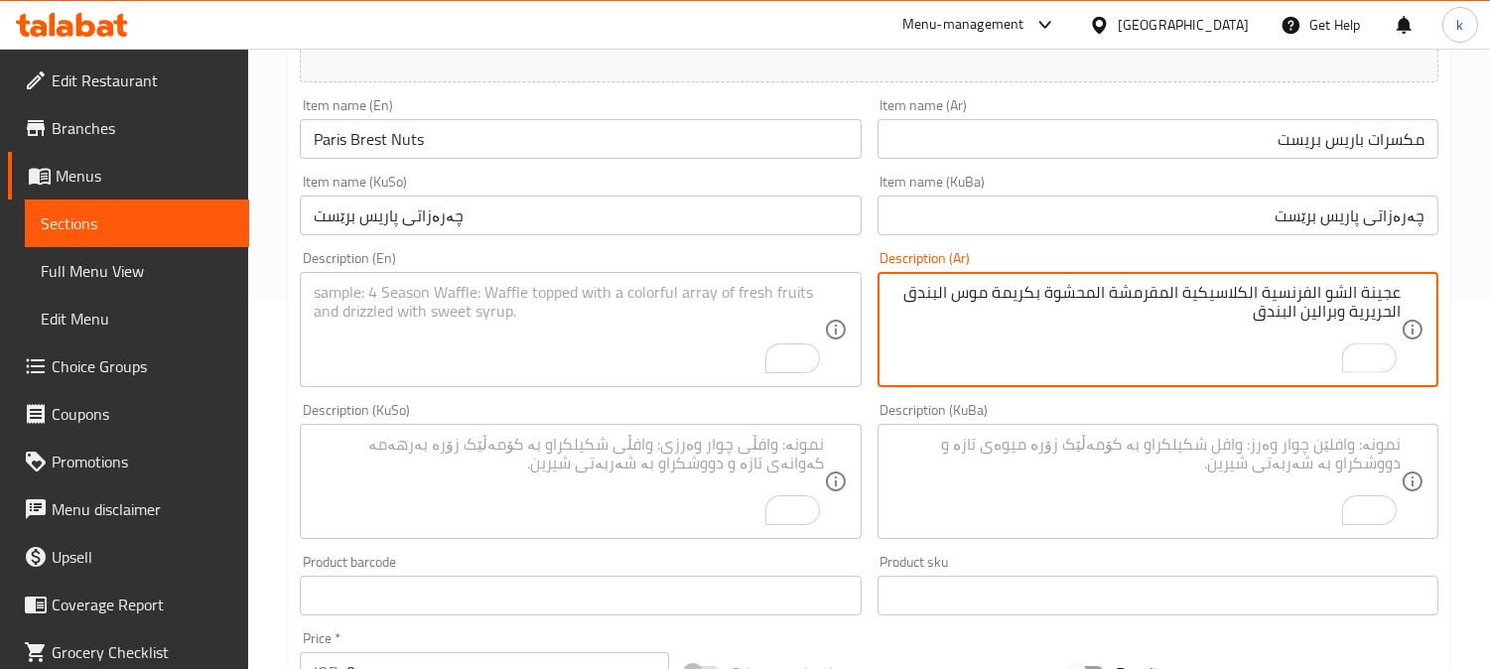
type textarea "عجينة الشو الفرنسية الكلاسيكية المقرمشة المحشوة بكريمة موس البندق الحريرية وبرا…"
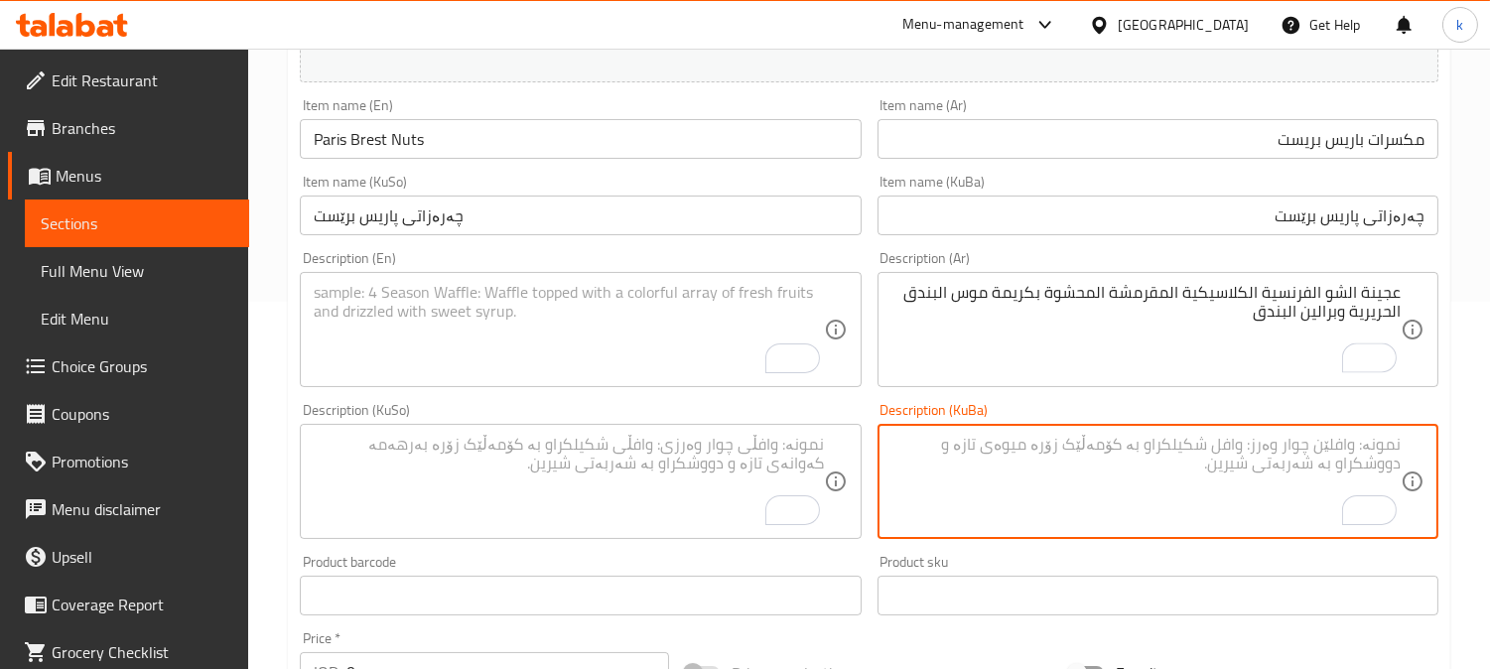
click at [1202, 499] on textarea "To enrich screen reader interactions, please activate Accessibility in Grammarl…" at bounding box center [1146, 482] width 509 height 94
paste textarea "کۆکی کلاسیکی فەرەنسی کریسپی چۆکس پڕکراوە لە کرێمی موسلین فندقی ئاوریشمی و پرالی…"
type textarea "کۆکی کلاسیکی فەرەنسی کریسپی چۆکس پڕکراوە لە کرێمی موسلین فندقی ئاوریشمی و پرالی…"
click at [488, 360] on textarea "To enrich screen reader interactions, please activate Accessibility in Grammarl…" at bounding box center [568, 330] width 509 height 94
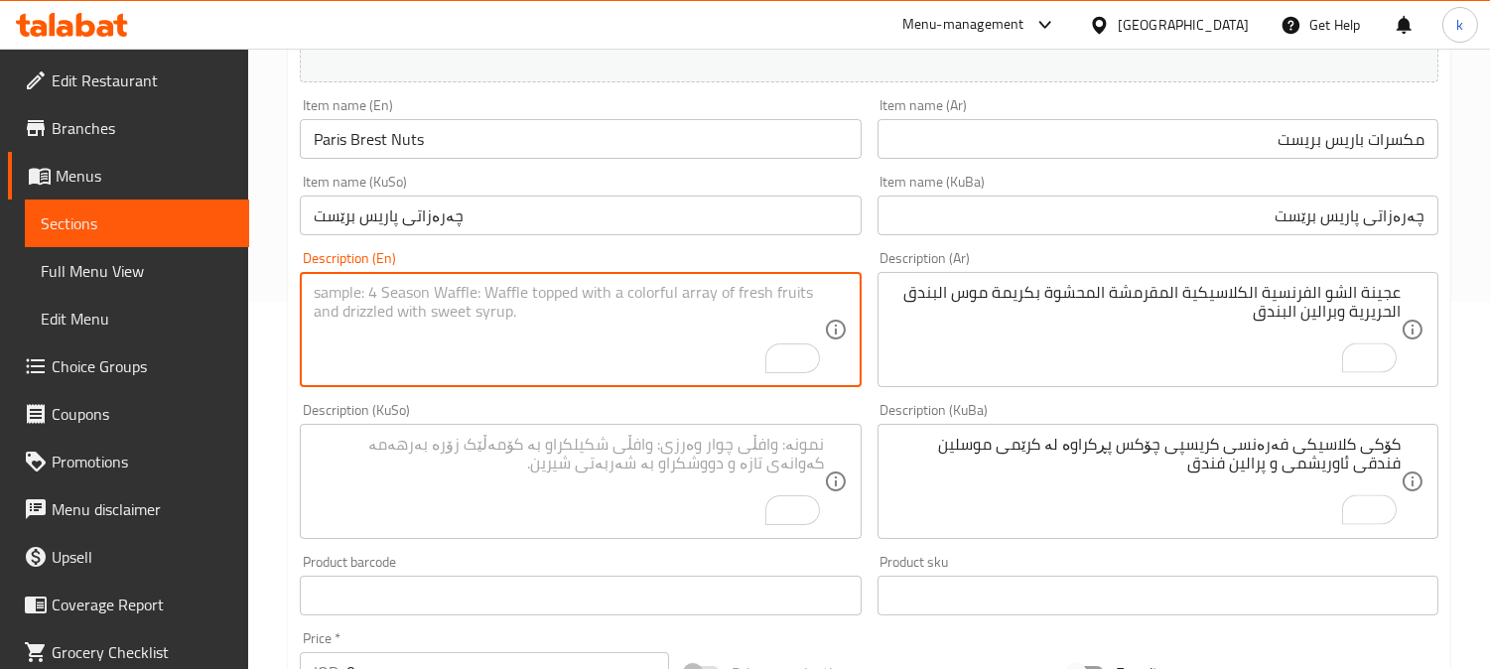
paste textarea "Classic French crispy choux pastry filled with silky hazelnut mousseline cream …"
type textarea "Classic French crispy choux pastry filled with silky hazelnut mousseline cream …"
click at [474, 290] on textarea "Classic French crispy choux pastry filled with silky hazelnut mousseline cream …" at bounding box center [568, 330] width 509 height 94
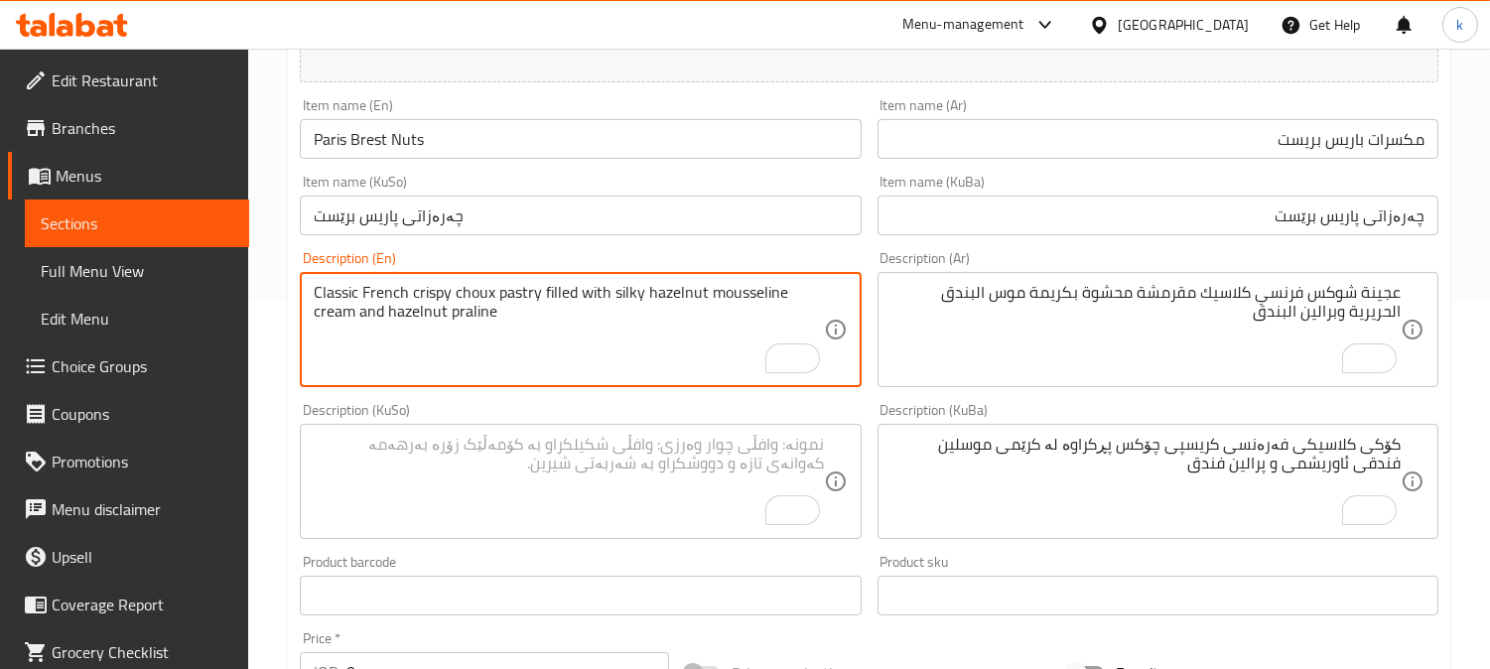
click at [742, 298] on textarea "Classic French crispy choux pastry filled with silky hazelnut mousseline cream …" at bounding box center [568, 330] width 509 height 94
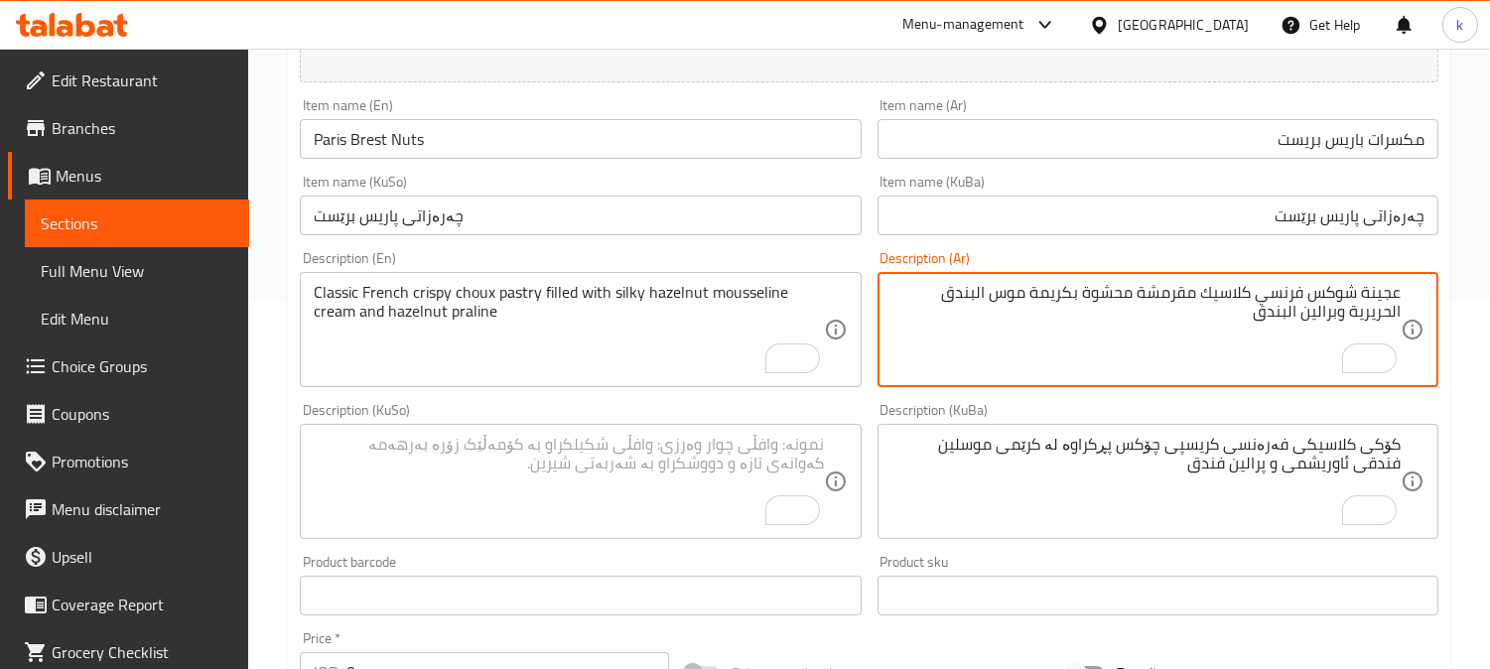
click at [1011, 295] on textarea "عجينة شوكس فرنسي كلاسيك مقرمشة محشوة بكريمة موس البندق الحريرية وبرالين البندق" at bounding box center [1146, 330] width 509 height 94
paste textarea "لين"
click at [964, 292] on textarea "عجينة شوكس فرنسي كلاسيك مقرمشة محشوة بكريمة موسلين البندق الحريرية وبرالين البن…" at bounding box center [1146, 330] width 509 height 94
click at [627, 298] on textarea "Classic French crispy choux pastry filled with silky hazelnut mousseline cream …" at bounding box center [568, 330] width 509 height 94
click at [1342, 312] on textarea "عجينة شوكس فرنسي كلاسيك مقرمشة محشوة بكريمة موسلين بندق حريرية وبرالين بندق" at bounding box center [1146, 330] width 509 height 94
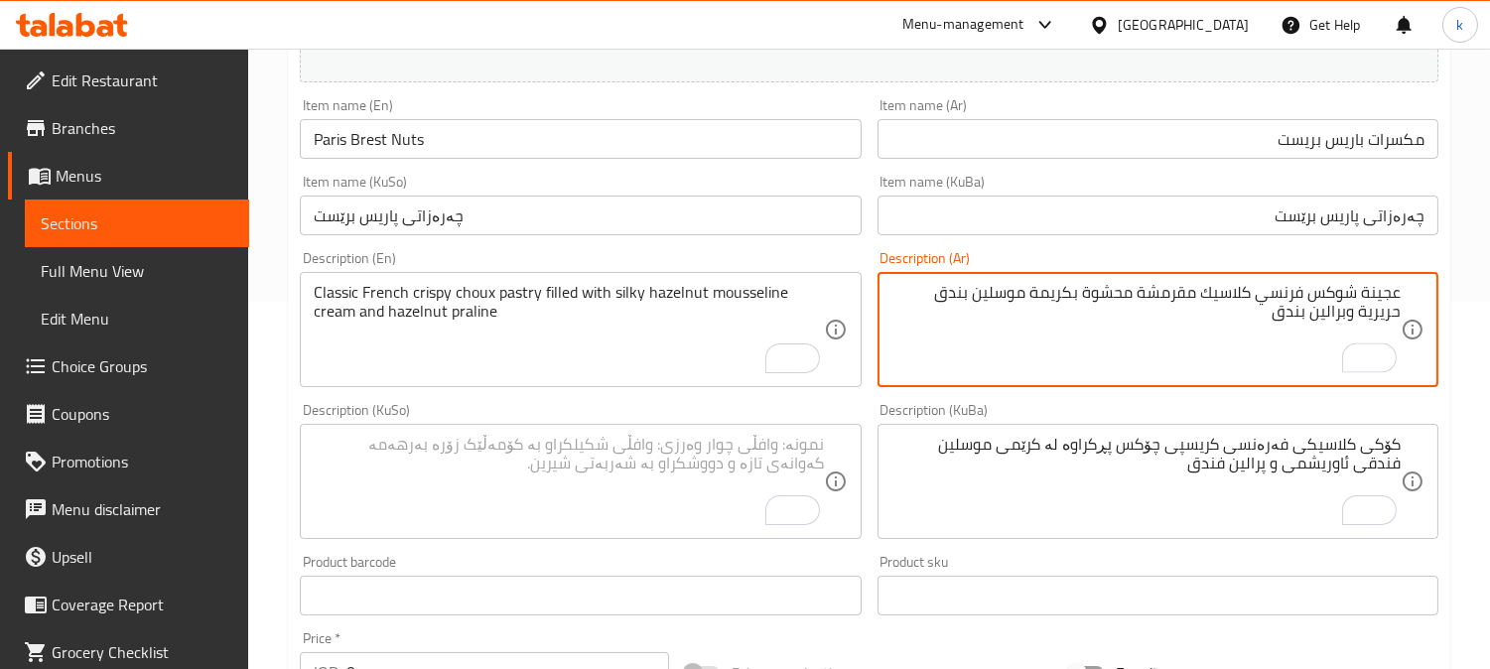
click at [1342, 312] on textarea "عجينة شوكس فرنسي كلاسيك مقرمشة محشوة بكريمة موسلين بندق حريرية وبرالين بندق" at bounding box center [1146, 330] width 509 height 94
paste textarea "بندق"
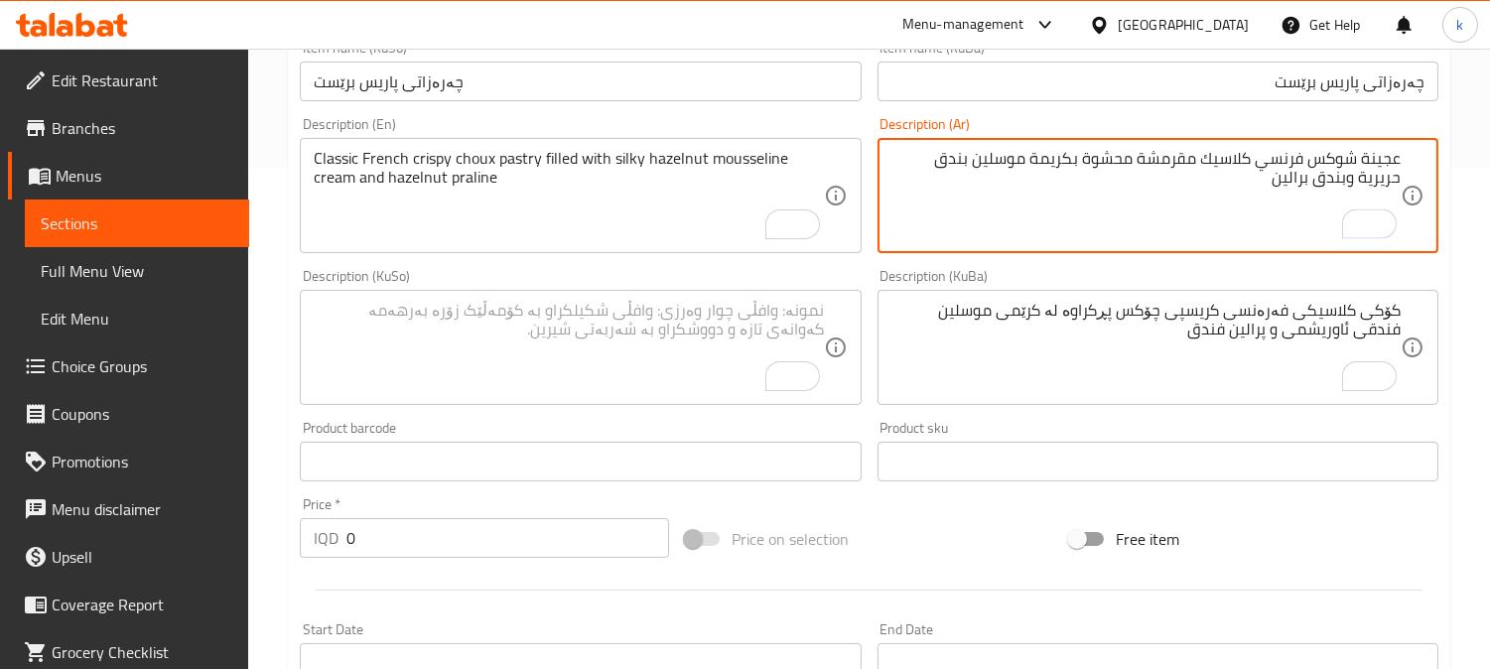
scroll to position [551, 0]
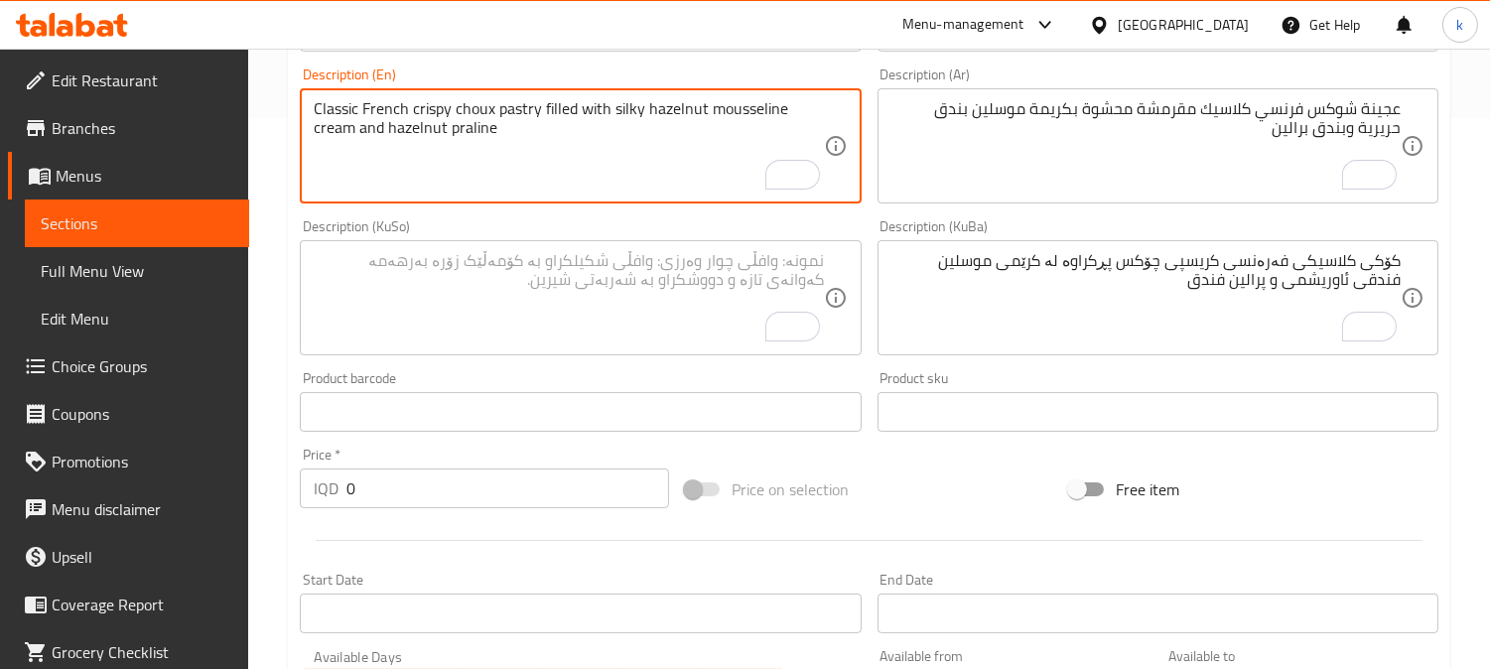
click at [513, 110] on textarea "Classic French crispy choux pastry filled with silky hazelnut mousseline cream …" at bounding box center [568, 146] width 509 height 94
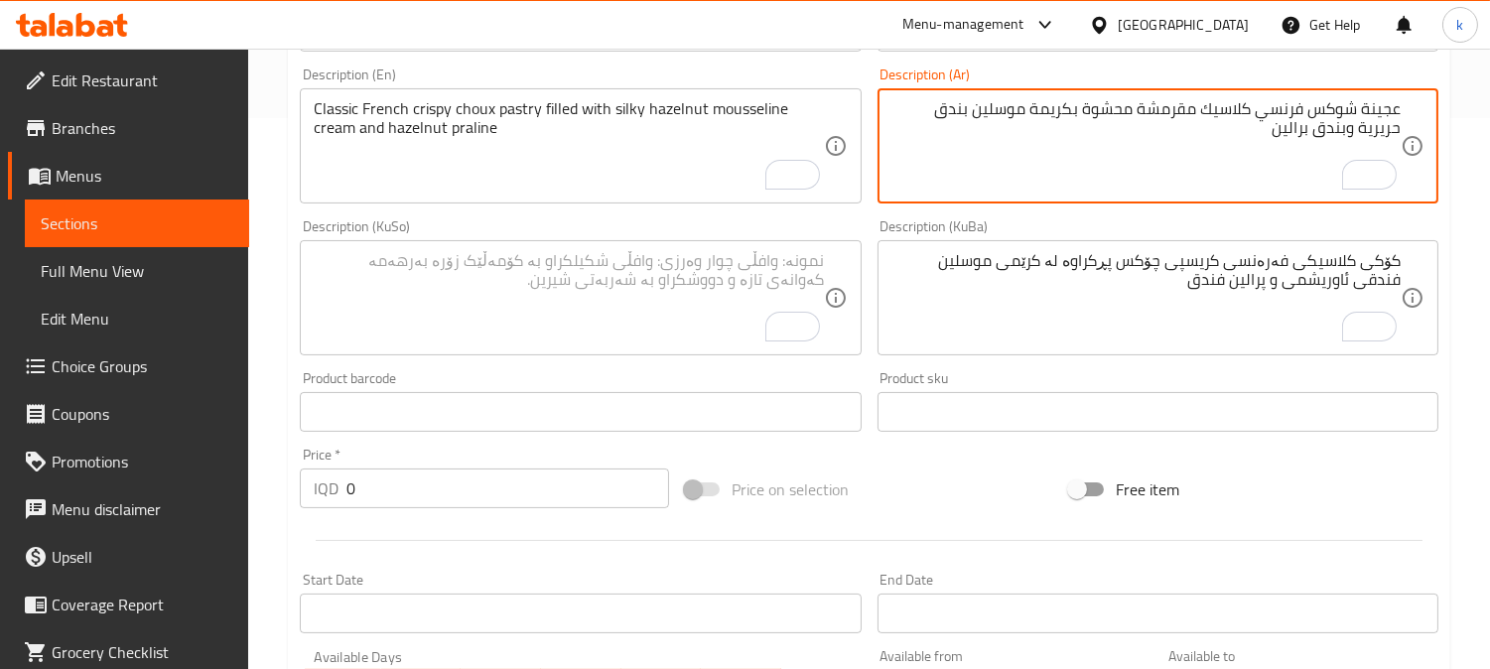
click at [1378, 105] on textarea "عجينة شوكس فرنسي كلاسيك مقرمشة محشوة بكريمة موسلين بندق حريرية وبندق برالين" at bounding box center [1146, 146] width 509 height 94
paste textarea "معجنات"
type textarea "معجنات شوكس فرنسي كلاسيك مقرمشة محشوة بكريمة موسلين بندق حريرية وبندق برالين"
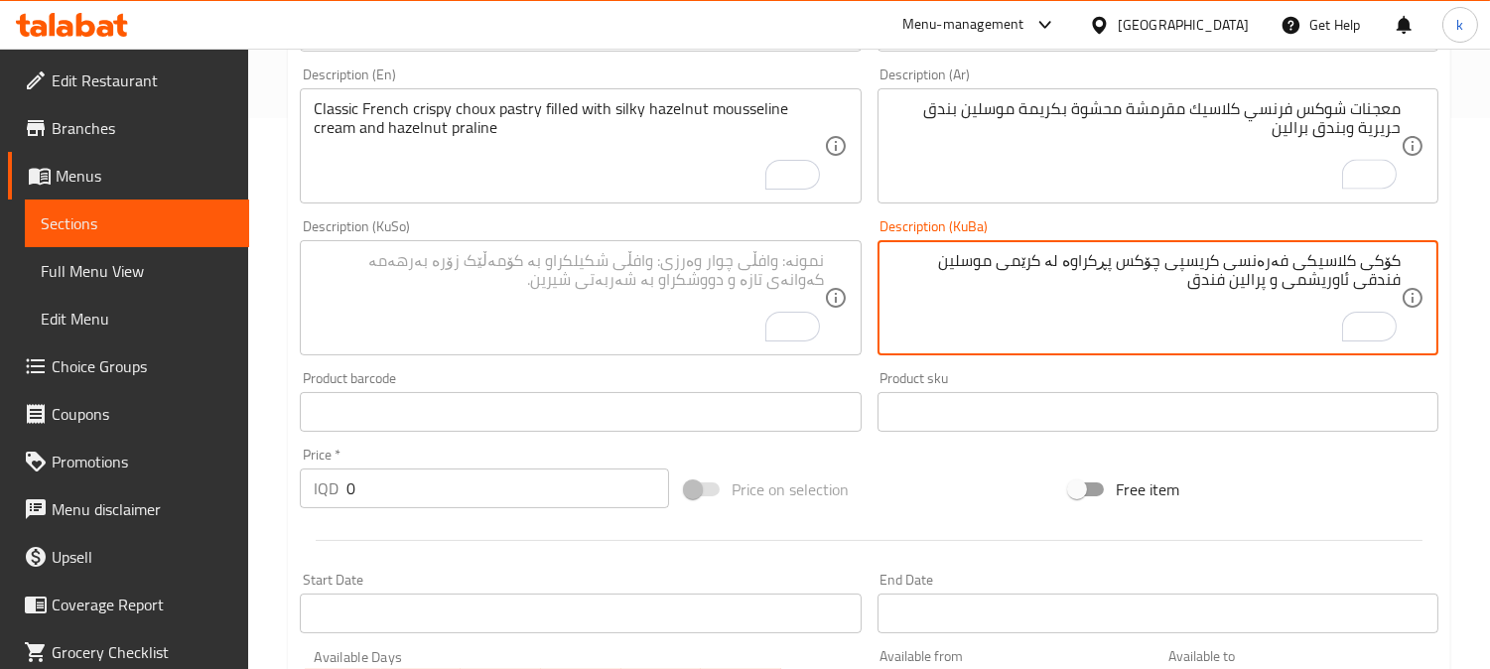
click at [1383, 263] on textarea "کۆکی کلاسیکی فەرەنسی کریسپی چۆکس پڕکراوە لە کرێمی موسلین فندقی ئاوریشمی و پرالی…" at bounding box center [1146, 298] width 509 height 94
click at [1127, 263] on textarea "هەویرکاری کلاسیکی فەرەنسی کریسپی چۆکس پڕکراوە لە کرێمی موسلین فندقی ئاوریشمی و …" at bounding box center [1146, 298] width 509 height 94
paste textarea "چۆکس"
click at [1160, 270] on textarea "هەویرکاری چۆکسی کلاسیکی فەرەنسی کریسپی پڕکراوە لە کرێمی موسلین فندقی ئاوریشمی و…" at bounding box center [1146, 298] width 509 height 94
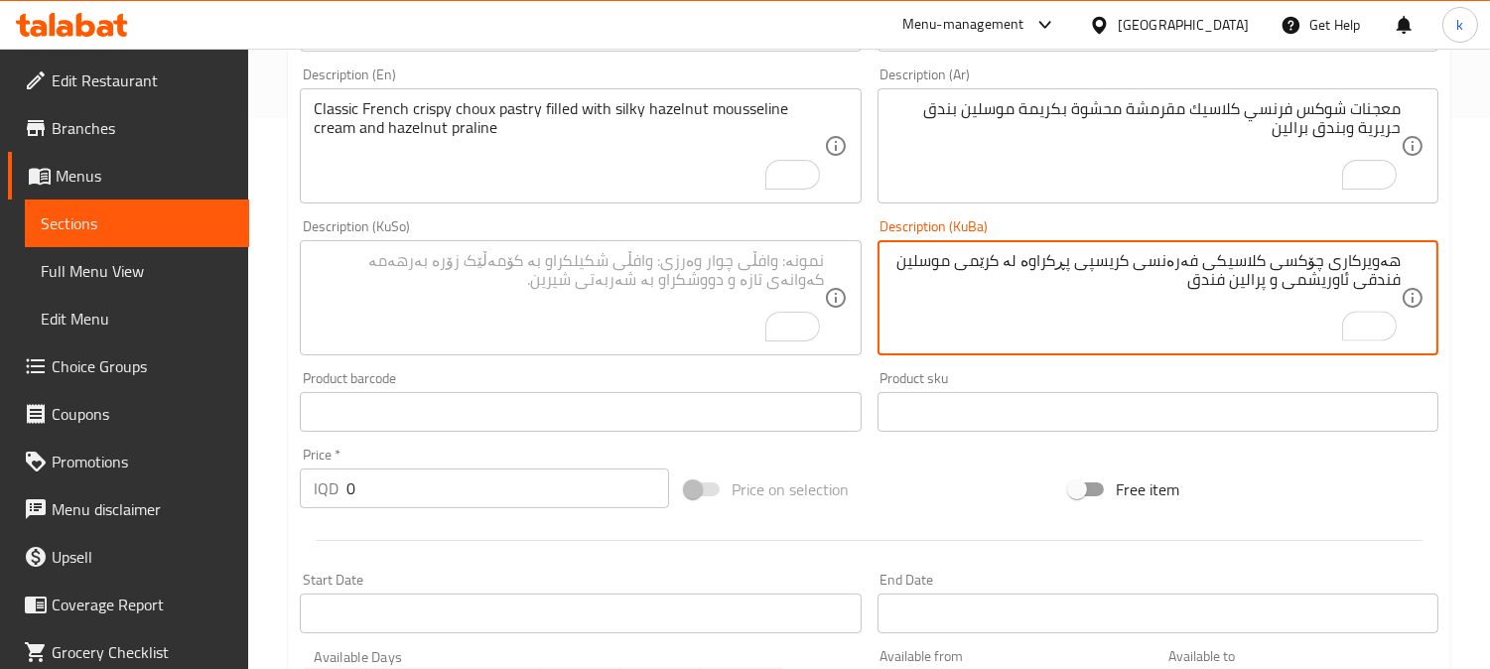
click at [1160, 270] on textarea "هەویرکاری چۆکسی کلاسیکی فەرەنسی کریسپی پڕکراوە لە کرێمی موسلین فندقی ئاوریشمی و…" at bounding box center [1146, 298] width 509 height 94
paste textarea "فەرەنسی"
click at [1314, 281] on textarea "هەویرکاری چۆکسی فەرەنسی کلاسیکی کریسپی مەحشوە بە لە کرێمی موسلینی بندقی ئاوریشم…" at bounding box center [1146, 298] width 509 height 94
click at [1313, 282] on textarea "هەویرکاری چۆکسی فەرەنسی کلاسیکی کریسپی مەحشوە بە لە کرێمی موسلینی بندقی ئاوریشم…" at bounding box center [1146, 298] width 509 height 94
click at [1155, 284] on textarea "هەویرکاری چۆکسی فەرەنسی کلاسیکی کریسپی مەحشوە بە لە کرێمی موسلینی بندقی ئاوریشم…" at bounding box center [1146, 298] width 509 height 94
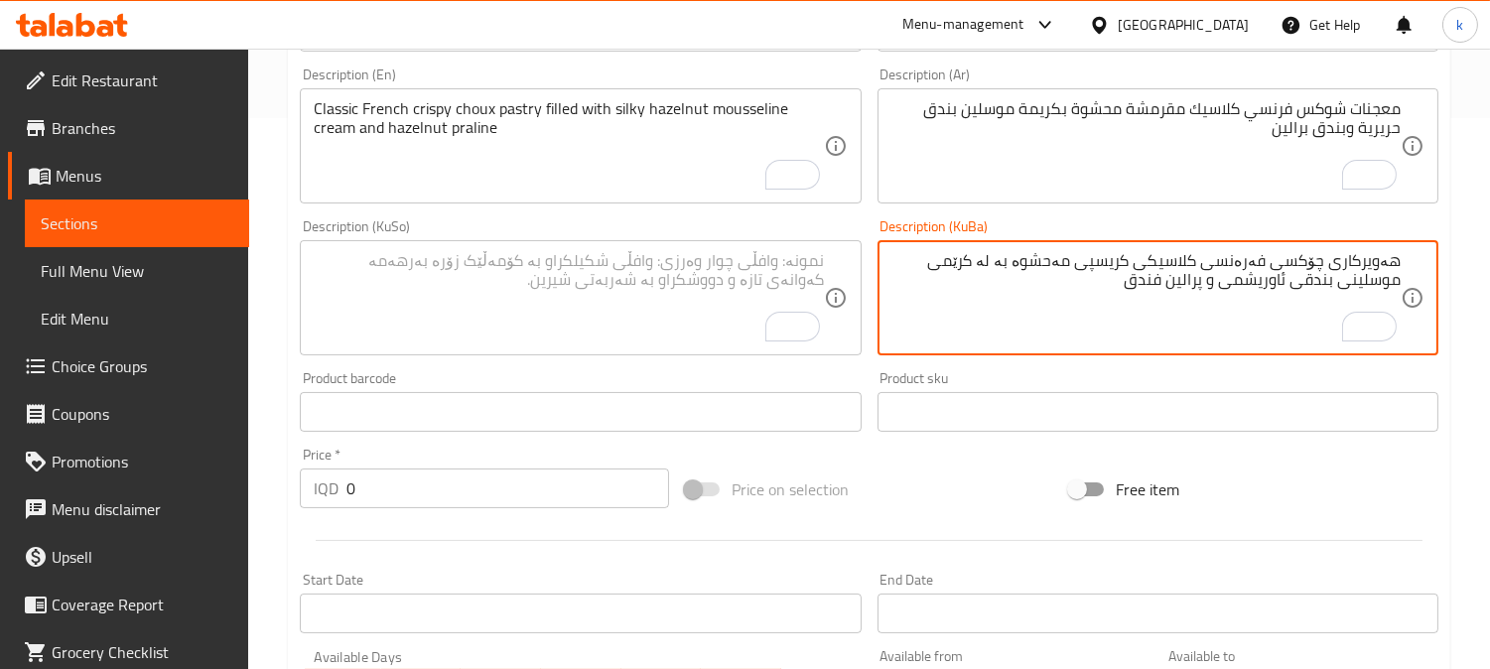
click at [1155, 284] on textarea "هەویرکاری چۆکسی فەرەنسی کلاسیکی کریسپی مەحشوە بە لە کرێمی موسلینی بندقی ئاوریشم…" at bounding box center [1146, 298] width 509 height 94
paste textarea "بندقی"
click at [1165, 276] on textarea "هەویرکاری چۆکسی فەرەنسی کلاسیکی کریسپی مەحشوە بە لە کرێمی موسلینی بندقی ئاوریشم…" at bounding box center [1146, 298] width 509 height 94
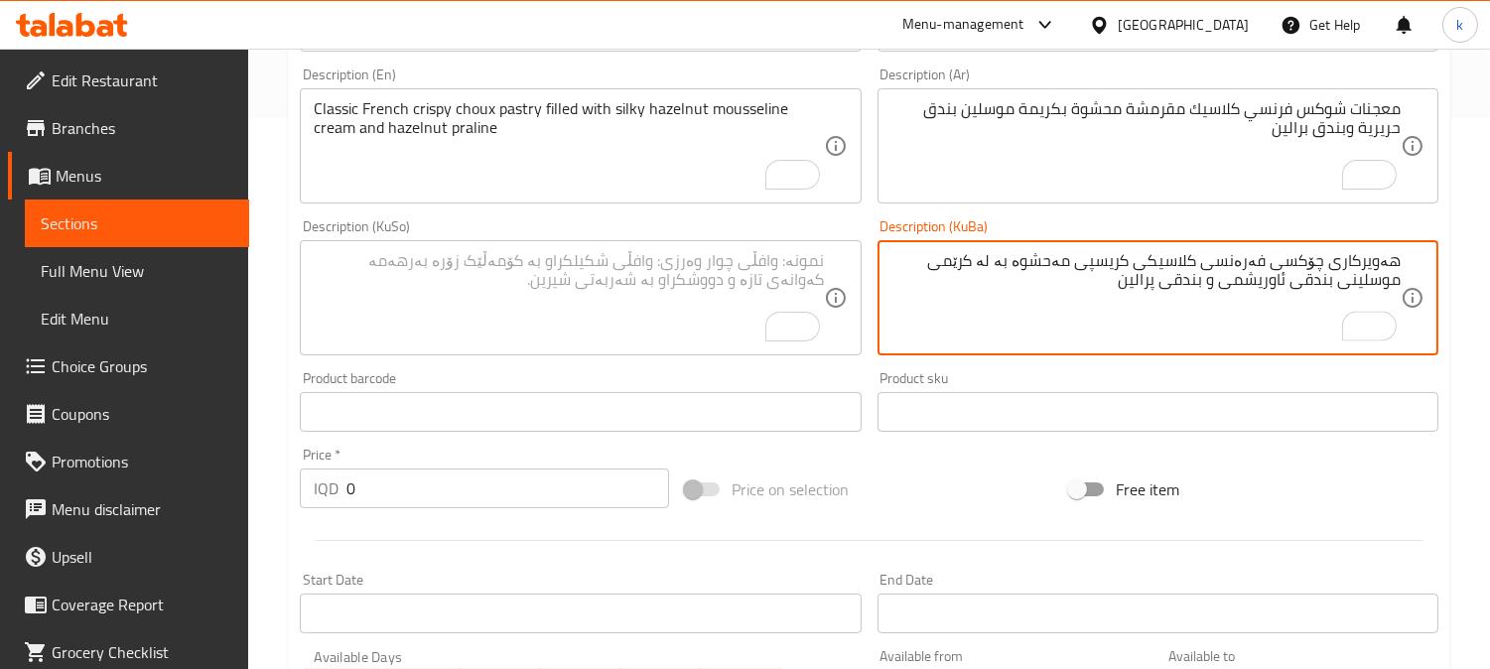
type textarea "هەویرکاری چۆکسی فەرەنسی کلاسیکی کریسپی مەحشوە بە لە کرێمی موسلینی بندقی ئاوریشم…"
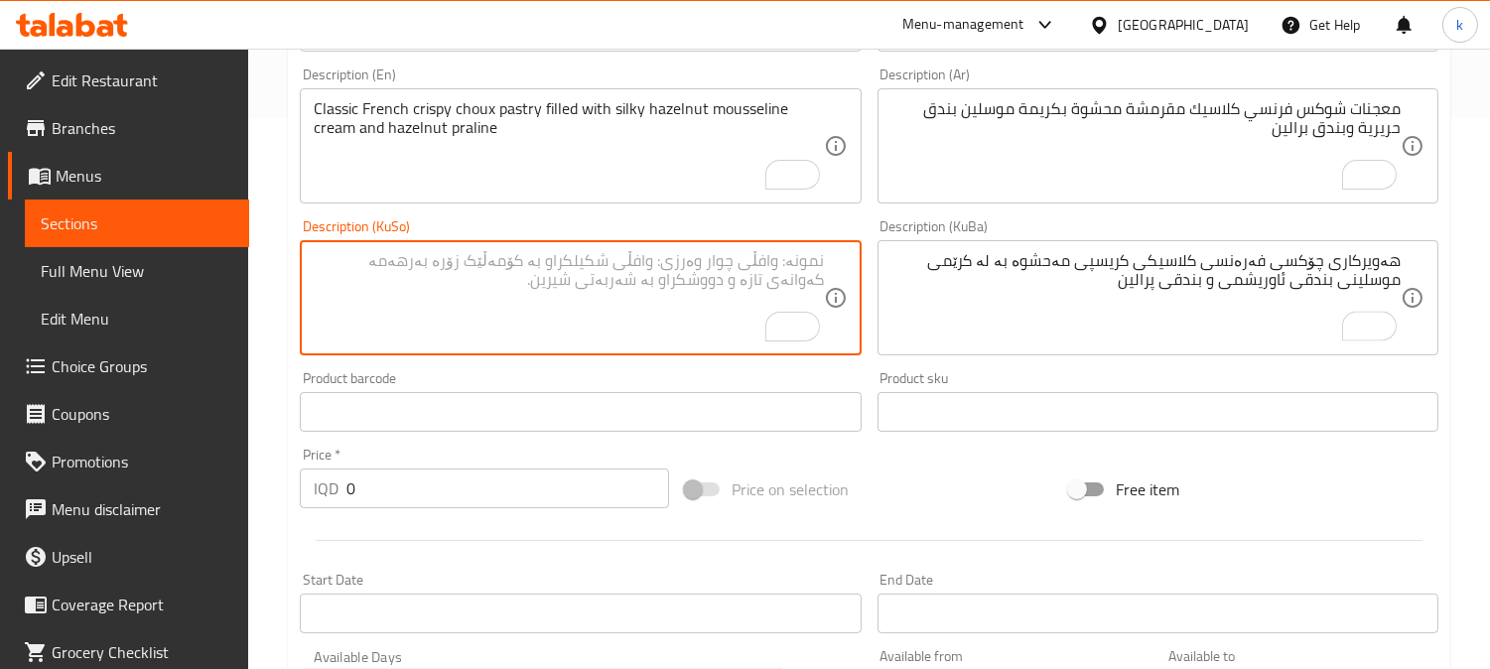
click at [681, 272] on textarea "To enrich screen reader interactions, please activate Accessibility in Grammarl…" at bounding box center [568, 298] width 509 height 94
paste textarea "هەویرکاری چۆکسی فەرەنسی کلاسیکی کریسپی مەحشوە بە لە کرێمی موسلینی بندقی ئاوریشم…"
type textarea "هەویرکاری چۆکسی فەرەنسی کلاسیکی کریسپی مەحشوە بە لە کرێمی موسلینی بندقی ئاوریشم…"
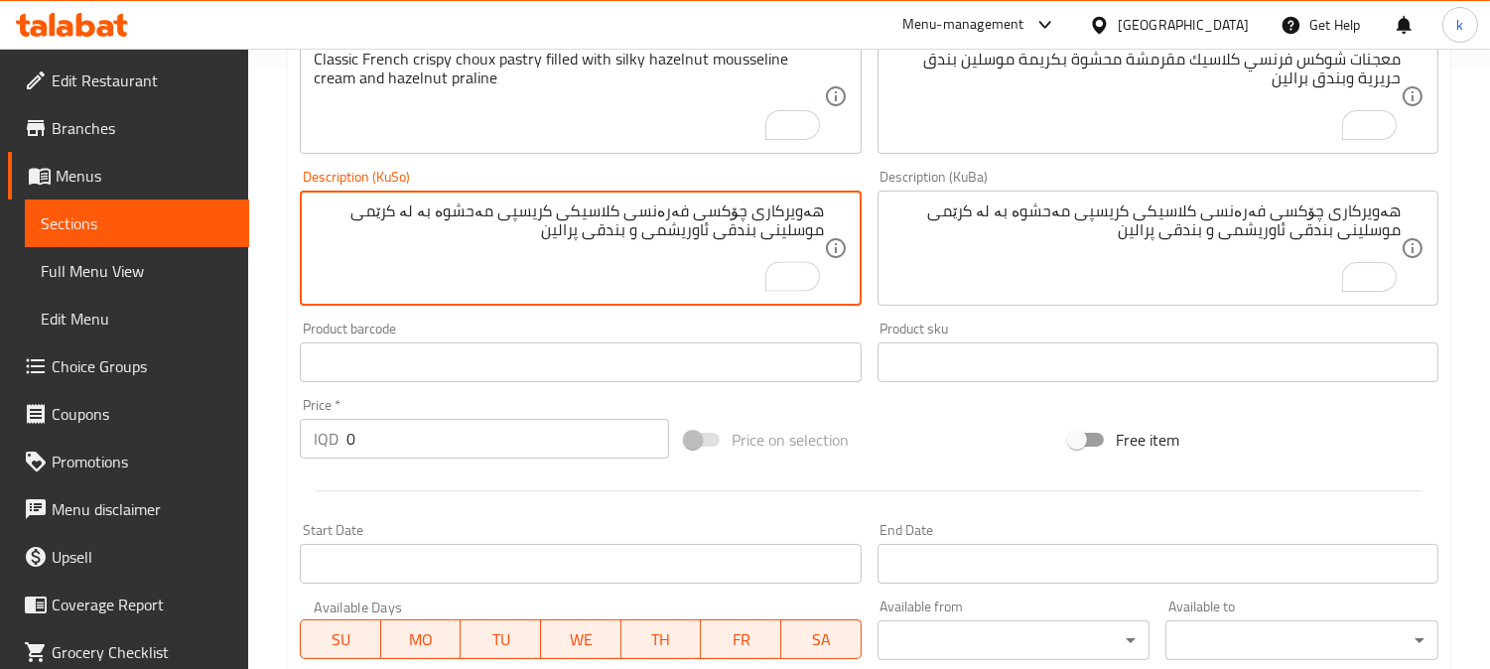
scroll to position [736, 0]
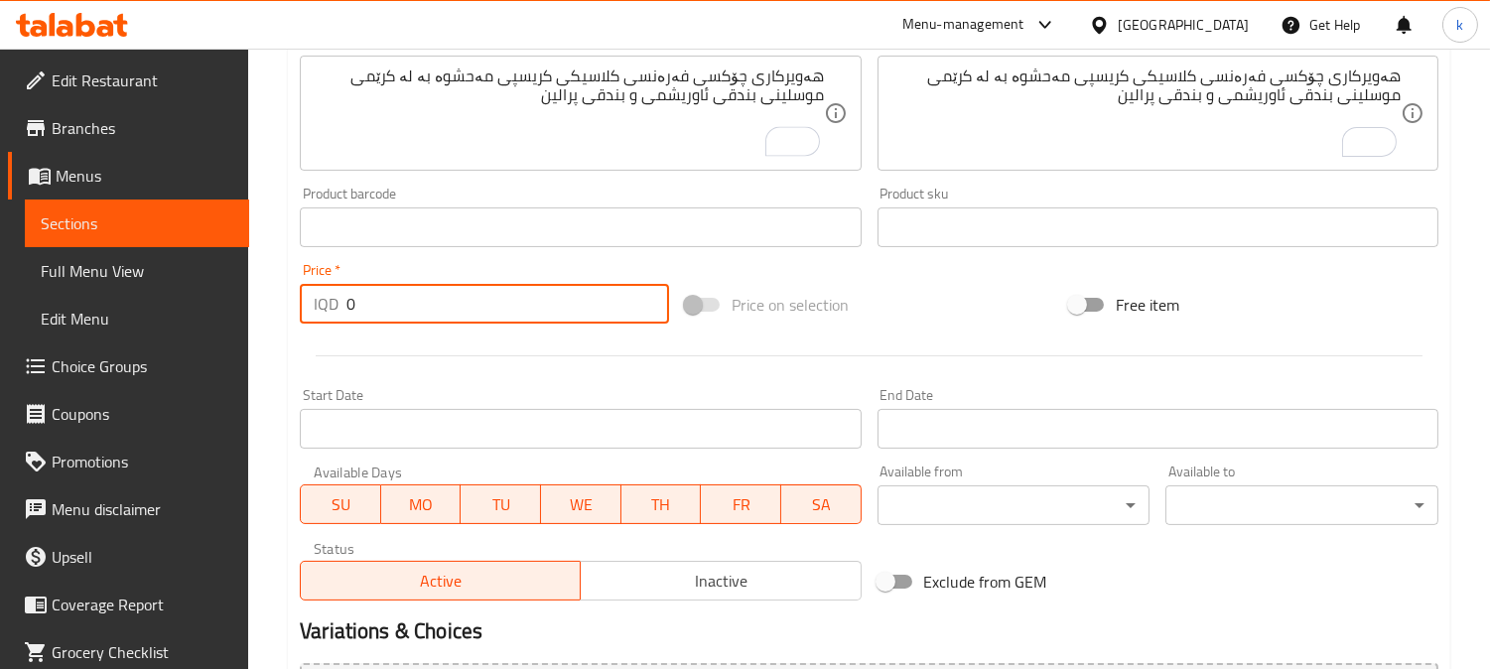
drag, startPoint x: 364, startPoint y: 299, endPoint x: 308, endPoint y: 299, distance: 56.6
click at [308, 299] on div "IQD 0 Price *" at bounding box center [484, 304] width 369 height 40
paste input "300"
type input "3000"
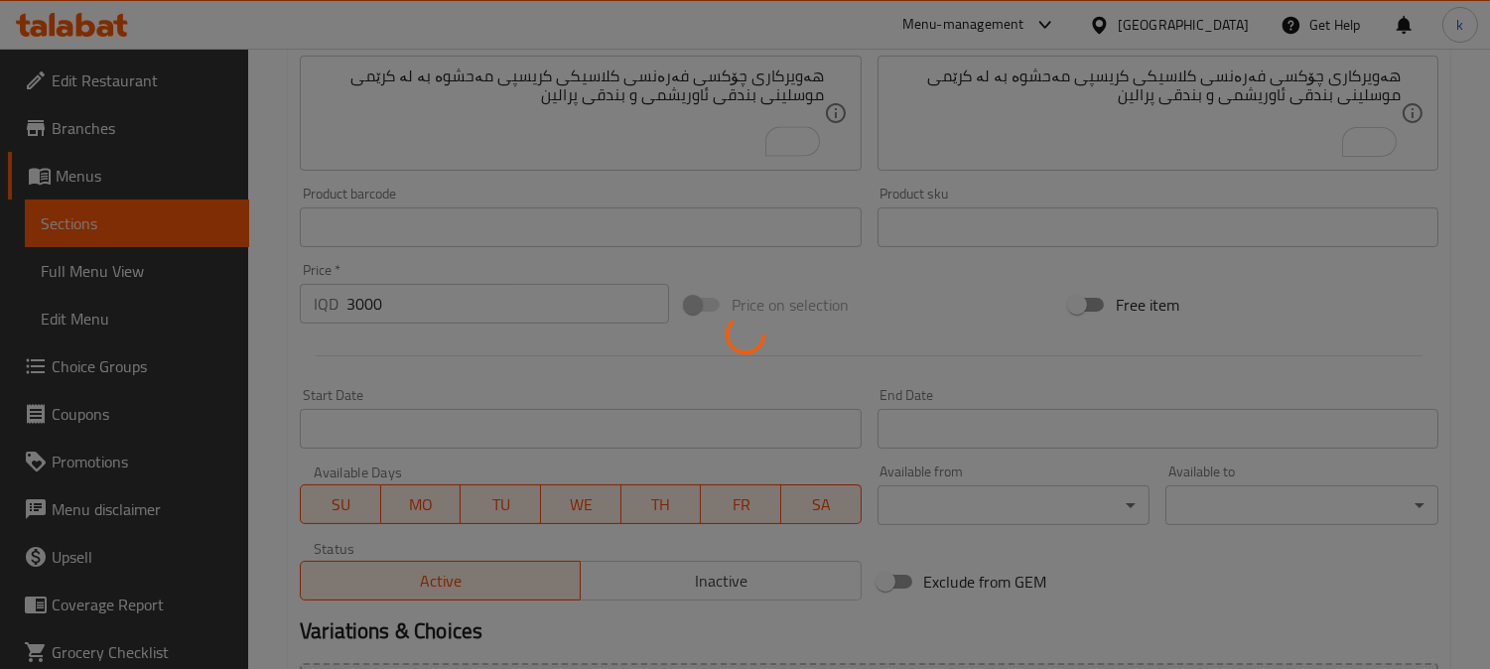
type input "0"
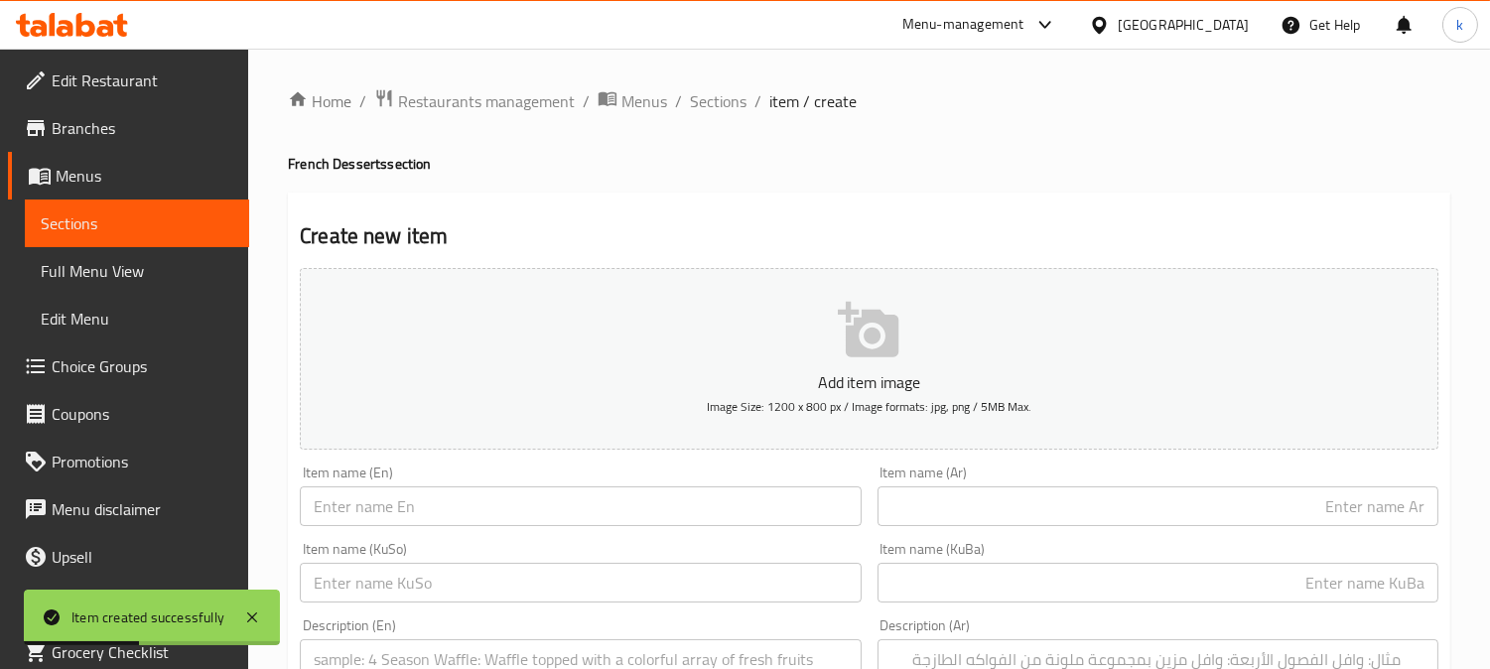
scroll to position [184, 0]
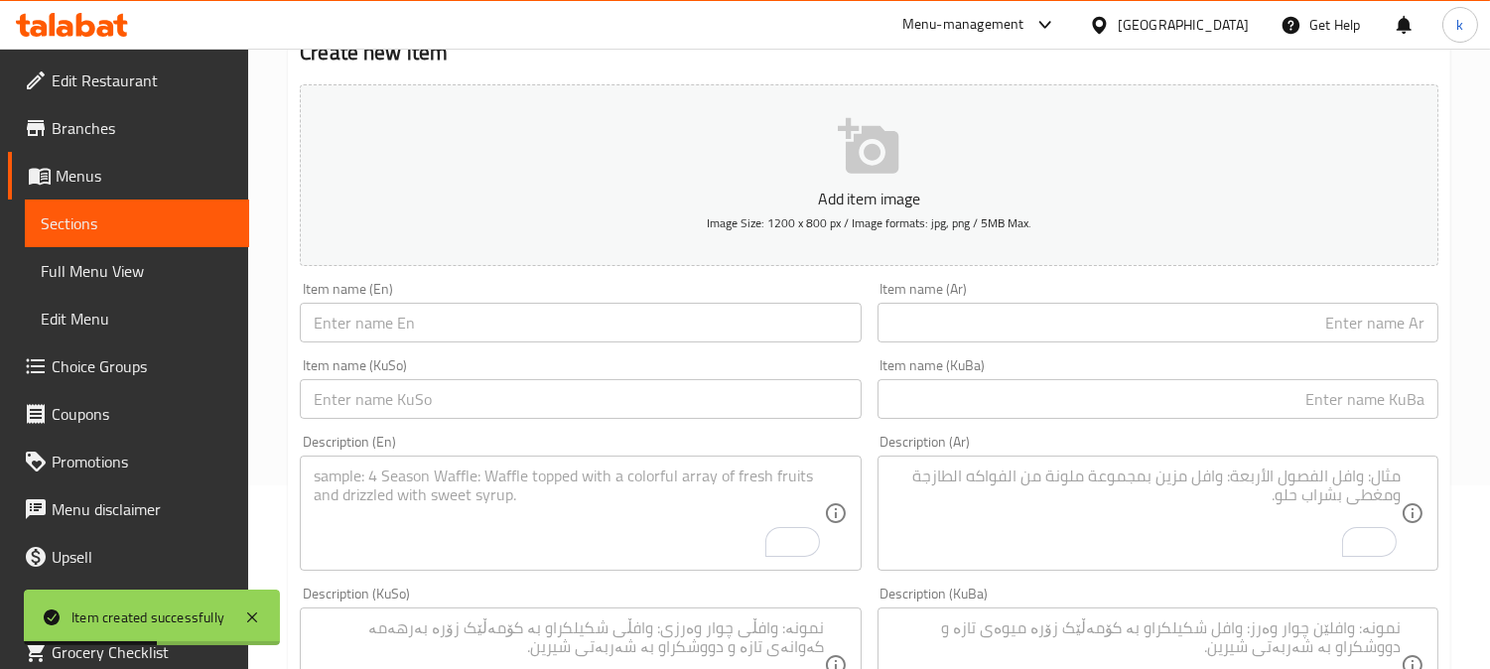
click at [1393, 388] on input "text" at bounding box center [1158, 399] width 561 height 40
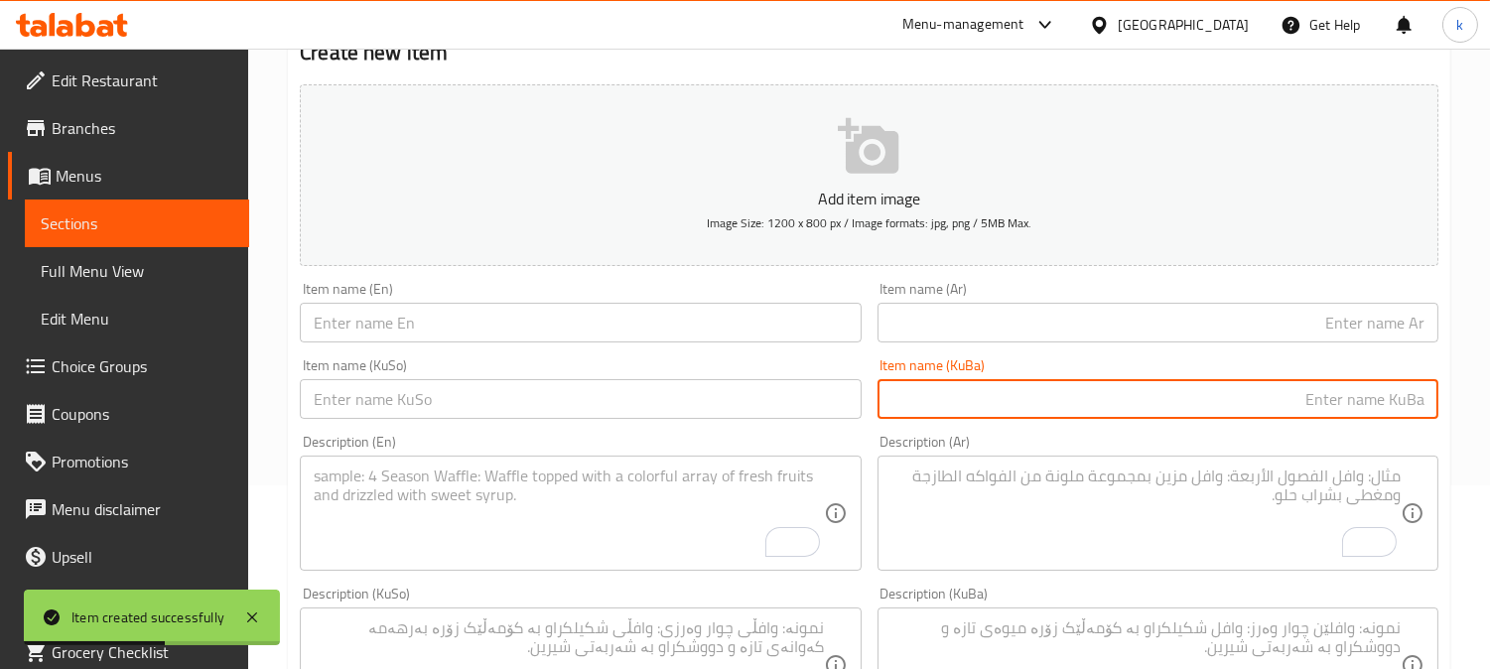
paste input "پاریس برێست فستق"
type input "پاریس برێست فستق"
click at [1385, 318] on input "text" at bounding box center [1158, 323] width 561 height 40
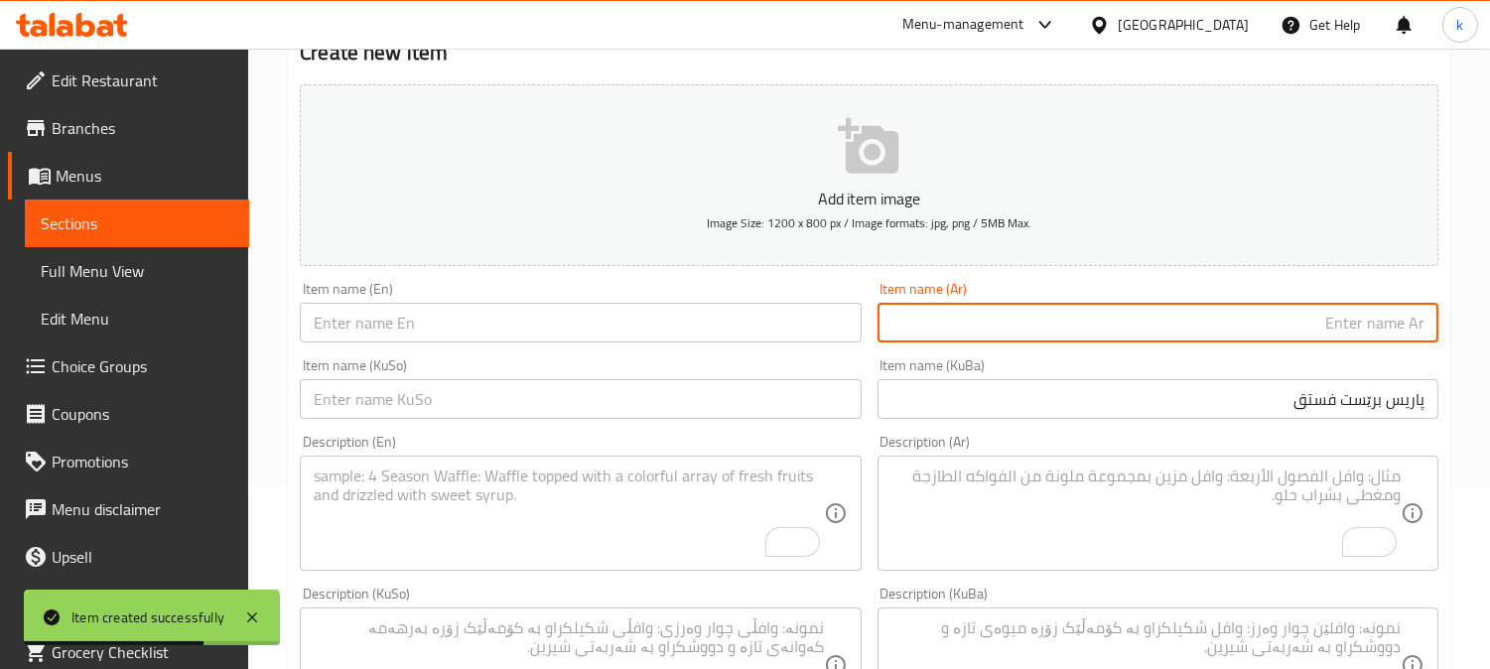
paste input "فستق باريس بريست"
type input "فستق باريس بريست"
click at [440, 332] on input "text" at bounding box center [580, 323] width 561 height 40
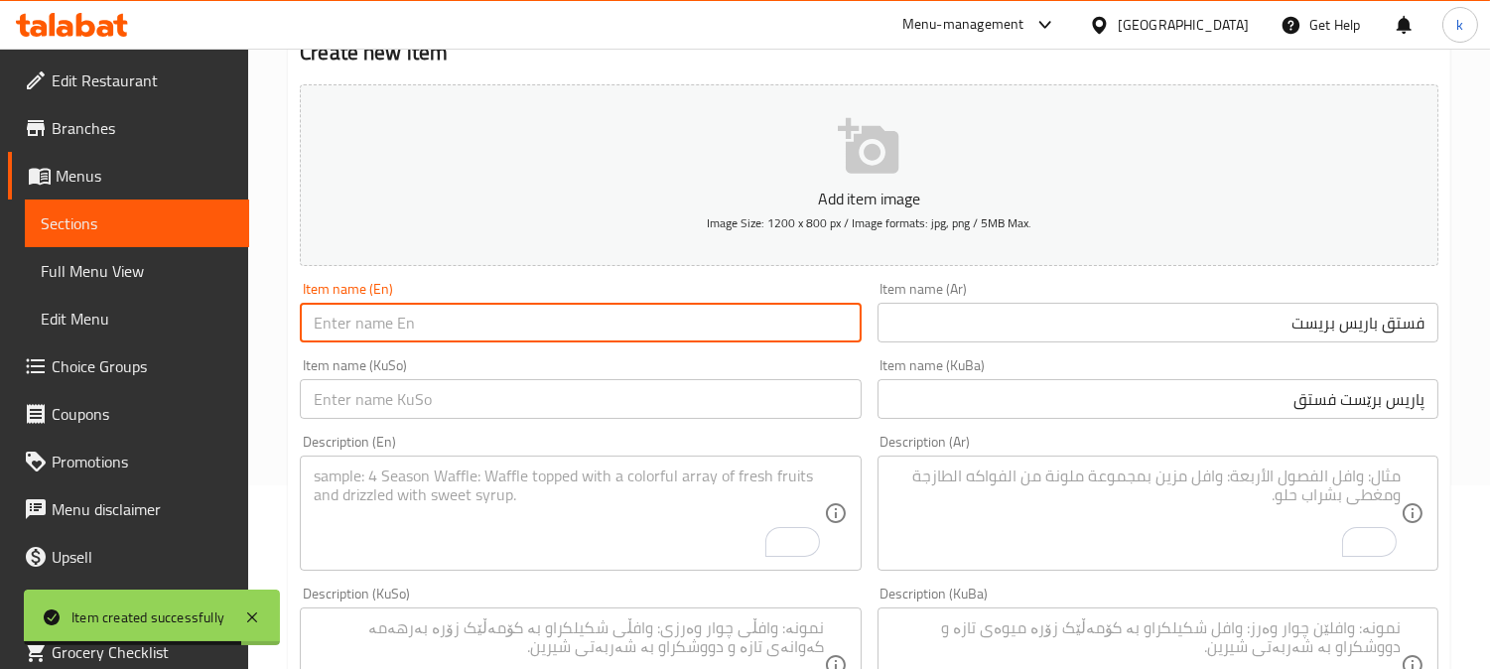
paste input "Paris Brest Pistachio"
type input "Paris Brest Pistachio"
click at [1303, 398] on input "پاریس برێست فستق" at bounding box center [1158, 399] width 561 height 40
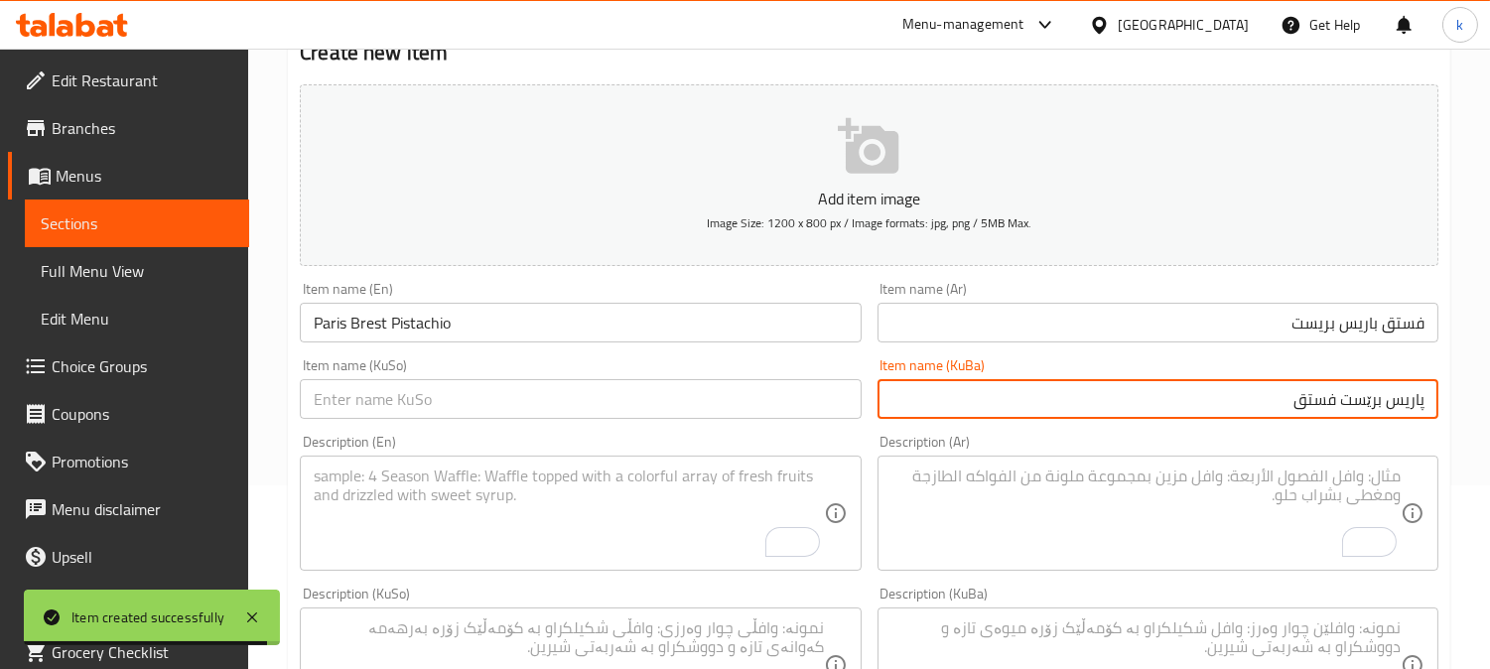
click at [1303, 398] on input "پاریس برێست فستق" at bounding box center [1158, 399] width 561 height 40
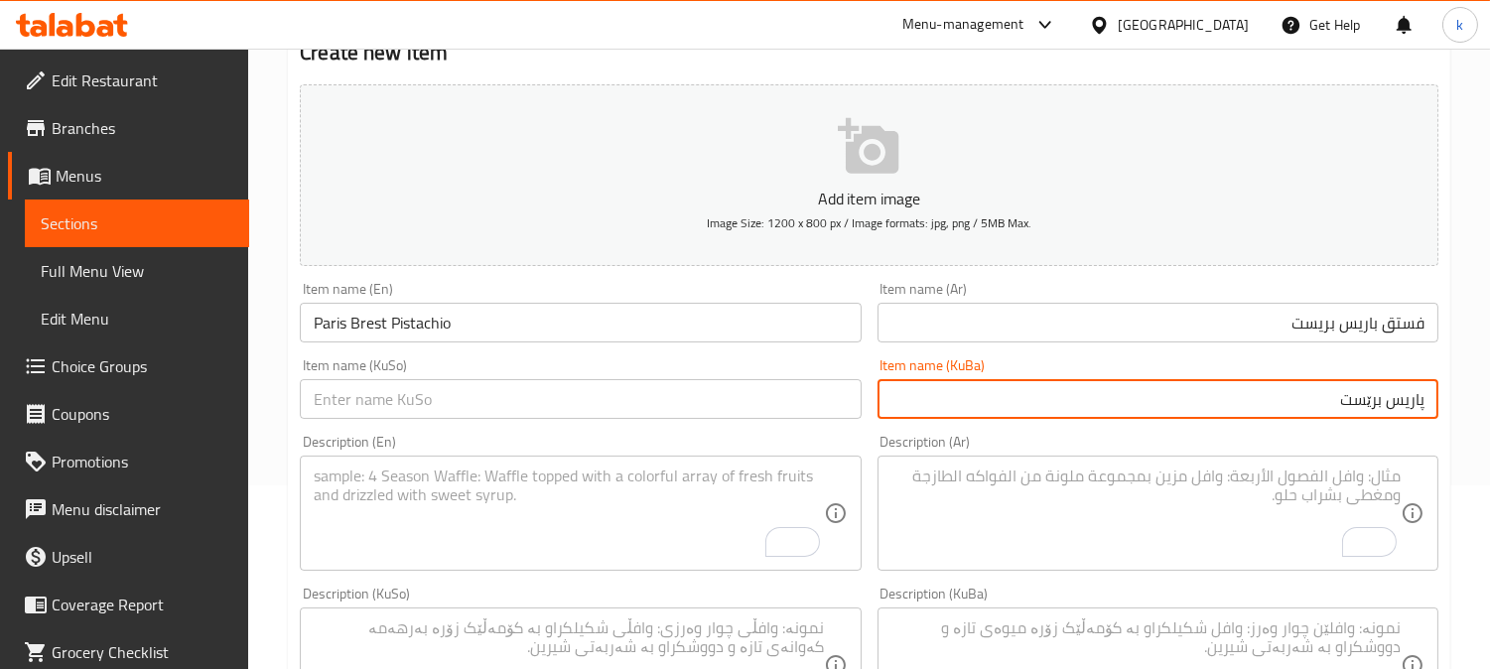
paste input "فستق"
click at [1384, 400] on input "فستقی پاریس برێست" at bounding box center [1158, 399] width 561 height 40
type input "فستقی پاریس برێست"
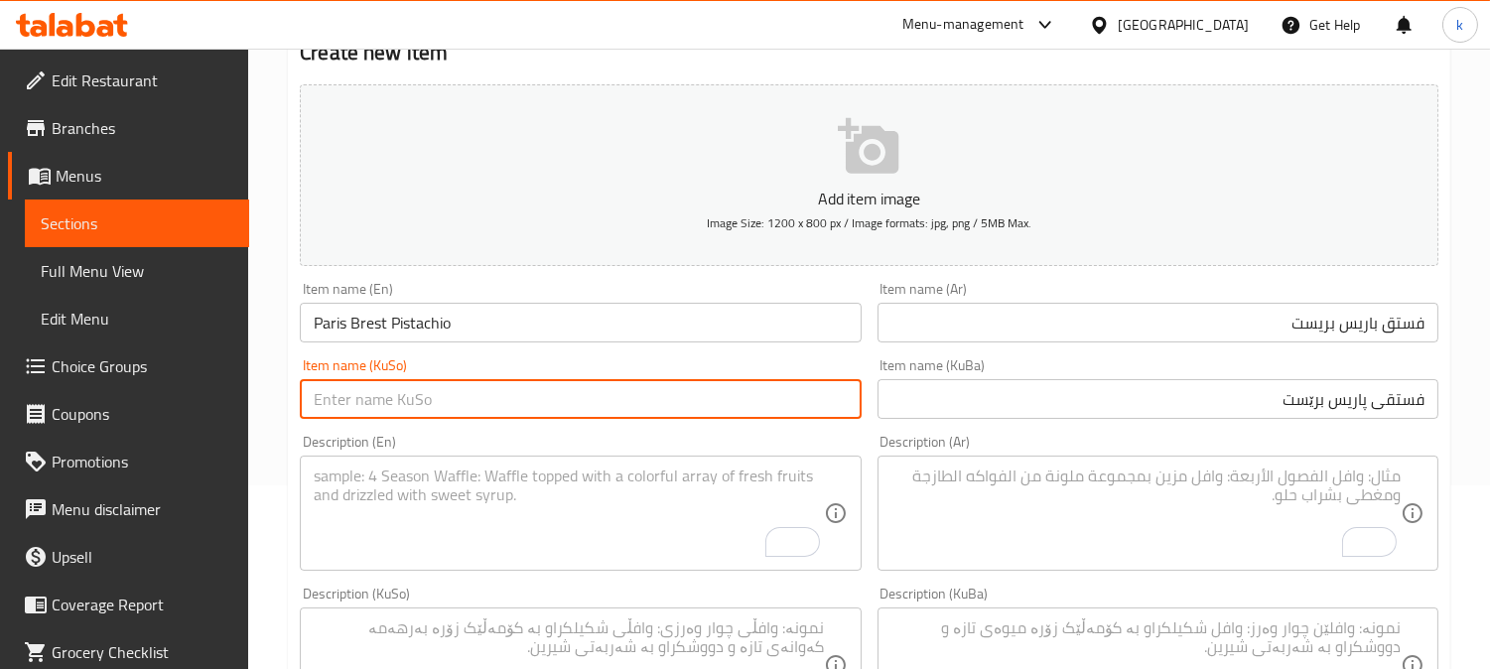
click at [685, 400] on input "text" at bounding box center [580, 399] width 561 height 40
paste input "فستقی پاریس برێست"
type input "فستقی پاریس برێست"
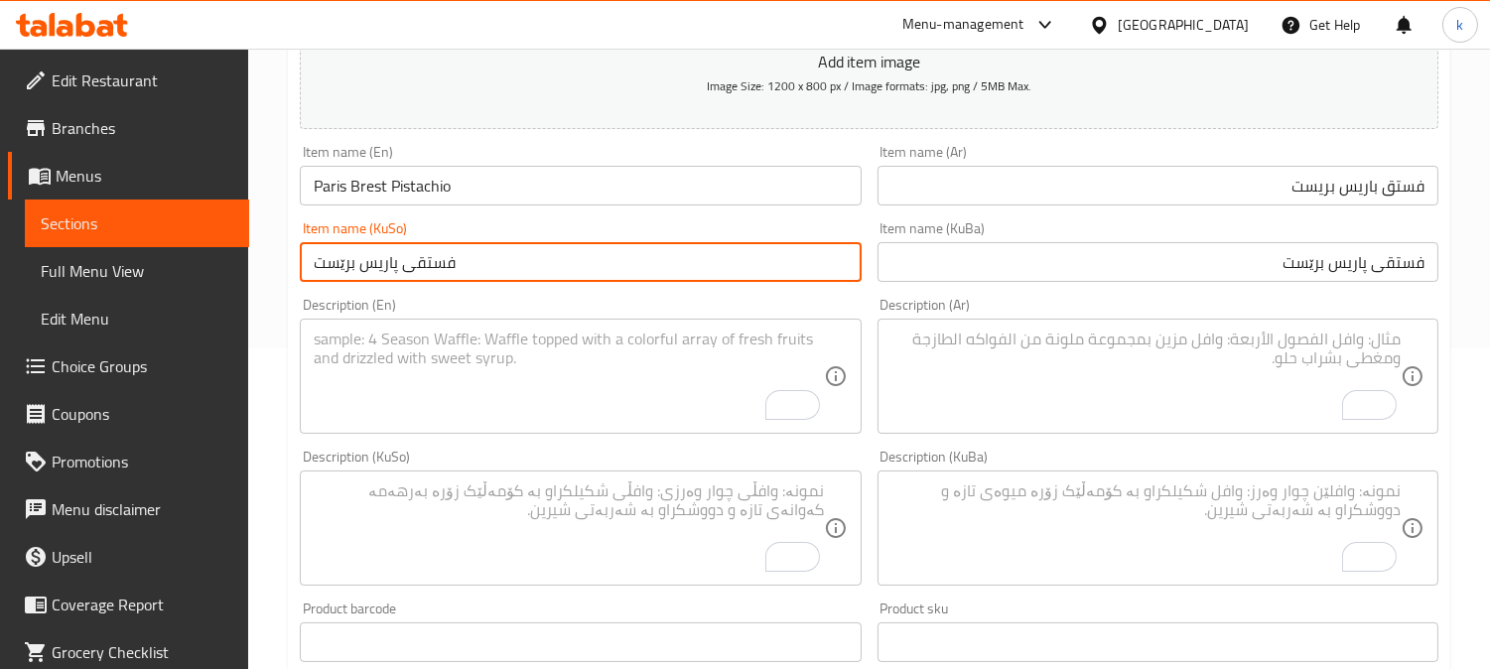
scroll to position [367, 0]
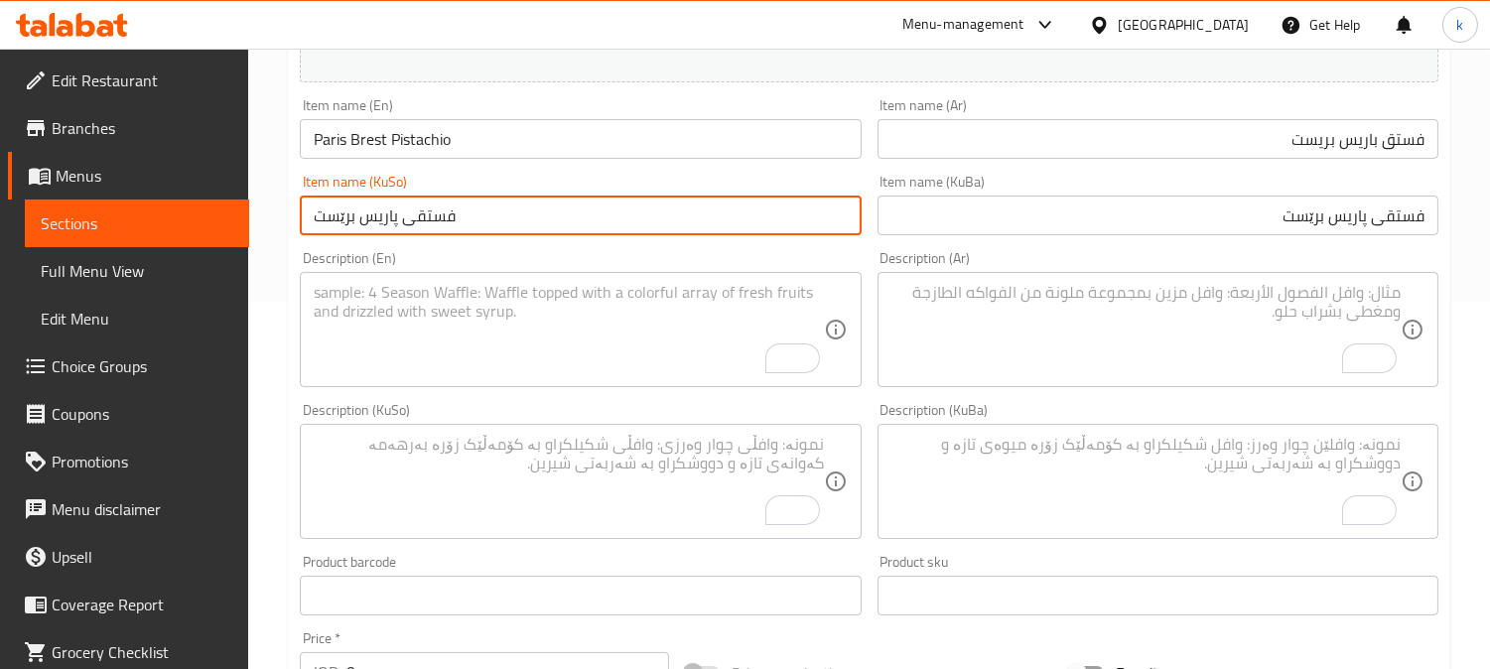
click at [1246, 431] on div "Description (KuBa)" at bounding box center [1158, 481] width 561 height 115
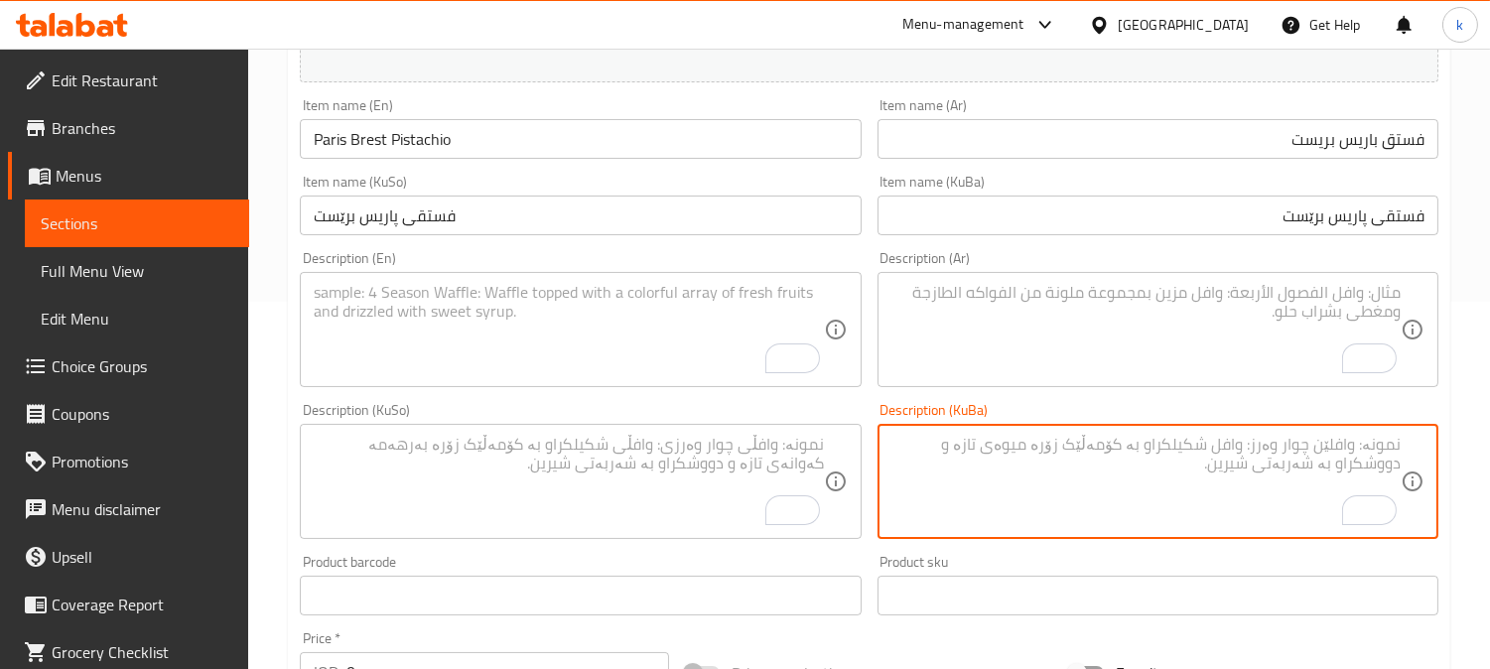
paste textarea "هەویرکاری چۆکسی فەرەنسی کلاسیکی کریسپی مەحشوە بە لە کرێمی موسلینی بندقی ئاوریشم…"
type textarea "هەویرکاری چۆکسی فەرەنسی کلاسیکی کریسپی مەحشوە بە لە کرێمی موسلینی بندقی ئاوریشم…"
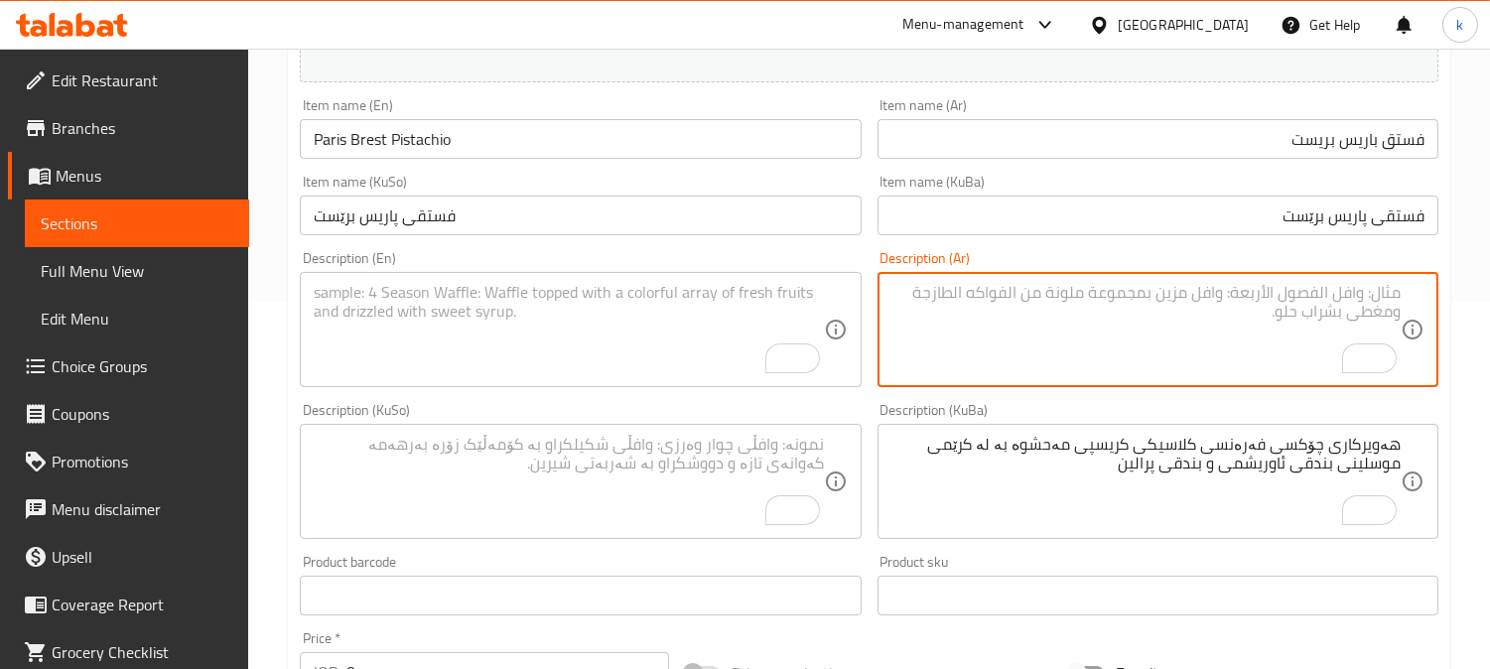
click at [1199, 338] on textarea "To enrich screen reader interactions, please activate Accessibility in Grammarl…" at bounding box center [1146, 330] width 509 height 94
paste textarea "عجينة الشو الفرنسية الكلاسيكية المقرمشة المحشوة بكريمة موس الفستق وبرالين الفستق"
type textarea "عجينة الشو الفرنسية الكلاسيكية المقرمشة المحشوة بكريمة موس الفستق وبرالين الفستق"
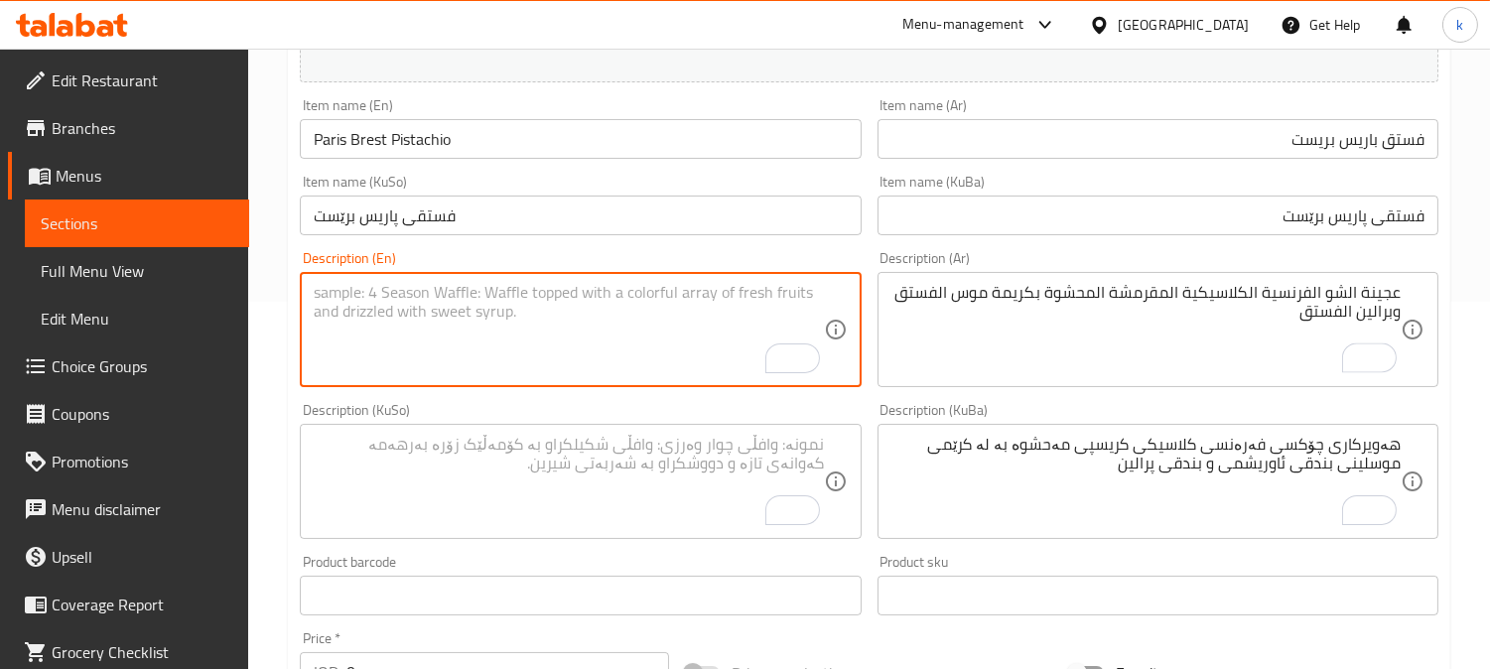
click at [610, 335] on textarea "To enrich screen reader interactions, please activate Accessibility in Grammarl…" at bounding box center [568, 330] width 509 height 94
paste textarea "Classic French crispy choux pastry filled with pistachio mousseline cream and p…"
type textarea "Classic French crispy choux pastry filled with pistachio mousseline cream and p…"
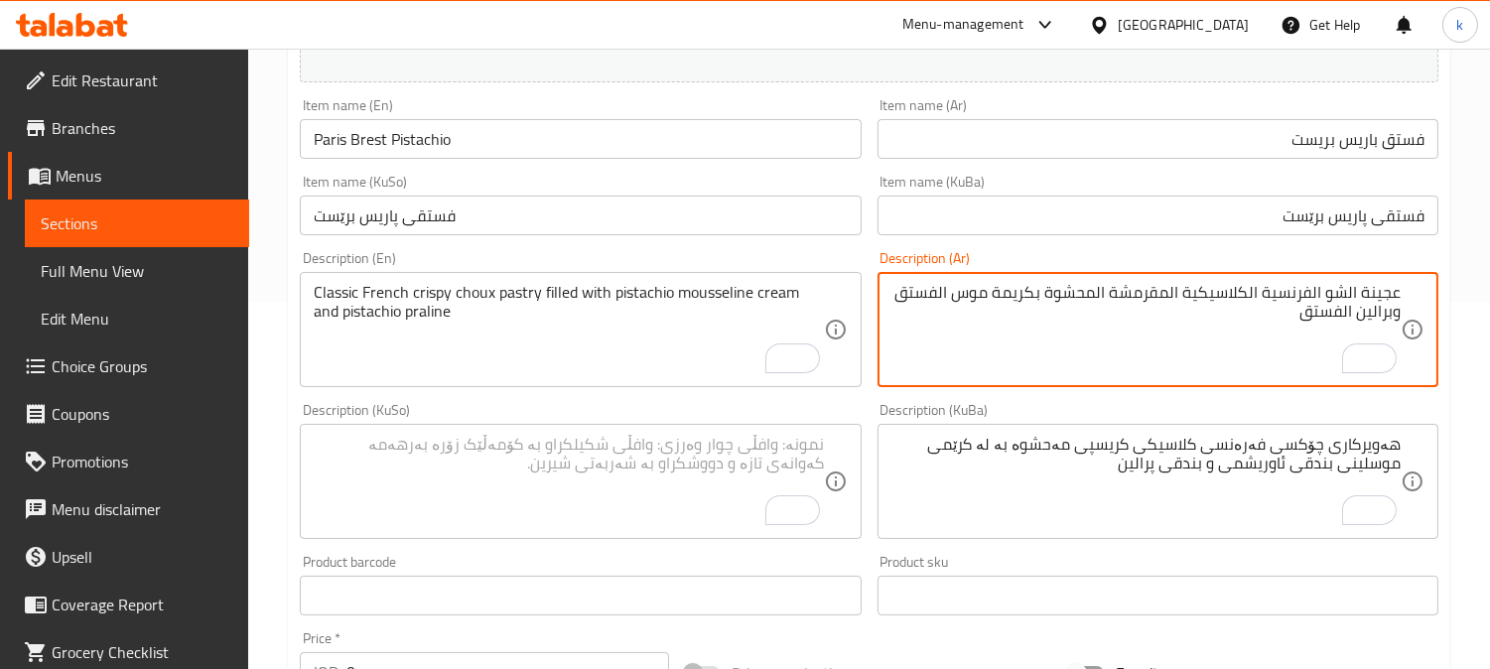
drag, startPoint x: 1366, startPoint y: 293, endPoint x: 1400, endPoint y: 294, distance: 33.8
click at [1400, 294] on textarea "عجينة الشو الفرنسية الكلاسيكية المقرمشة المحشوة بكريمة موس الفستق وبرالين الفستق" at bounding box center [1146, 330] width 509 height 94
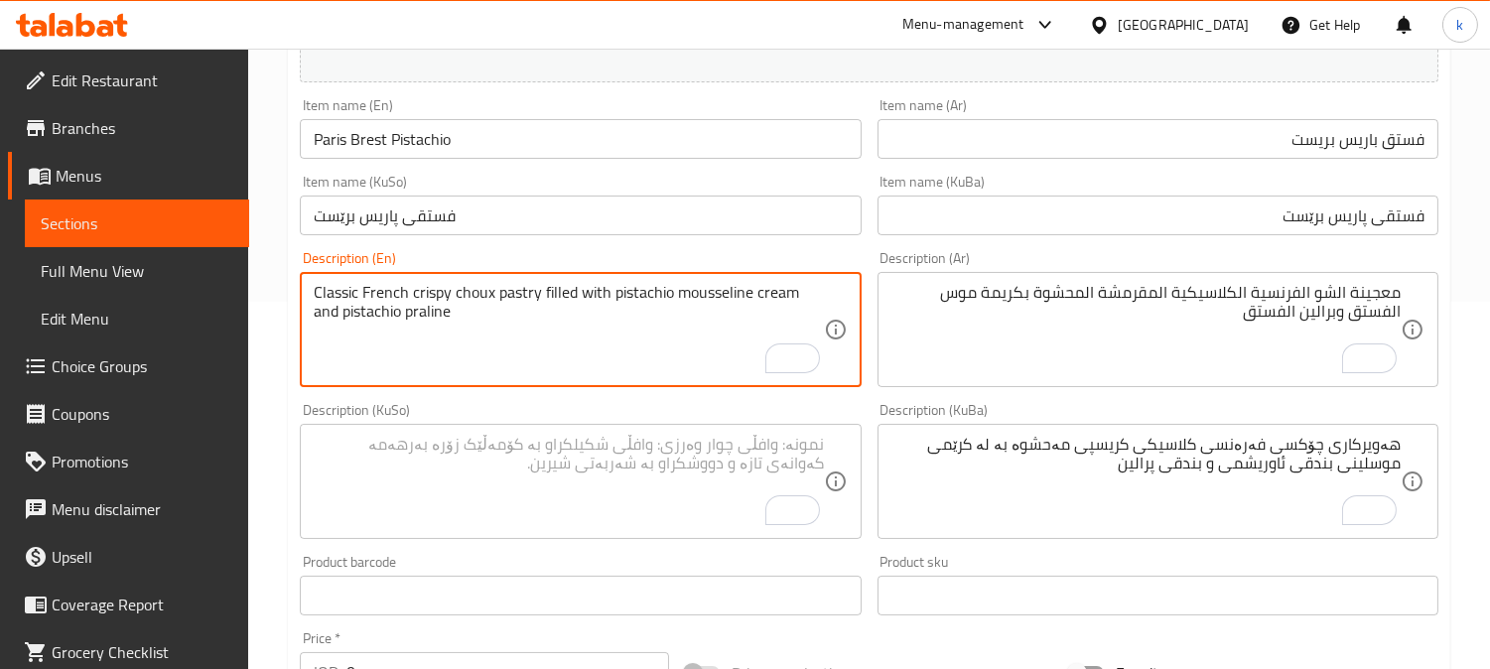
click at [523, 298] on textarea "Classic French crispy choux pastry filled with pistachio mousseline cream and p…" at bounding box center [568, 330] width 509 height 94
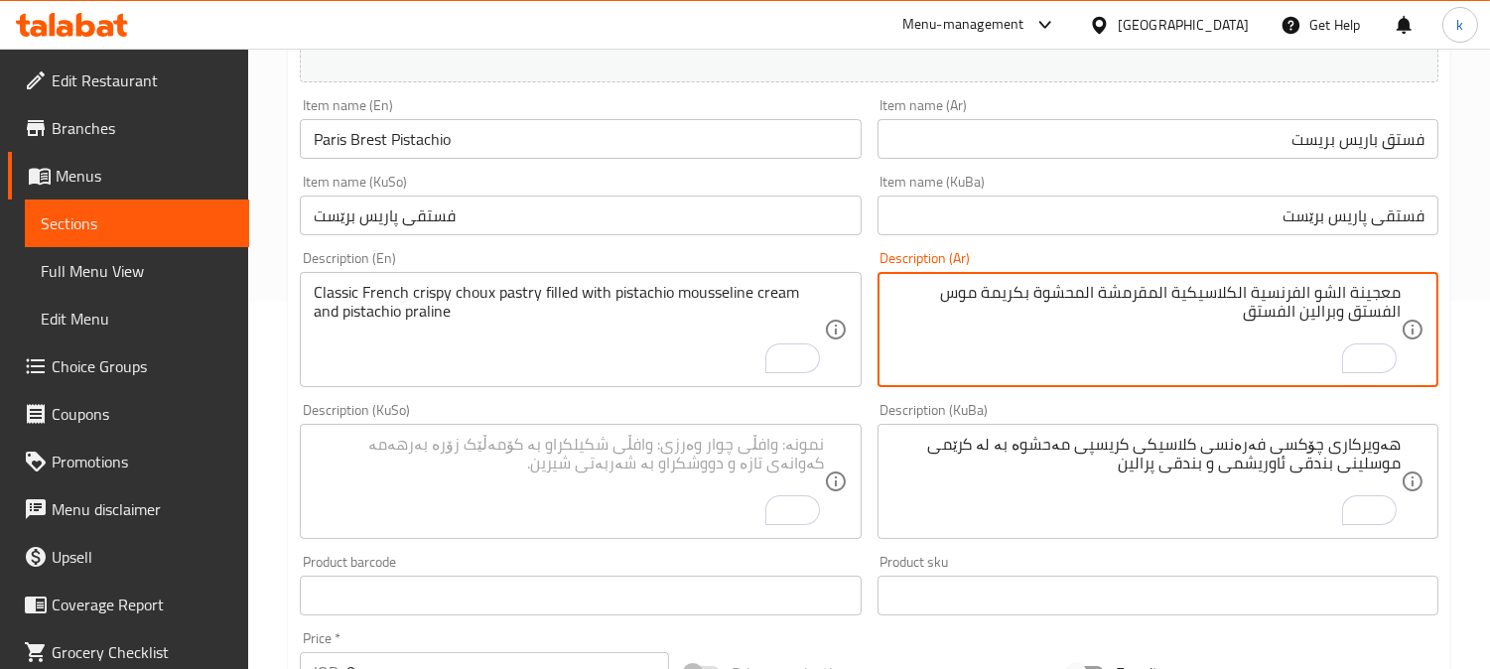
click at [1362, 290] on textarea "معجينة الشو الفرنسية الكلاسيكية المقرمشة المحشوة بكريمة موس الفستق وبرالين الفس…" at bounding box center [1146, 330] width 509 height 94
paste textarea "ات"
click at [1337, 289] on textarea "معجنات الشو الفرنسية الكلاسيكية المقرمشة المحشوة بكريمة موس الفستق وبرالين الفس…" at bounding box center [1146, 330] width 509 height 94
click at [1006, 290] on textarea "معجنات شوكس فرنسي كلاسيك مقرمشة محشوة بكريمة موس الفستق وبرالين الفستق" at bounding box center [1146, 330] width 509 height 94
drag, startPoint x: 1006, startPoint y: 290, endPoint x: 1076, endPoint y: 395, distance: 126.7
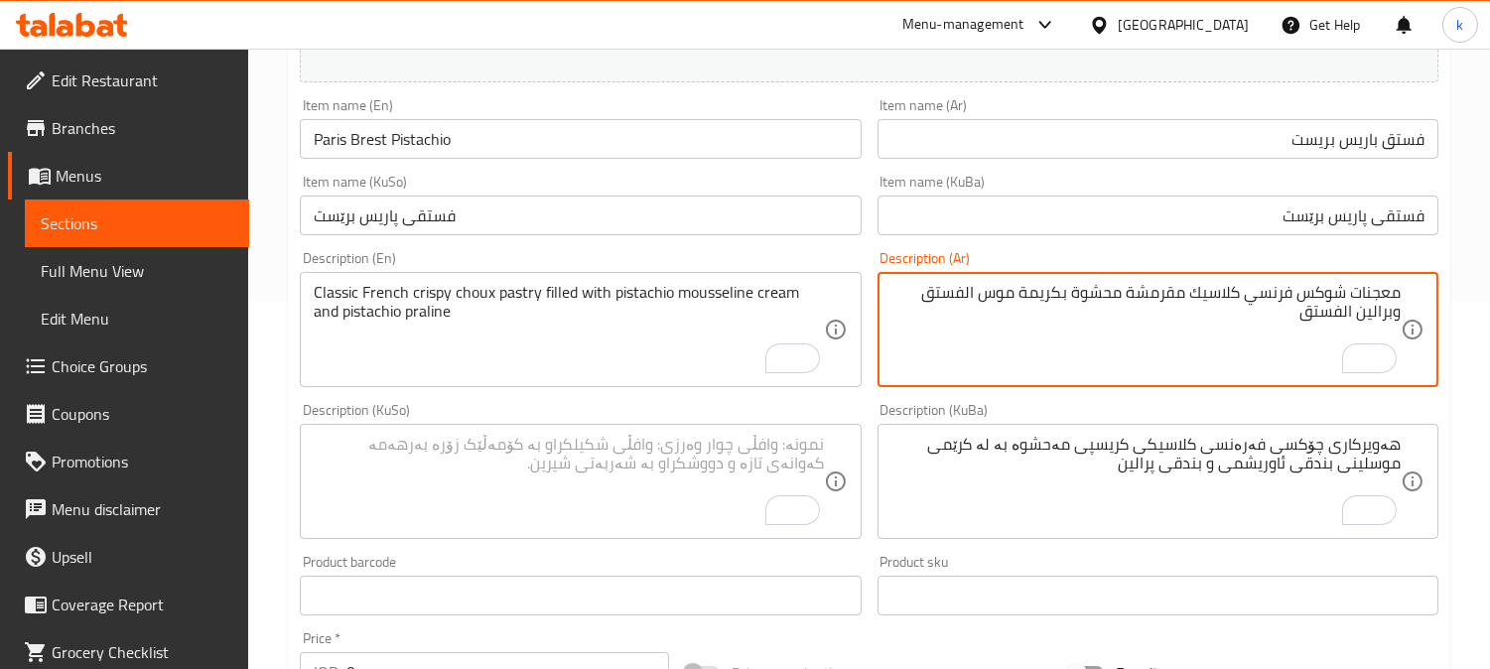
click at [1006, 292] on textarea "معجنات شوكس فرنسي كلاسيك مقرمشة محشوة بكريمة موس الفستق وبرالين الفستق" at bounding box center [1146, 330] width 509 height 94
paste textarea "لين"
click at [1346, 316] on textarea "معجنات شوكس فرنسي كلاسيك مقرمشة محشوة بكريمة موسلين فستق وبرالين الفستق" at bounding box center [1146, 330] width 509 height 94
click at [1341, 318] on textarea "معجنات شوكس فرنسي كلاسيك مقرمشة محشوة بكريمة موسلين فستق وبرالين فستق" at bounding box center [1146, 330] width 509 height 94
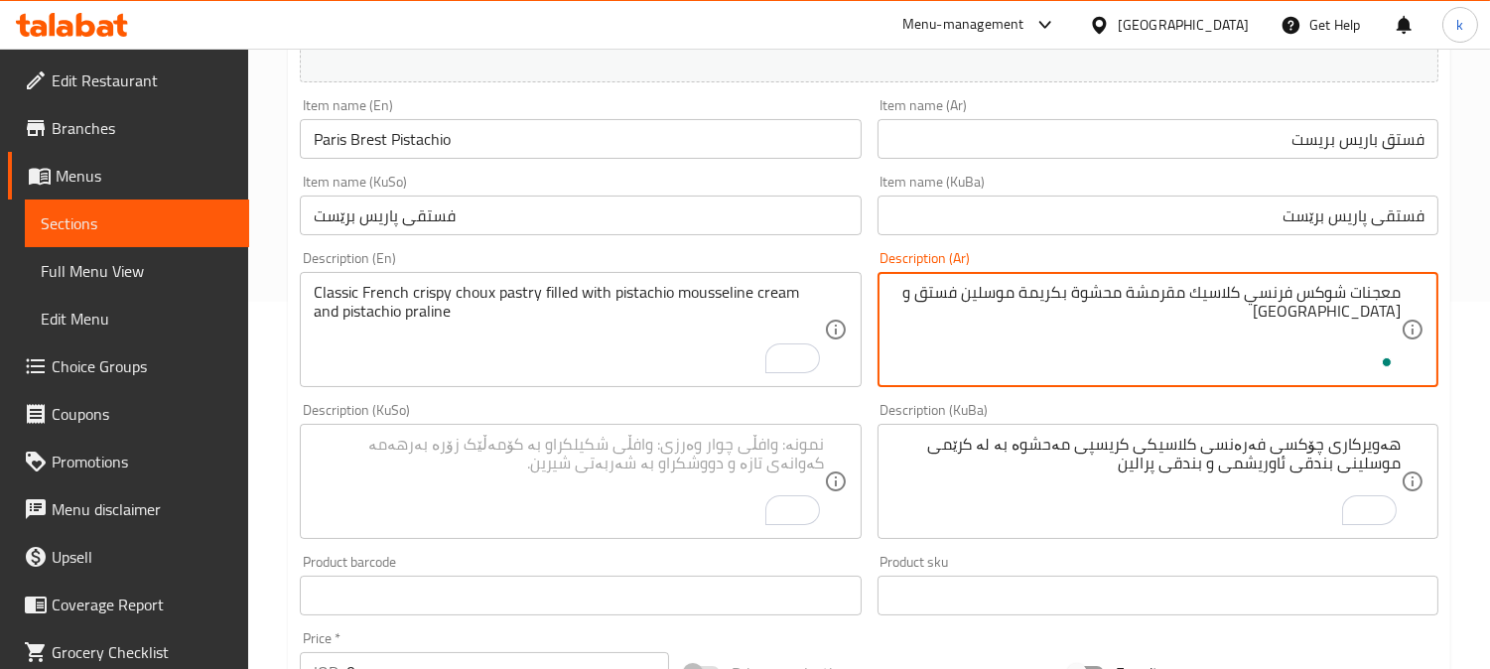
paste textarea "فستق"
type textarea "معجنات شوكس فرنسي كلاسيك مقرمشة محشوة بكريمة موسلين فستق وفستق برالين"
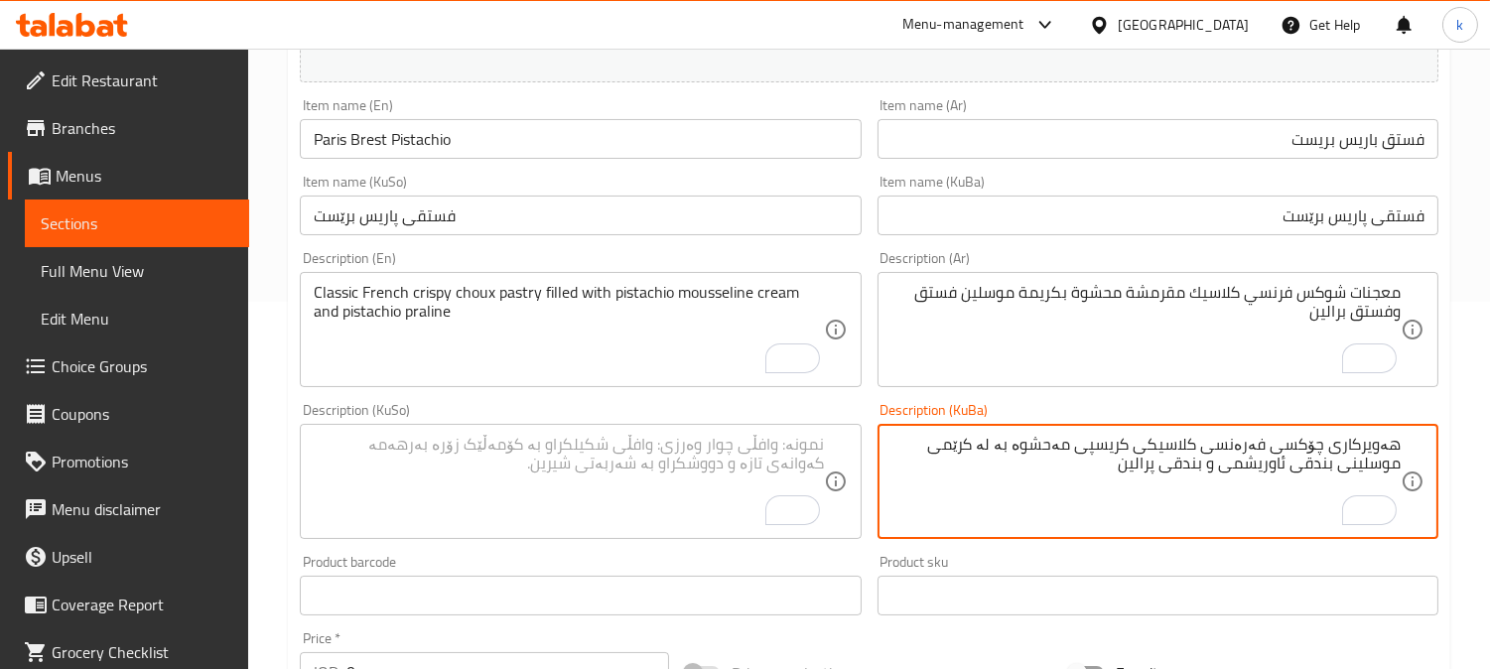
click at [1010, 444] on textarea "هەویرکاری چۆکسی فەرەنسی کلاسیکی کریسپی مەحشوە بە لە کرێمی موسلینی بندقی ئاوریشم…" at bounding box center [1146, 482] width 509 height 94
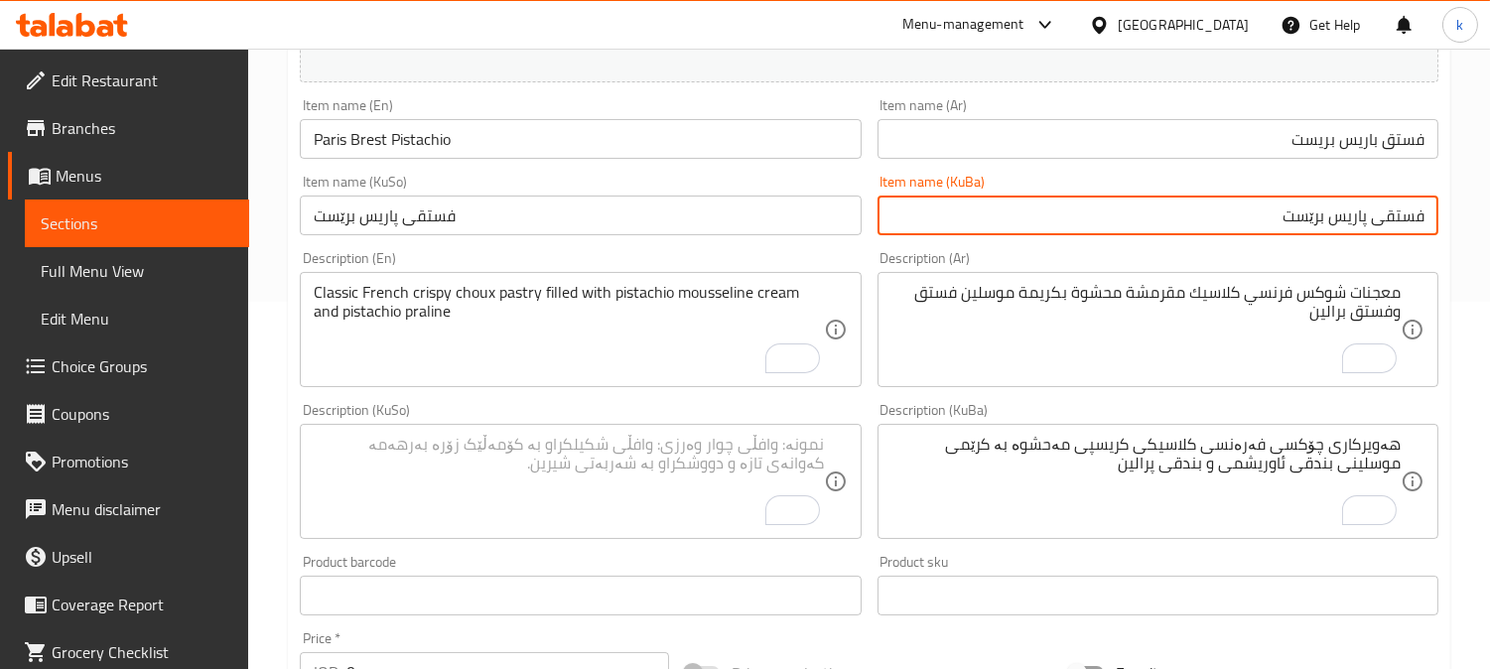
click at [1394, 216] on input "فستقی پاریس برێست" at bounding box center [1158, 216] width 561 height 40
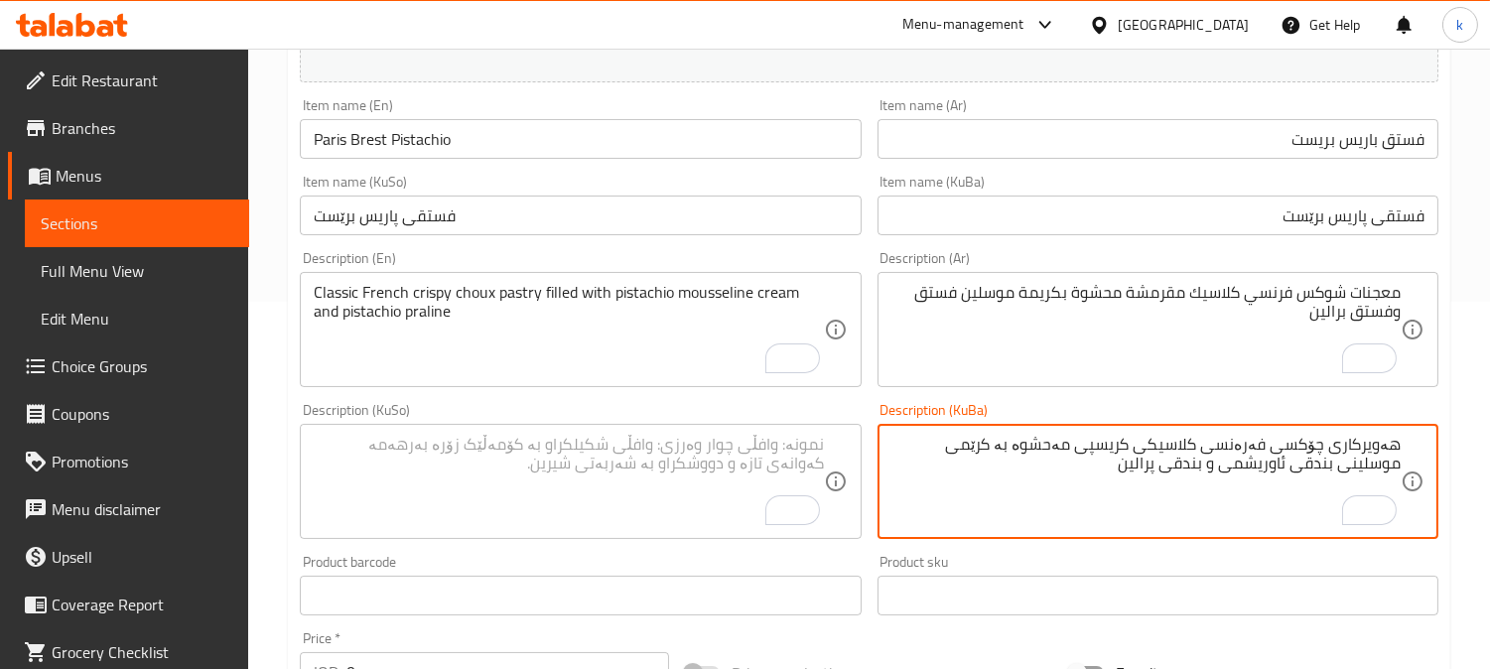
click at [1375, 465] on textarea "هەویرکاری چۆکسی فەرەنسی کلاسیکی کریسپی مەحشوە بە کرێمی موسلینی بندقی ئاوریشمی و…" at bounding box center [1146, 482] width 509 height 94
paste textarea "فست"
click at [1313, 467] on textarea "هەویرکاری چۆکسی فەرەنسی کلاسیکی کریسپی مەحشوە بە کرێمی موسلینی فستقی ئاوریشمی و…" at bounding box center [1146, 482] width 509 height 94
click at [1323, 468] on textarea "هەویرکاری چۆکسی فەرەنسی کلاسیکی کریسپی مەحشوە بە کرێمی موسلینی فستق و بندقی پرا…" at bounding box center [1146, 482] width 509 height 94
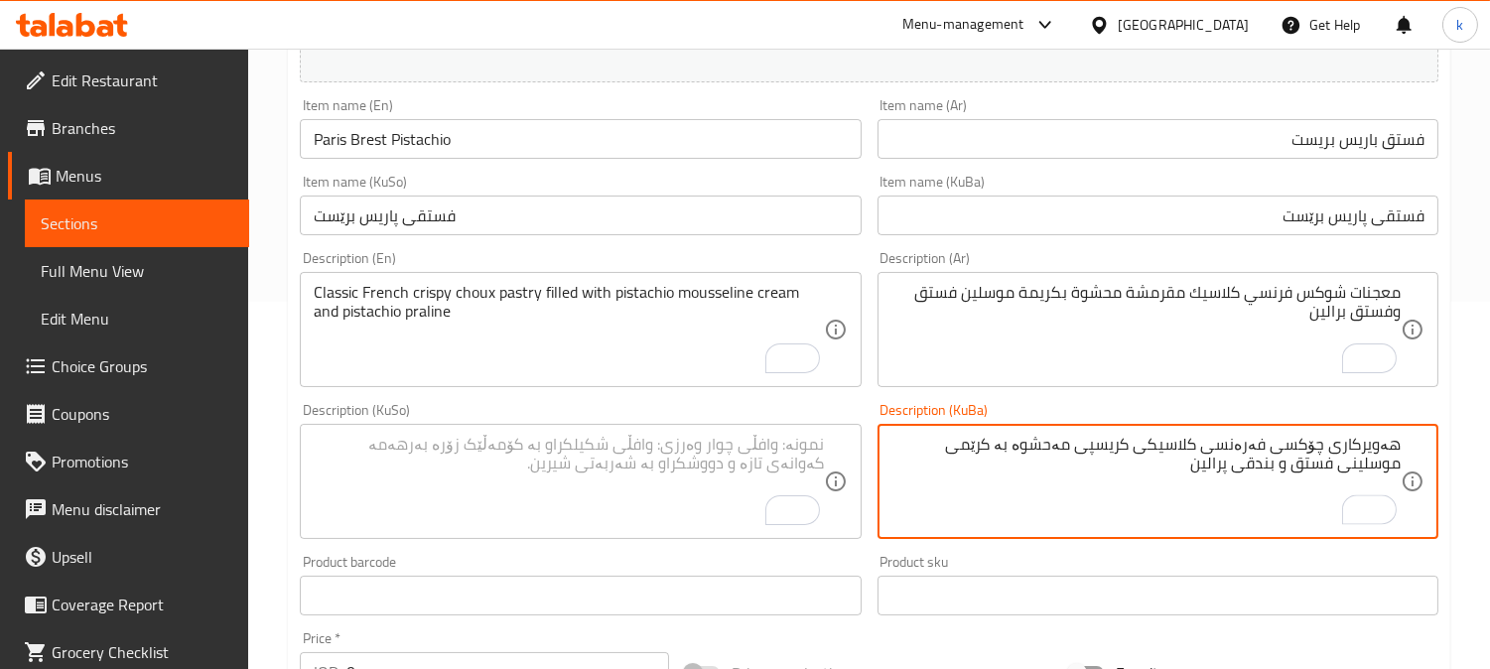
click at [1323, 468] on textarea "هەویرکاری چۆکسی فەرەنسی کلاسیکی کریسپی مەحشوە بە کرێمی موسلینی فستق و بندقی پرا…" at bounding box center [1146, 482] width 509 height 94
paste textarea "فست"
click at [1273, 465] on textarea "هەویرکاری چۆکسی فەرەنسی کلاسیکی کریسپی مەحشوە بە کرێمی موسلینی فستق و فستقی پرا…" at bounding box center [1146, 482] width 509 height 94
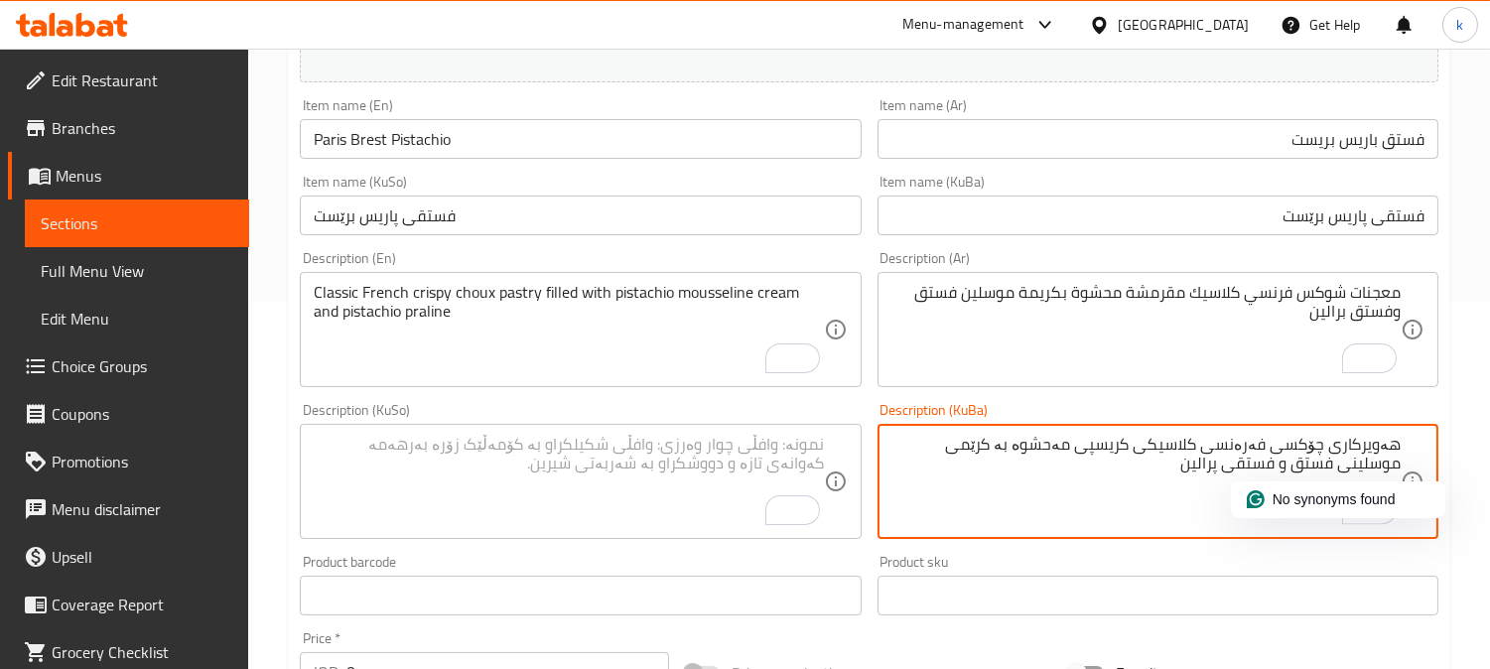
type textarea "هەویرکاری چۆکسی فەرەنسی کلاسیکی کریسپی مەحشوە بە کرێمی موسلینی فستق و فستقی پرا…"
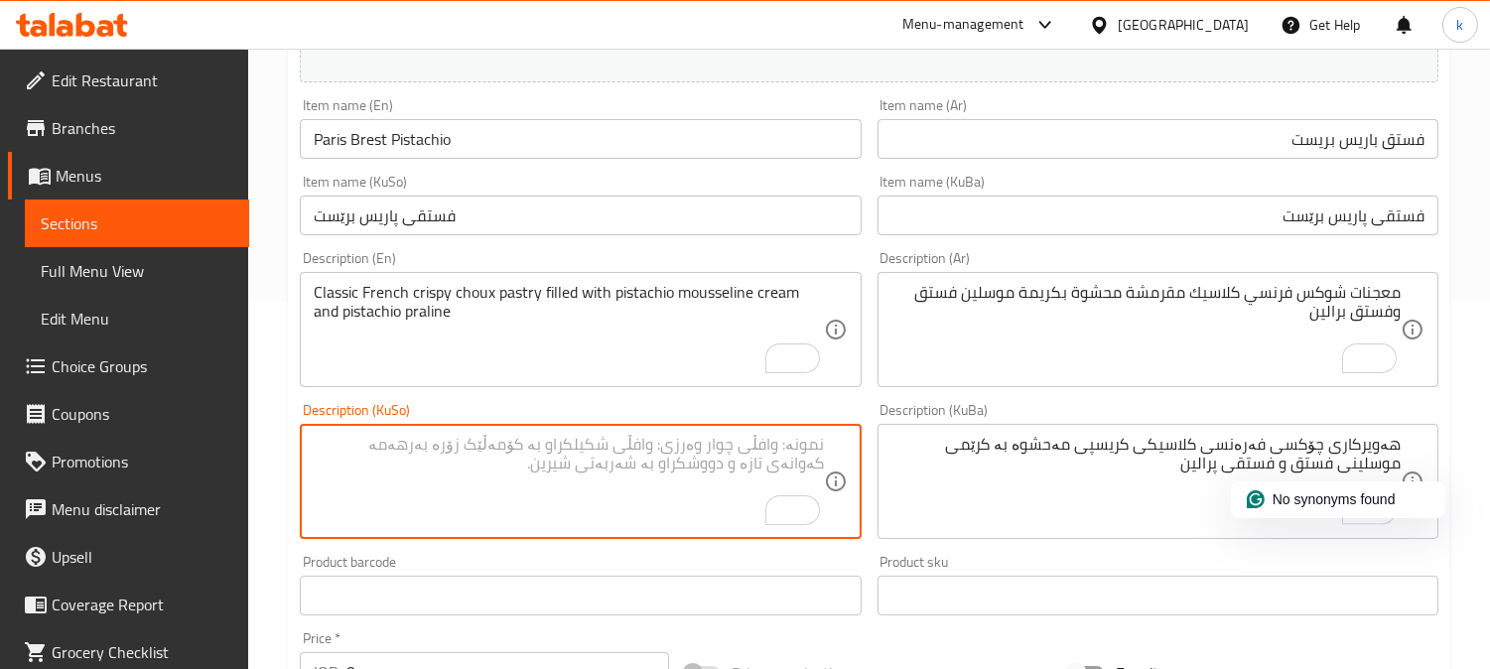
click at [593, 471] on textarea "To enrich screen reader interactions, please activate Accessibility in Grammarl…" at bounding box center [568, 482] width 509 height 94
paste textarea "هەویرکاری چۆکسی فەرەنسی کلاسیکی کریسپی مەحشوە بە کرێمی موسلینی فستق و فستقی پرا…"
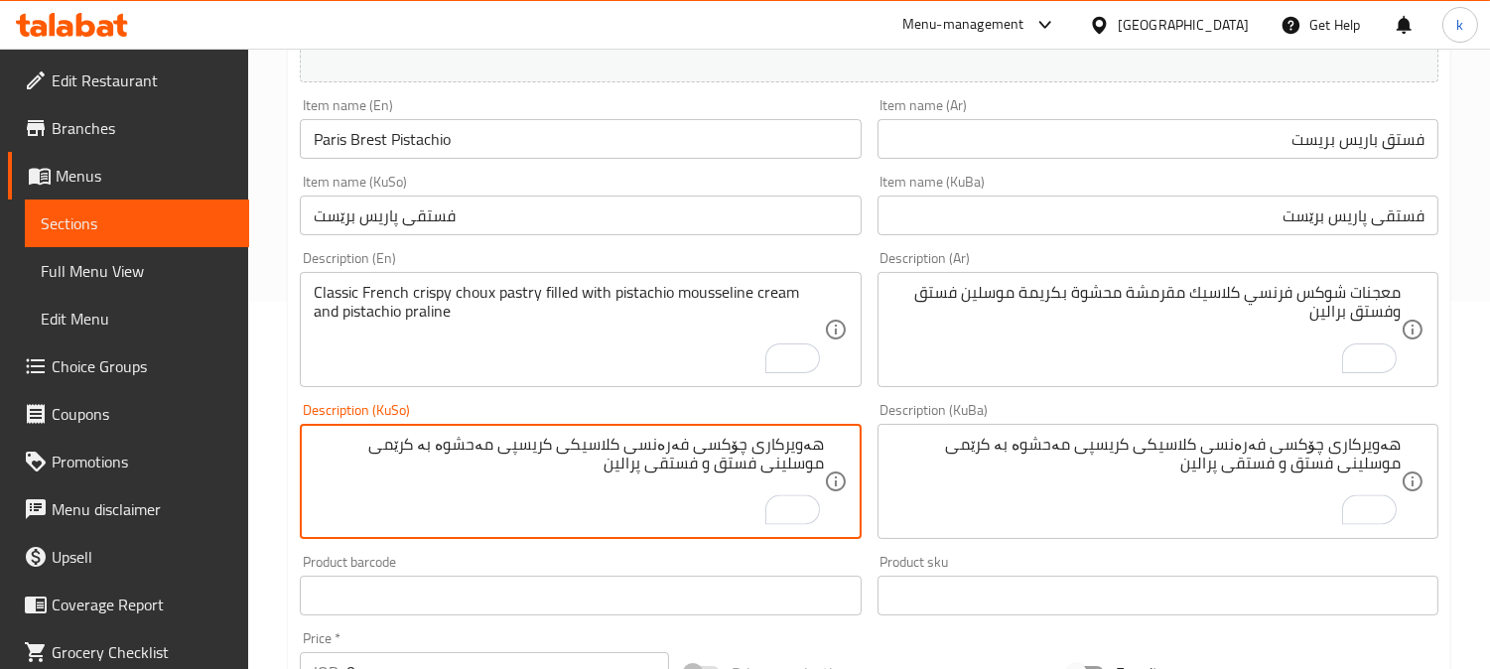
type textarea "هەویرکاری چۆکسی فەرەنسی کلاسیکی کریسپی مەحشوە بە کرێمی موسلینی فستق و فستقی پرا…"
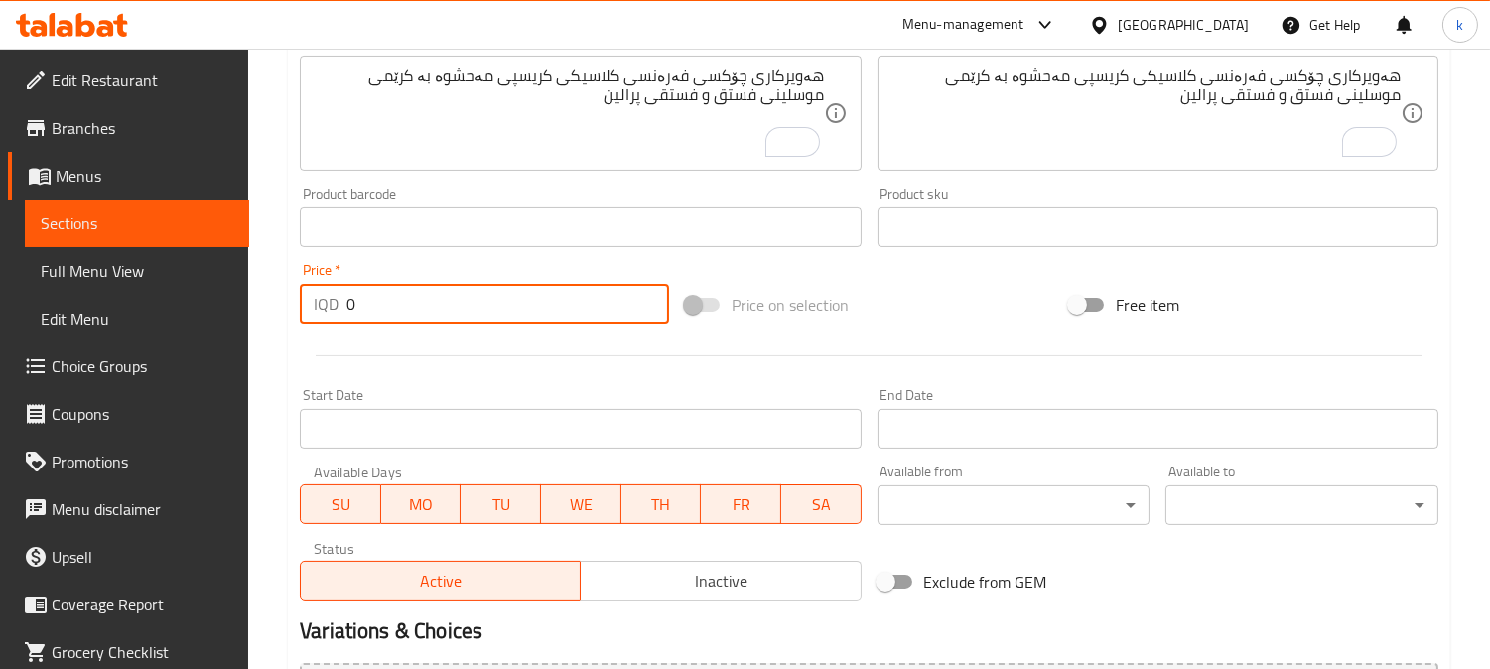
drag, startPoint x: 352, startPoint y: 296, endPoint x: 340, endPoint y: 299, distance: 13.2
click at [340, 299] on div "IQD 0 Price *" at bounding box center [484, 304] width 369 height 40
paste input "300"
type input "3000"
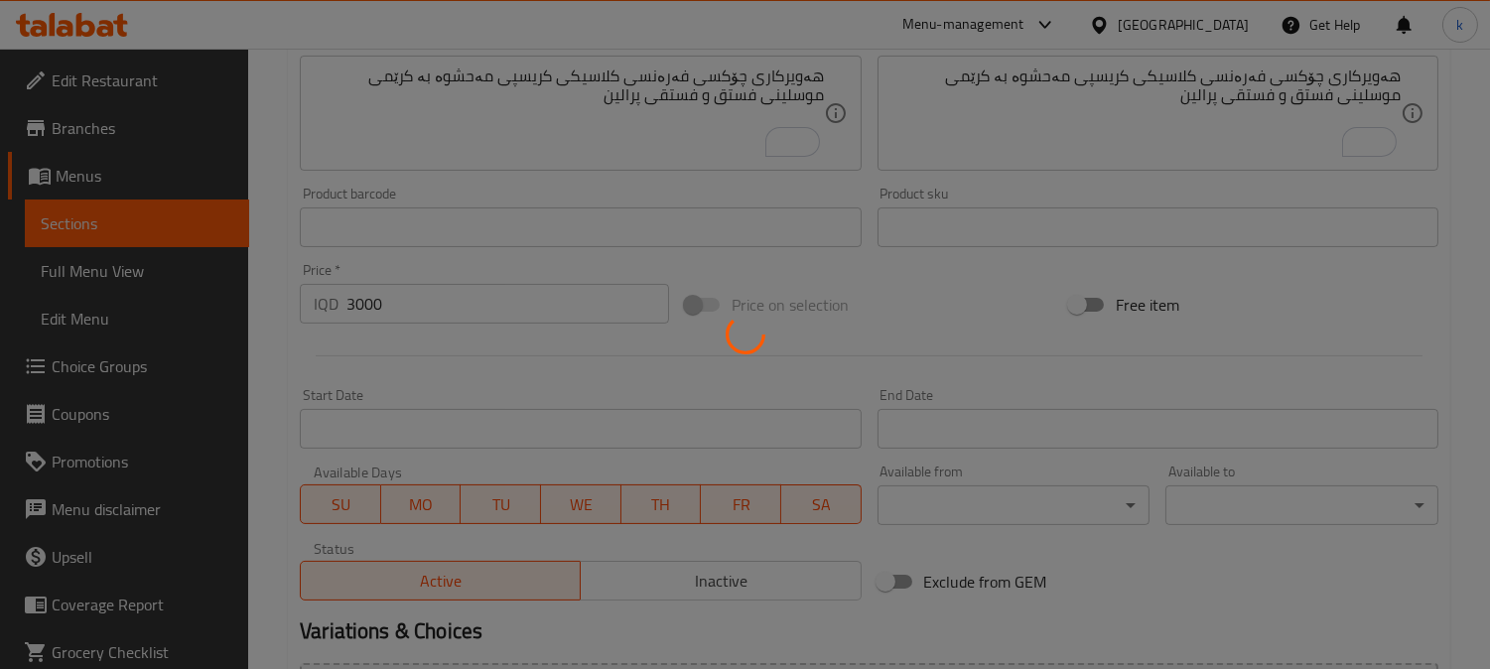
type input "0"
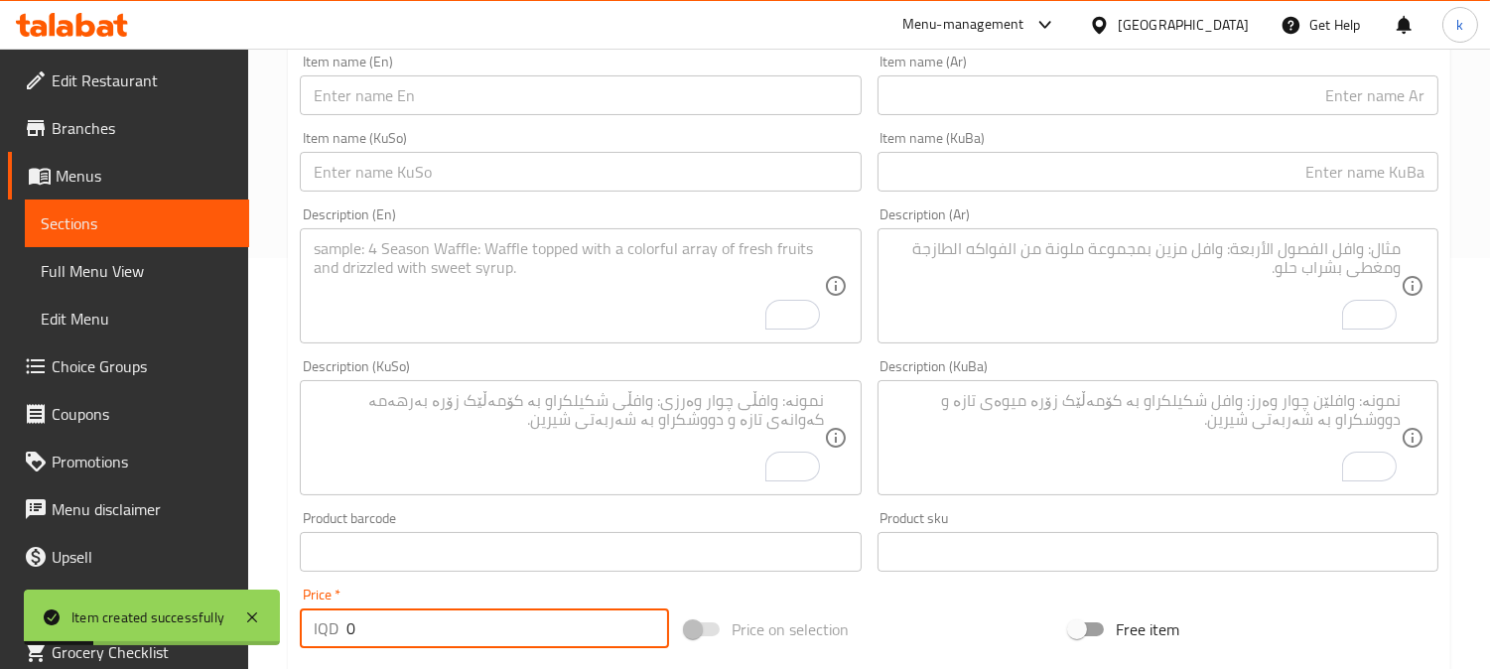
scroll to position [184, 0]
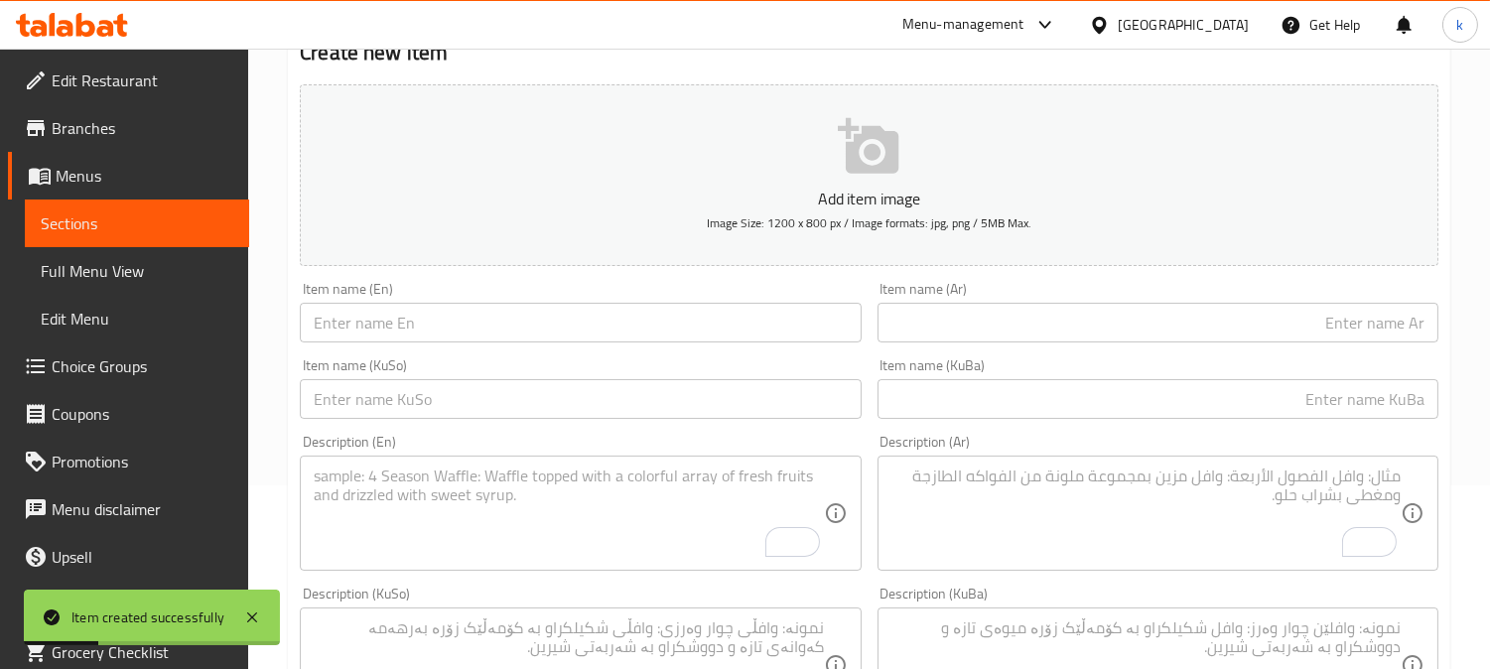
click at [1060, 331] on input "text" at bounding box center [1158, 323] width 561 height 40
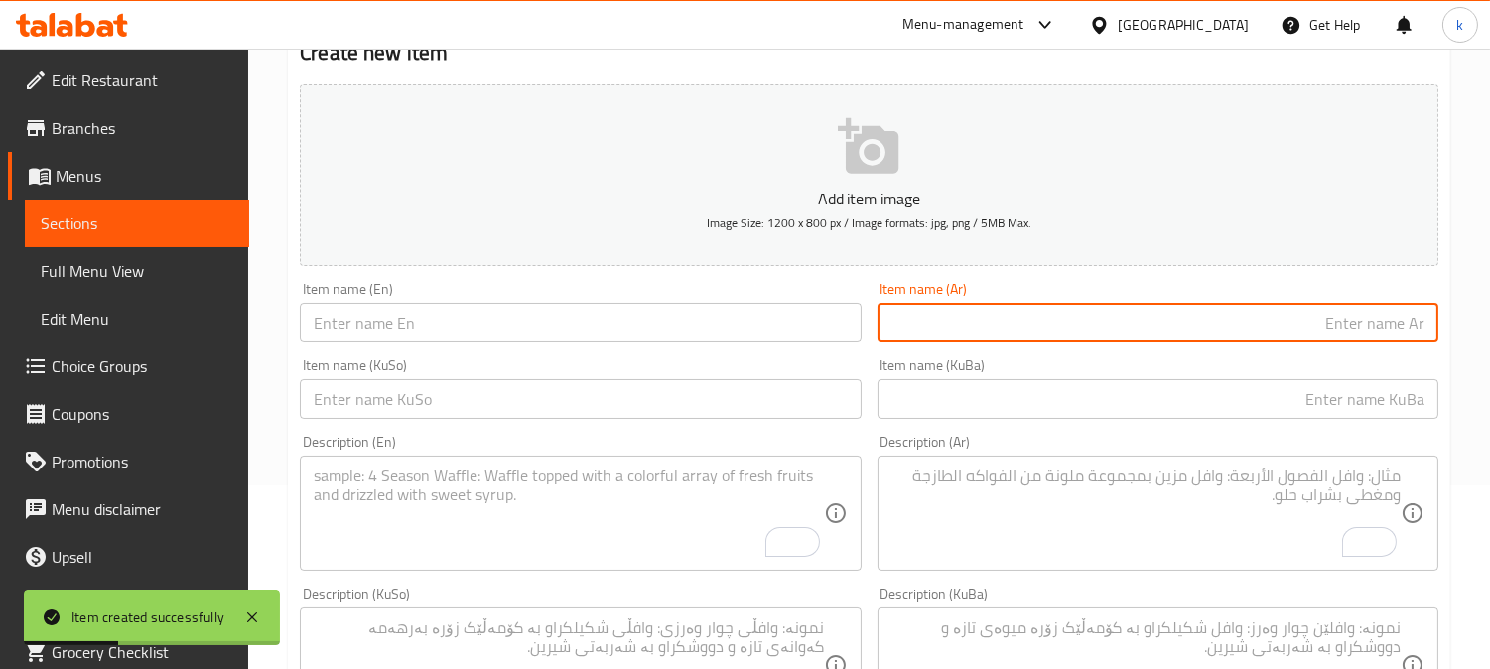
click at [1104, 412] on input "text" at bounding box center [1158, 399] width 561 height 40
paste input "گێلاس فستق موس"
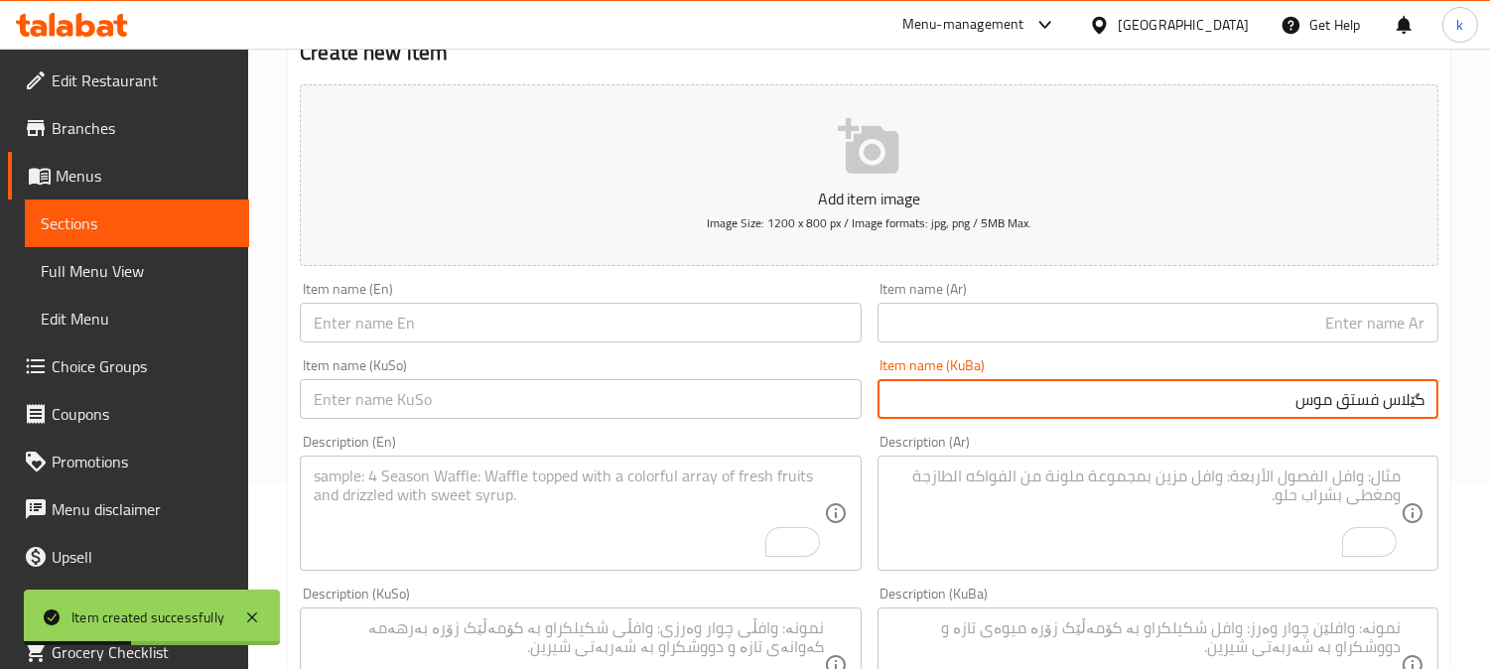
type input "گێلاس فستق موس"
click at [1109, 306] on input "text" at bounding box center [1158, 323] width 561 height 40
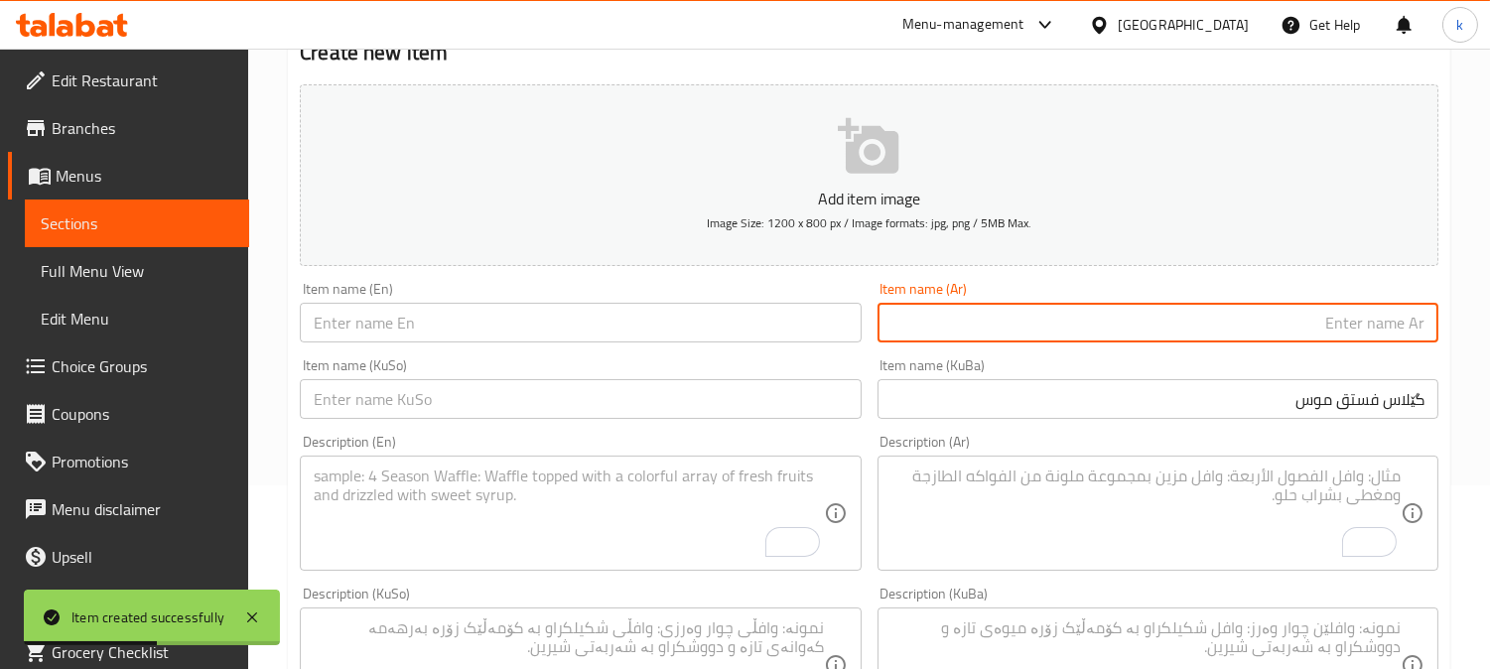
paste input "موس الكرز والفستق"
type input "موس الكرز والفستق"
click at [450, 300] on div "Item name (En) Item name (En)" at bounding box center [580, 312] width 561 height 61
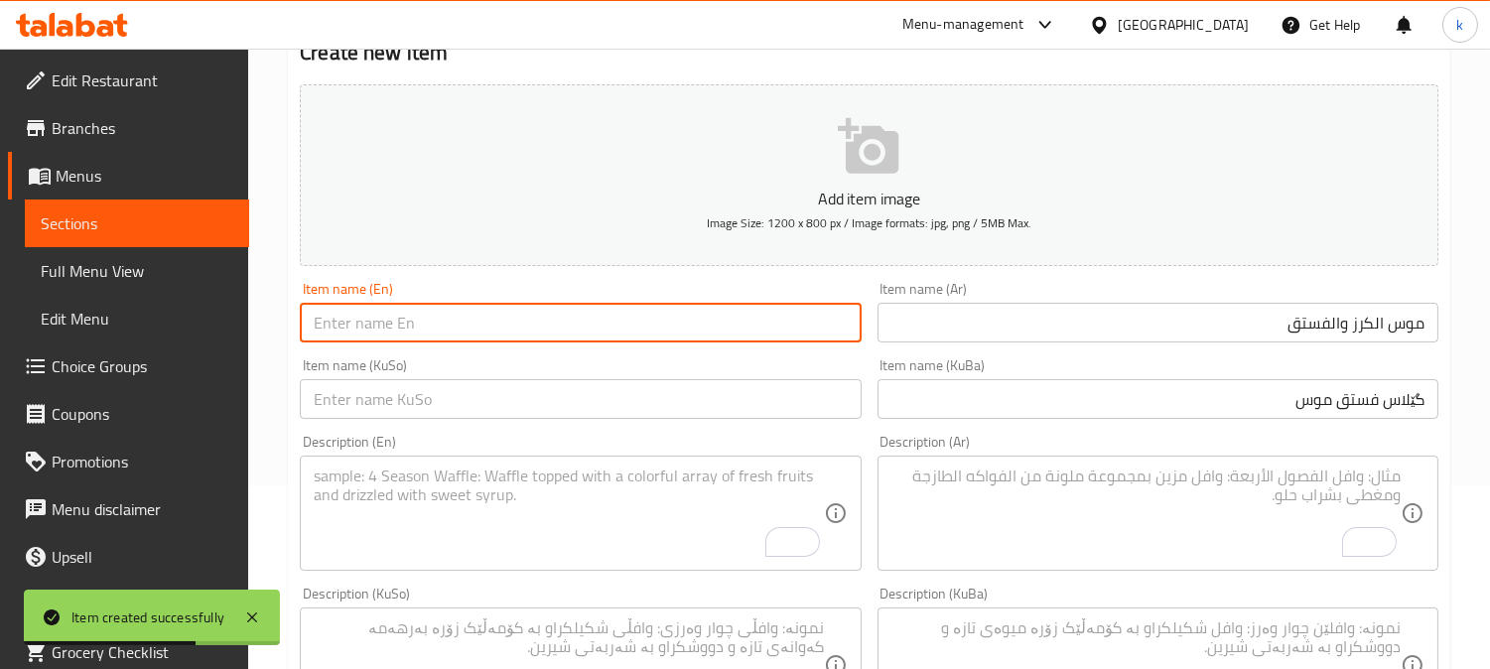
click at [455, 312] on input "text" at bounding box center [580, 323] width 561 height 40
paste input "Cherry Pistachio Mousse"
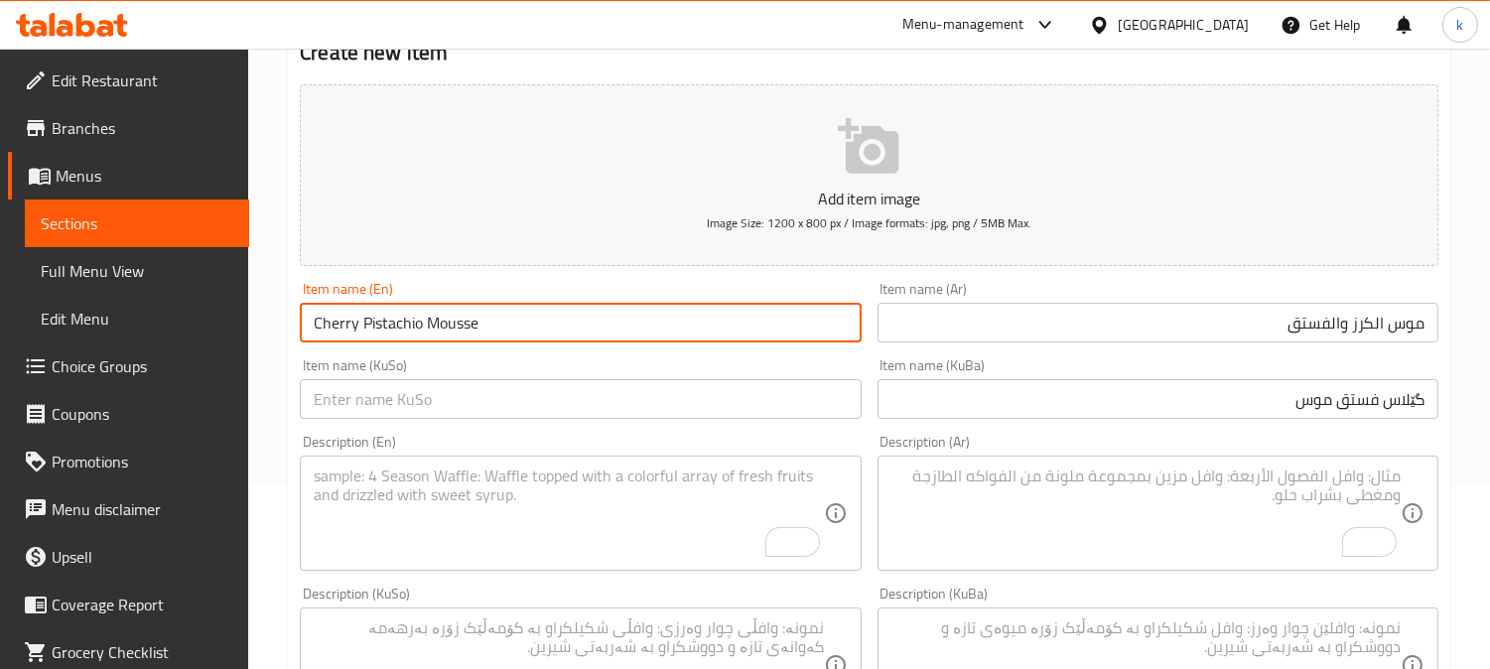
type input "Cherry Pistachio Mousse"
click at [1373, 321] on input "موس الكرز والفستق" at bounding box center [1158, 323] width 561 height 40
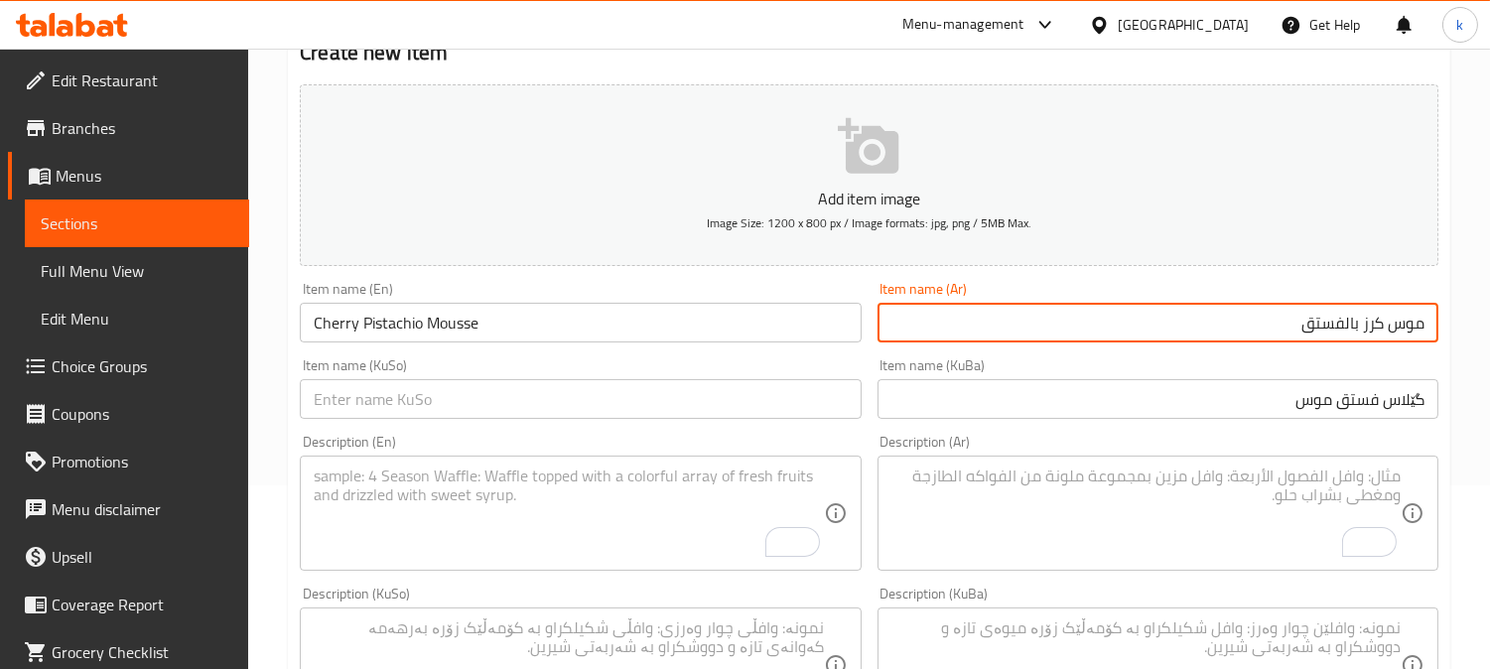
type input "موس كرز بالفستق"
click at [1321, 408] on input "گێلاس فستق موس" at bounding box center [1158, 399] width 561 height 40
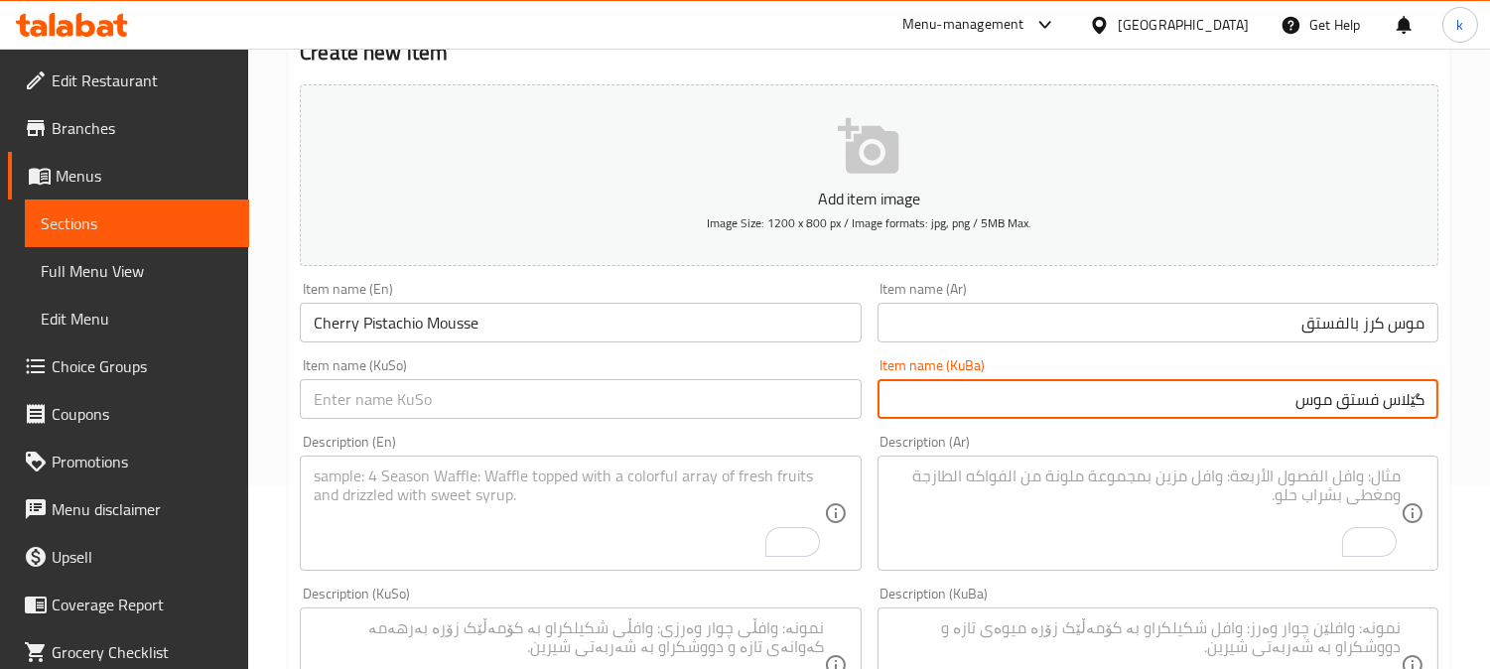
click at [1321, 408] on input "گێلاس فستق موس" at bounding box center [1158, 399] width 561 height 40
paste input "موس"
click at [1321, 408] on input "موسی گێلاس بە فستق" at bounding box center [1158, 399] width 561 height 40
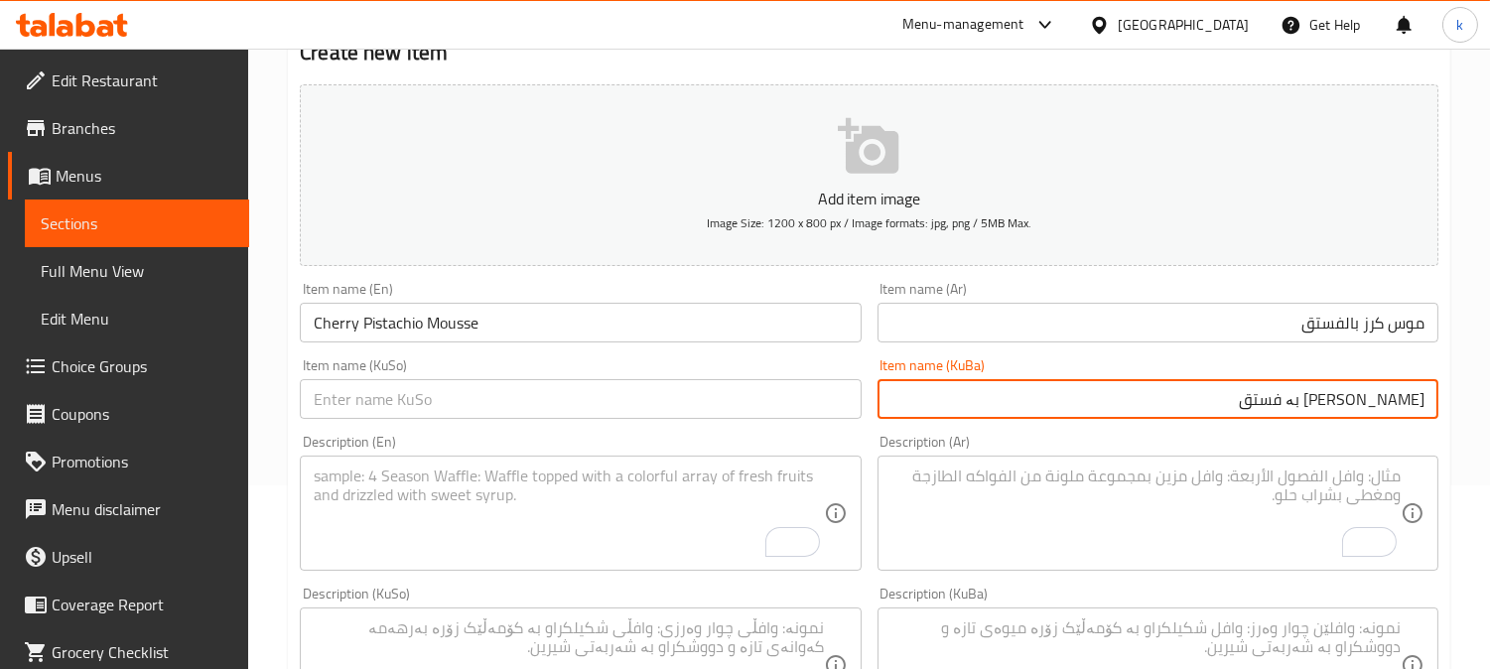
type input "موسی گێلاس بە فستق"
click at [530, 399] on input "text" at bounding box center [580, 399] width 561 height 40
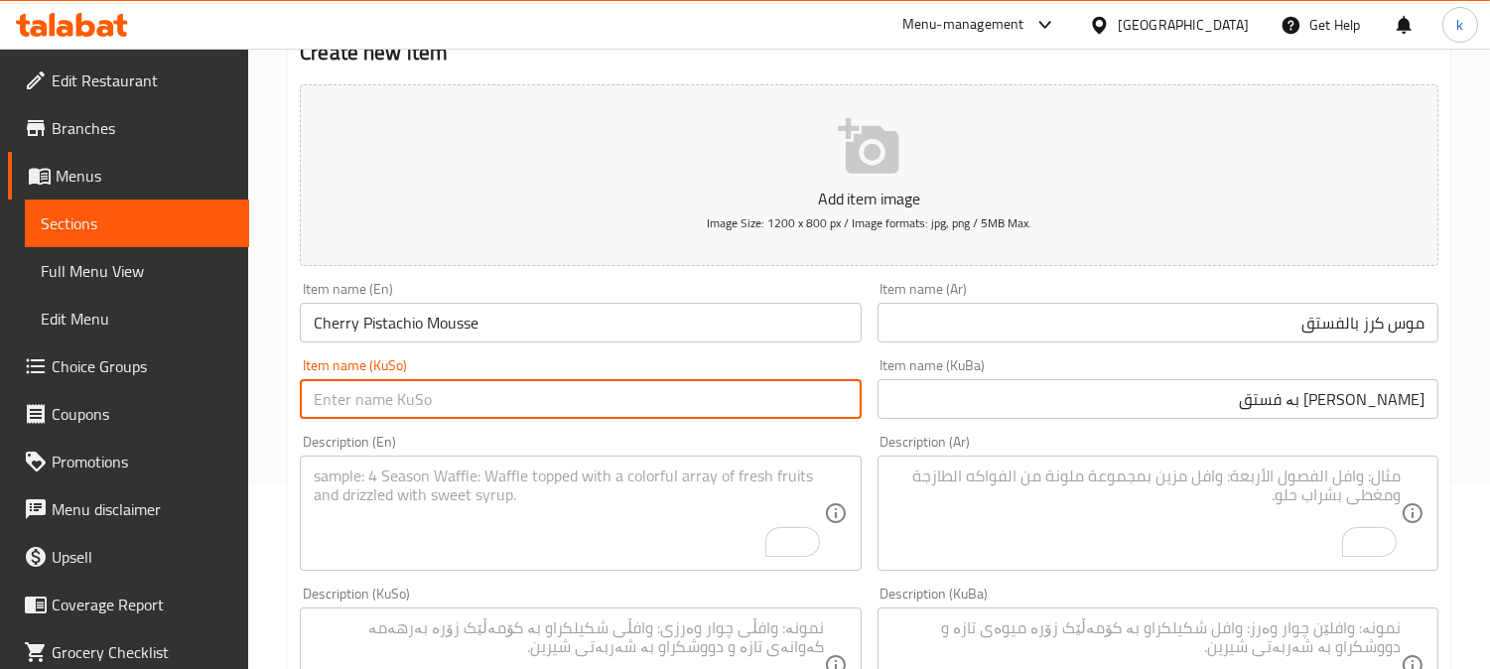
paste input "موسی گێلاس بە فستق"
type input "موسی گێلاس بە فستق"
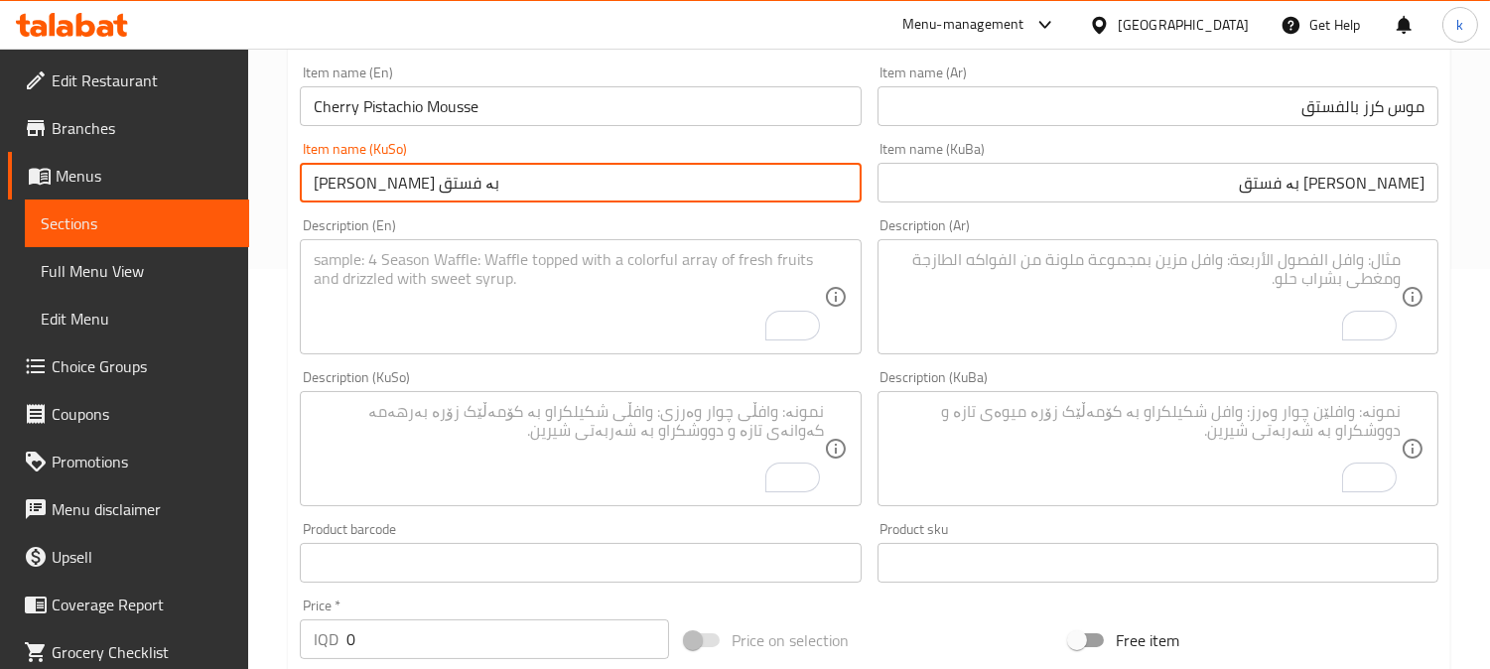
scroll to position [551, 0]
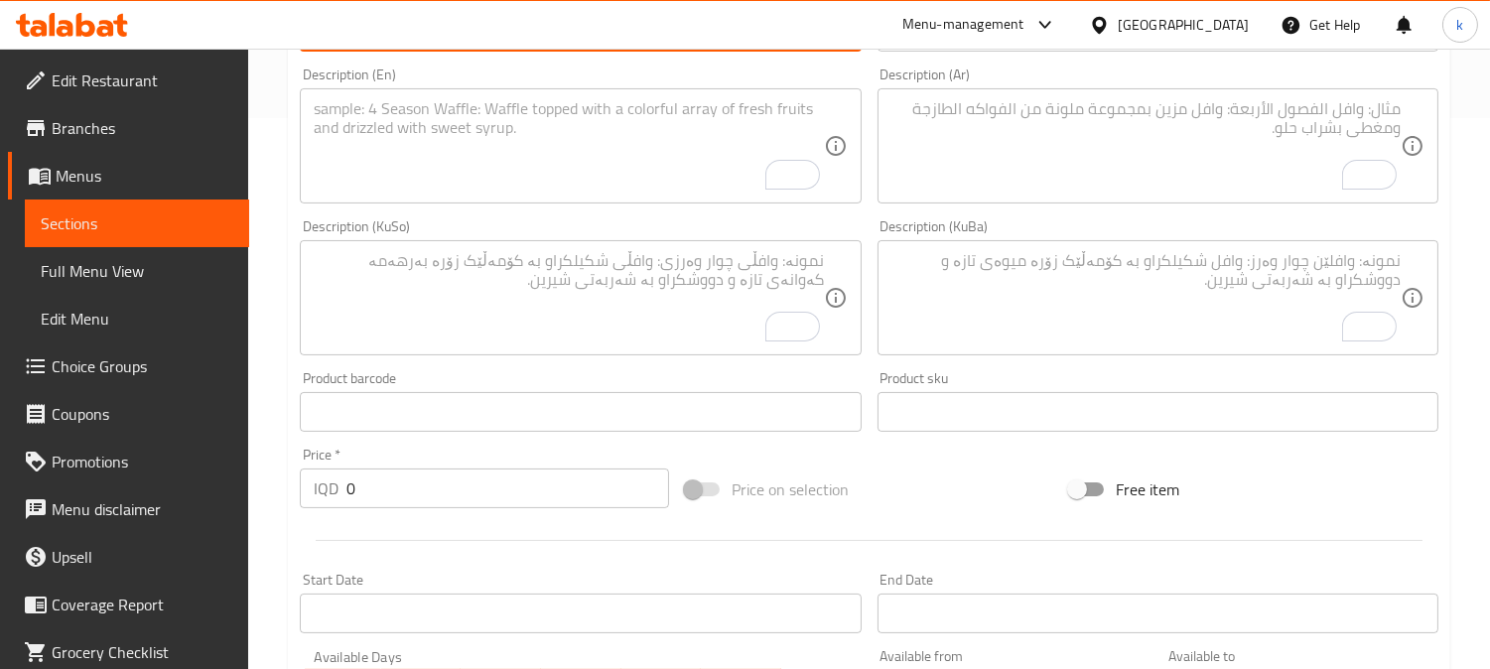
click at [1326, 280] on textarea "To enrich screen reader interactions, please activate Accessibility in Grammarl…" at bounding box center [1146, 298] width 509 height 94
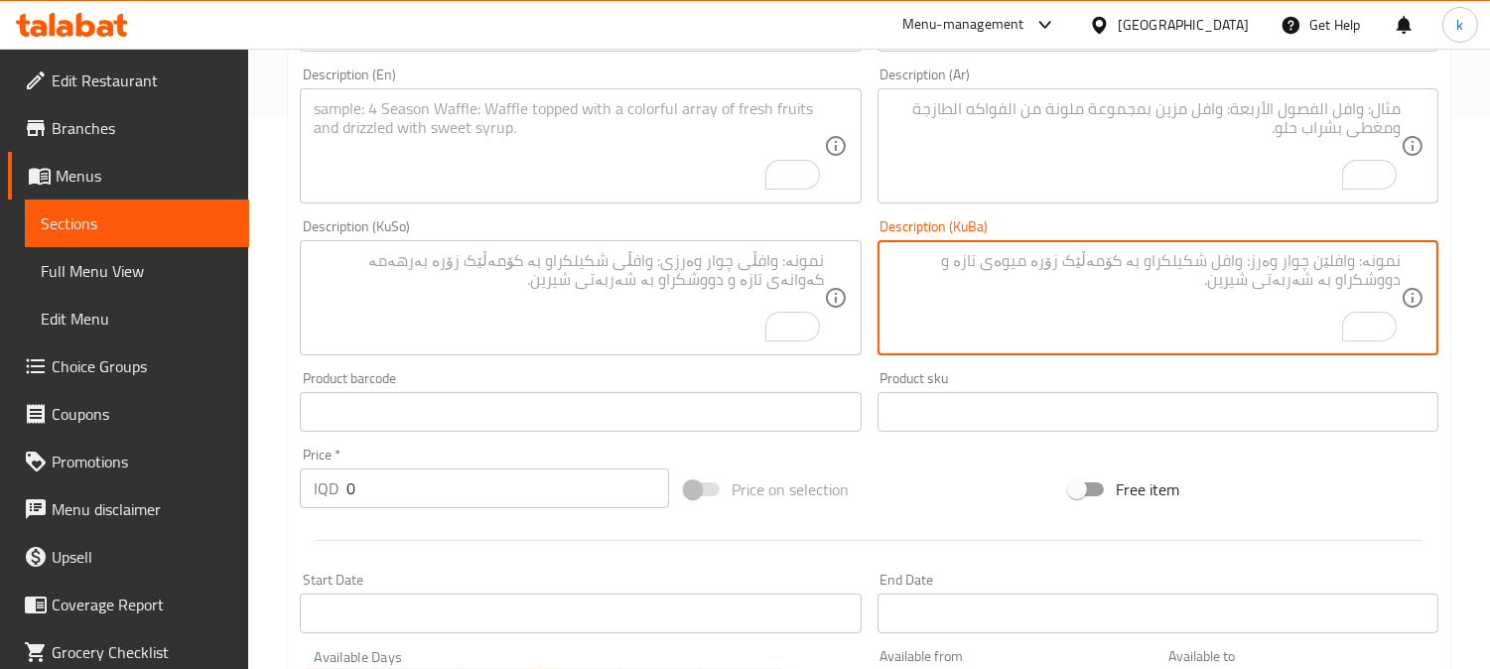
paste textarea "كعكة الفستق في موس الفستق الحريري، مغطاة بطبقة من الفستق ومغطاة بكريمة الفستق"
type textarea "كعكة الفستق في موس الفستق الحريري، مغطاة بطبقة من الفستق ومغطاة بكريمة الفستق"
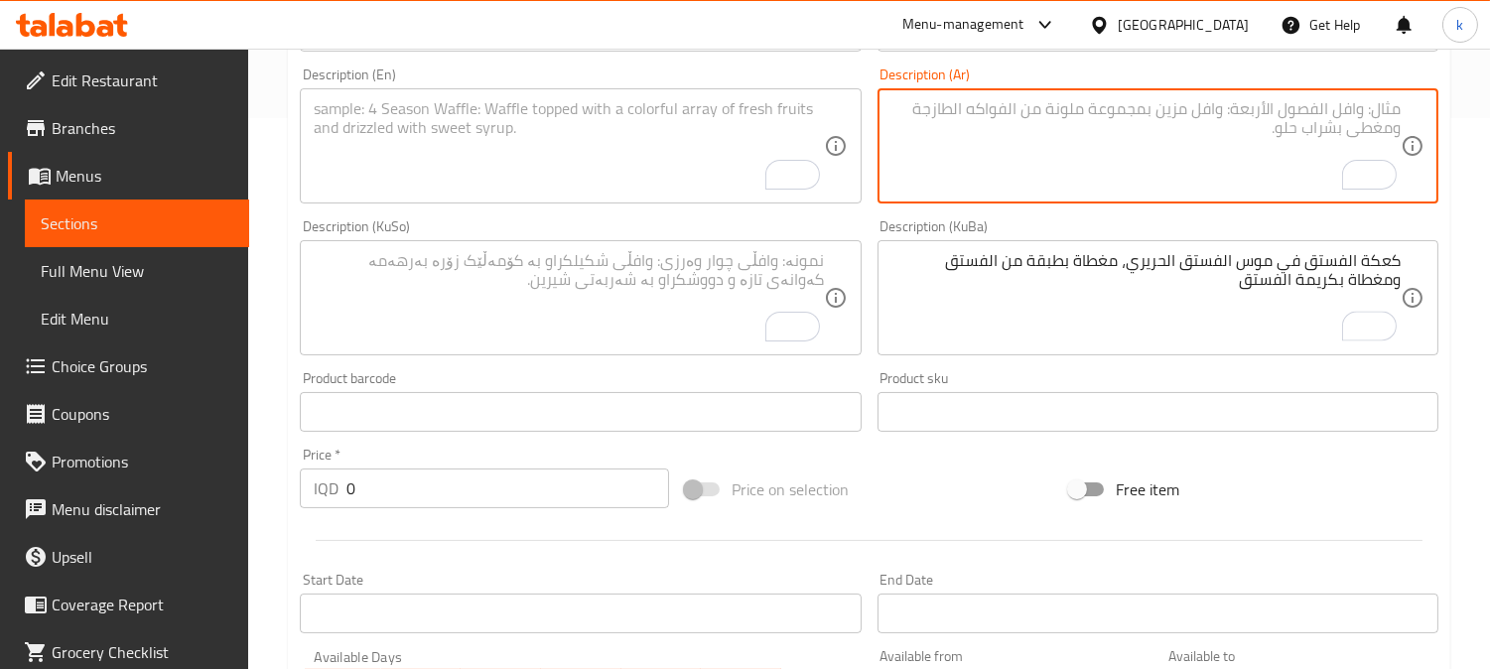
click at [1235, 165] on textarea "To enrich screen reader interactions, please activate Accessibility in Grammarl…" at bounding box center [1146, 146] width 509 height 94
paste textarea "كعكة الفستق في موس الفستق الحريري، مغطاة بطبقة من الفستق ومغطاة بكريمة الفستق"
type textarea "كعكة الفستق في موس الفستق الحريري، مغطاة بطبقة من الفستق ومغطاة بكريمة الفستق"
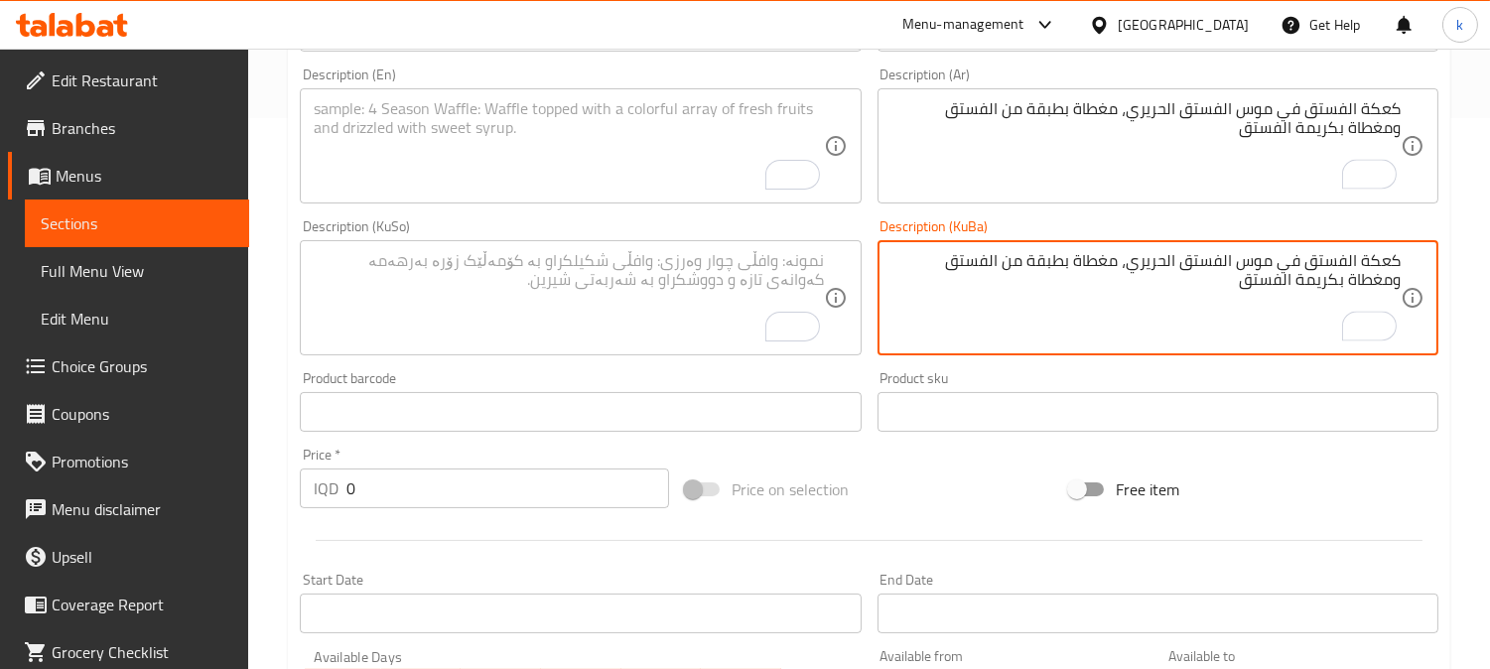
click at [1298, 301] on textarea "كعكة الفستق في موس الفستق الحريري، مغطاة بطبقة من الفستق ومغطاة بكريمة الفستق" at bounding box center [1146, 298] width 509 height 94
paste textarea "کێکی فستق لە مۆسی فستق ئاوریشمیدا، بە جلیزی فستق ڕوپۆش کراوە و کرێمی فستق مۆنتی…"
type textarea "کێکی فستق لە مۆسی فستق ئاوریشمیدا، بە جلیزی فستق ڕوپۆش کراوە و کرێمی فستق مۆنتی…"
click at [612, 169] on textarea "To enrich screen reader interactions, please activate Accessibility in Grammarl…" at bounding box center [568, 146] width 509 height 94
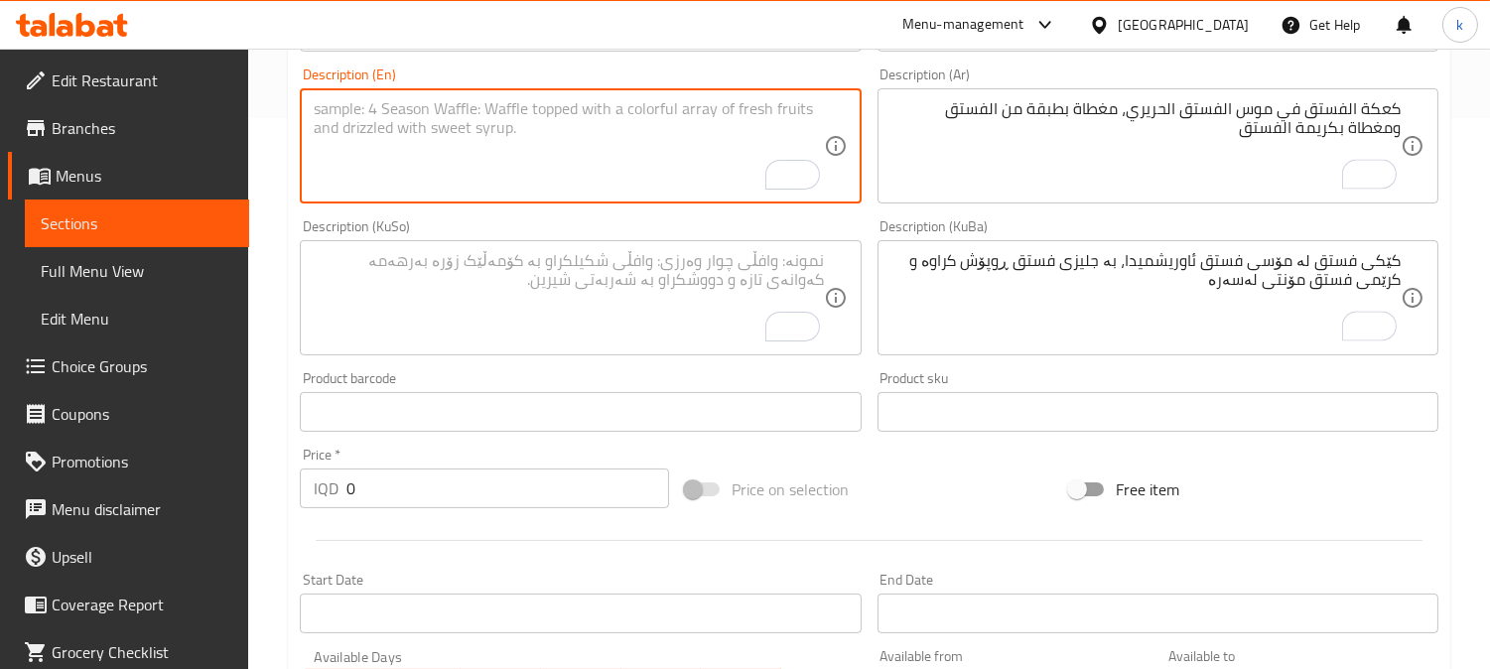
paste textarea "Pistachio cake in silky pistachio mousse, coated with pistachio glaze and toppe…"
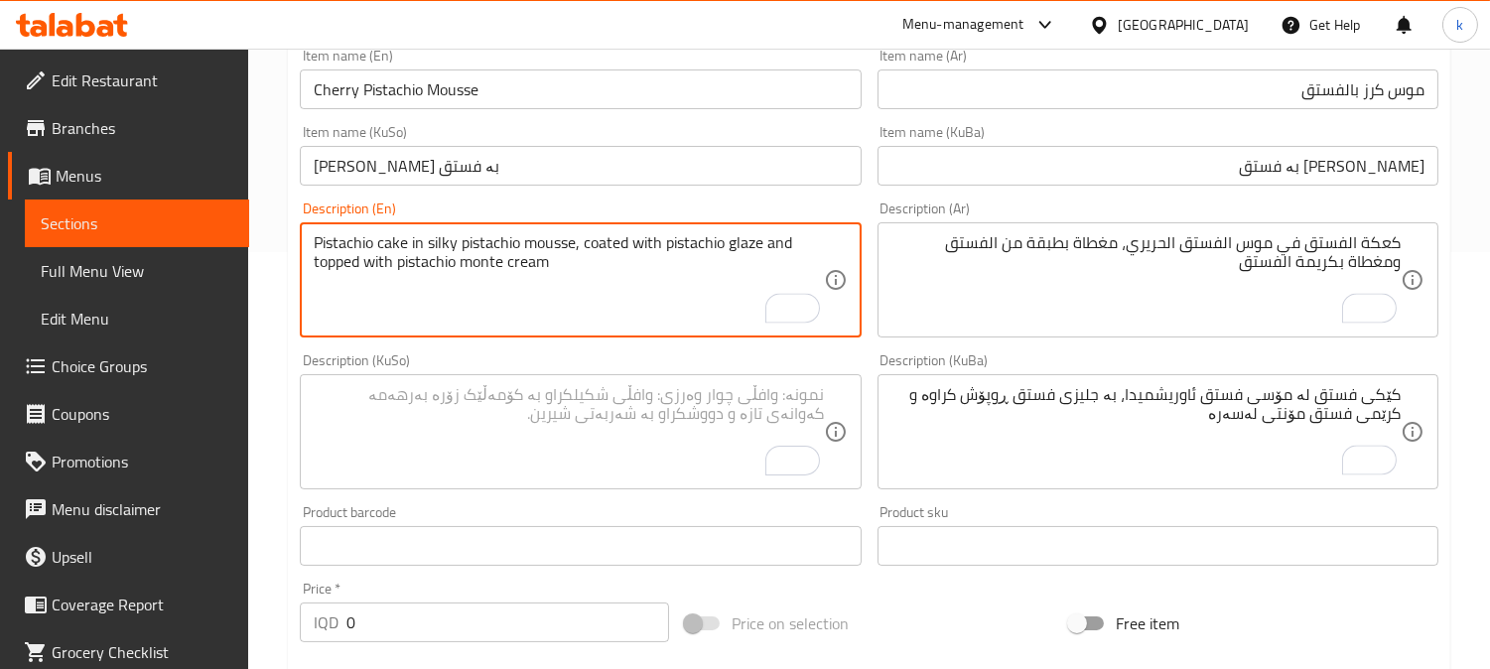
scroll to position [367, 0]
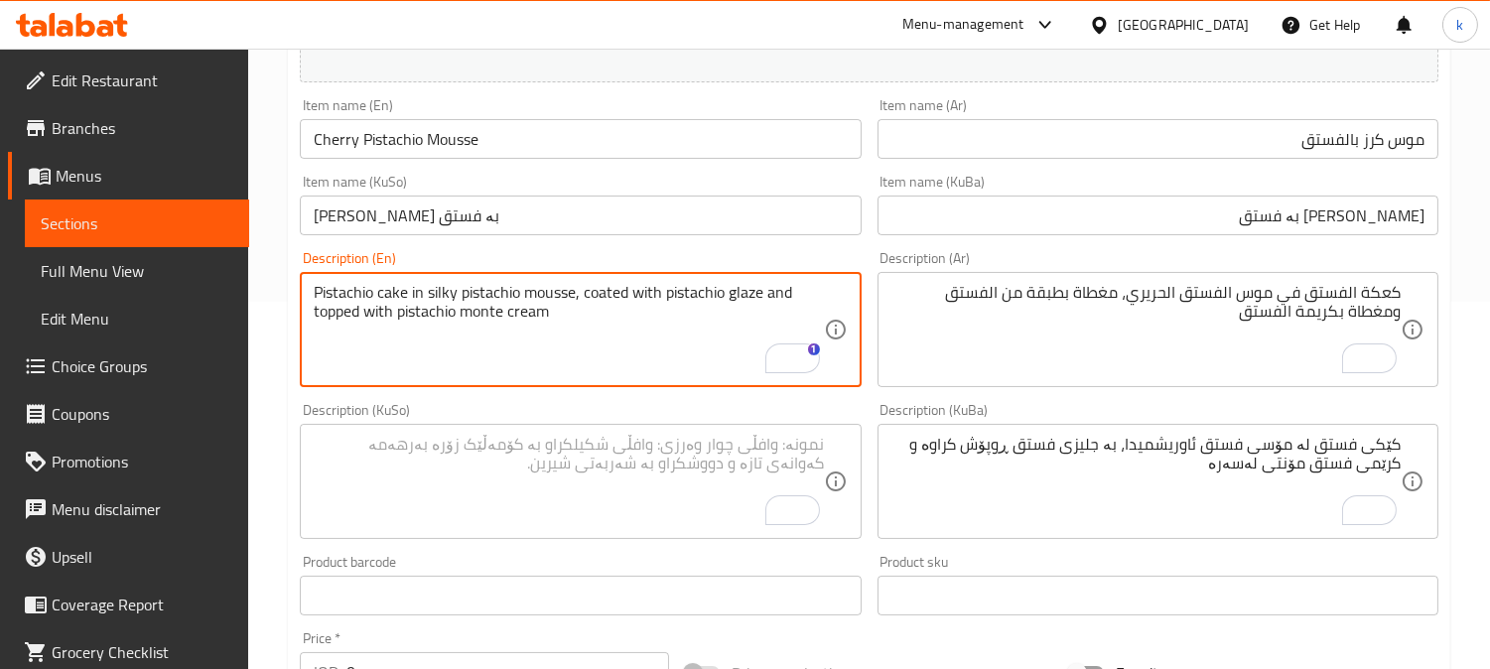
type textarea "Pistachio cake in silky pistachio mousse, coated with pistachio glaze and toppe…"
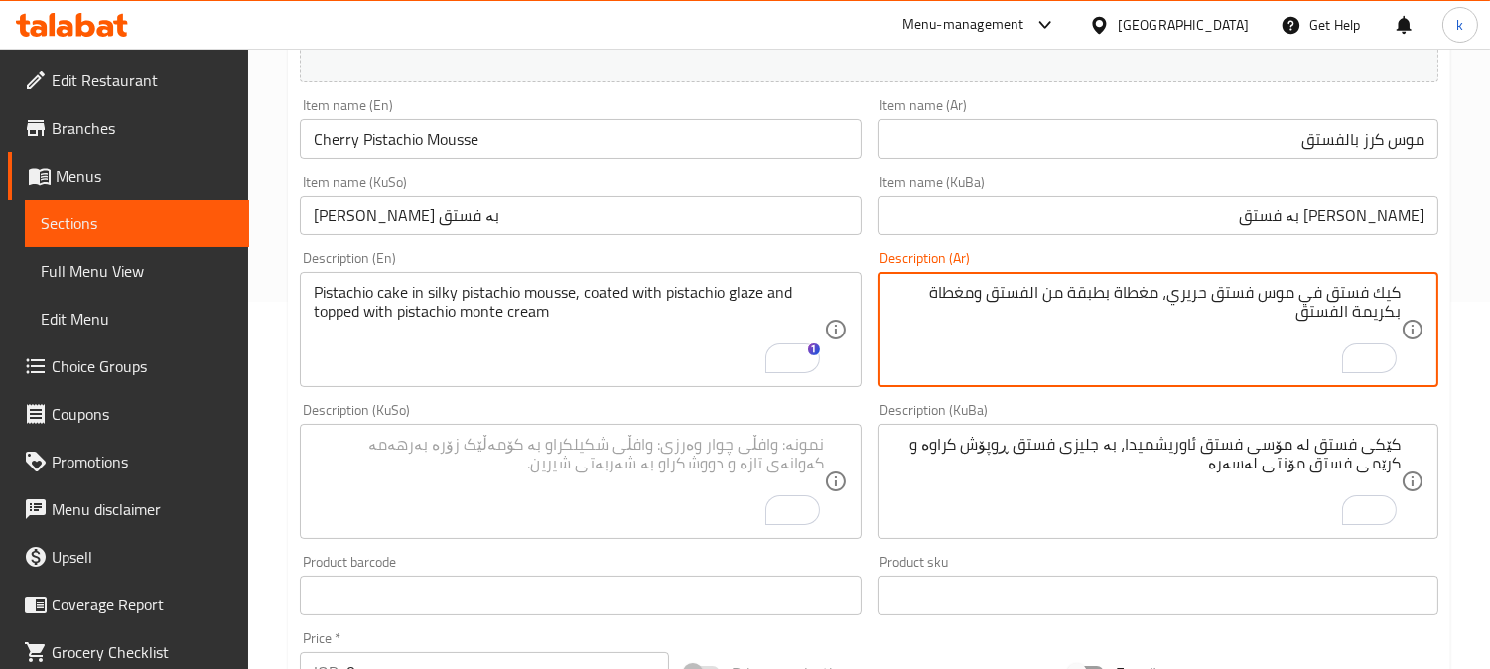
click at [1034, 292] on textarea "كيك فستق في موس فستق حريري، مغطاة بطبقة من الفستق ومغطاة بكريمة الفستق" at bounding box center [1146, 330] width 509 height 94
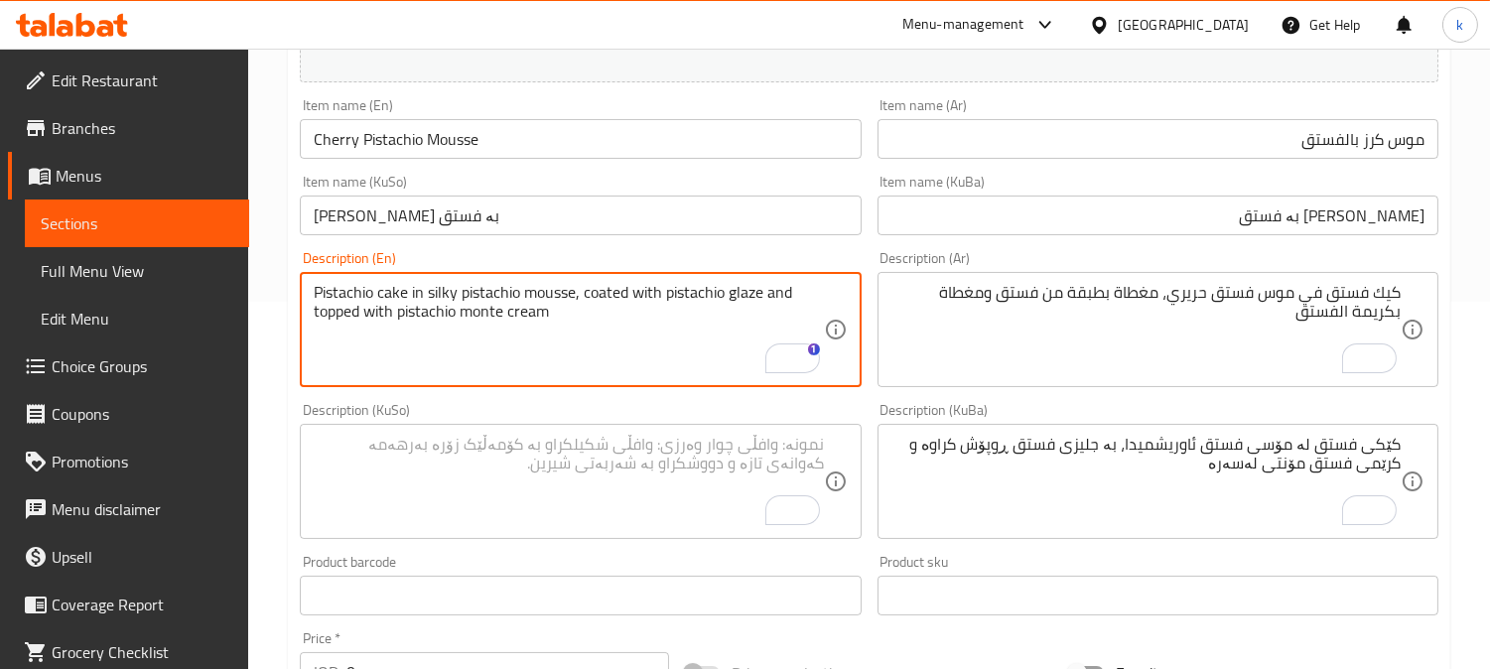
click at [741, 296] on textarea "Pistachio cake in silky pistachio mousse, coated with pistachio glaze and toppe…" at bounding box center [568, 330] width 509 height 94
click at [483, 319] on textarea "Pistachio cake in silky pistachio mousse, coated with pistachio glaze and toppe…" at bounding box center [568, 330] width 509 height 94
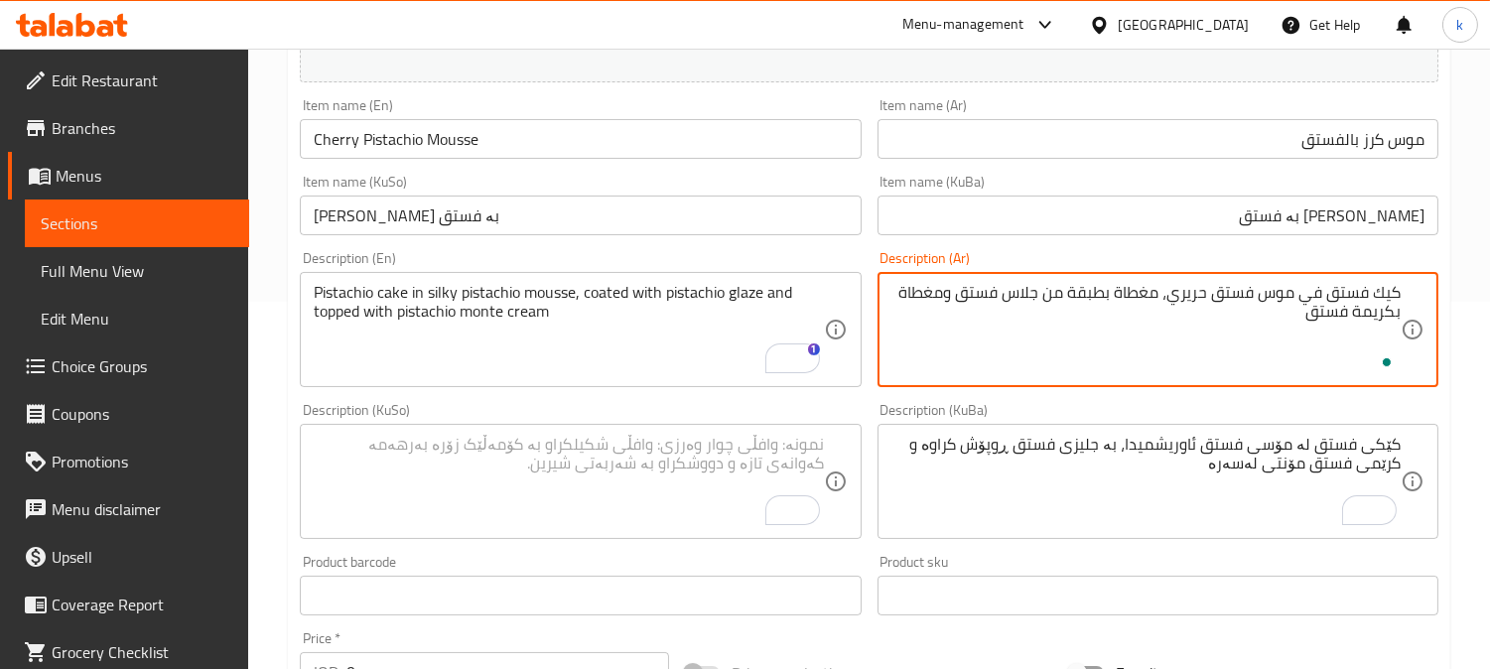
paste textarea "مونتي"
type textarea "كيك فستق في موس فستق حريري، مغطاة بطبقة من جلاس فستق ومغطاة بكريمة فستق مونتي"
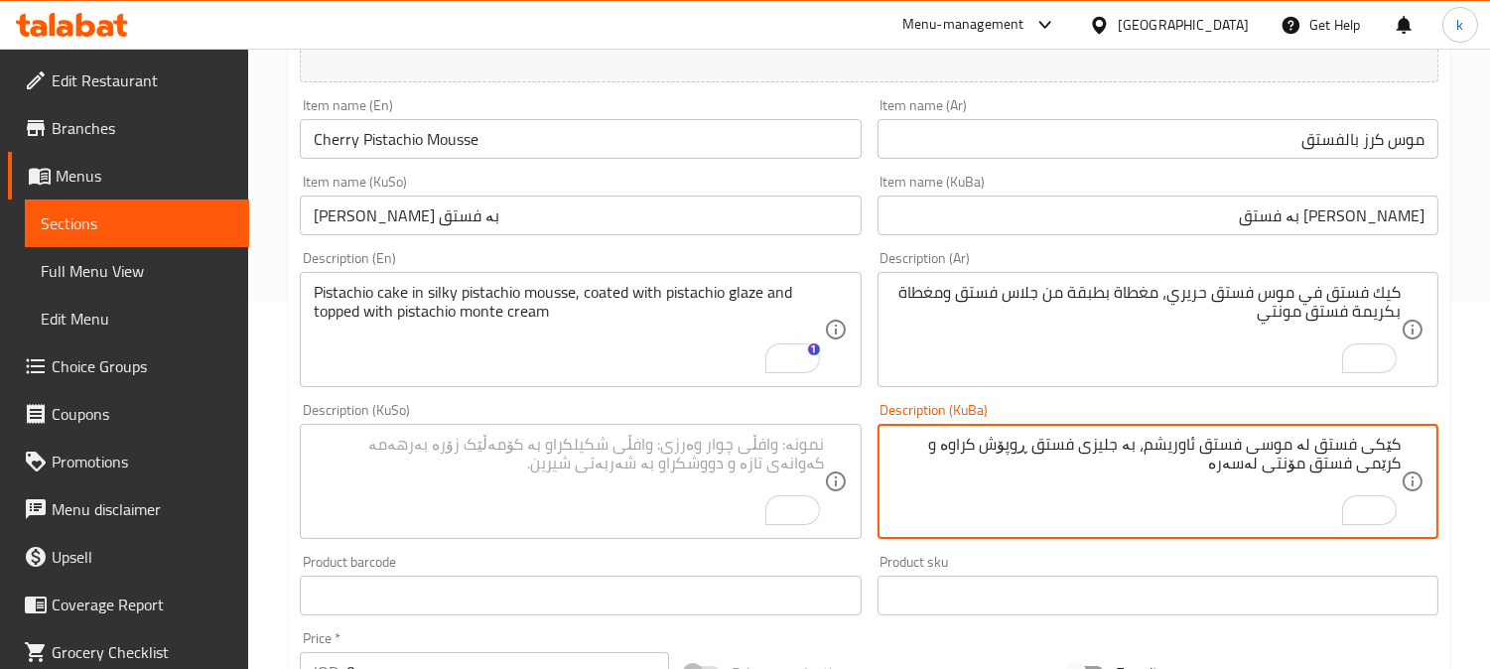
type textarea "کێکی فستق لە موسی فستق ئاوریشم، بە جلیزی فستق ڕوپۆش کراوە و کرێمی فستق مۆنتی لە…"
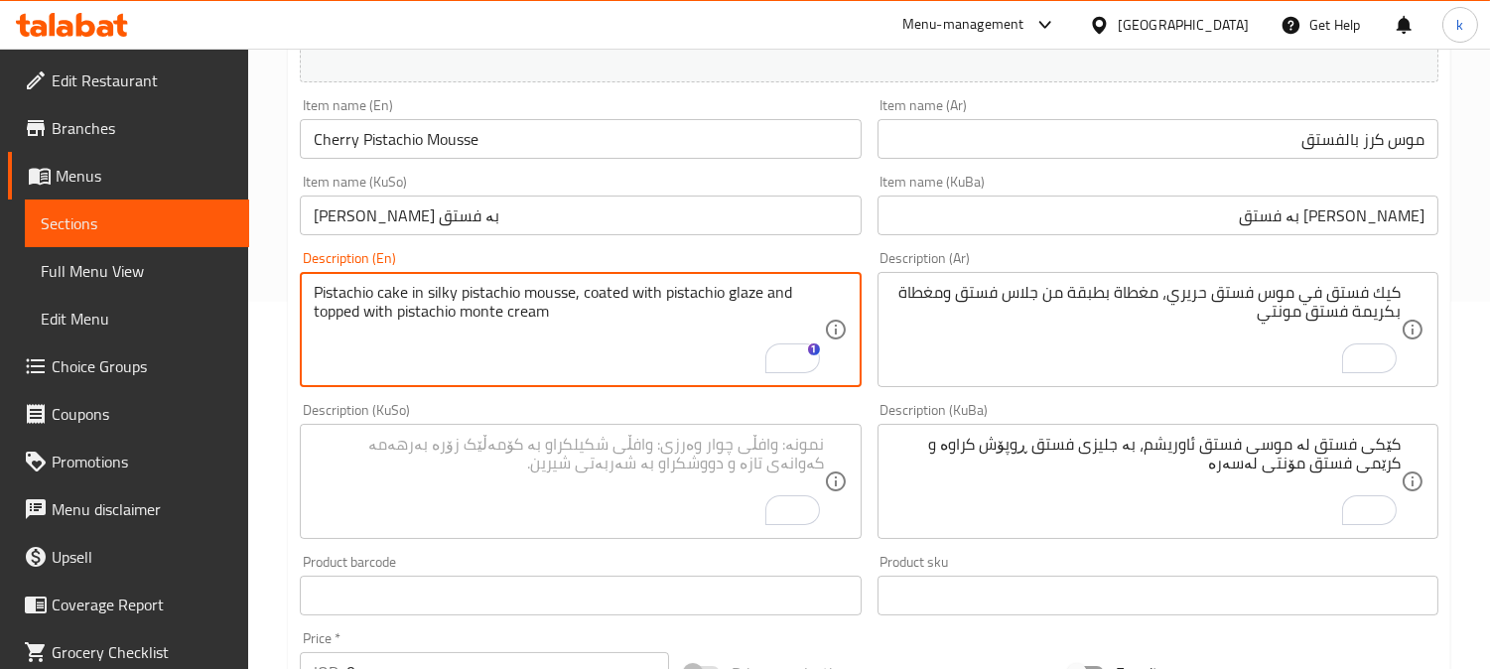
click at [613, 296] on textarea "Pistachio cake in silky pistachio mousse, coated with pistachio glaze and toppe…" at bounding box center [568, 330] width 509 height 94
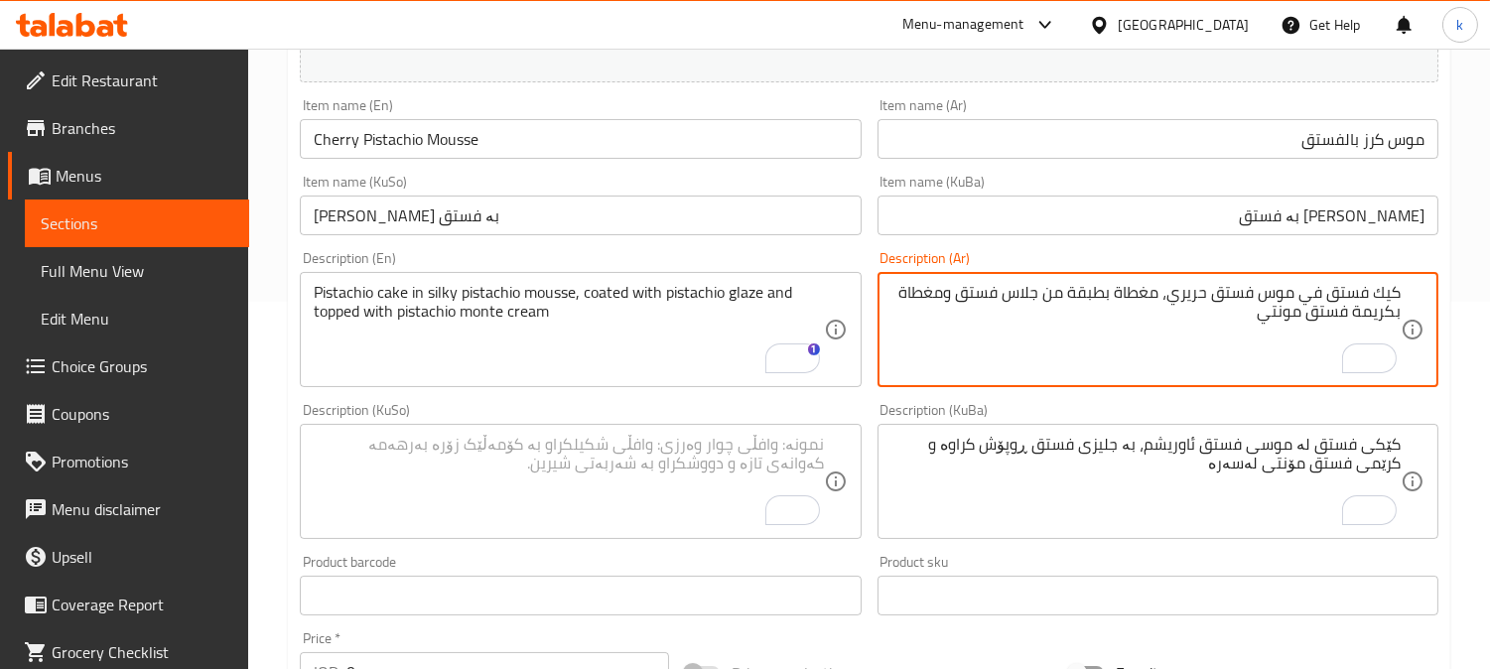
click at [1148, 294] on textarea "كيك فستق في موس فستق حريري، مغطاة بطبقة من جلاس فستق ومغطاة بكريمة فستق مونتي" at bounding box center [1146, 330] width 509 height 94
paste textarea "لي"
click at [1094, 294] on textarea "كيك فستق في موس فستق حريري، مطلي بطبقة من جلاس فستق ومغطاة بكريمة فستق مونتي" at bounding box center [1146, 330] width 509 height 94
type textarea "كيك فستق في موس فستق حريري، مطلي من جلاس فستق ومغطاة بكريمة فستق مونتي"
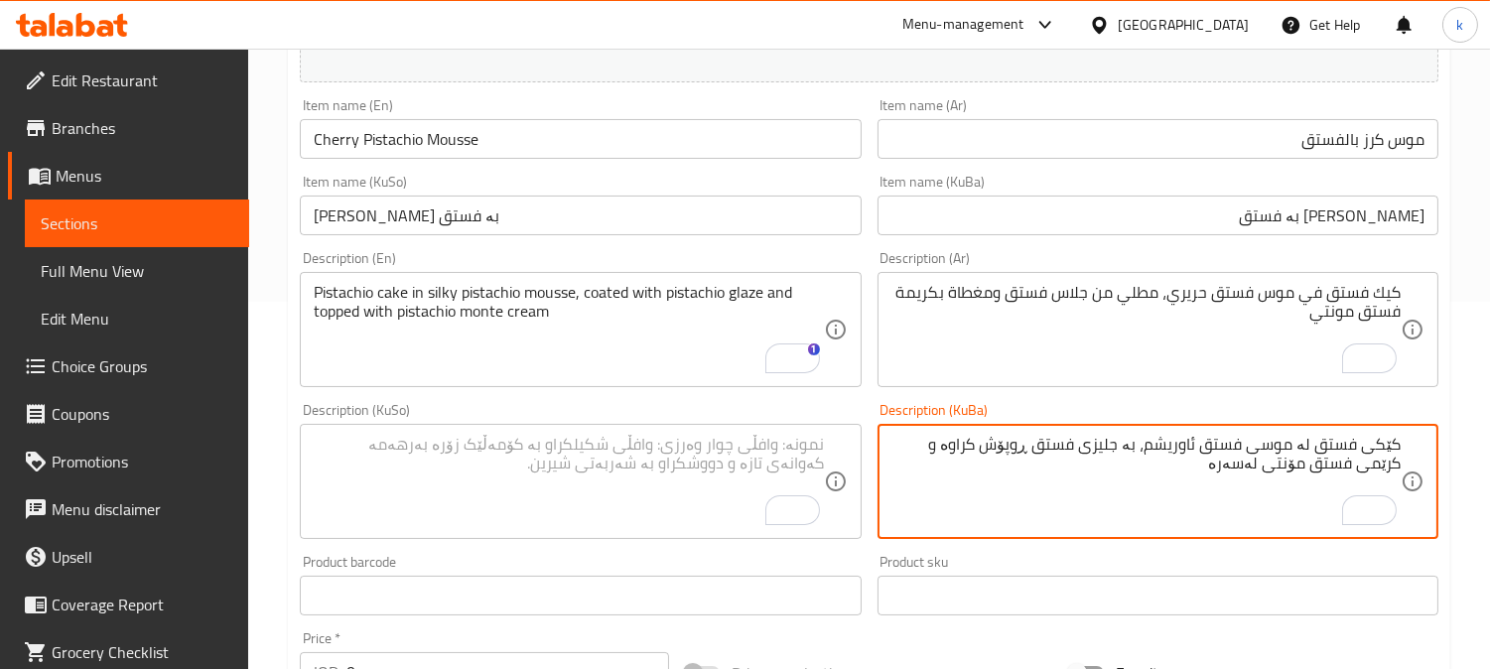
drag, startPoint x: 956, startPoint y: 447, endPoint x: 1037, endPoint y: 449, distance: 80.4
click at [1113, 445] on textarea "کێکی فستق لە موسی فستق ئاوریشم، بە جلیزی فستق و کرێمی فستق مۆنتی لەسەرە" at bounding box center [1146, 482] width 509 height 94
paste textarea "ڕوپۆش کراوە"
click at [939, 449] on textarea "کێکی فستق لە موسی فستق ئاوریشم، ڕوپۆش کراوە بە گلاسی فستق و کرێمی فستق مۆنتی لە…" at bounding box center [1146, 482] width 509 height 94
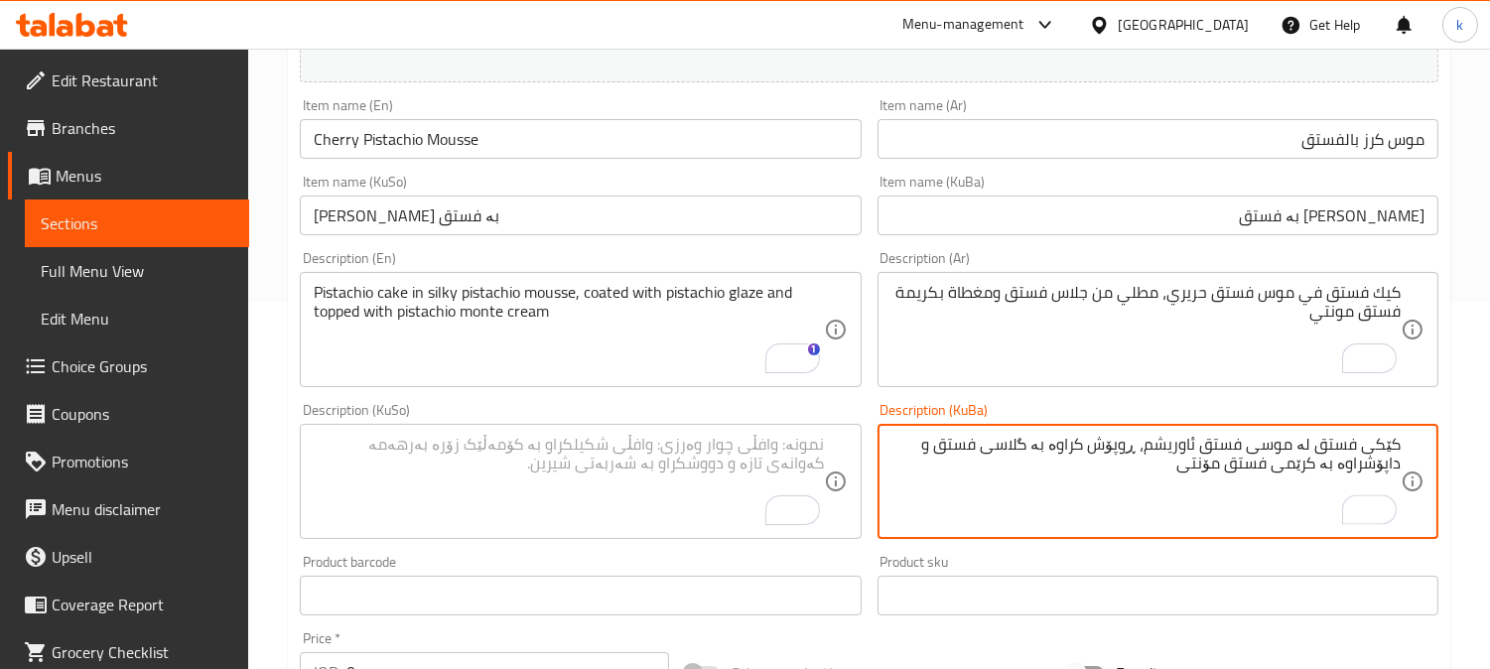
click at [1173, 449] on textarea "کێکی فستق لە موسی فستق ئاوریشم، ڕوپۆش کراوە بە گلاسی فستق و داپۆشراوە بە کرێمی …" at bounding box center [1146, 482] width 509 height 94
type textarea "کێکی فستق لە موسی فستق ئاوریشم، ڕوپۆش کراوە بە گلاسی فستق و داپۆشراوە بە کرێمی …"
click at [600, 461] on textarea "To enrich screen reader interactions, please activate Accessibility in Grammarl…" at bounding box center [568, 482] width 509 height 94
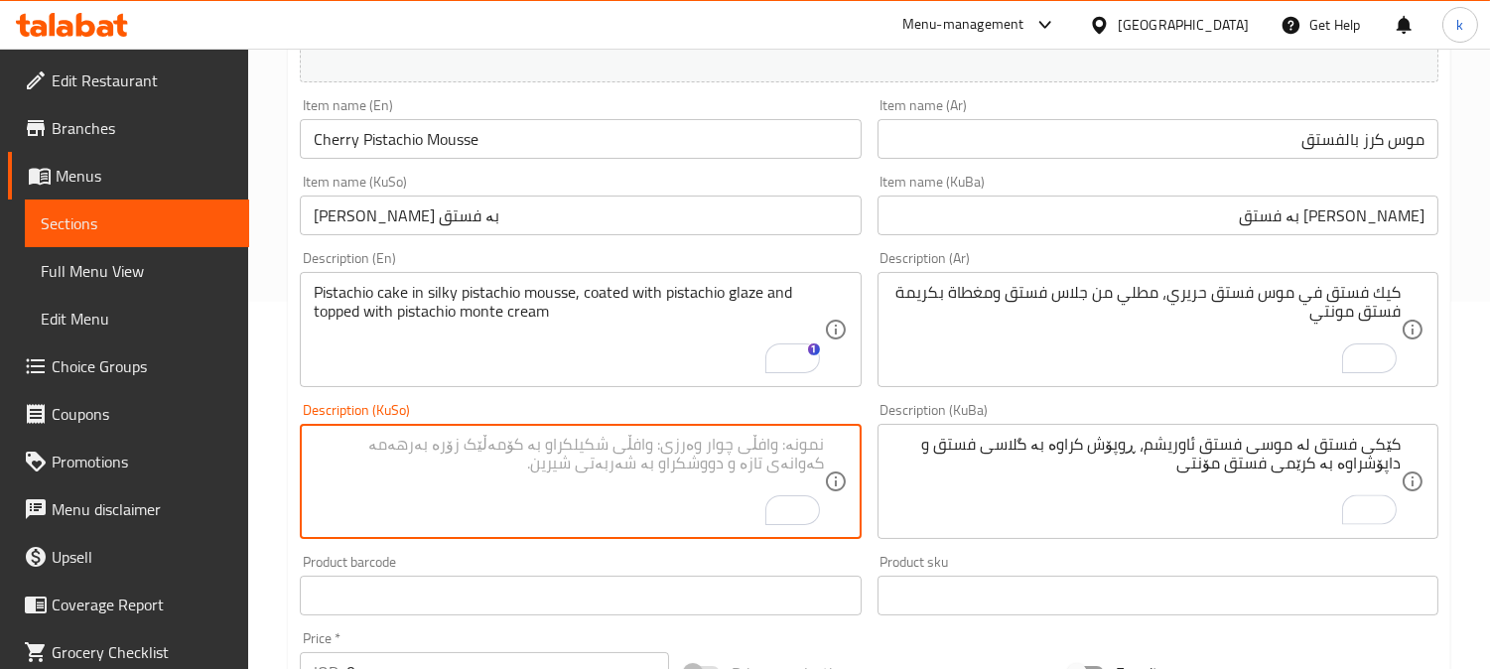
paste textarea "کێکی فستق لە موسی فستق ئاوریشم، ڕوپۆش کراوە بە گلاسی فستق و داپۆشراوە بە کرێمی …"
type textarea "کێکی فستق لە موسی فستق ئاوریشم، ڕوپۆش کراوە بە گلاسی فستق و داپۆشراوە بە کرێمی …"
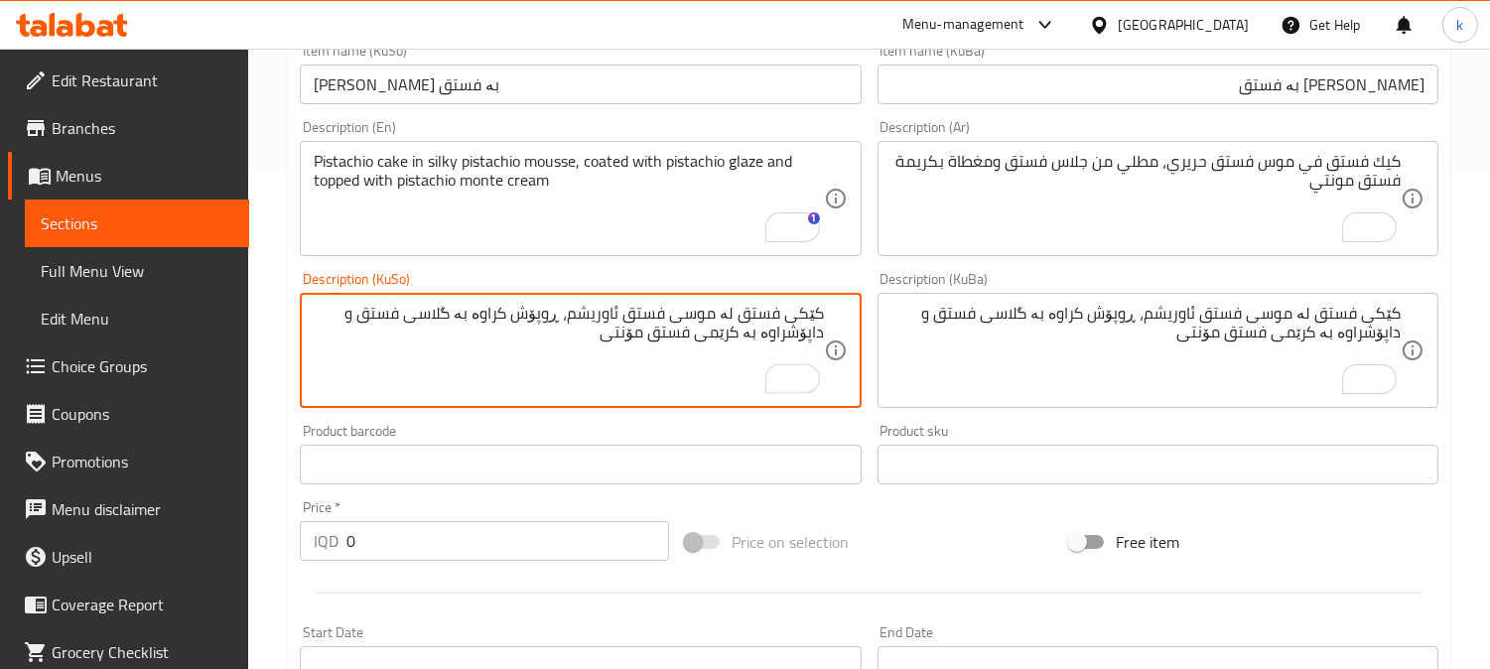
scroll to position [551, 0]
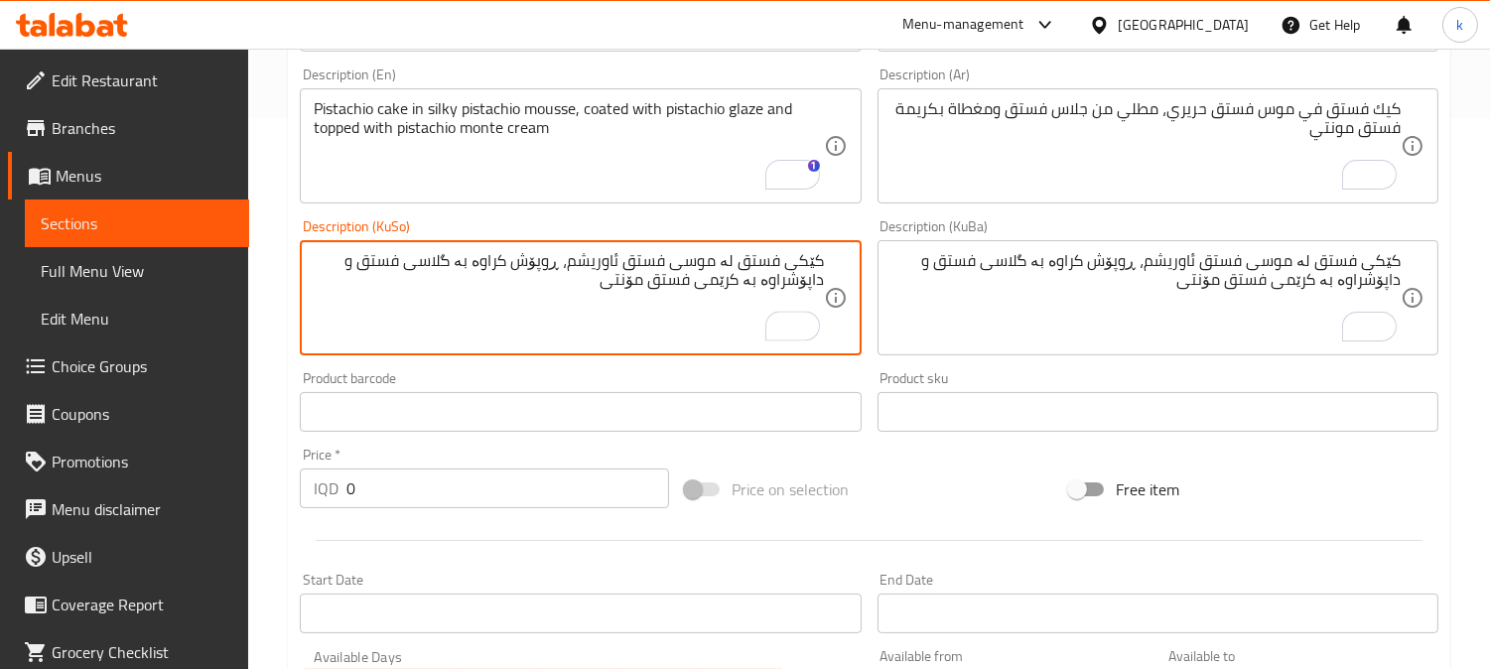
click at [246, 477] on div "Edit Restaurant Branches Menus Sections Full Menu View Edit Menu Choice Groups …" at bounding box center [745, 289] width 1490 height 1583
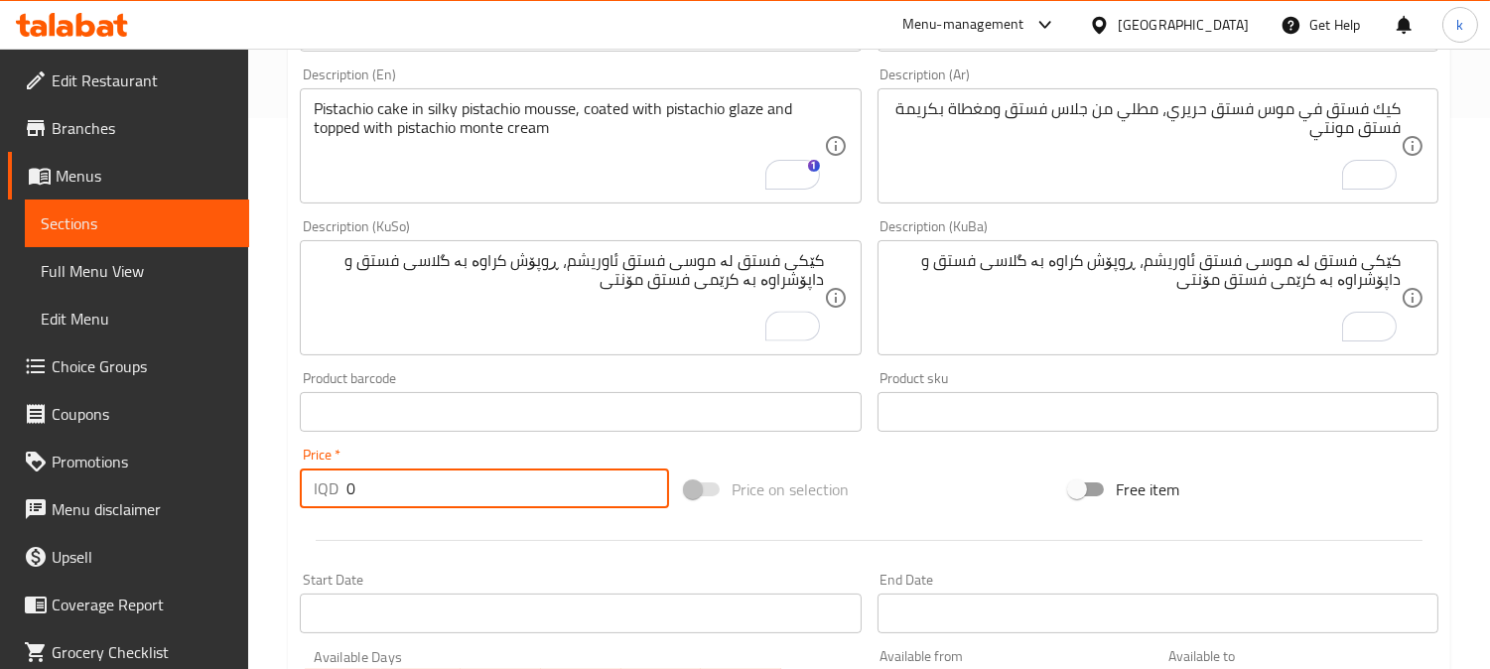
paste input "400"
type input "4000"
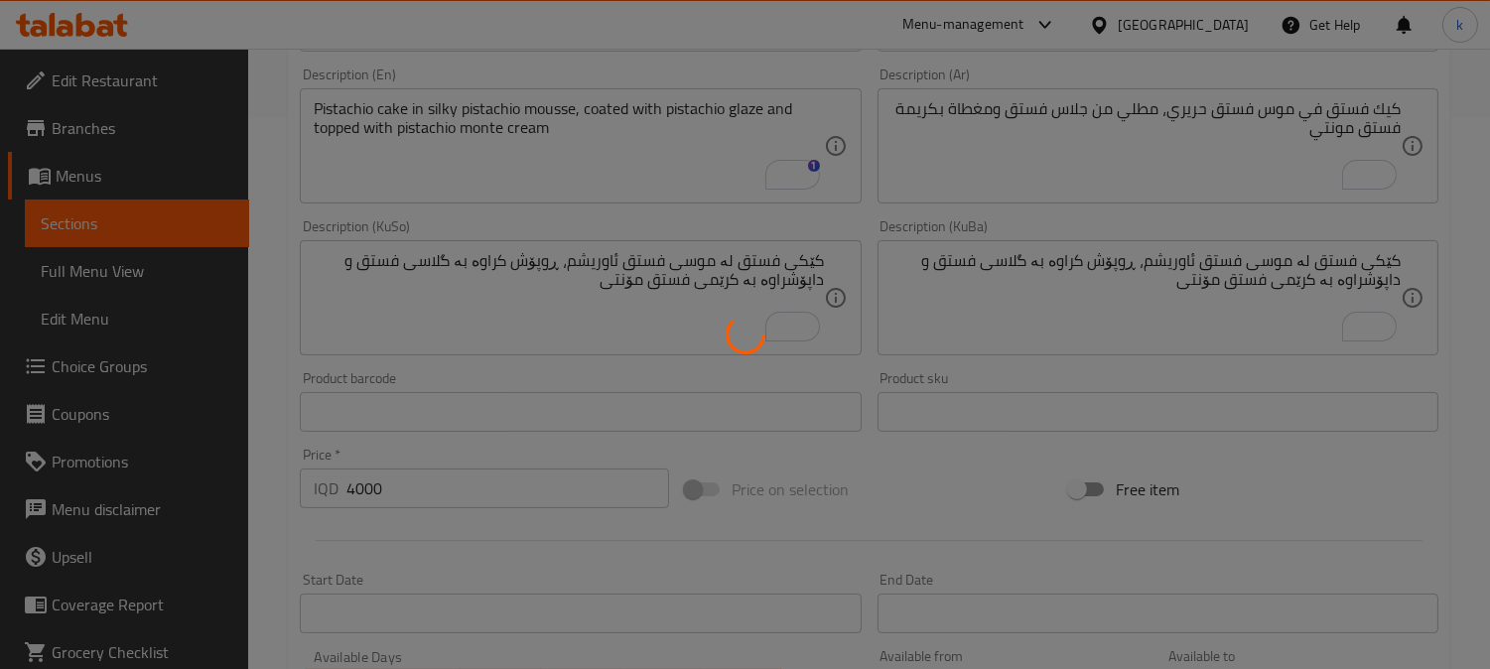
type input "0"
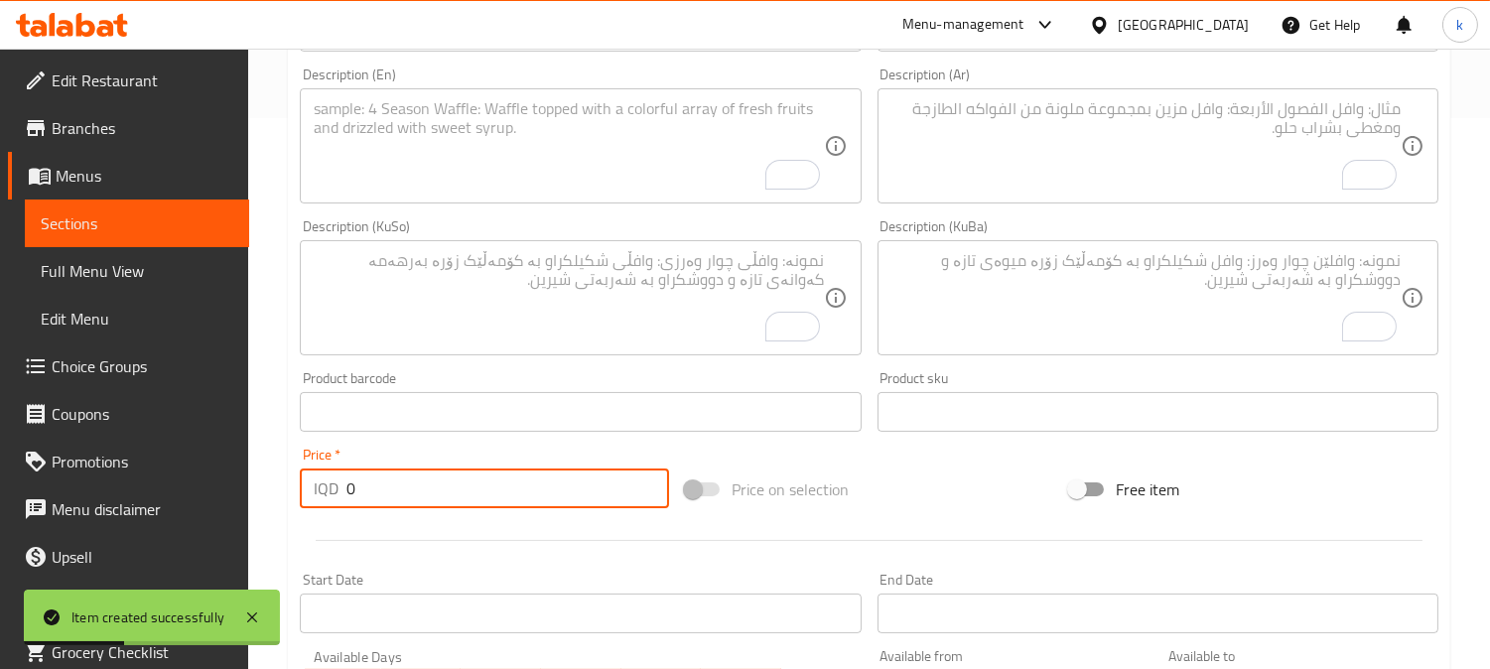
scroll to position [184, 0]
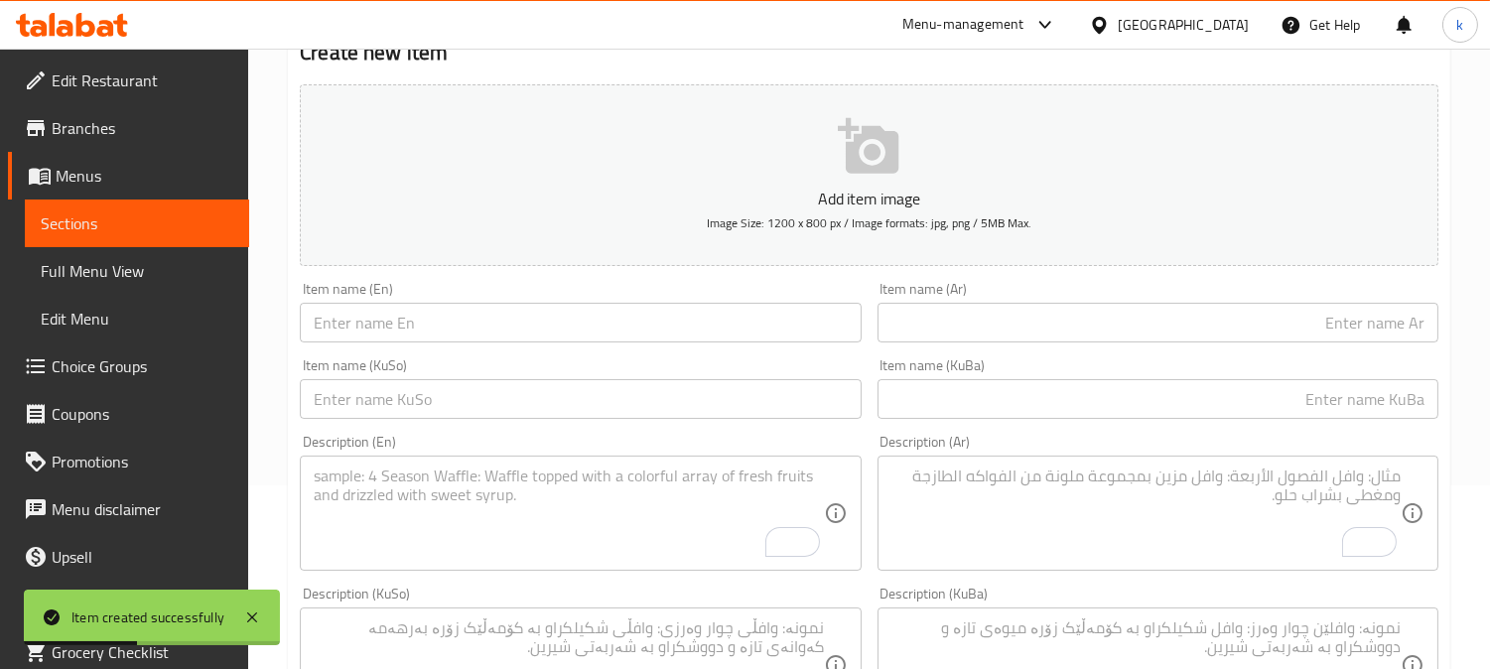
drag, startPoint x: 1268, startPoint y: 407, endPoint x: 1251, endPoint y: 389, distance: 24.6
click at [1268, 407] on input "text" at bounding box center [1158, 399] width 561 height 40
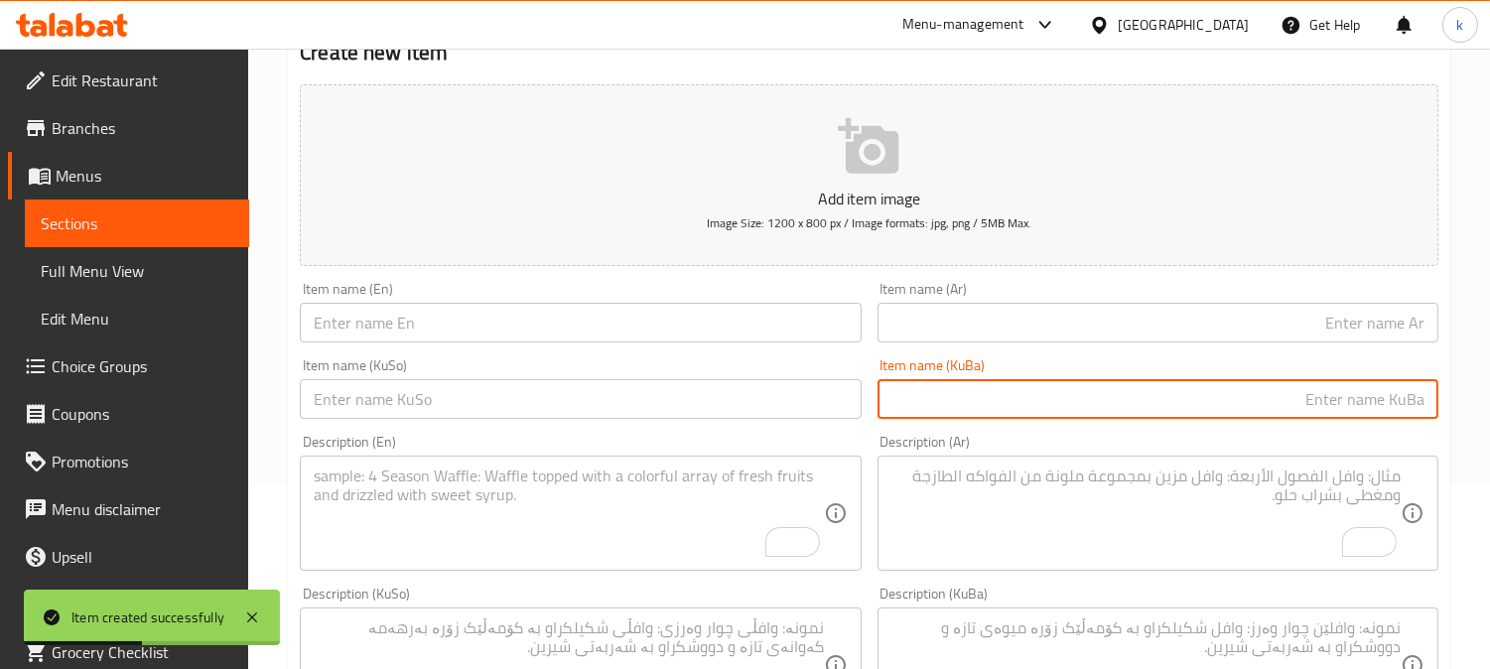
paste input "کێکی گوێزی گێزەر"
type input "کێکی گوێزی گێزەر"
click at [1144, 323] on input "text" at bounding box center [1158, 323] width 561 height 40
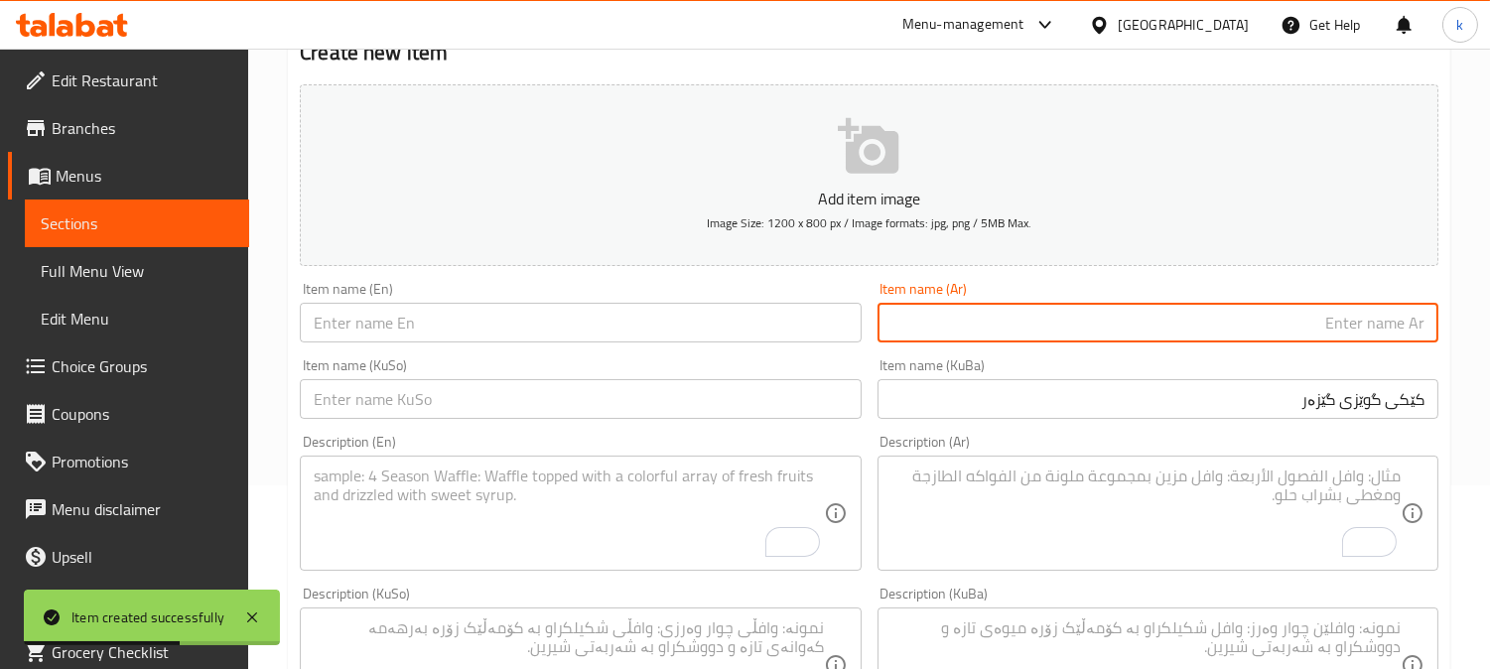
paste input "كعكة الجزر والجوز"
type input "كعكة الجزر والجوز"
click at [516, 316] on input "text" at bounding box center [580, 323] width 561 height 40
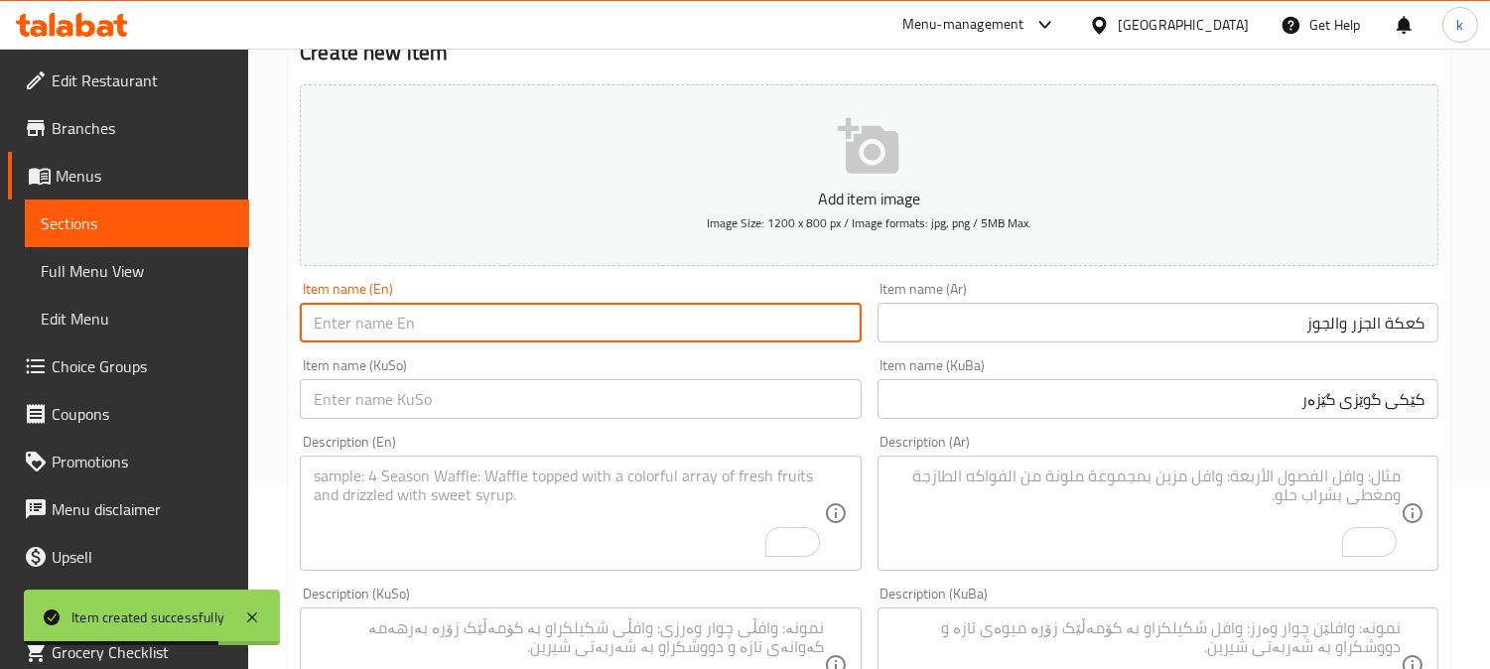
paste input "Carrot Walnut Cake"
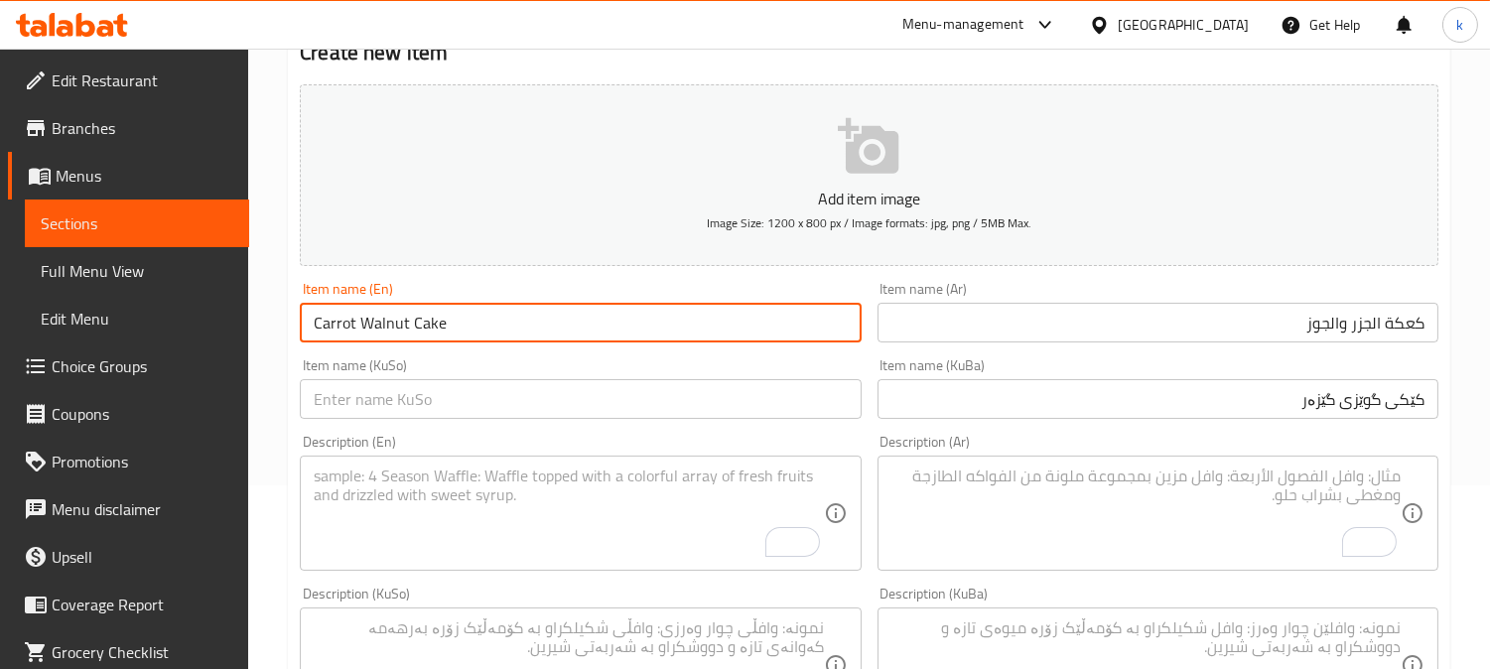
type input "Carrot Walnut Cake"
click at [1406, 325] on input "كعكة الجزر والجوز" at bounding box center [1158, 323] width 561 height 40
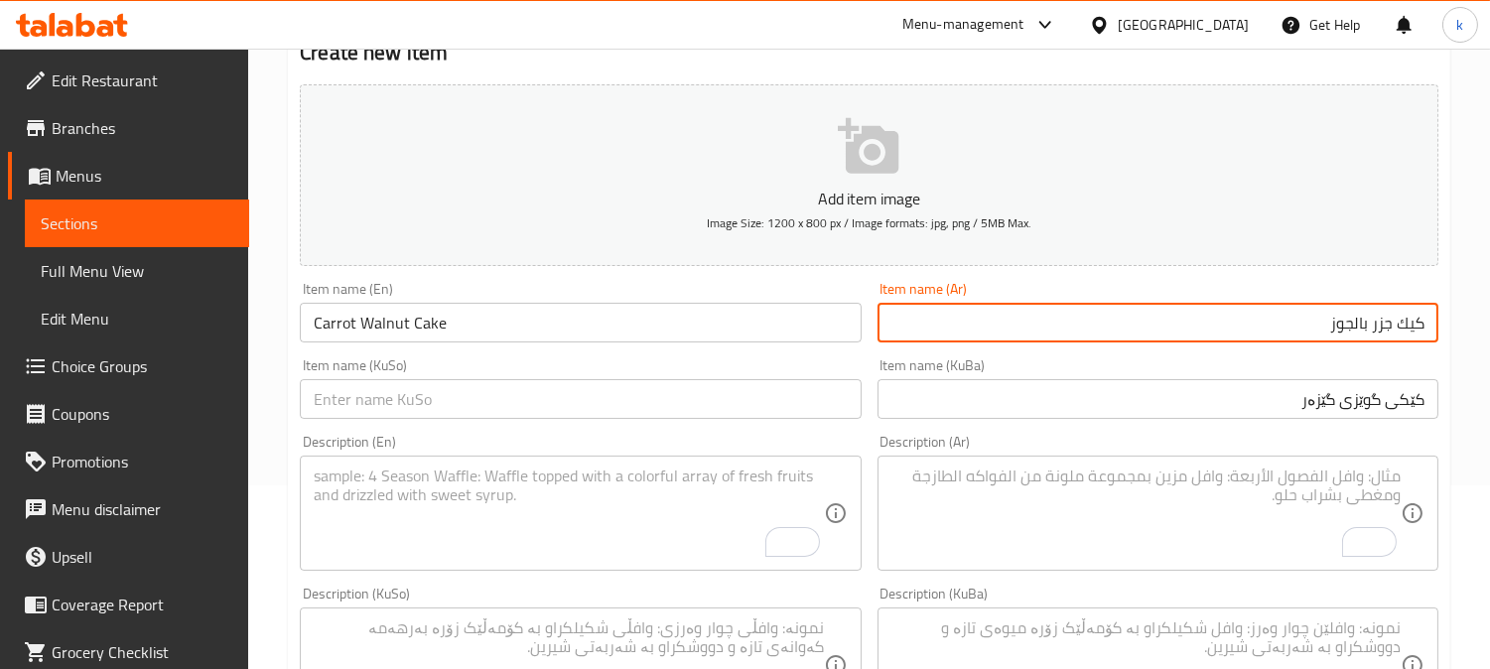
type input "كيك جزر بالجوز"
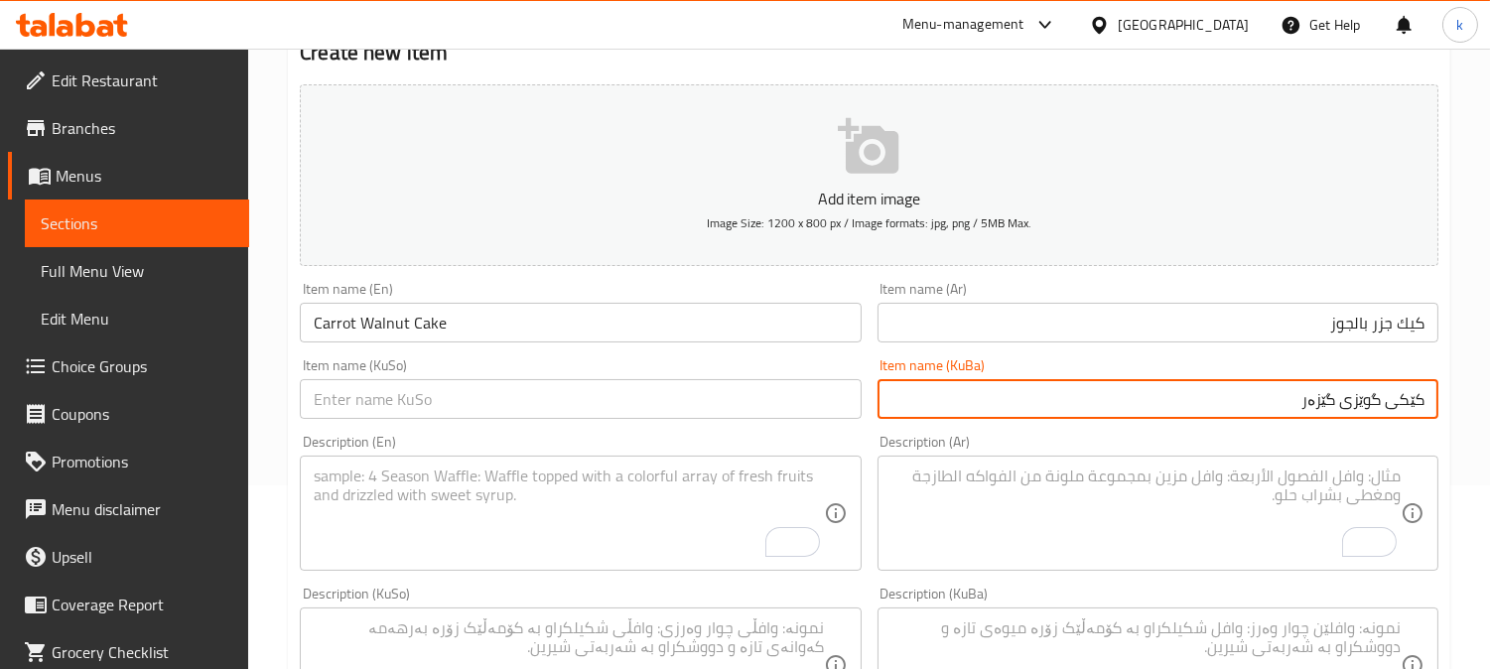
click at [1345, 402] on input "کێکی گوێزی گێزەر" at bounding box center [1158, 399] width 561 height 40
click at [1357, 402] on input "کێکی گوێزی گێزەر" at bounding box center [1158, 399] width 561 height 40
paste input "گوێزی"
click at [1357, 402] on input "کێکی گێزەر بە گوێز" at bounding box center [1158, 399] width 561 height 40
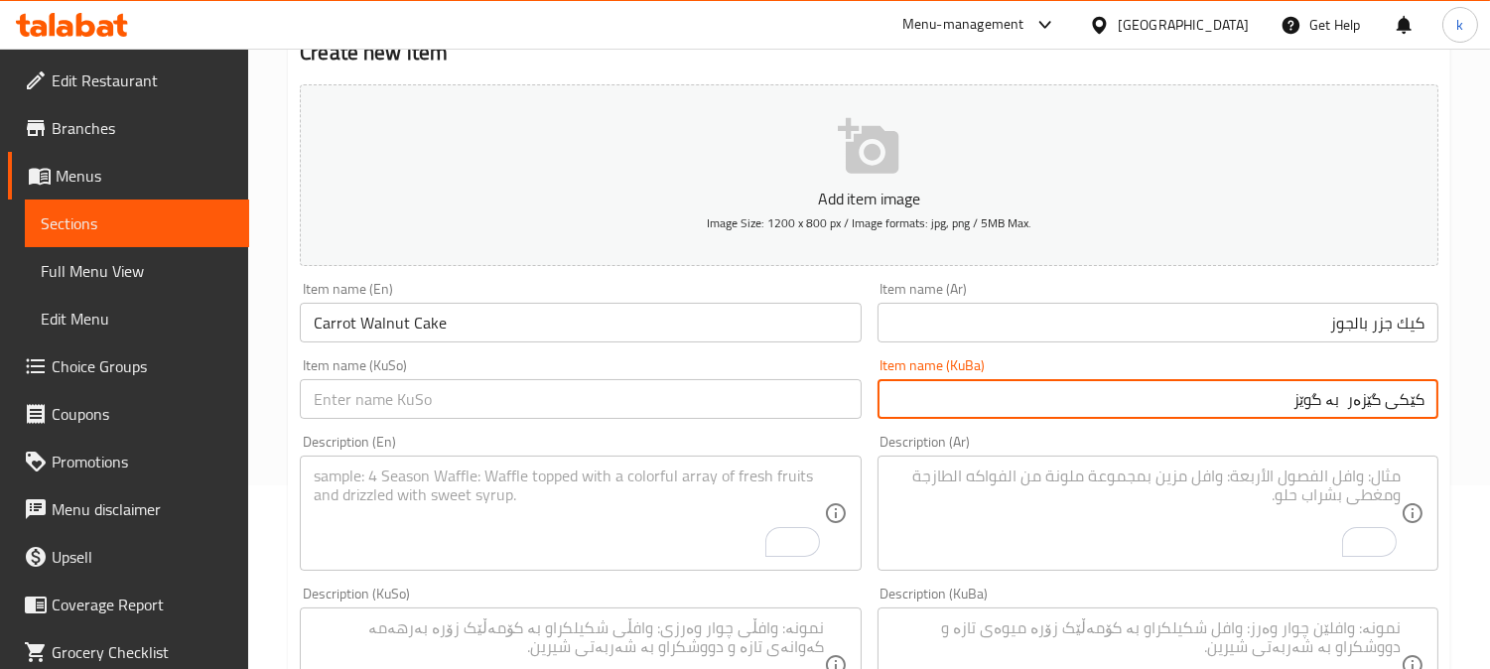
click at [1357, 402] on input "کێکی گێزەر بە گوێز" at bounding box center [1158, 399] width 561 height 40
type input "کێکی گێزەر بە گوێز"
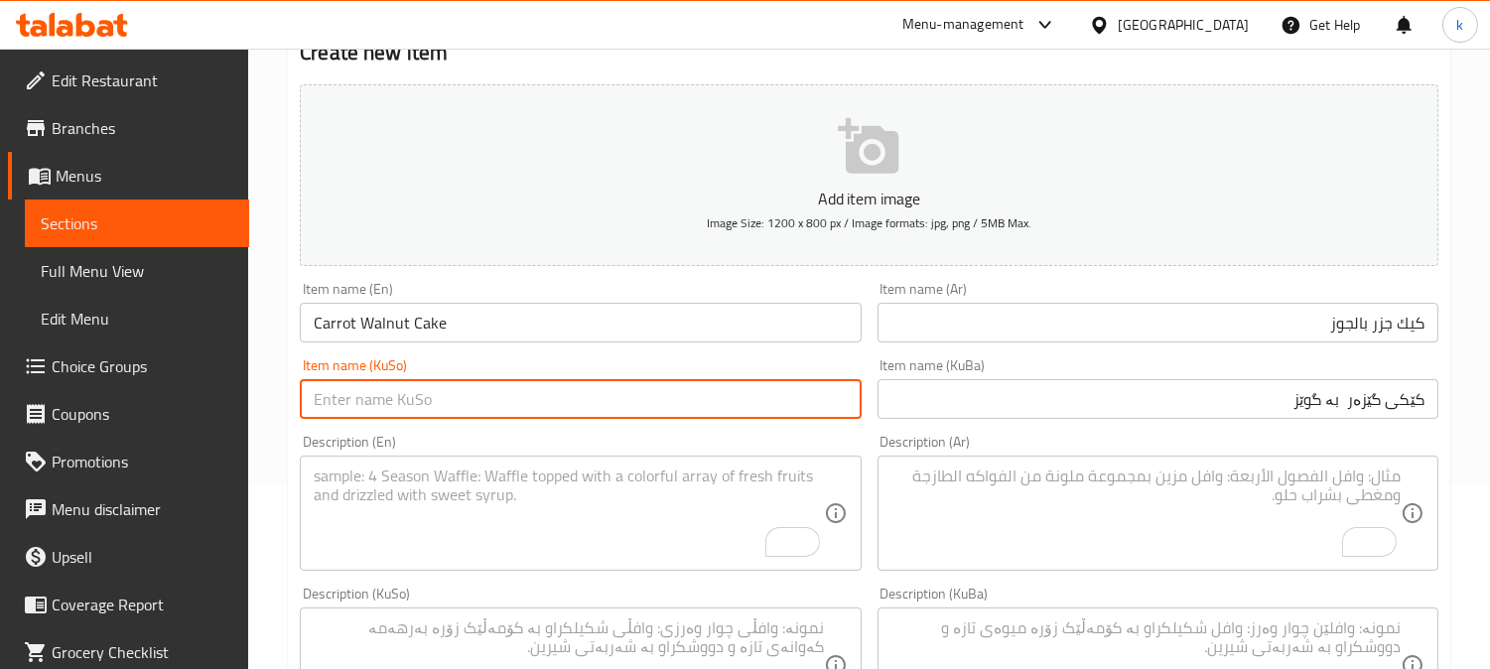
click at [568, 409] on input "text" at bounding box center [580, 399] width 561 height 40
paste input "کێکی گێزەر بە گوێز"
type input "کێکی گێزەر بە گوێز"
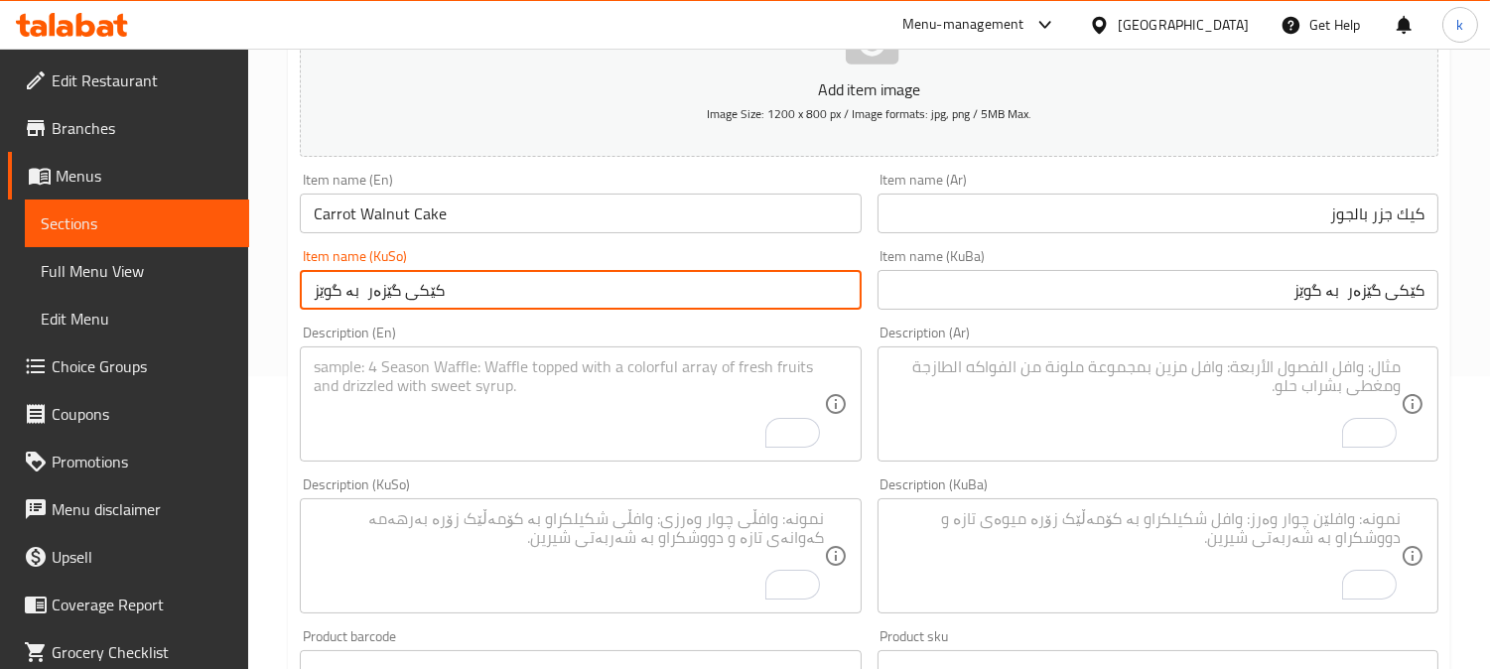
scroll to position [367, 0]
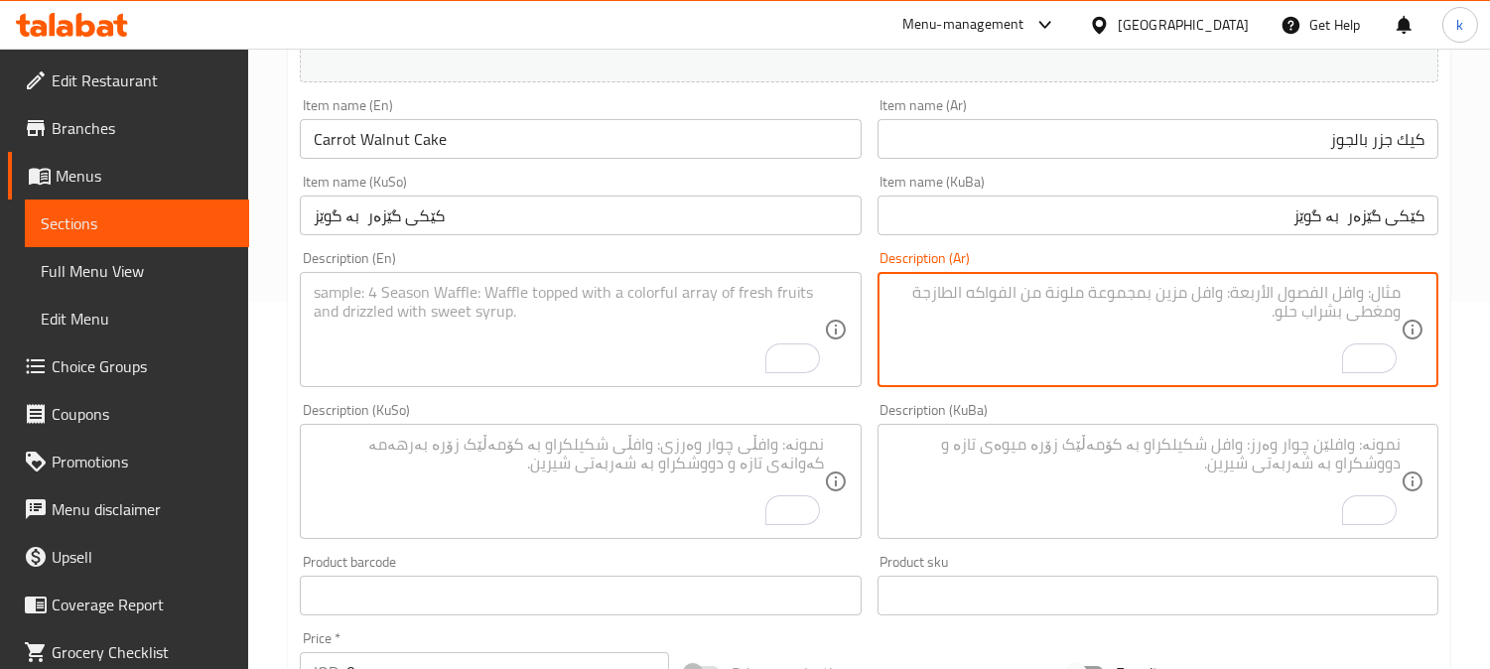
click at [1219, 343] on textarea "To enrich screen reader interactions, please activate Accessibility in Grammarl…" at bounding box center [1146, 330] width 509 height 94
paste textarea "كعكة الجزر والجوز مغموسة في صلصة الشوكولاتة الخفيفة ومغطاة بجبنة كريمية حريرية"
type textarea "كعكة الجزر والجوز مغموسة في صلصة الشوكولاتة الخفيفة ومغطاة بجبنة كريمية حريرية"
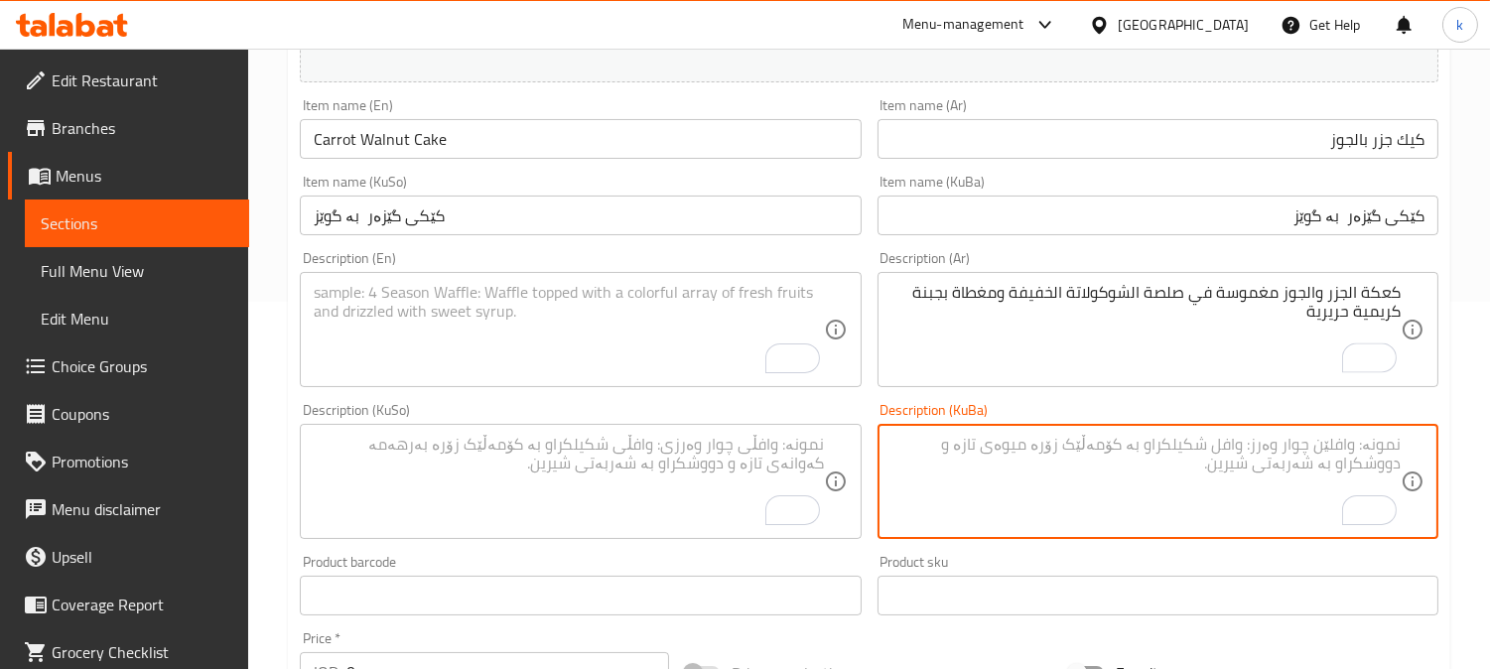
click at [1241, 471] on textarea "To enrich screen reader interactions, please activate Accessibility in Grammarl…" at bounding box center [1146, 482] width 509 height 94
paste textarea "کێکی گوێزی گێزەر کە لەناو جلیزی شوکولاتەی سووکدا نوقم کراوە و پەنیری کرێمی ئاور…"
type textarea "کێکی گوێزی گێزەر کە لەناو جلیزی شوکولاتەی سووکدا نوقم کراوە و پەنیری کرێمی ئاور…"
click at [442, 346] on textarea "To enrich screen reader interactions, please activate Accessibility in Grammarl…" at bounding box center [568, 330] width 509 height 94
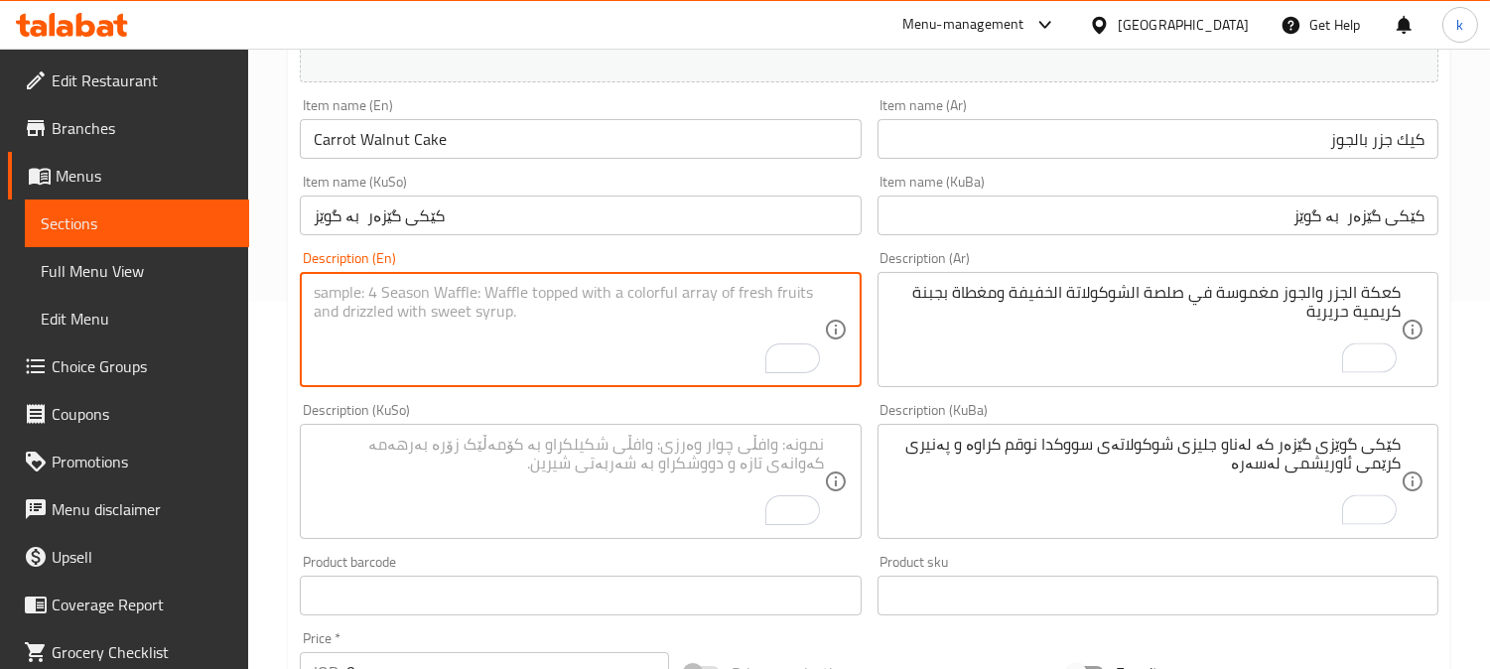
paste textarea "Carrot walnut cake dipped in light chocolate glaze and topped with silky cream …"
click at [774, 286] on textarea "Carrot walnut cake dipped in light chocolate glaze and topped with silky cream …" at bounding box center [568, 330] width 509 height 94
type textarea "Carrot walnut cake dipped in light chocolate glaze and topped with silky cream …"
click at [1421, 147] on input "كيك جزر بالجوز" at bounding box center [1158, 139] width 561 height 40
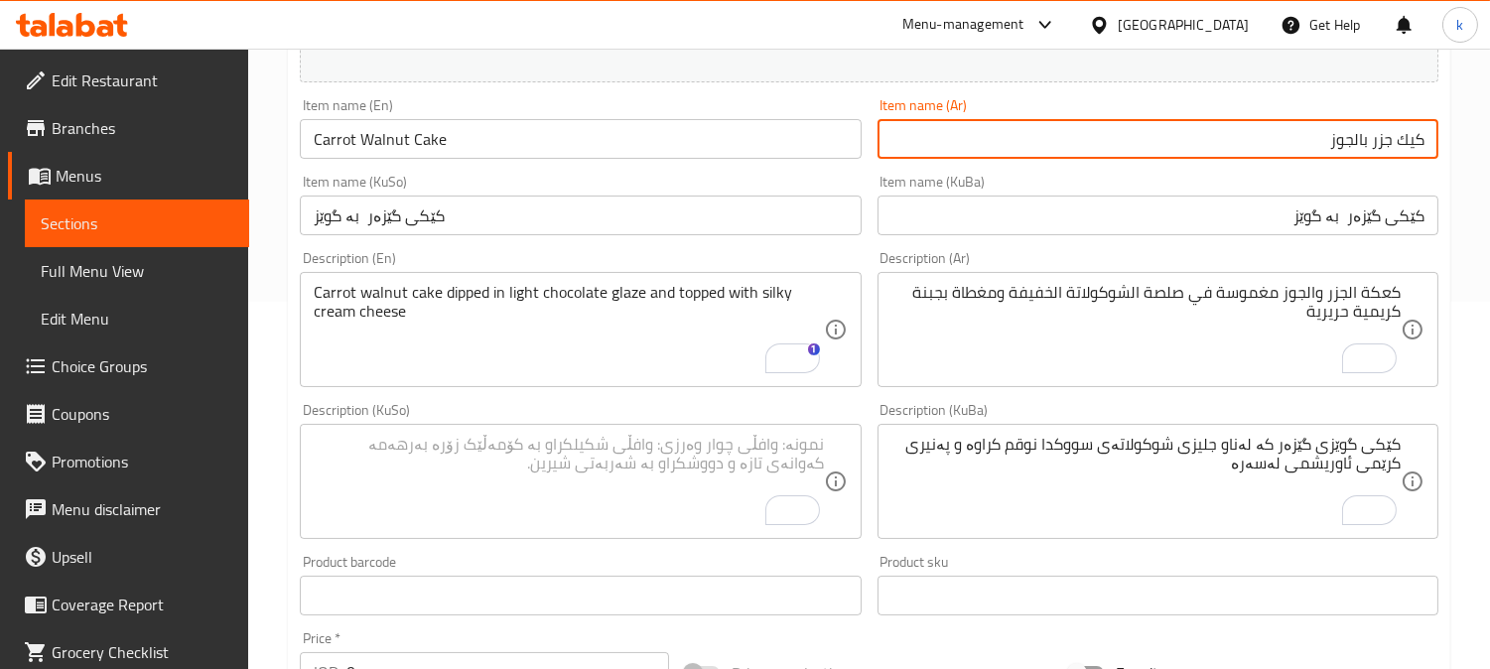
click at [1421, 147] on input "كيك جزر بالجوز" at bounding box center [1158, 139] width 561 height 40
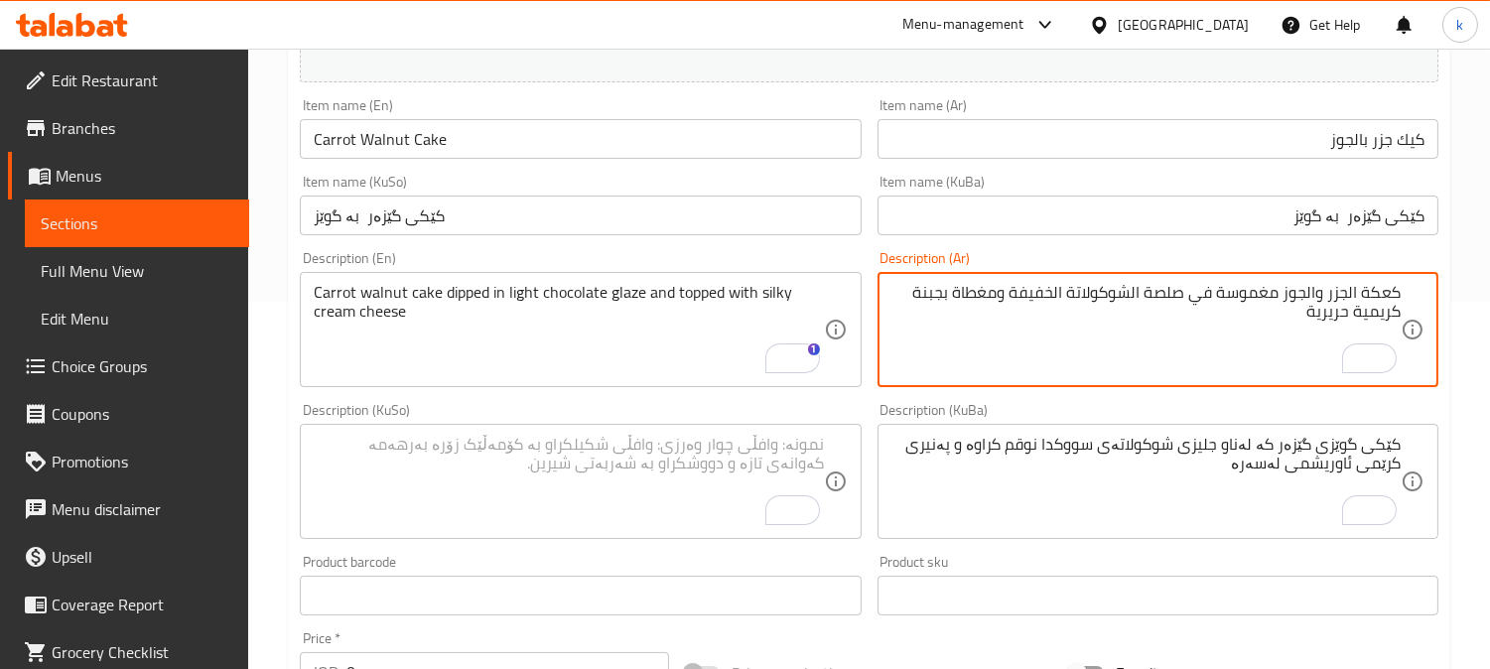
click at [1386, 296] on textarea "كعكة الجزر والجوز مغموسة في صلصة الشوكولاتة الخفيفة ومغطاة بجبنة كريمية حريرية" at bounding box center [1146, 330] width 509 height 94
paste textarea "يك"
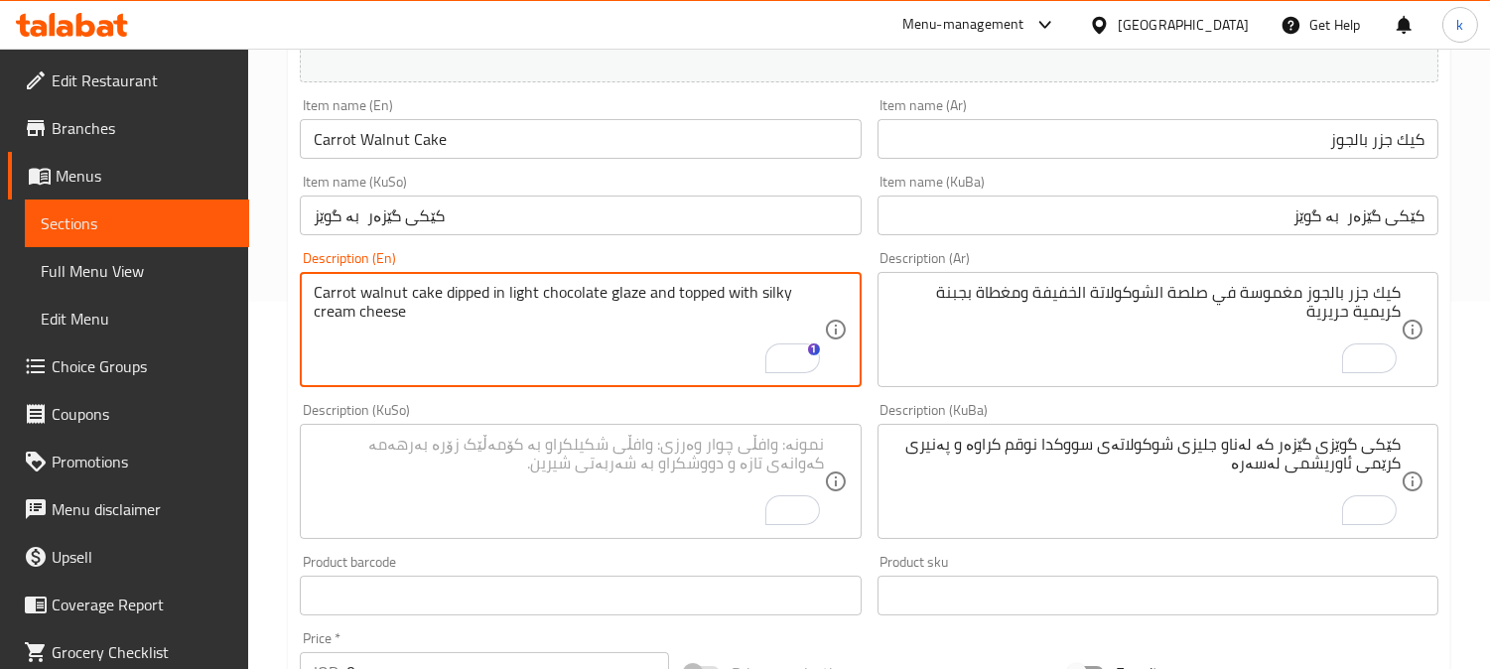
click at [463, 299] on textarea "Carrot walnut cake dipped in light chocolate glaze and topped with silky cream …" at bounding box center [568, 330] width 509 height 94
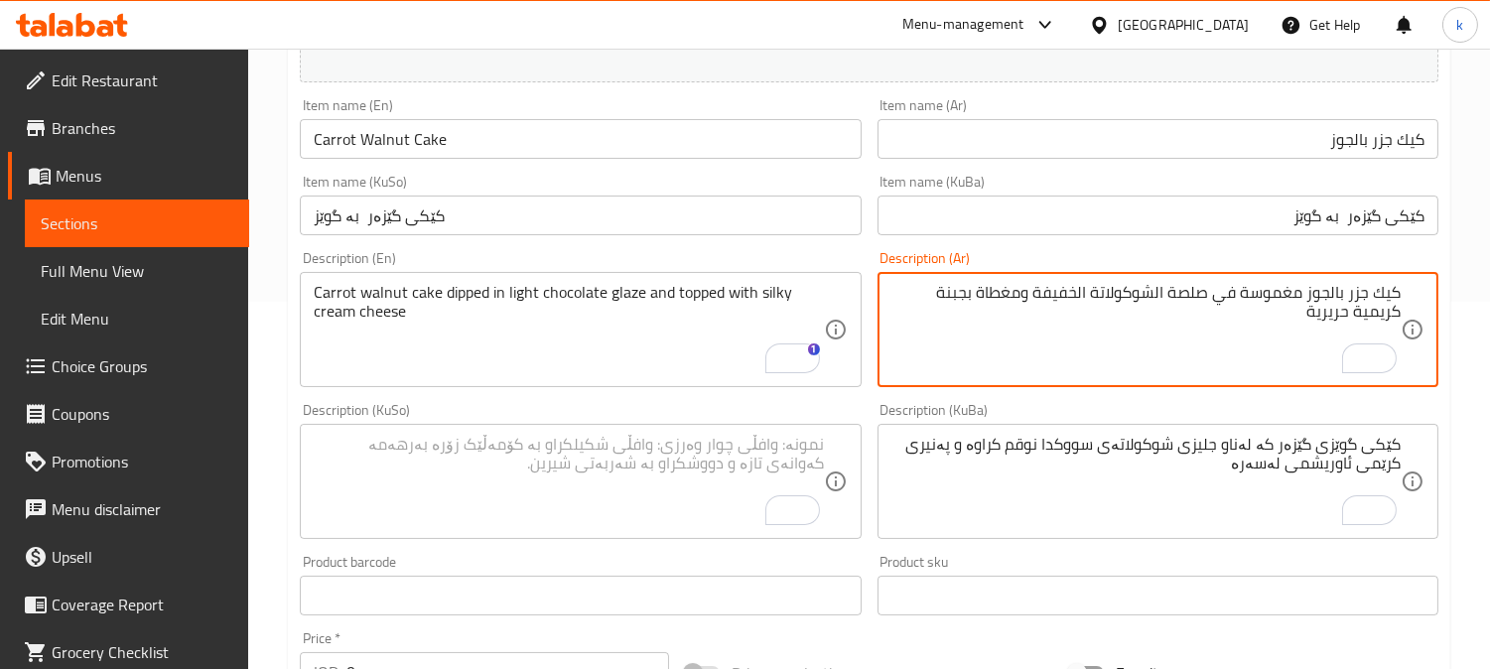
click at [1278, 289] on textarea "كيك جزر بالجوز مغموسة في صلصة الشوكولاتة الخفيفة ومغطاة بجبنة كريمية حريرية" at bounding box center [1146, 330] width 509 height 94
paste textarea "To enrich screen reader interactions, please activate Accessibility in Grammarl…"
type textarea "كيك جزر بالجوز مغموس في صلصة شوكولاتة خفيفة ومغطاة بجبنة كريمية حريرية"
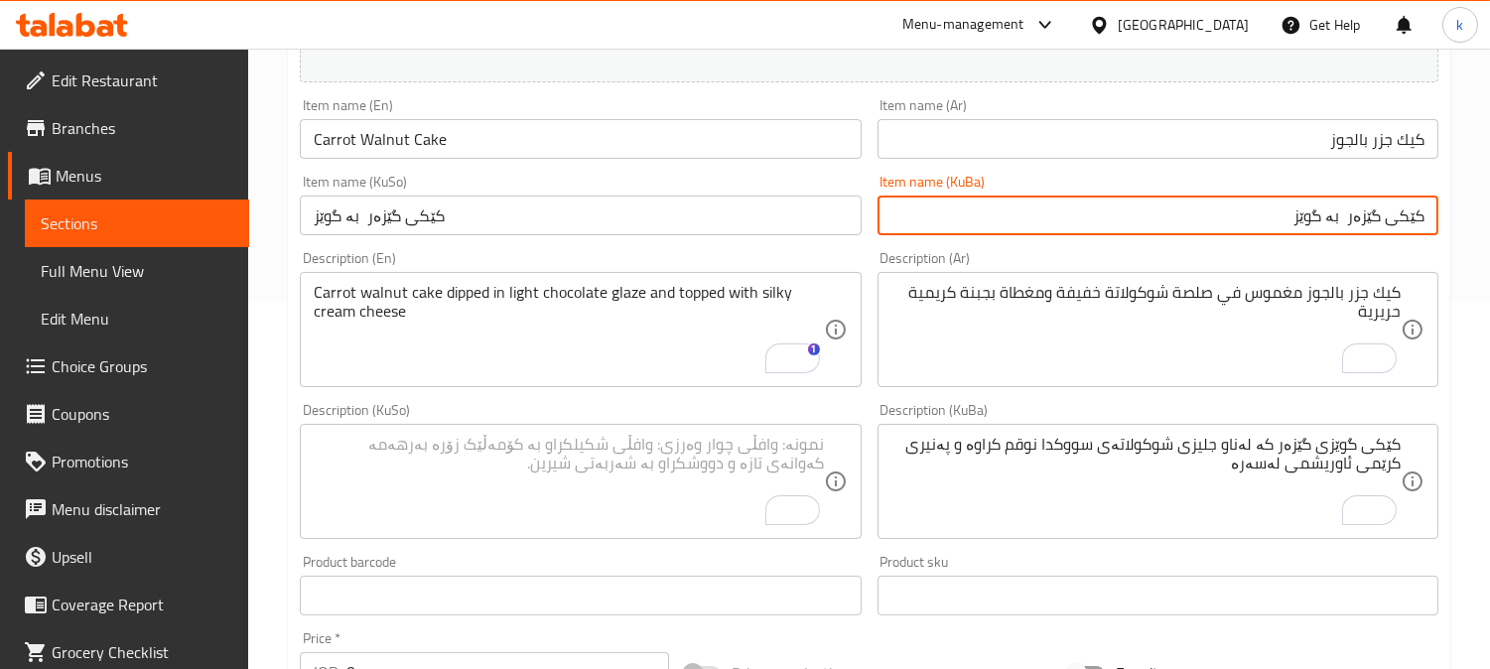
drag, startPoint x: 1279, startPoint y: 215, endPoint x: 1505, endPoint y: 219, distance: 226.4
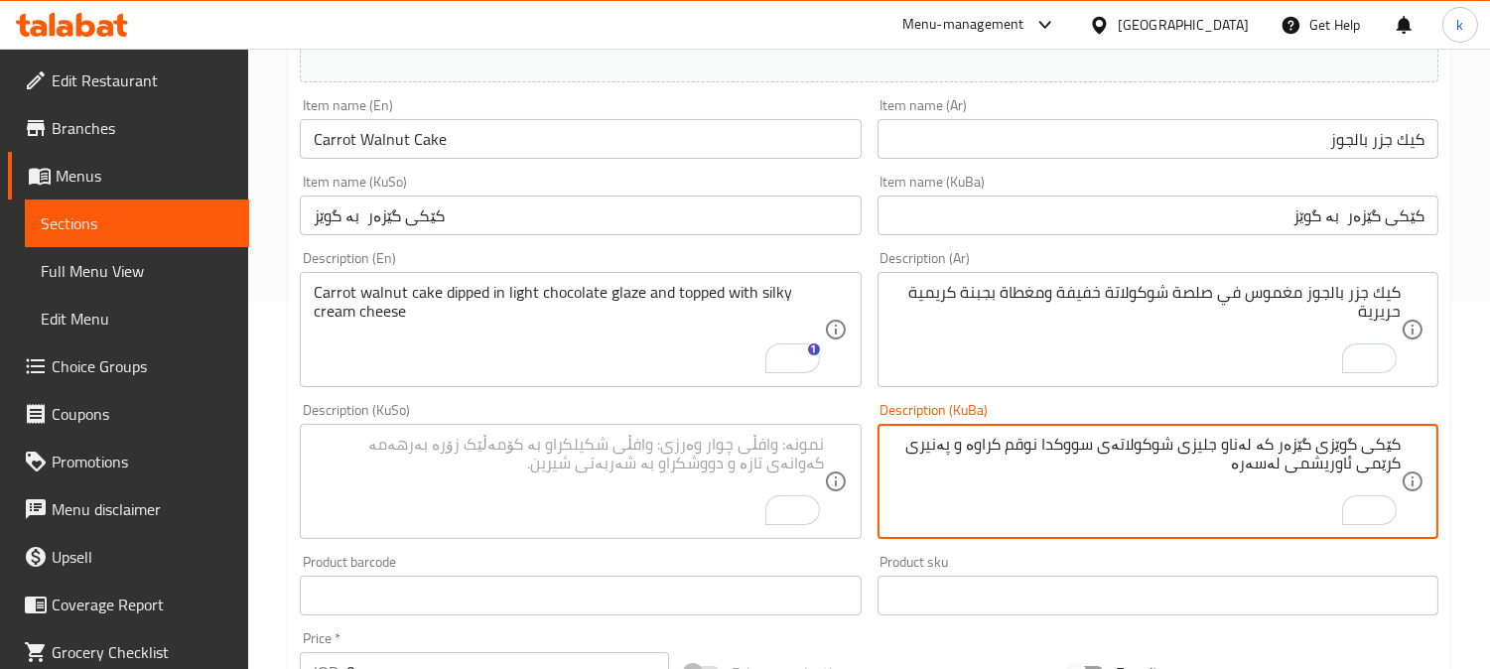
drag, startPoint x: 1266, startPoint y: 447, endPoint x: 1489, endPoint y: 447, distance: 223.4
click at [1489, 447] on div "Home / Restaurants management / Menus / Sections / item / create French Dessert…" at bounding box center [869, 472] width 1242 height 1583
paste textarea "ێزەر بە گوێز"
drag, startPoint x: 1004, startPoint y: 449, endPoint x: 1069, endPoint y: 449, distance: 65.5
click at [1069, 449] on textarea "کێکی گێزەر بە گوێز لەناو جلیزی شوکولاتەی سووکدا نوقم کراوە و پەنیری کرێمی ئاوری…" at bounding box center [1146, 482] width 509 height 94
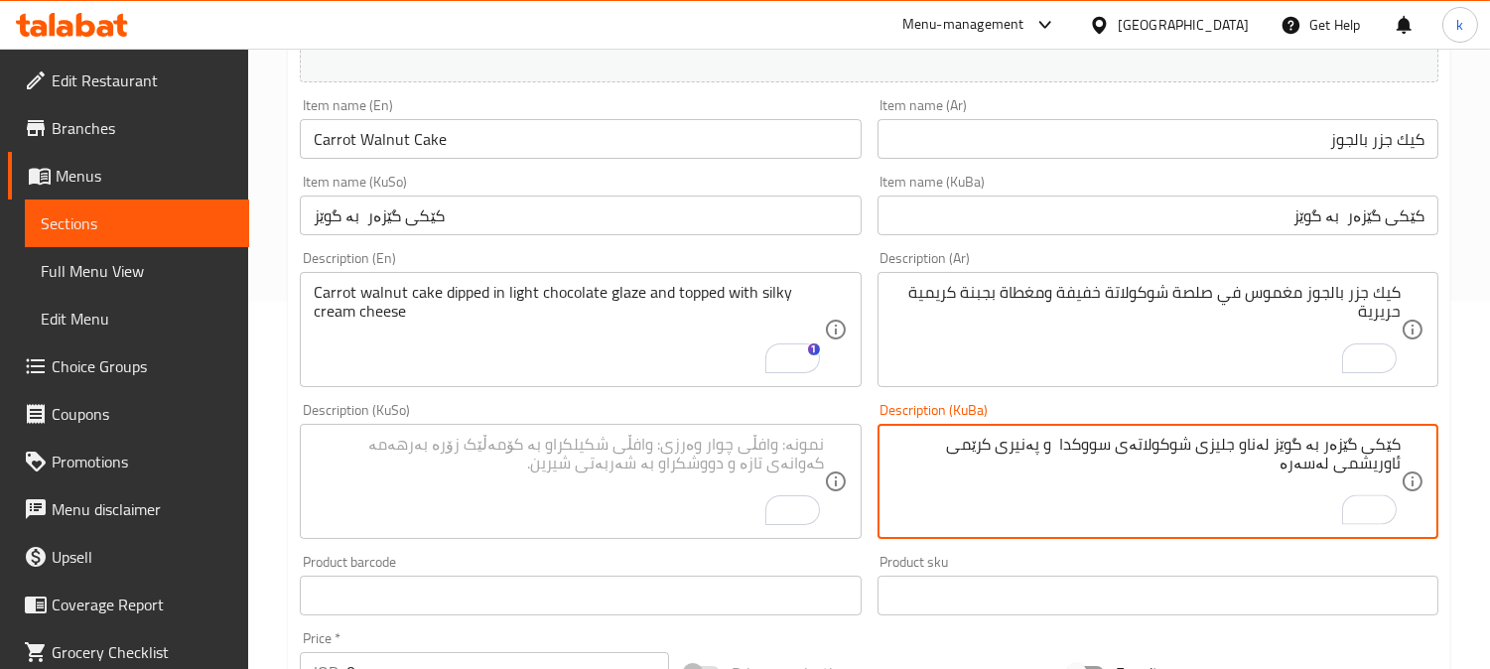
click at [1282, 447] on textarea "کێکی گێزەر بە گوێز لەناو جلیزی شوکولاتەی سووکدا و پەنیری کرێمی ئاوریشمی لەسەرە" at bounding box center [1146, 482] width 509 height 94
paste textarea "نوقم کراوە"
click at [1160, 451] on textarea "کێکی گێزەر بە گوێز نوقم کراوە لەناو جلیزی شوکولاتەی سووکدا و پەنیری کرێمی ئاوری…" at bounding box center [1146, 482] width 509 height 94
type textarea "کێکی گێزەر بە گوێز نوقم کراوە لەناو گلاسی چوکولاتەی خەفیف و پەنیری کرێمی ئاوریش…"
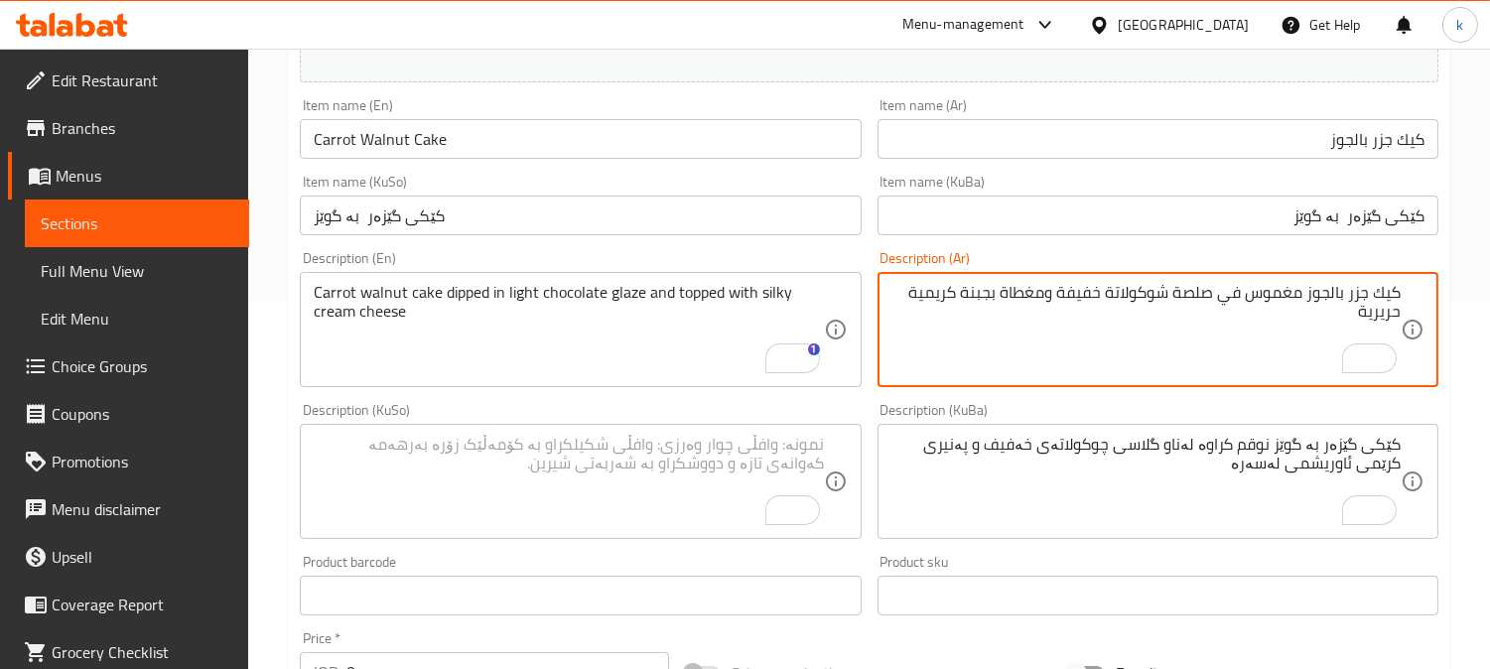
click at [1184, 293] on textarea "كيك جزر بالجوز مغموس في صلصة شوكولاتة خفيفة ومغطاة بجبنة كريمية حريرية" at bounding box center [1146, 330] width 509 height 94
type textarea "كيك جزر بالجوز مغموس في جلاس شوكولاتة خفيفة ومغطاة بجبنة كريمية حريرية"
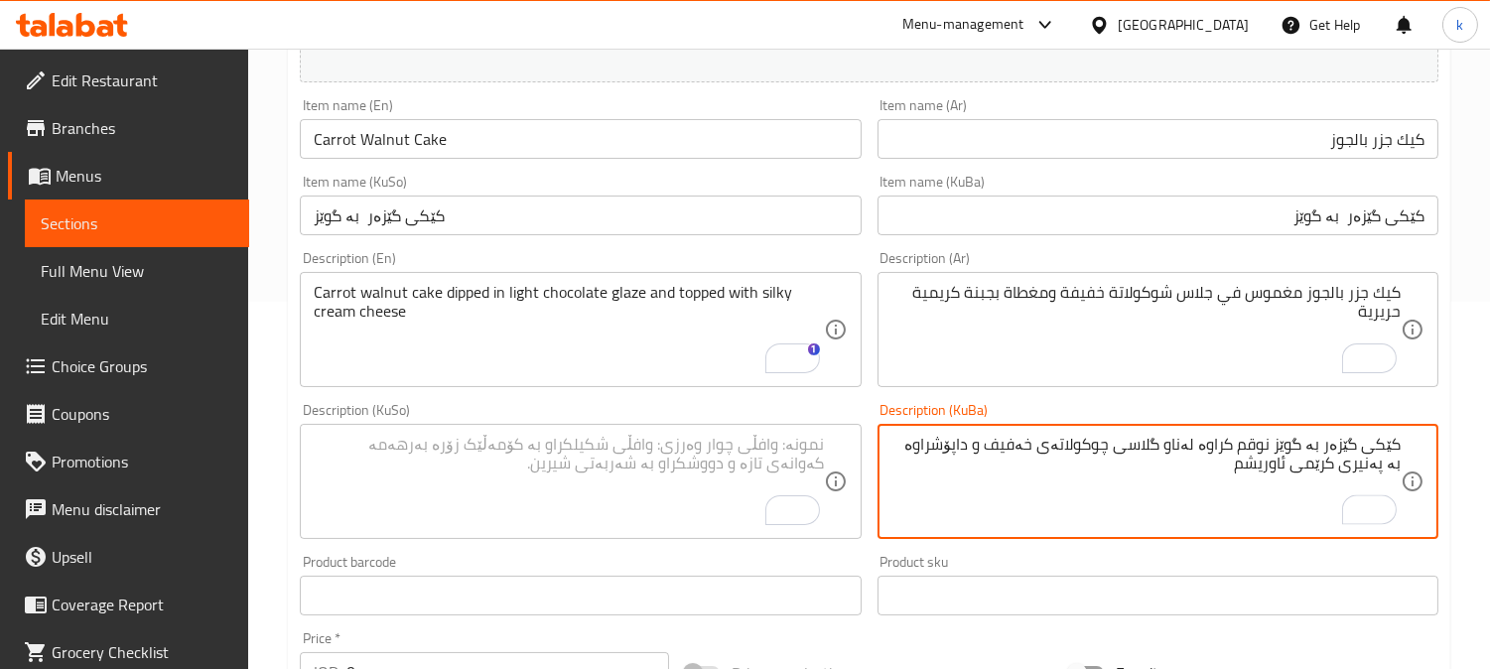
click at [1255, 470] on textarea "کێکی گێزەر بە گوێز نوقم کراوە لەناو گلاسی چوکولاتەی خەفیف و داپۆشراوە بە پەنیری…" at bounding box center [1146, 482] width 509 height 94
type textarea "کێکی گێزەر بە گوێز نوقم کراوە لەناو گلاسی چوکولاتەی خەفیف و داپۆشراوە بە پەنیری…"
click at [517, 465] on textarea "To enrich screen reader interactions, please activate Accessibility in Grammarl…" at bounding box center [568, 482] width 509 height 94
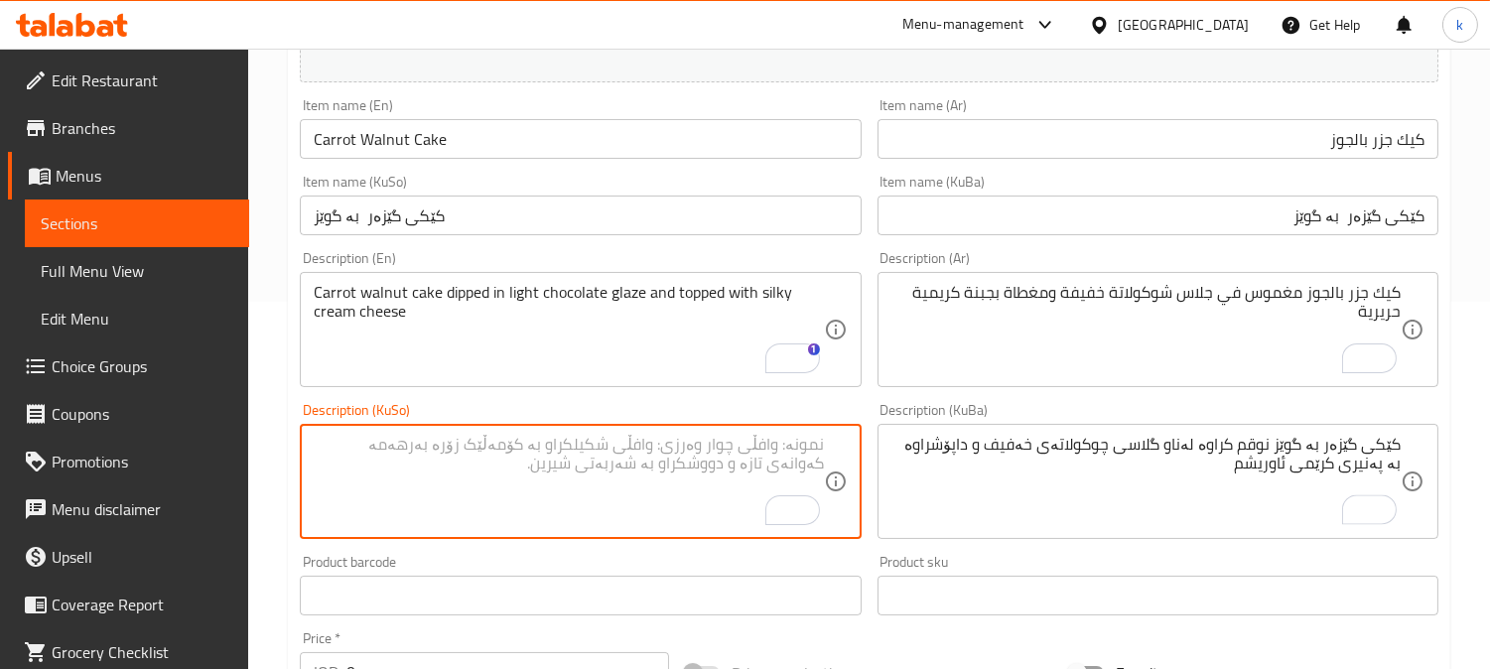
paste textarea "کێکی گێزەر بە گوێز نوقم کراوە لەناو گلاسی چوکولاتەی خەفیف و داپۆشراوە بە پەنیری…"
type textarea "کێکی گێزەر بە گوێز نوقم کراوە لەناو گلاسی چوکولاتەی خەفیف و داپۆشراوە بە پەنیری…"
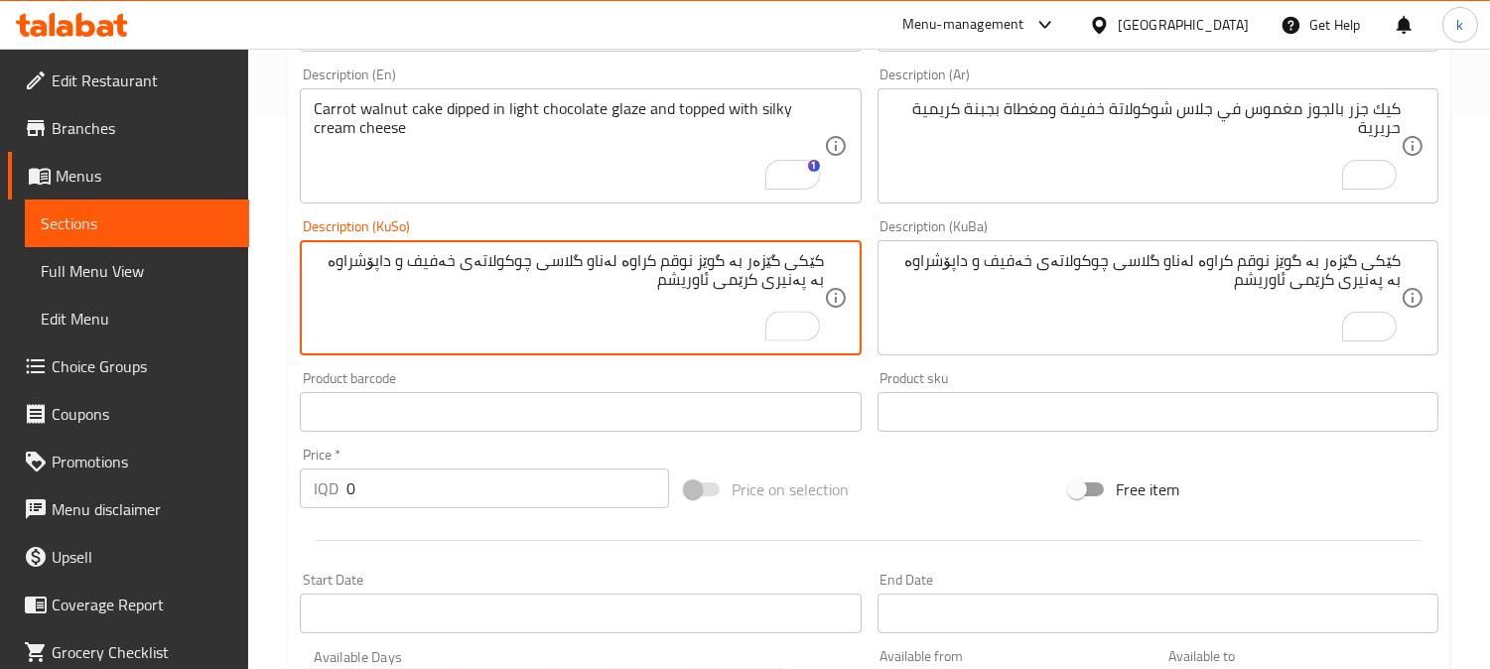
click at [326, 482] on div "IQD 0 Price *" at bounding box center [484, 489] width 369 height 40
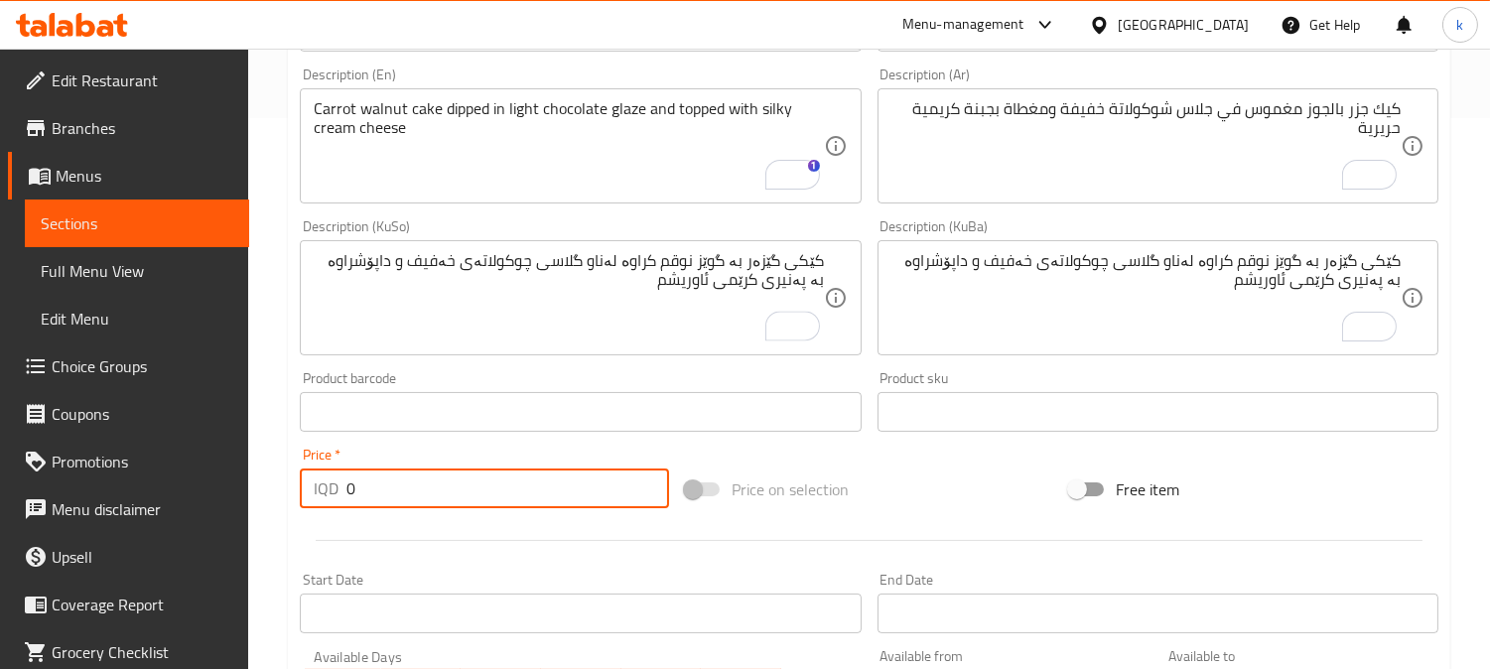
paste input "300"
type input "3000"
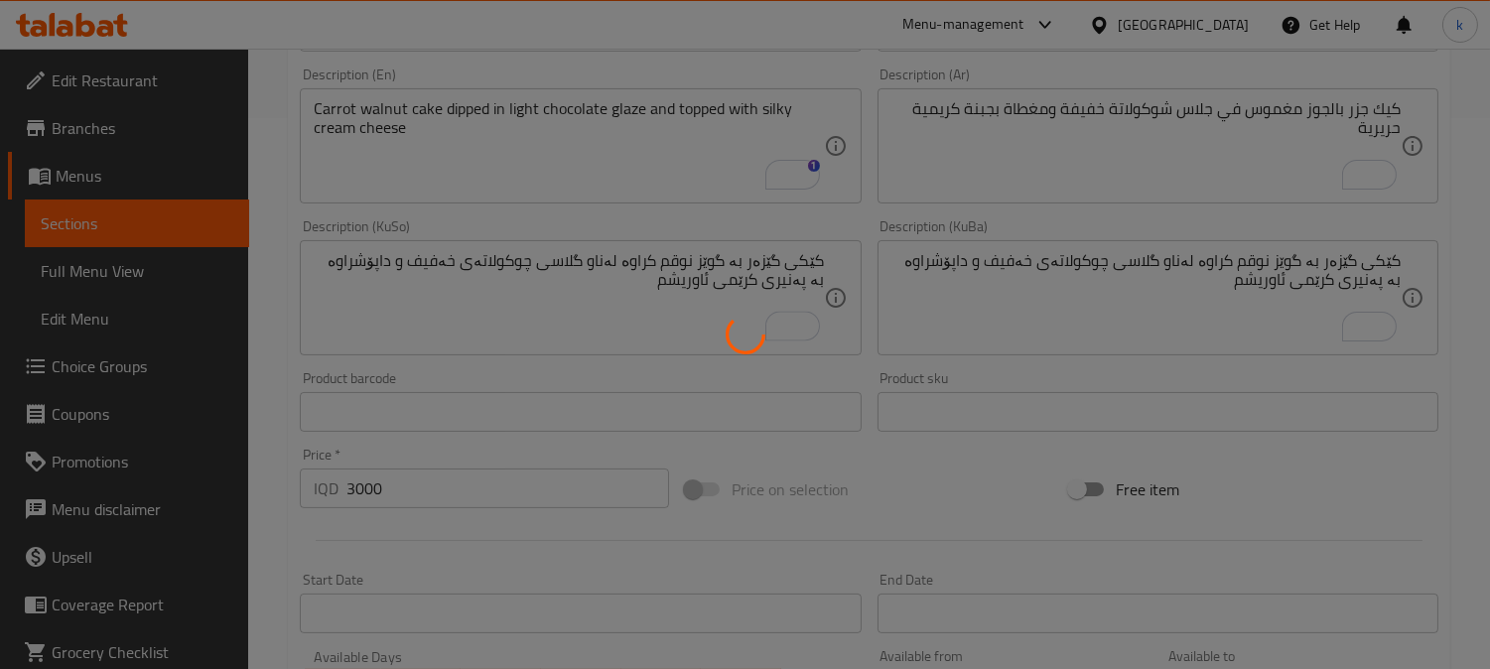
type input "0"
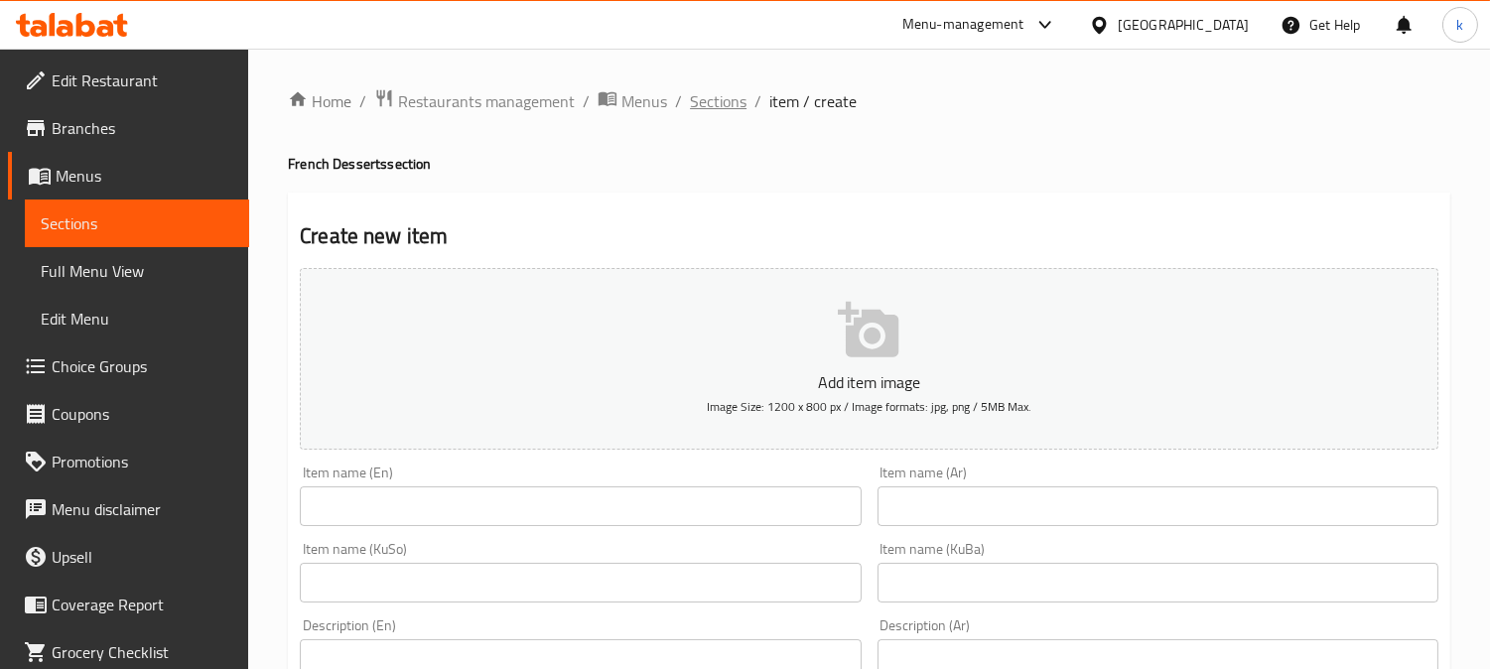
click at [722, 101] on span "Sections" at bounding box center [718, 101] width 57 height 24
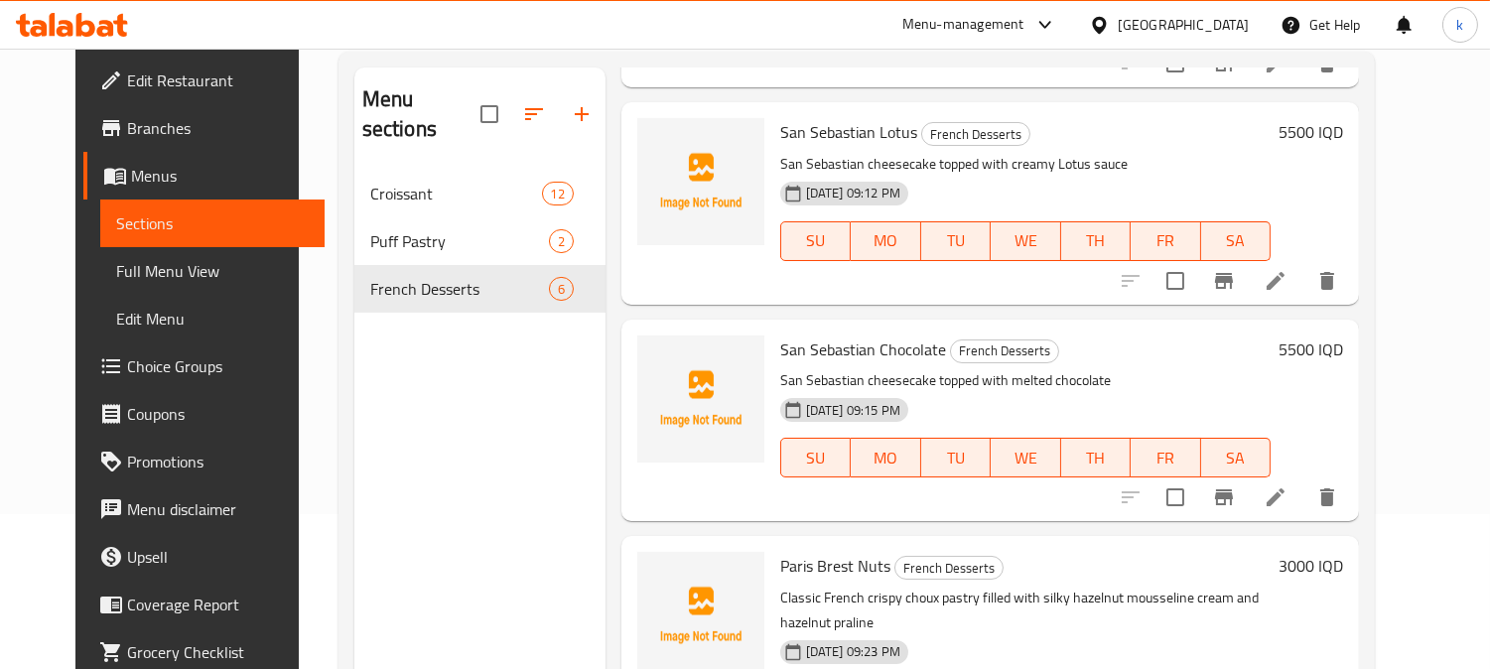
scroll to position [278, 0]
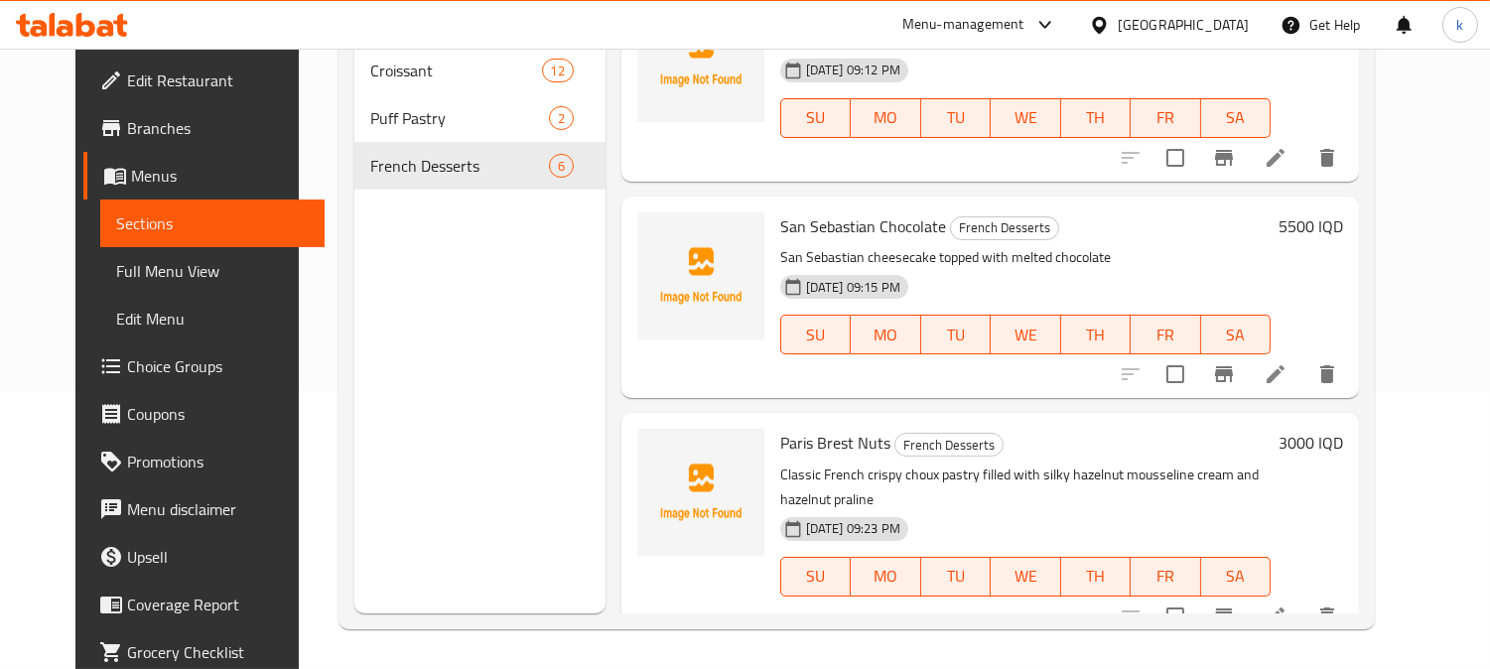
click at [1288, 605] on icon at bounding box center [1276, 617] width 24 height 24
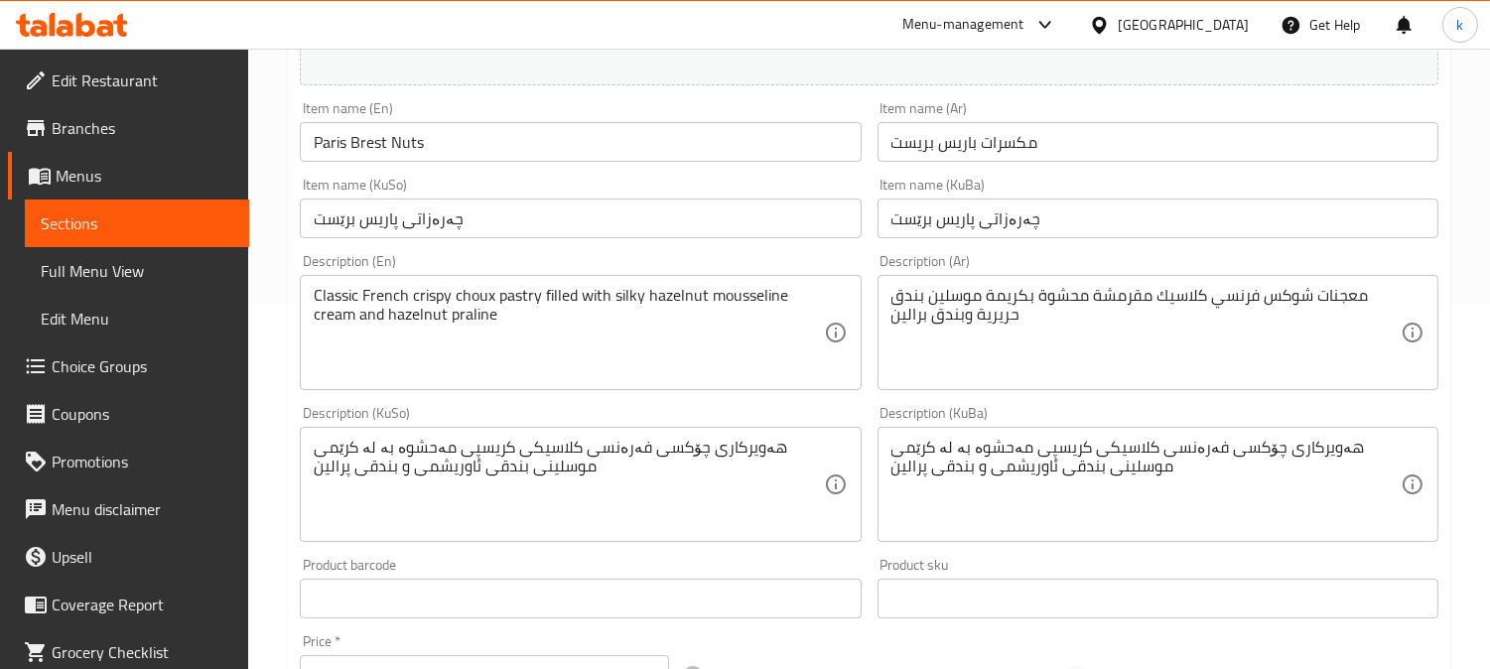
scroll to position [367, 0]
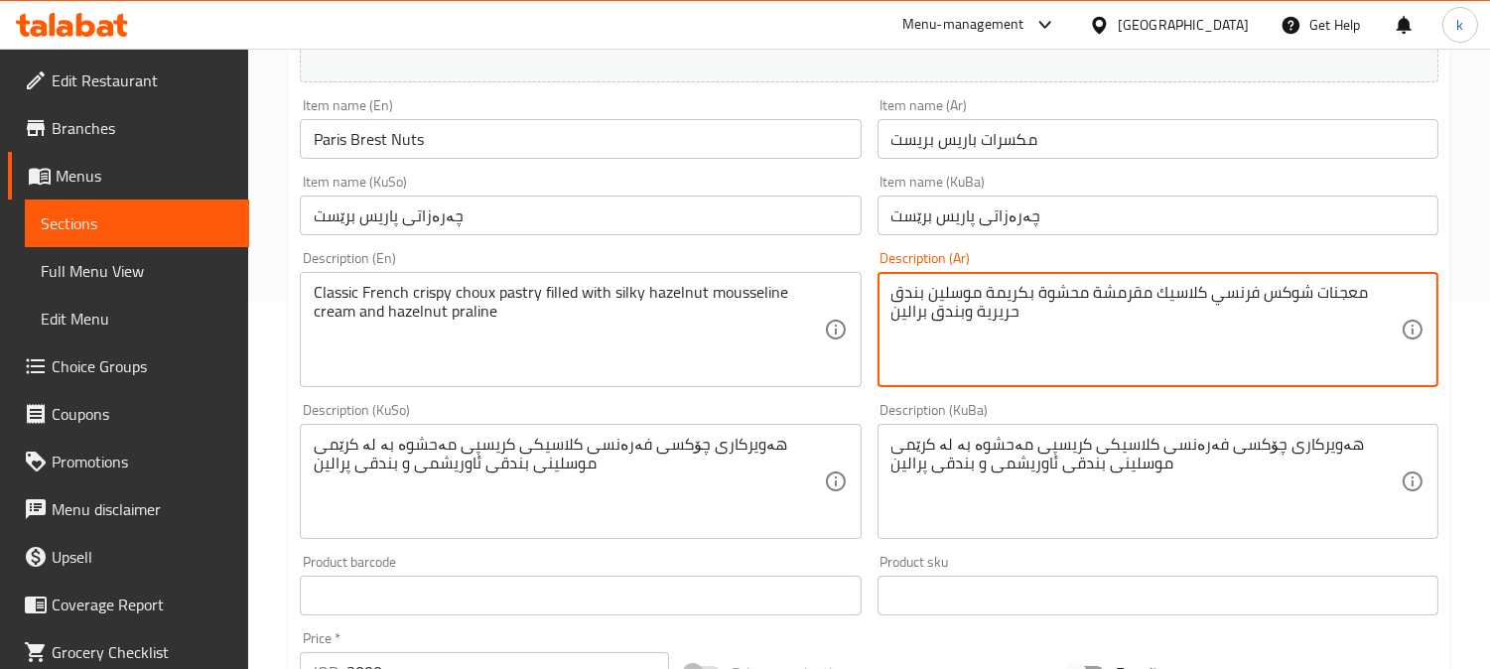
click at [966, 288] on textarea "معجنات شوكس فرنسي كلاسيك مقرمشة محشوة بكريمة موسلين بندق حريرية وبندق برالين" at bounding box center [1146, 330] width 509 height 94
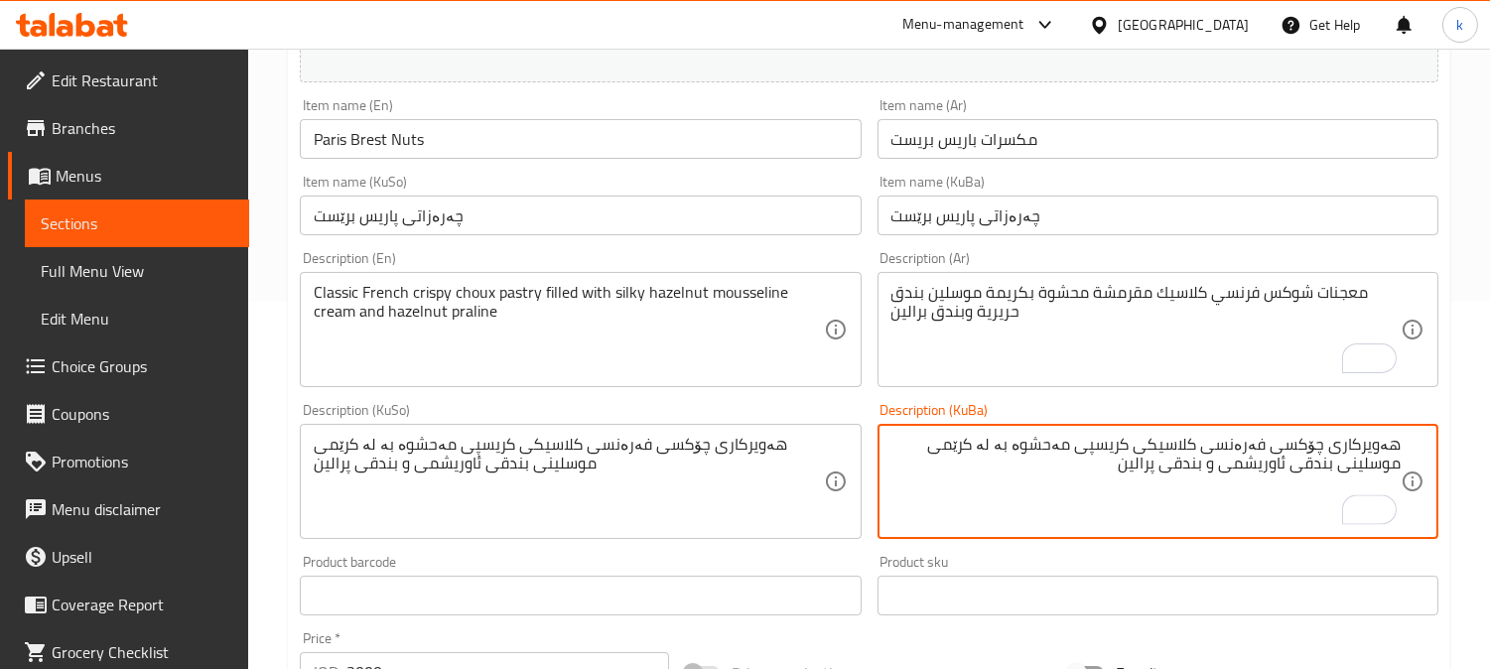
click at [1009, 448] on textarea "هەویرکاری چۆکسی فەرەنسی کلاسیکی کریسپی مەحشوە بە لە کرێمی موسلینی بندقی ئاوریشم…" at bounding box center [1146, 482] width 509 height 94
click at [1104, 459] on textarea "هەویرکاری چۆکسی فەرەنسی کلاسیکی کریسپی مەحشوە بە کرێمی موسلینی بندقی ئاوریشمی و…" at bounding box center [1146, 482] width 509 height 94
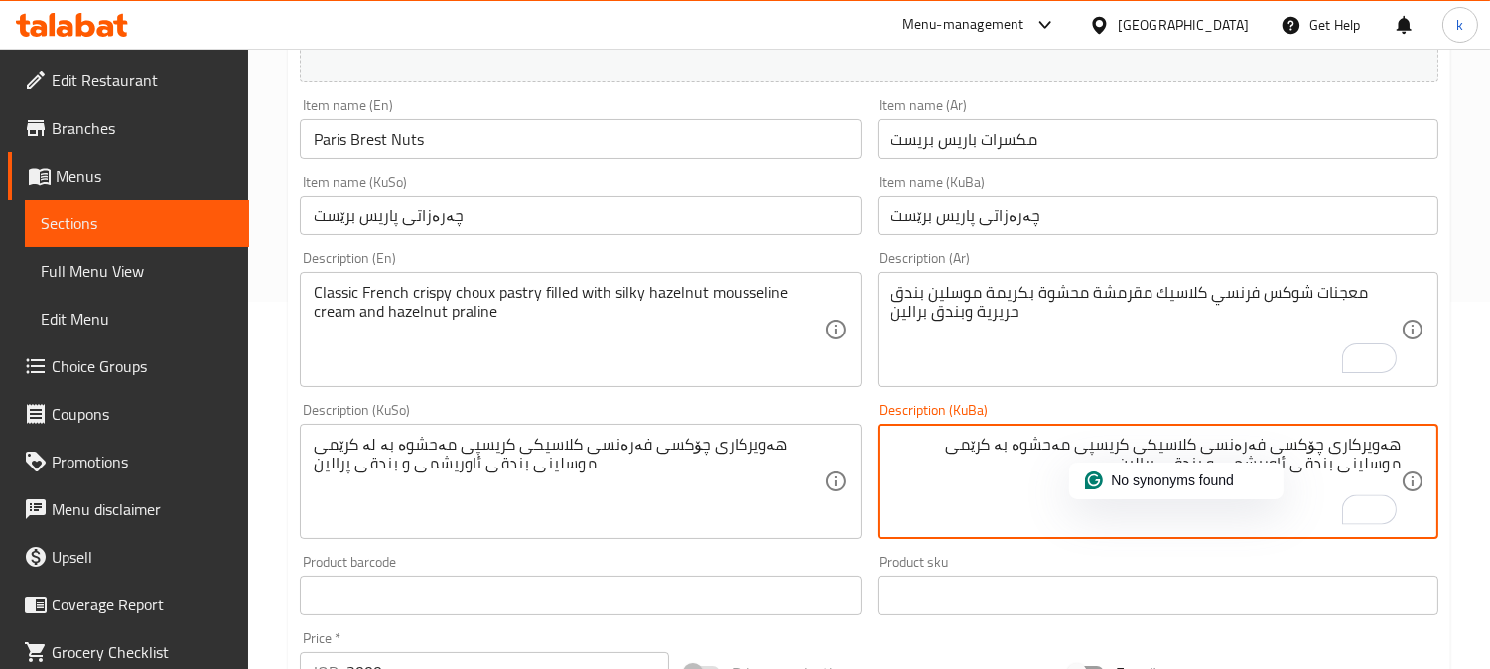
type textarea "هەویرکاری چۆکسی فەرەنسی کلاسیکی کریسپی مەحشوە بە کرێمی موسلینی بندقی ئاوریشمی و…"
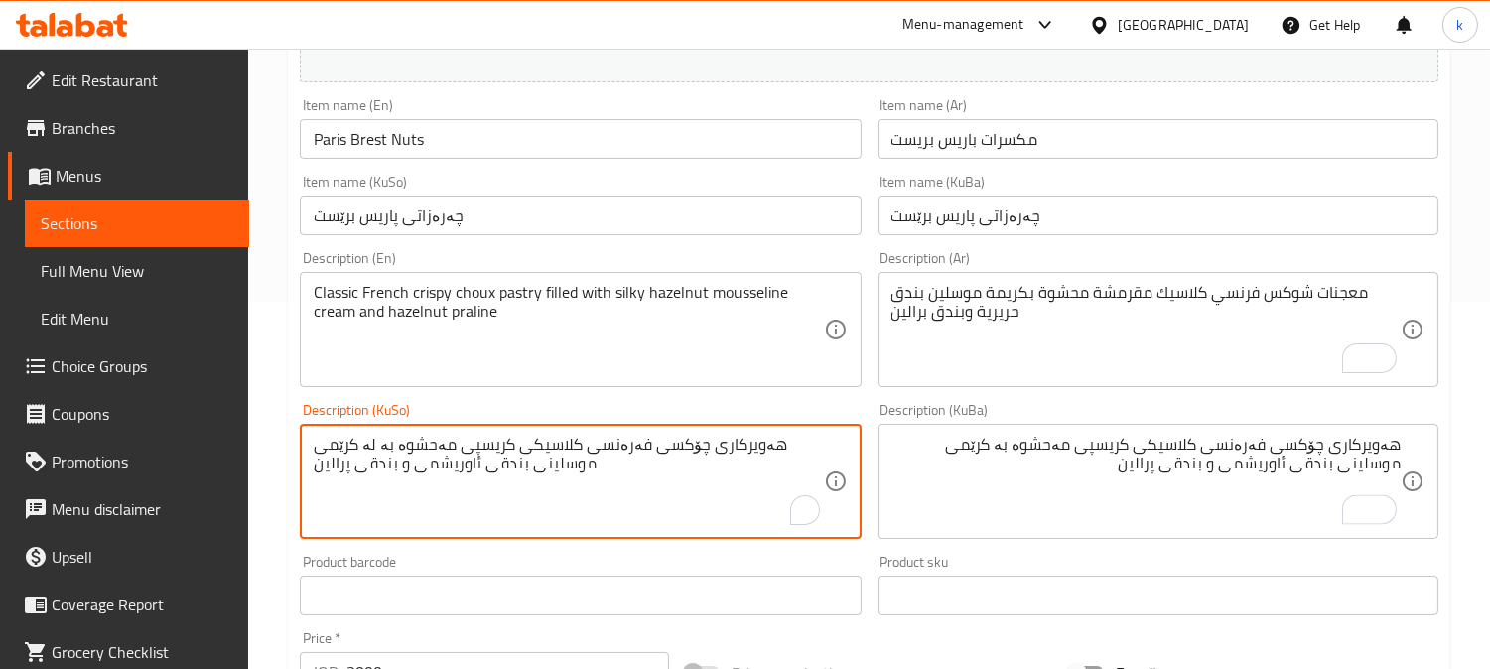
click at [558, 469] on textarea "هەویرکاری چۆکسی فەرەنسی کلاسیکی کریسپی مەحشوە بە لە کرێمی موسلینی بندقی ئاوریشم…" at bounding box center [568, 482] width 509 height 94
paste textarea "To enrich screen reader interactions, please activate Accessibility in Grammarl…"
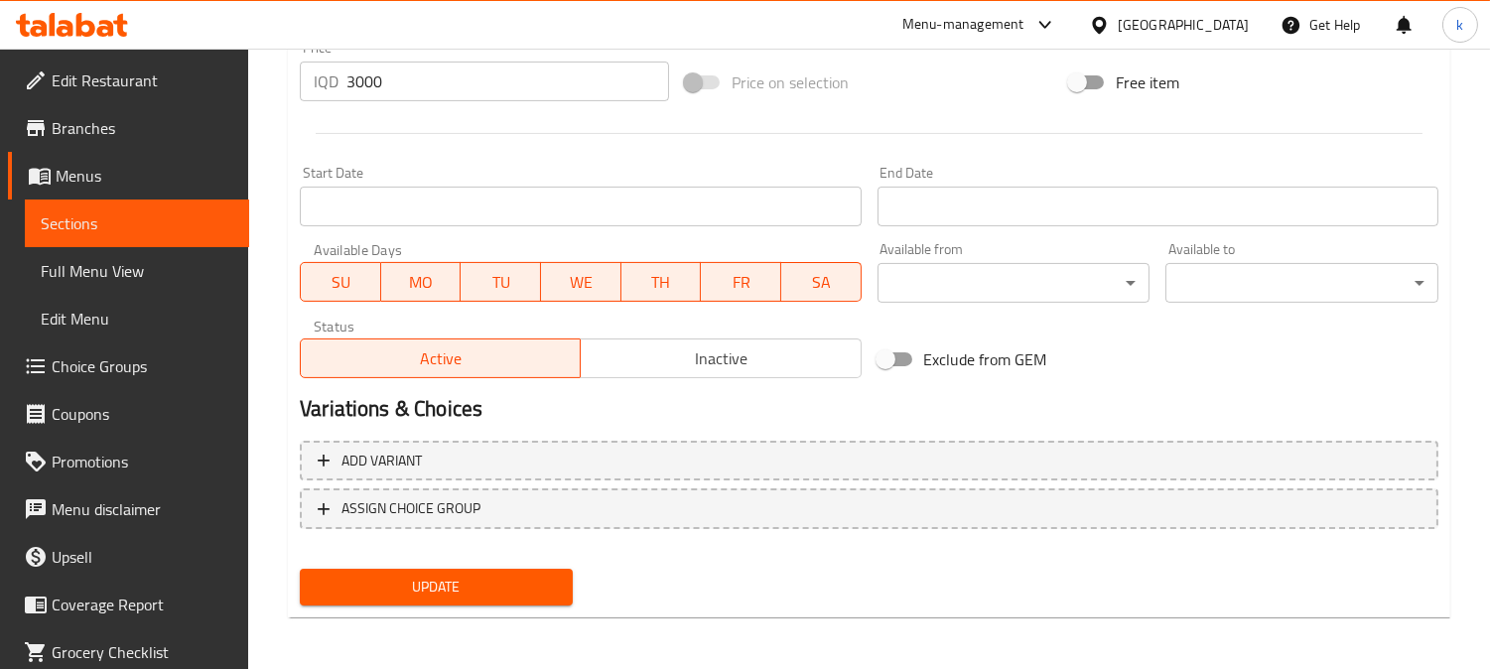
type textarea "هەویرکاری چۆکسی فەرەنسی کلاسیکی کریسپی مەحشوە بە کرێمی موسلینی بندقی ئاوریشمی و…"
click at [517, 570] on button "Update" at bounding box center [436, 587] width 273 height 37
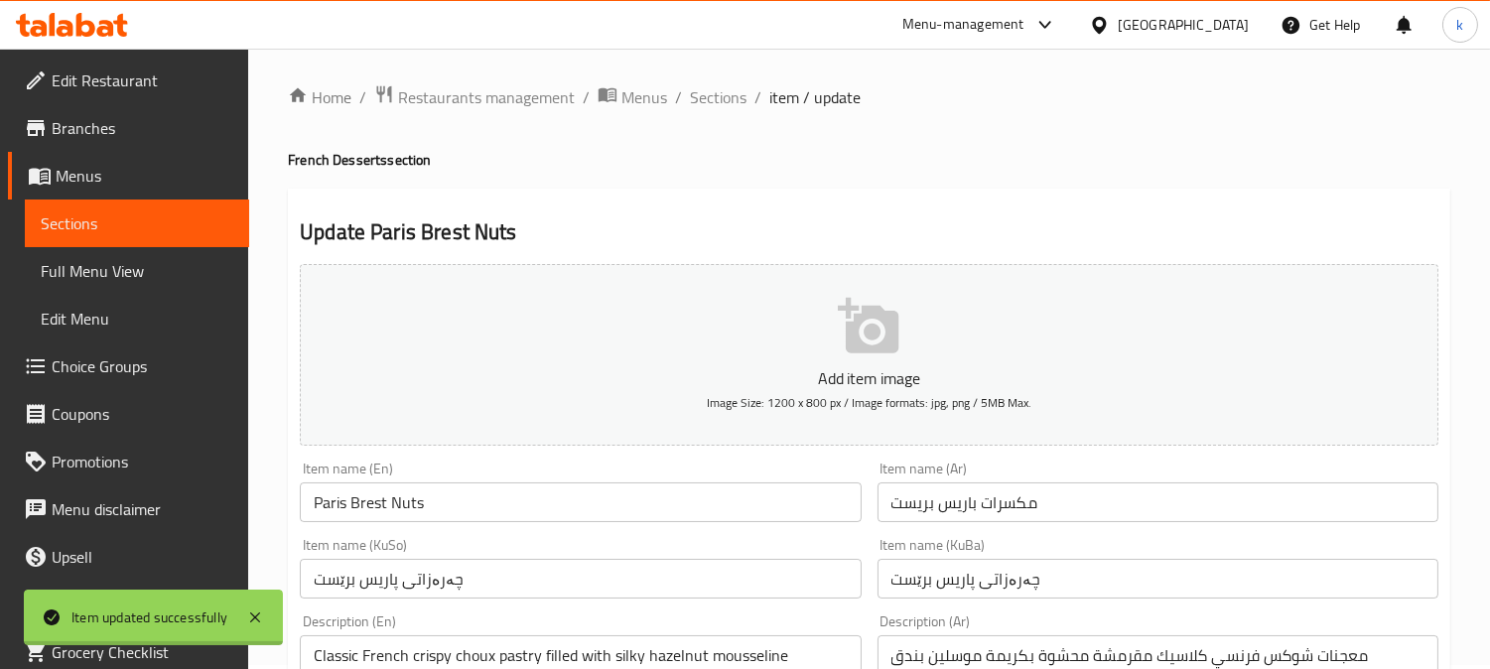
scroll to position [0, 0]
